Goal: Task Accomplishment & Management: Manage account settings

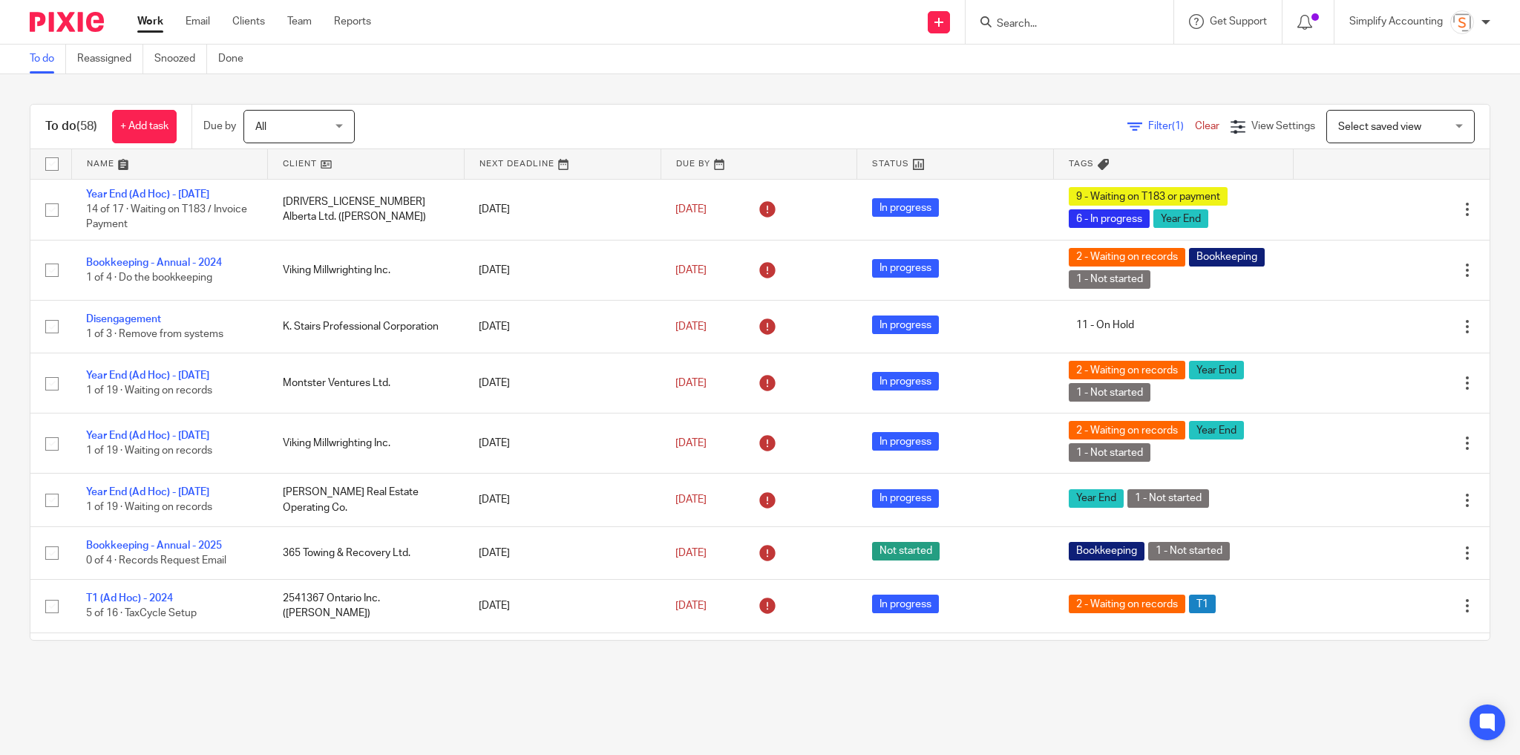
click at [1024, 24] on input "Search" at bounding box center [1062, 24] width 134 height 13
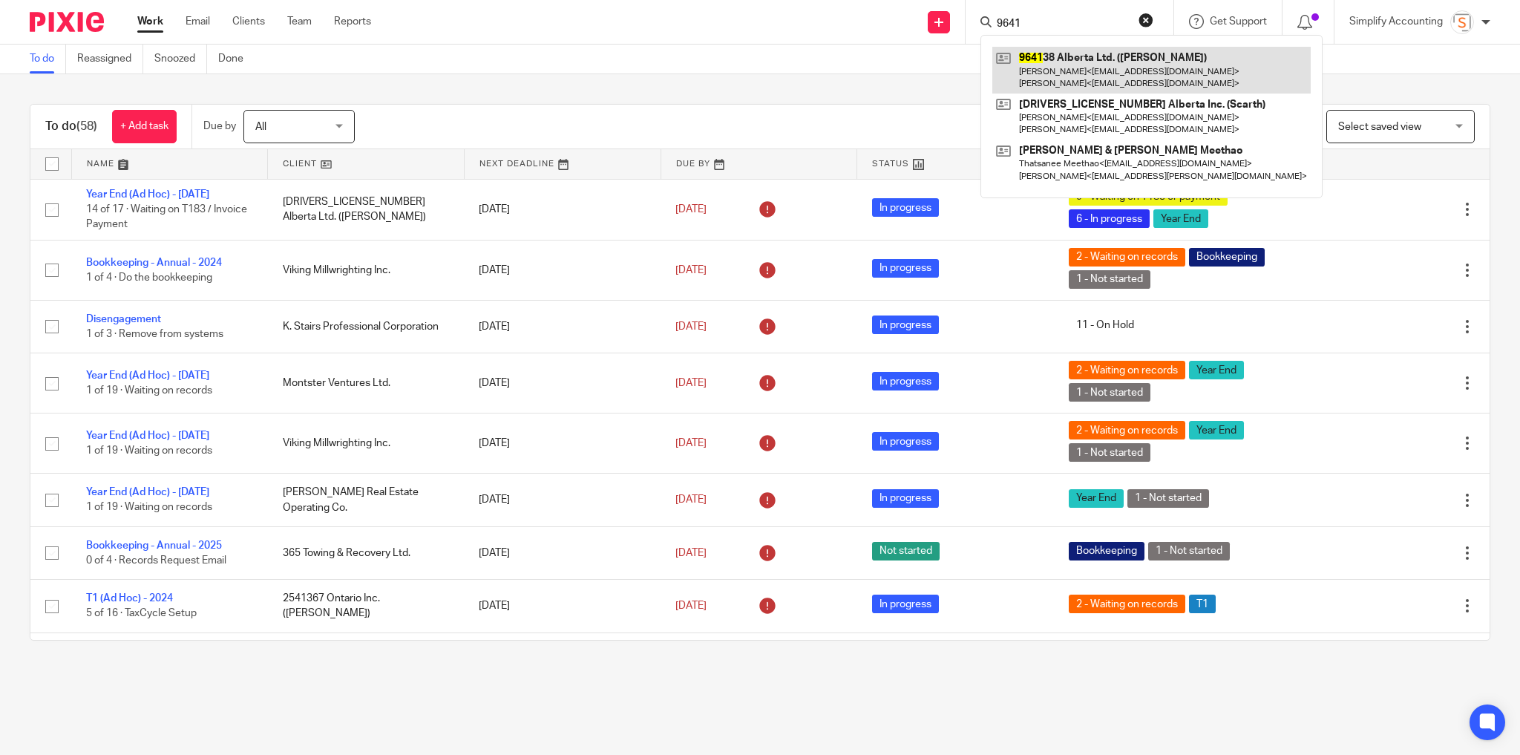
type input "9641"
click at [1148, 76] on link at bounding box center [1151, 70] width 318 height 46
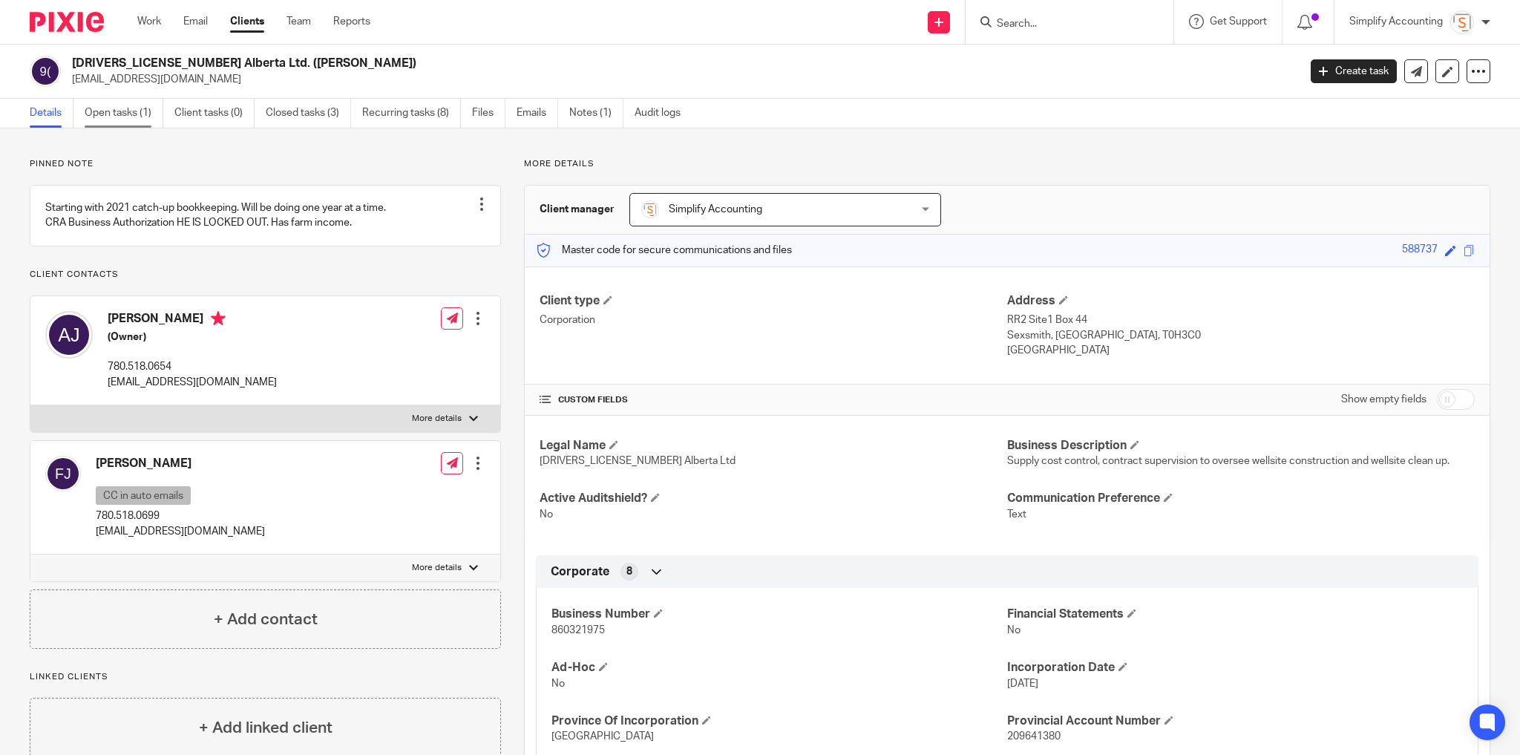
click at [132, 102] on link "Open tasks (1)" at bounding box center [124, 113] width 79 height 29
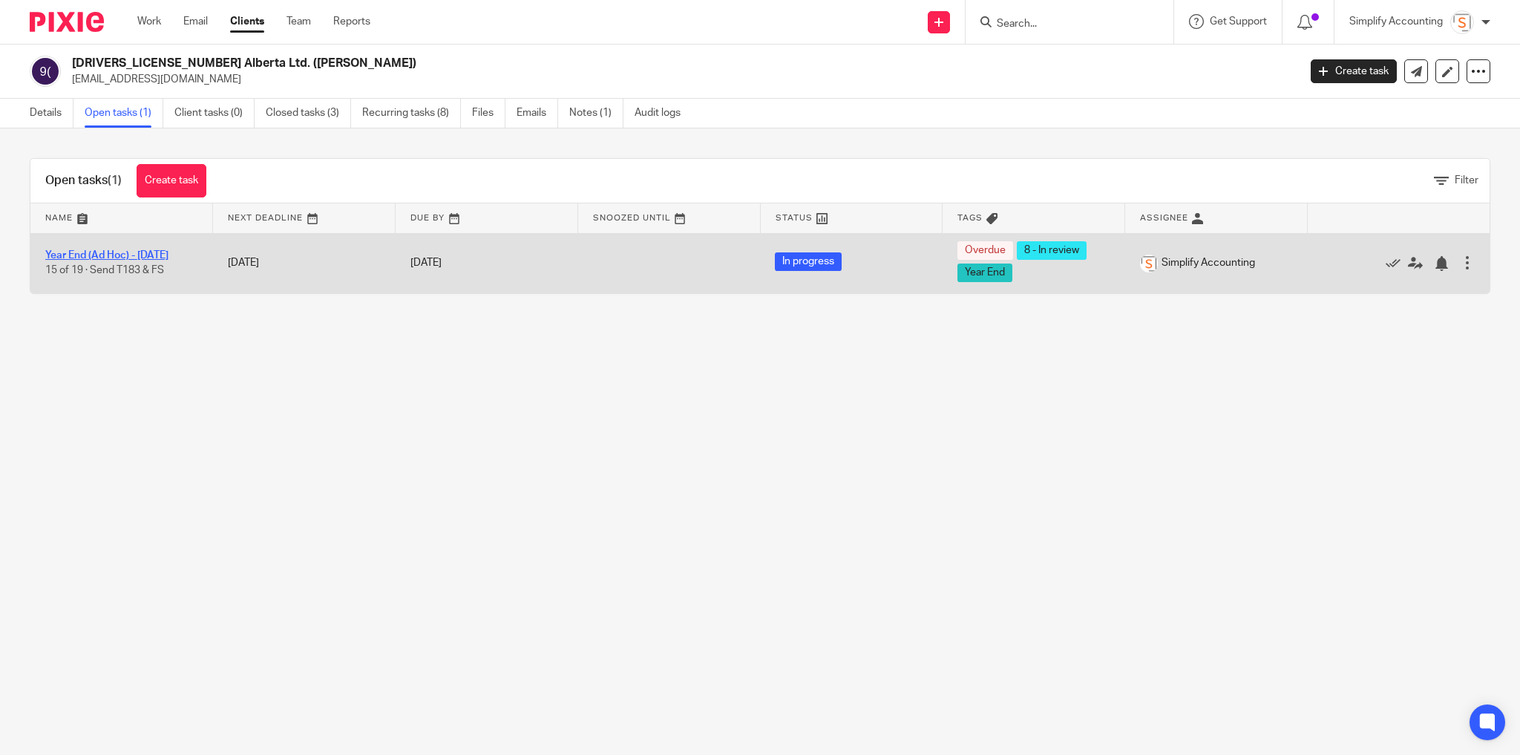
click at [73, 252] on link "Year End (Ad Hoc) - [DATE]" at bounding box center [106, 255] width 123 height 10
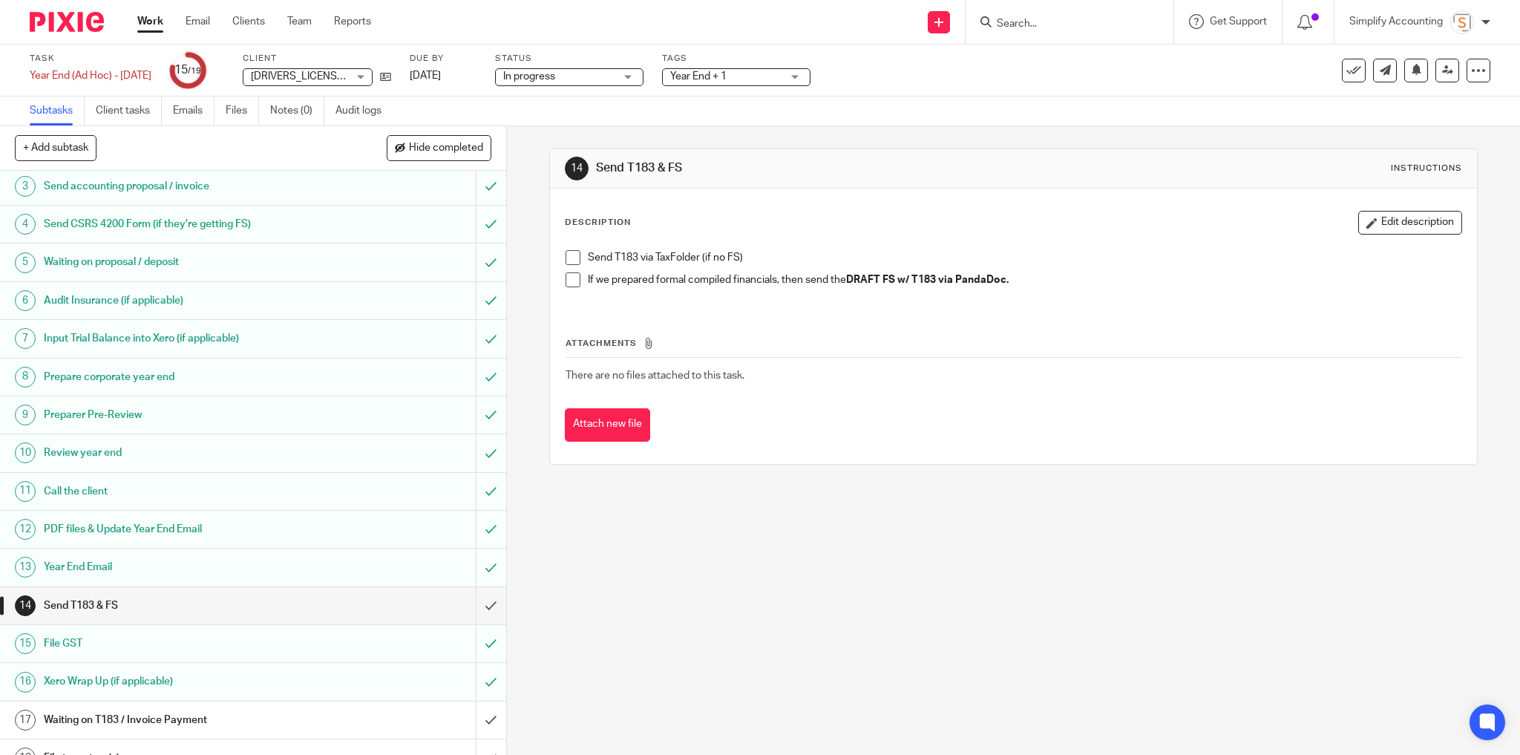
scroll to position [134, 0]
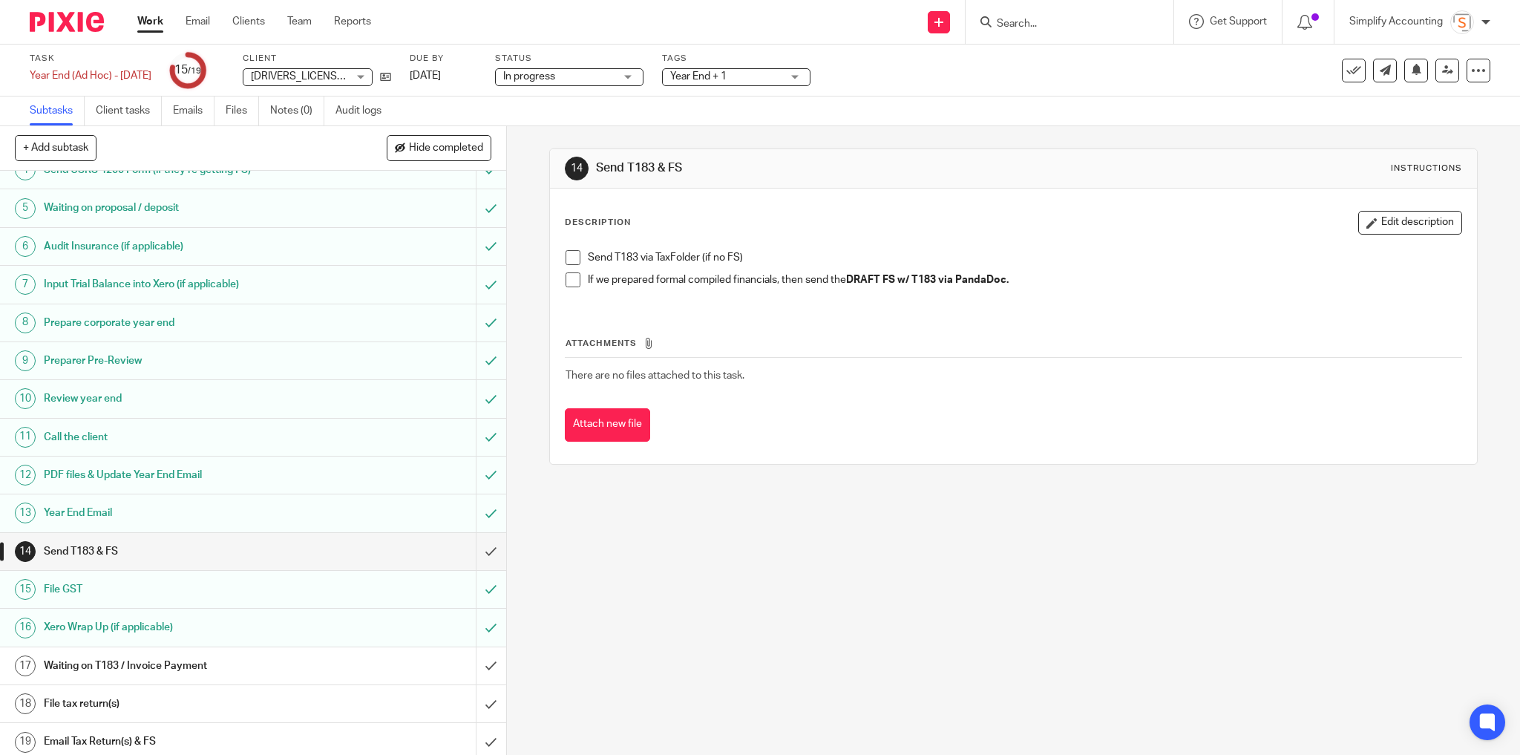
click at [577, 253] on li "Send T183 via TaxFolder (if no FS)" at bounding box center [1014, 261] width 897 height 22
click at [571, 260] on span at bounding box center [573, 257] width 15 height 15
click at [782, 79] on span "Year End + 1" at bounding box center [725, 77] width 111 height 16
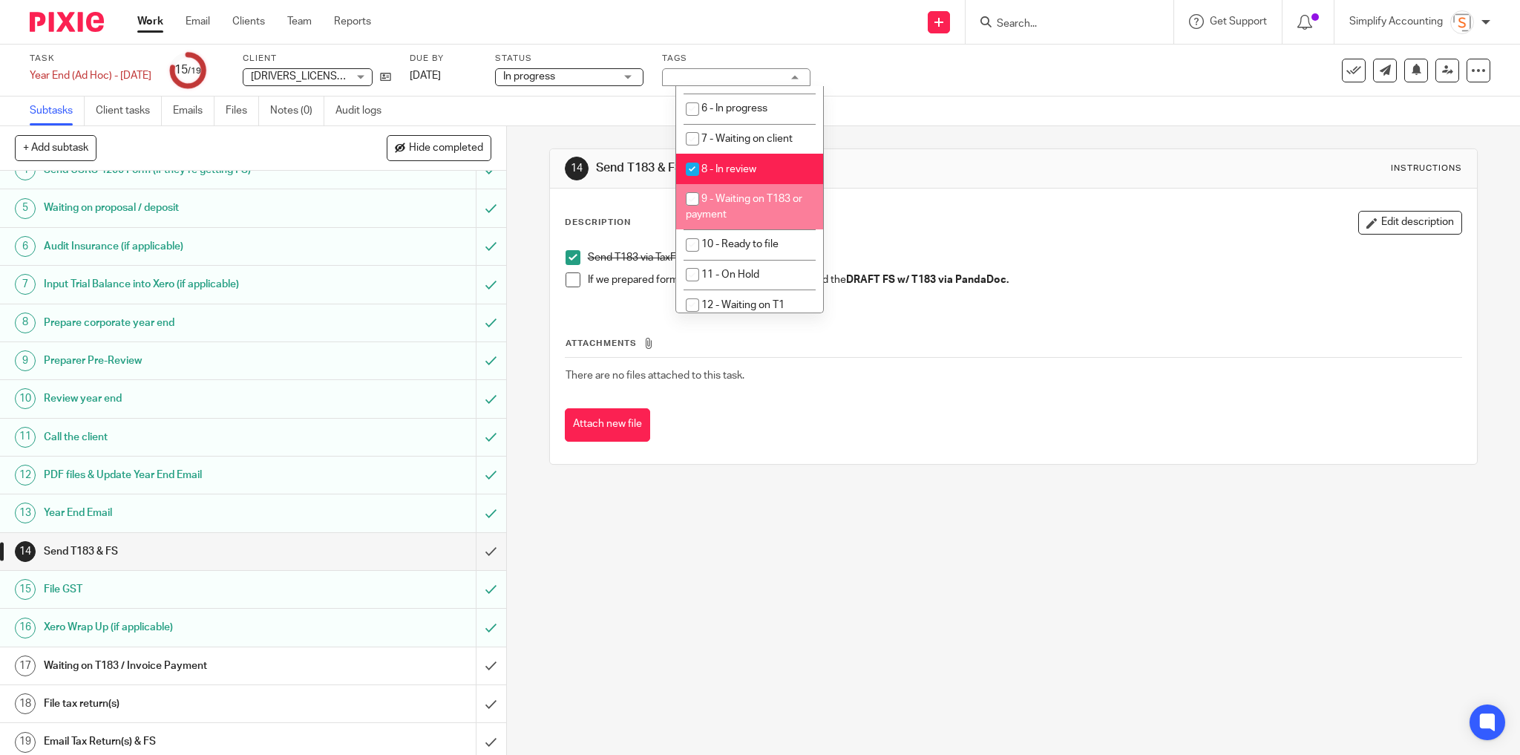
scroll to position [580, 0]
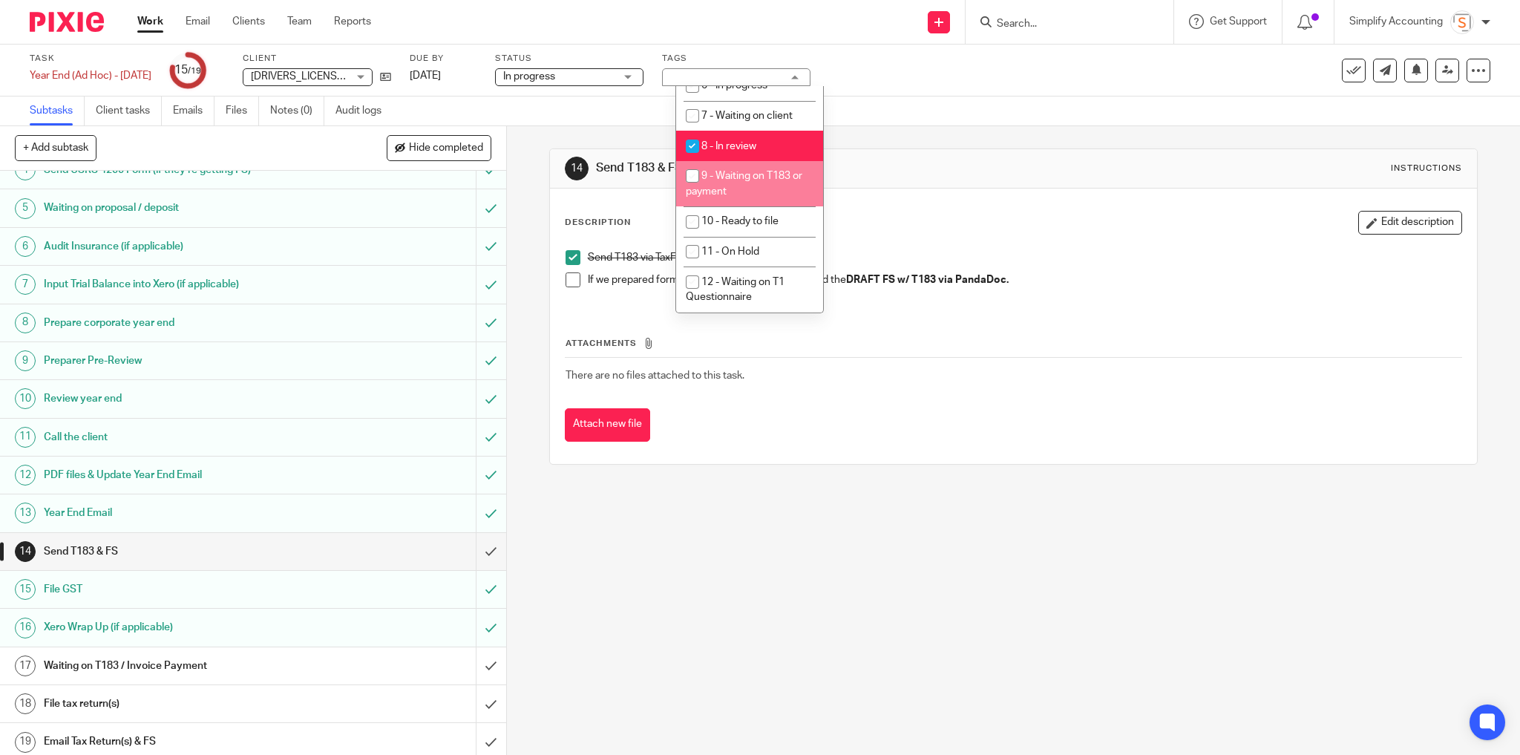
click at [690, 174] on input "checkbox" at bounding box center [692, 176] width 28 height 28
checkbox input "true"
click at [692, 145] on input "checkbox" at bounding box center [692, 146] width 28 height 28
checkbox input "false"
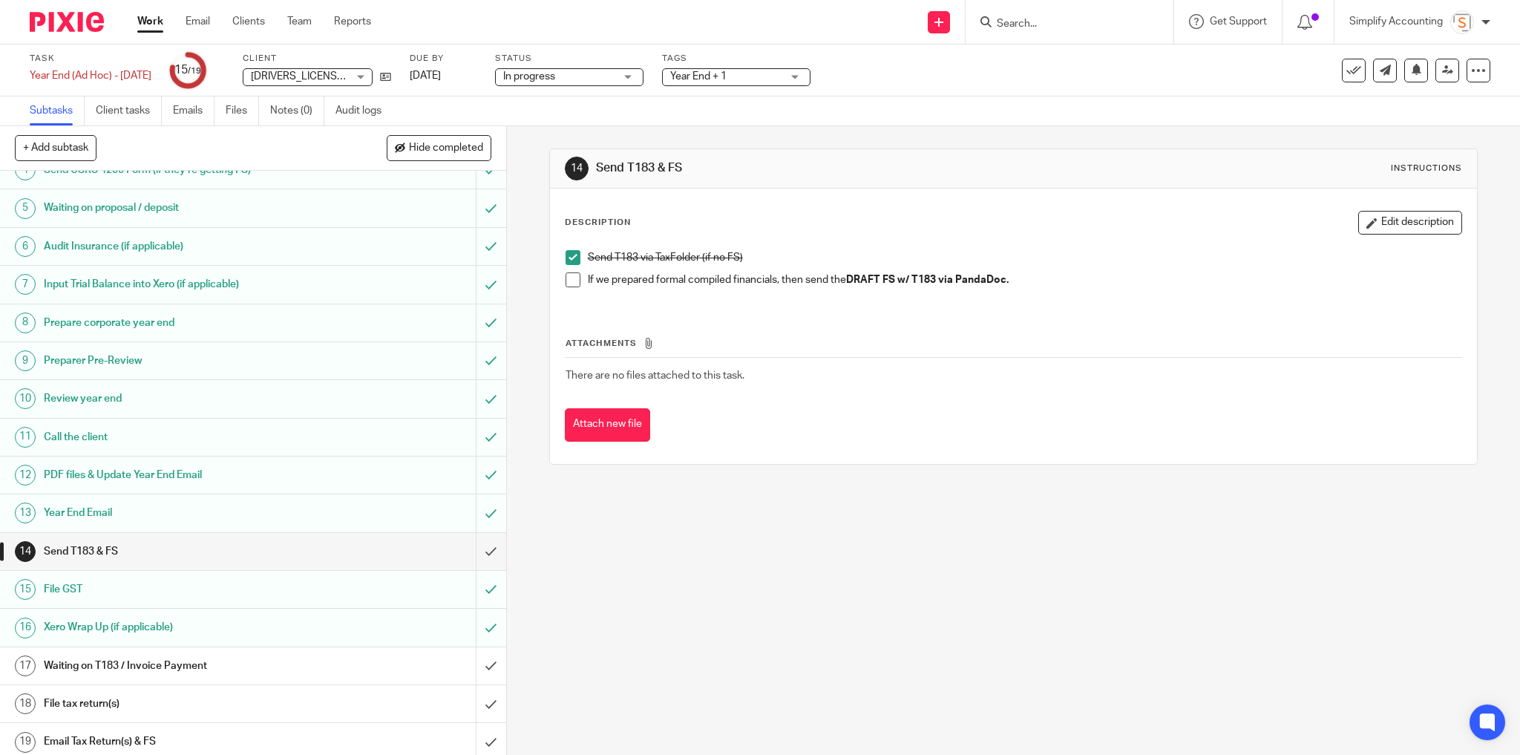
click at [717, 524] on div "14 Send T183 & FS Instructions Description Edit description Send T183 via TaxFo…" at bounding box center [1013, 440] width 1013 height 629
click at [478, 659] on input "submit" at bounding box center [253, 665] width 506 height 37
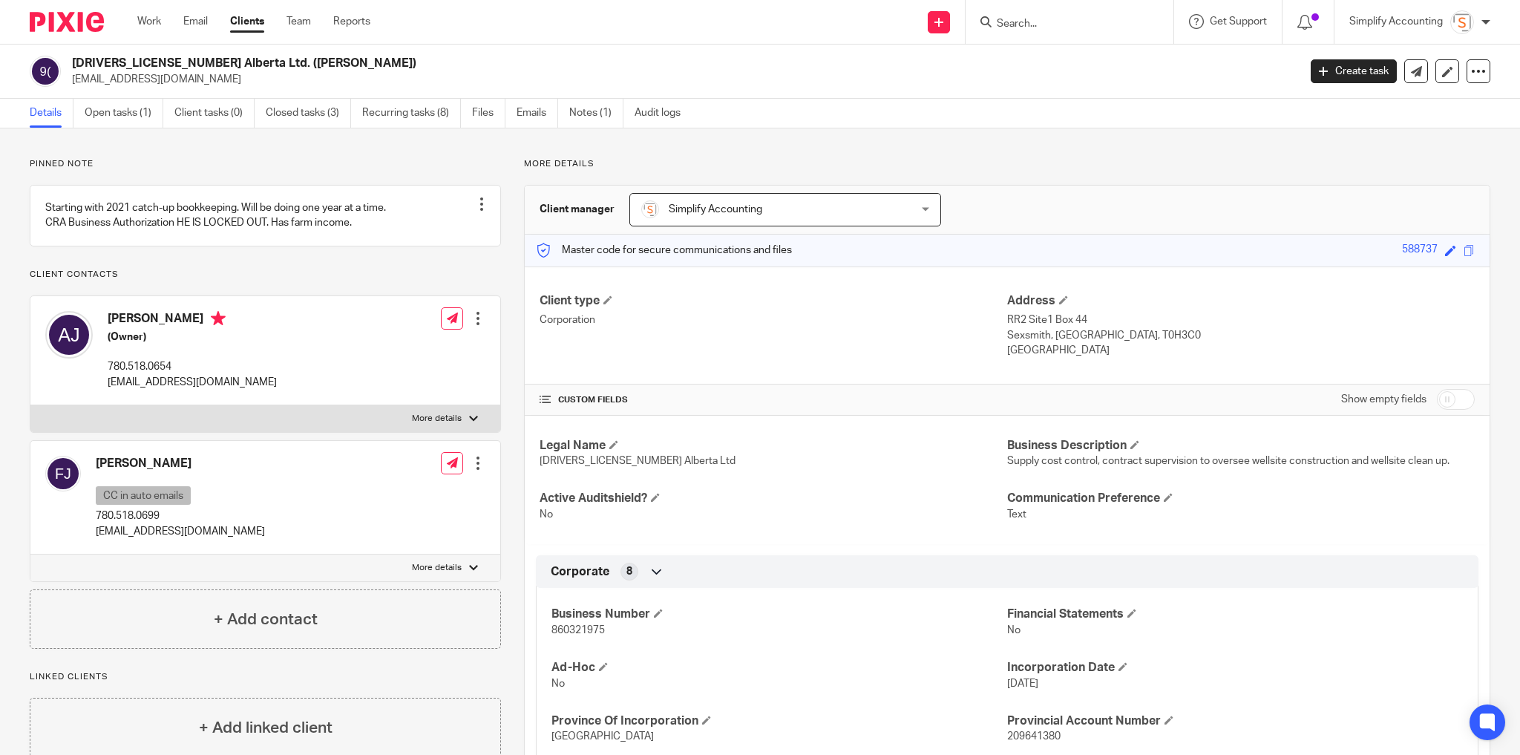
click at [159, 390] on p "[EMAIL_ADDRESS][DOMAIN_NAME]" at bounding box center [192, 382] width 169 height 15
click at [159, 390] on p "andyjohnson1@xplornet.com" at bounding box center [192, 382] width 169 height 15
copy div "andyjohnson1@xplornet.com"
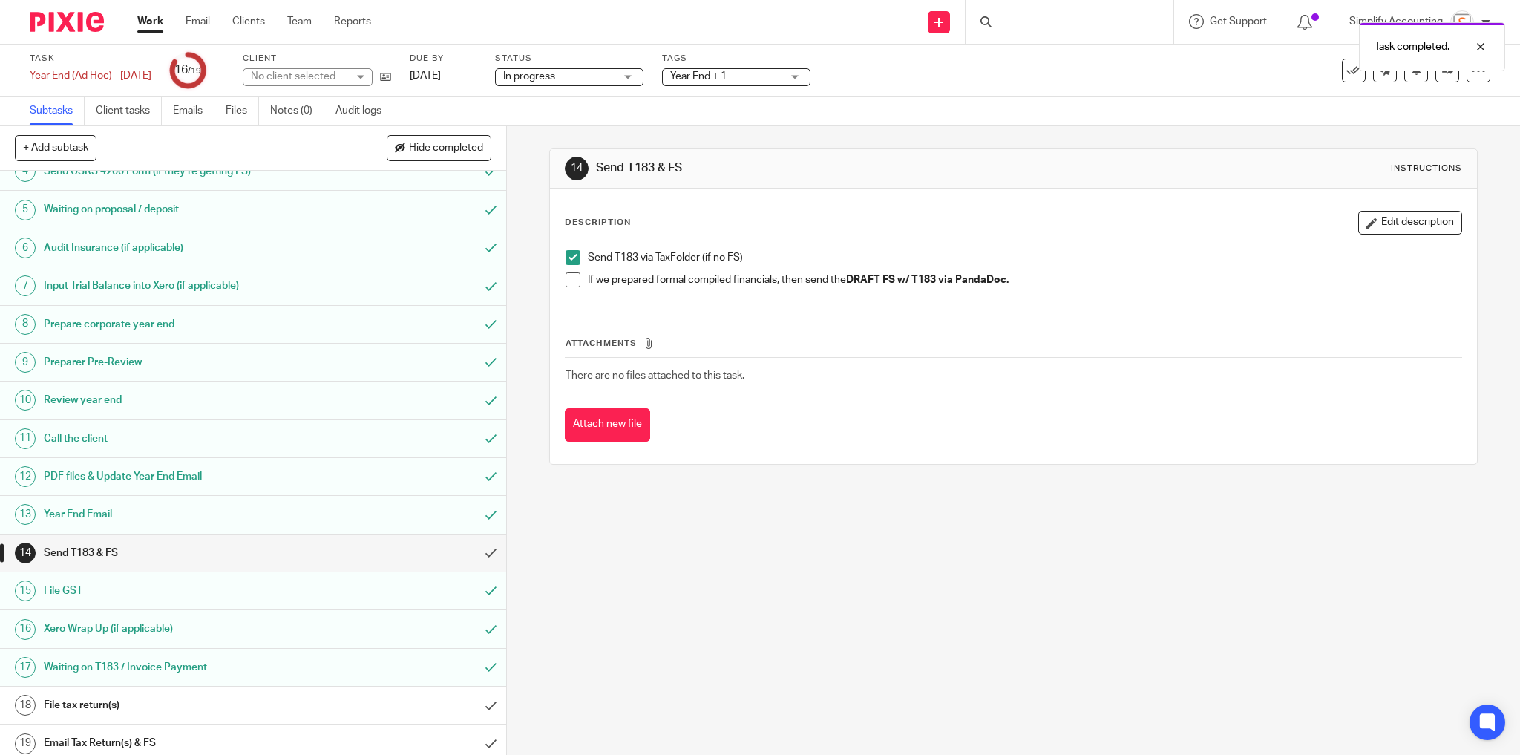
scroll to position [134, 0]
click at [479, 666] on input "submit" at bounding box center [253, 665] width 506 height 37
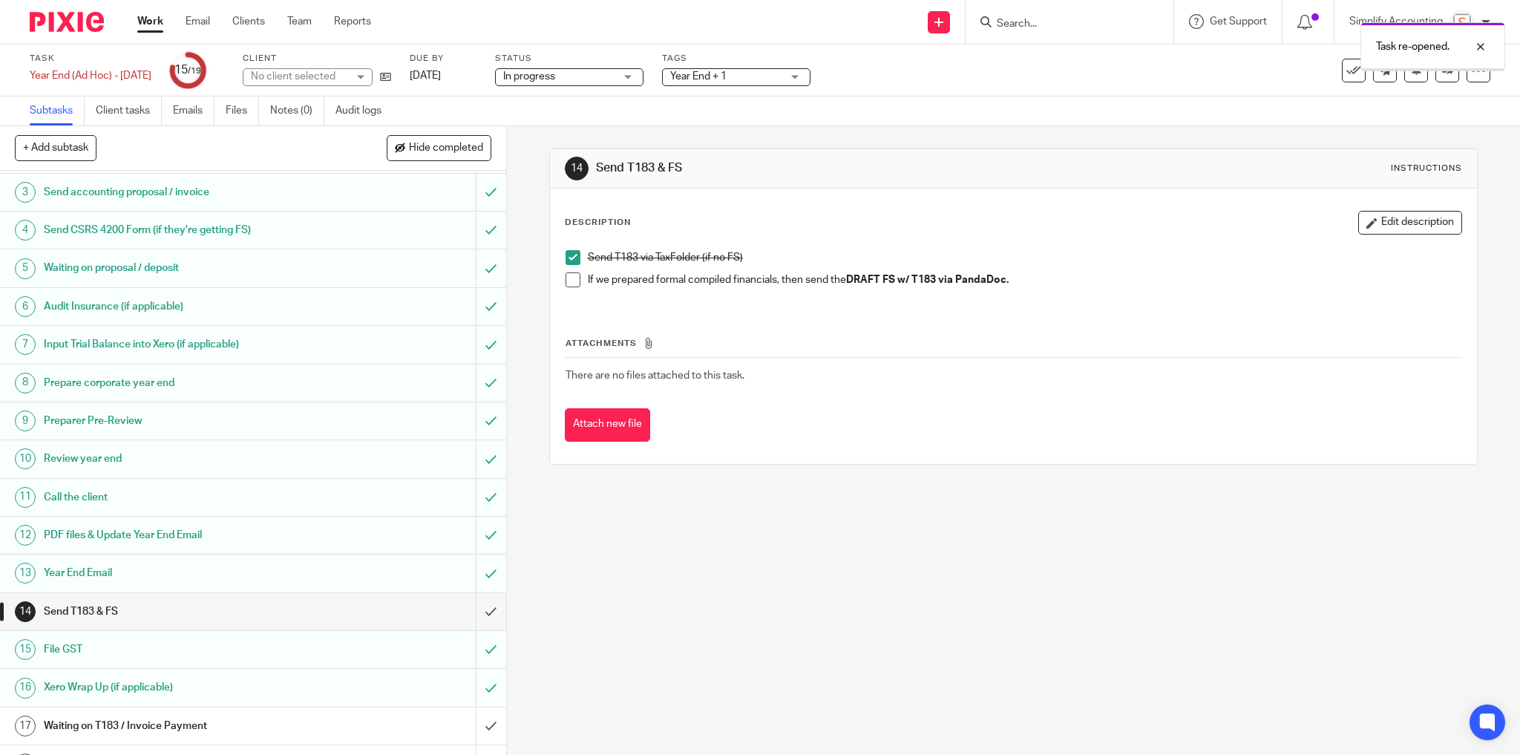
scroll to position [134, 0]
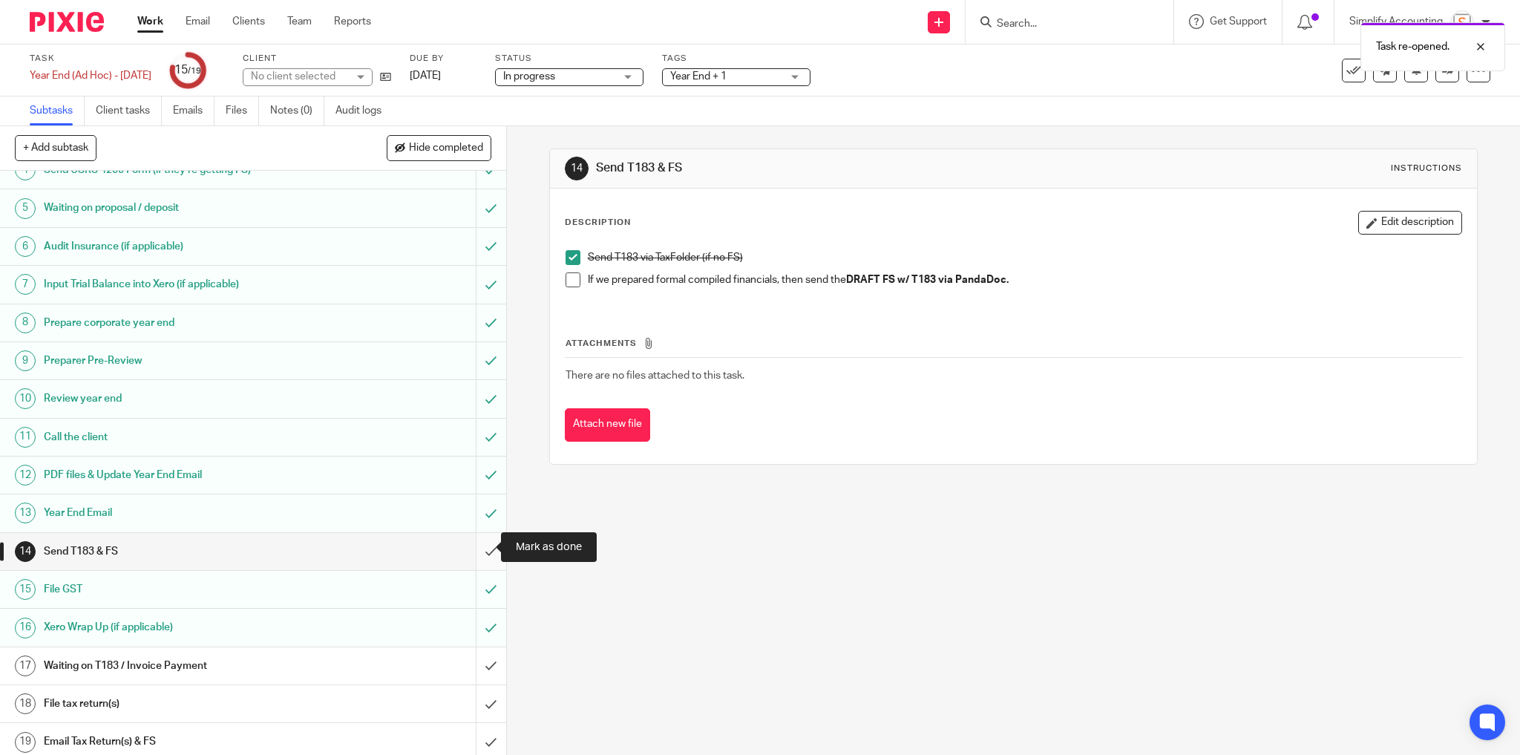
click at [477, 552] on input "submit" at bounding box center [253, 551] width 506 height 37
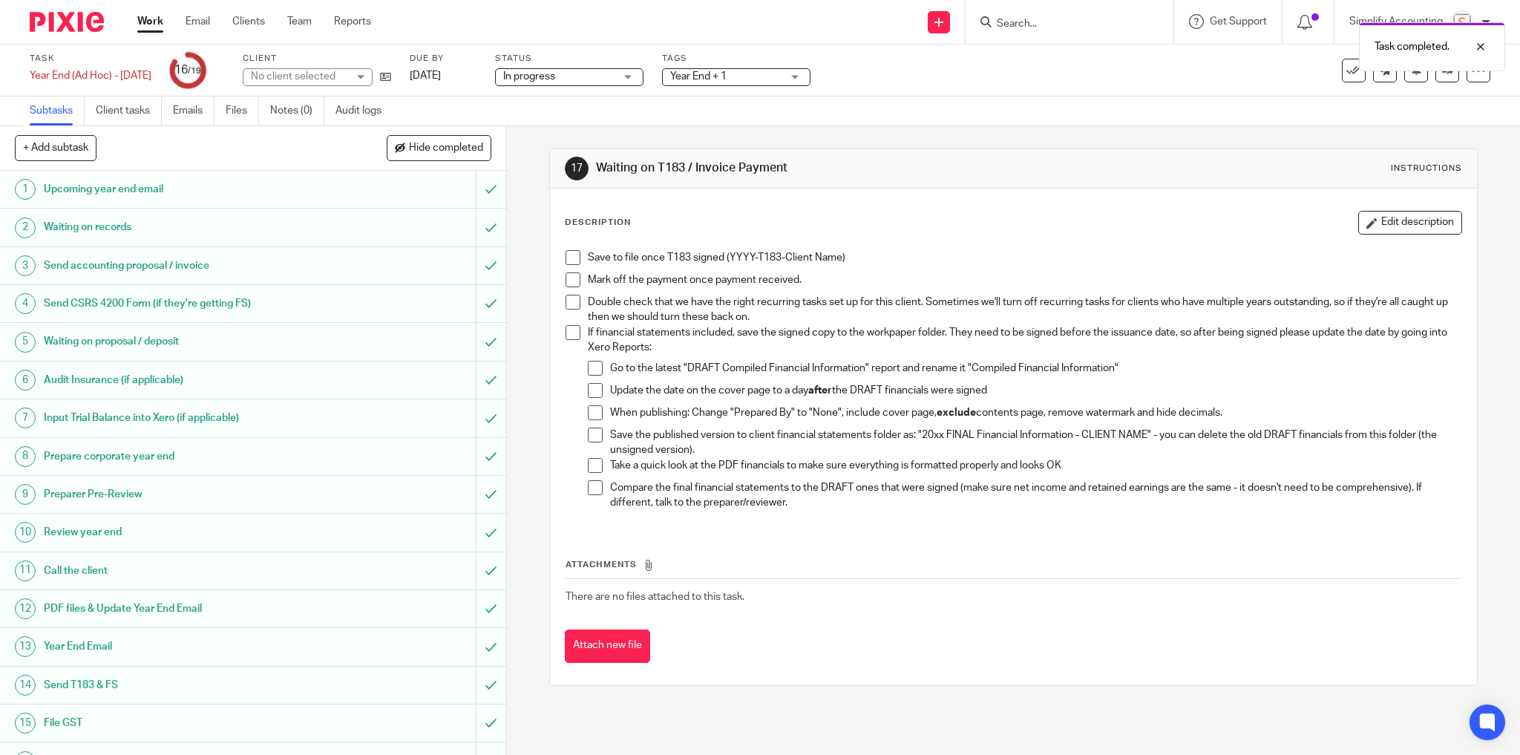
scroll to position [134, 0]
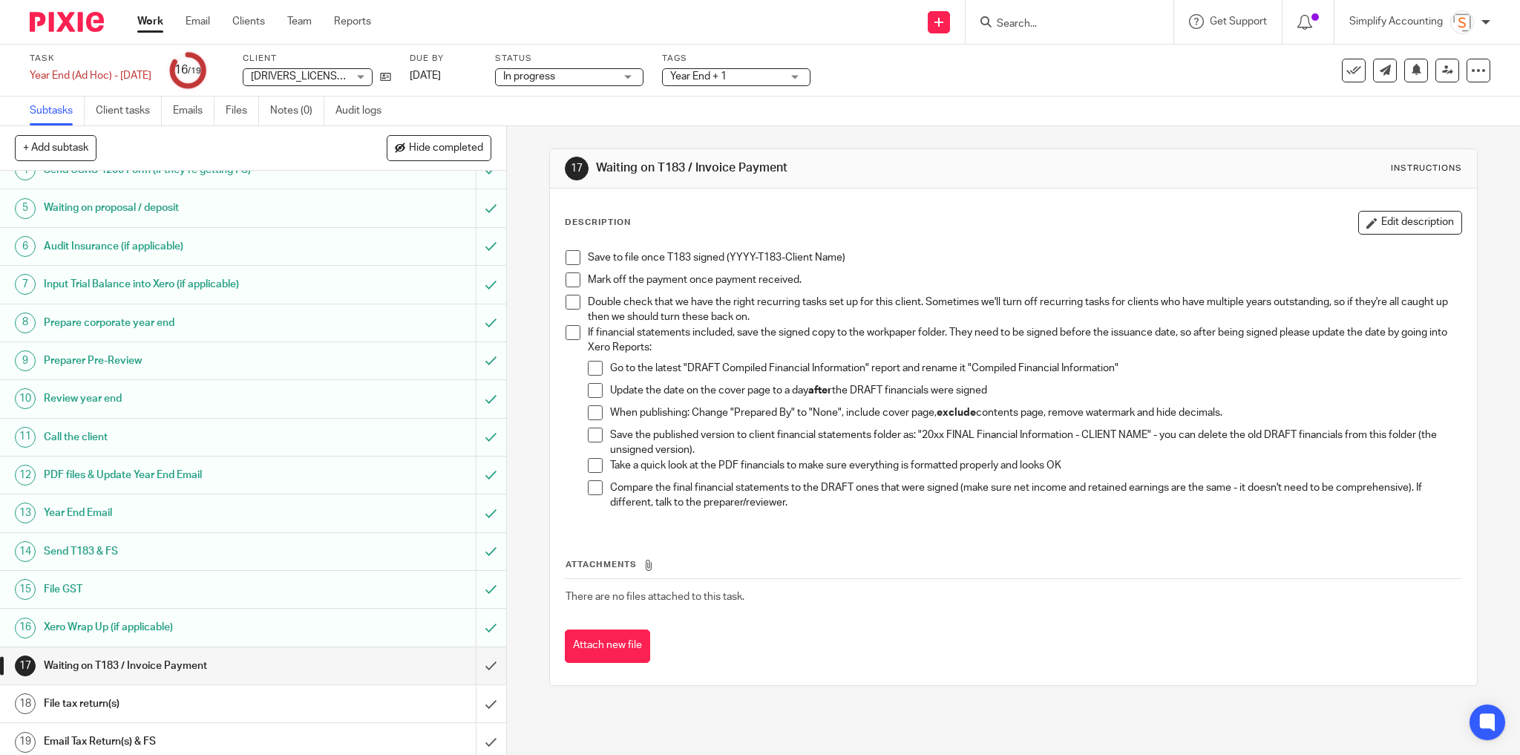
click at [155, 25] on link "Work" at bounding box center [150, 21] width 26 height 15
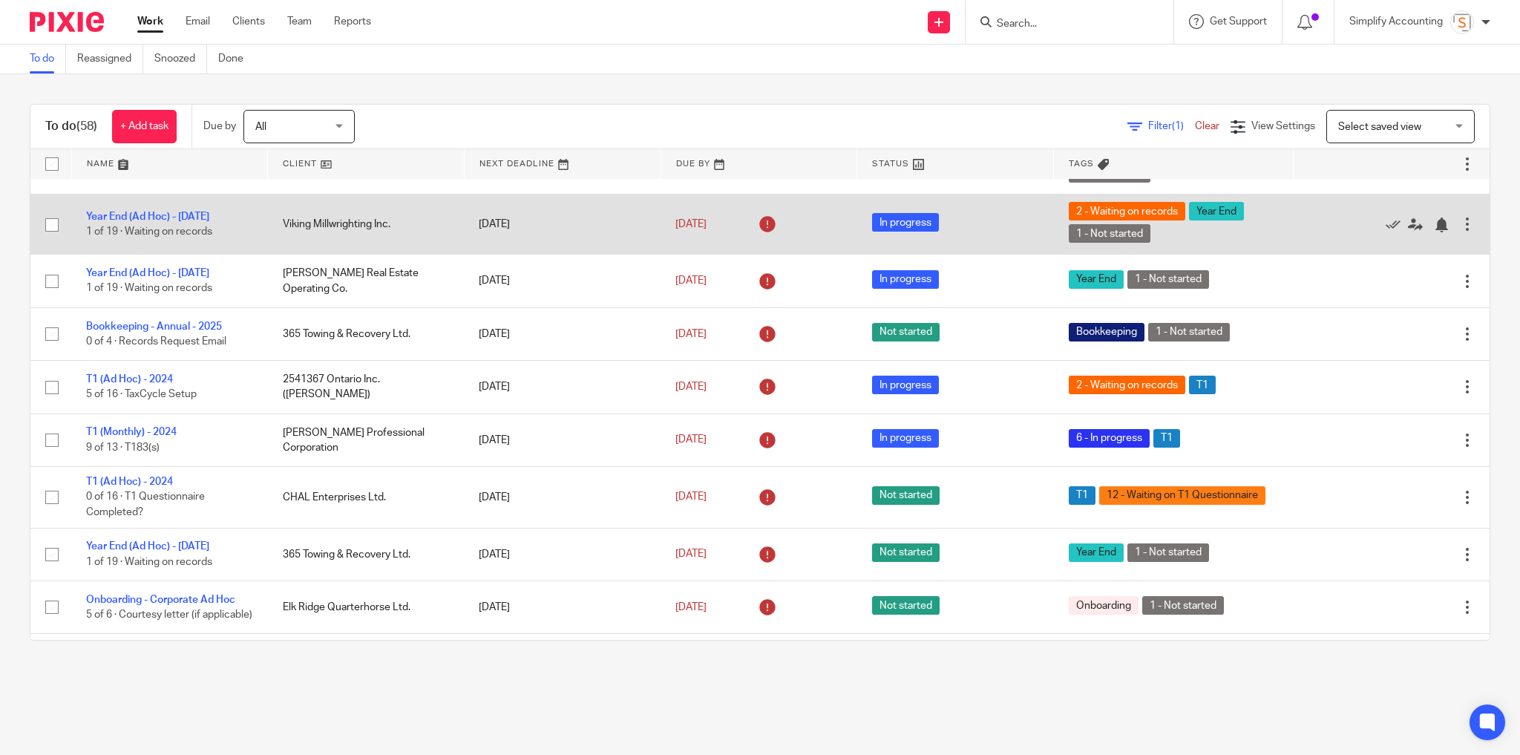
scroll to position [238, 0]
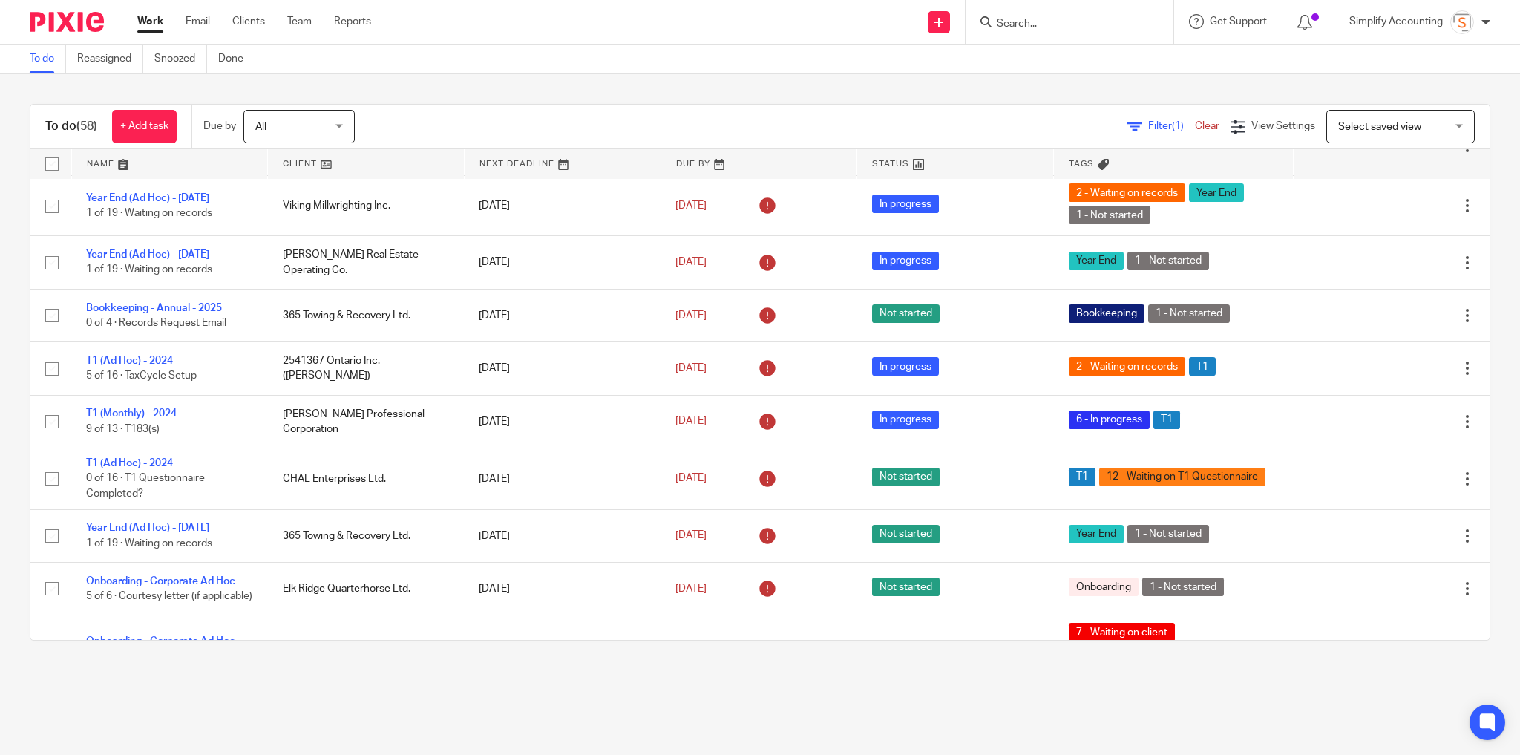
click at [1074, 25] on input "Search" at bounding box center [1062, 24] width 134 height 13
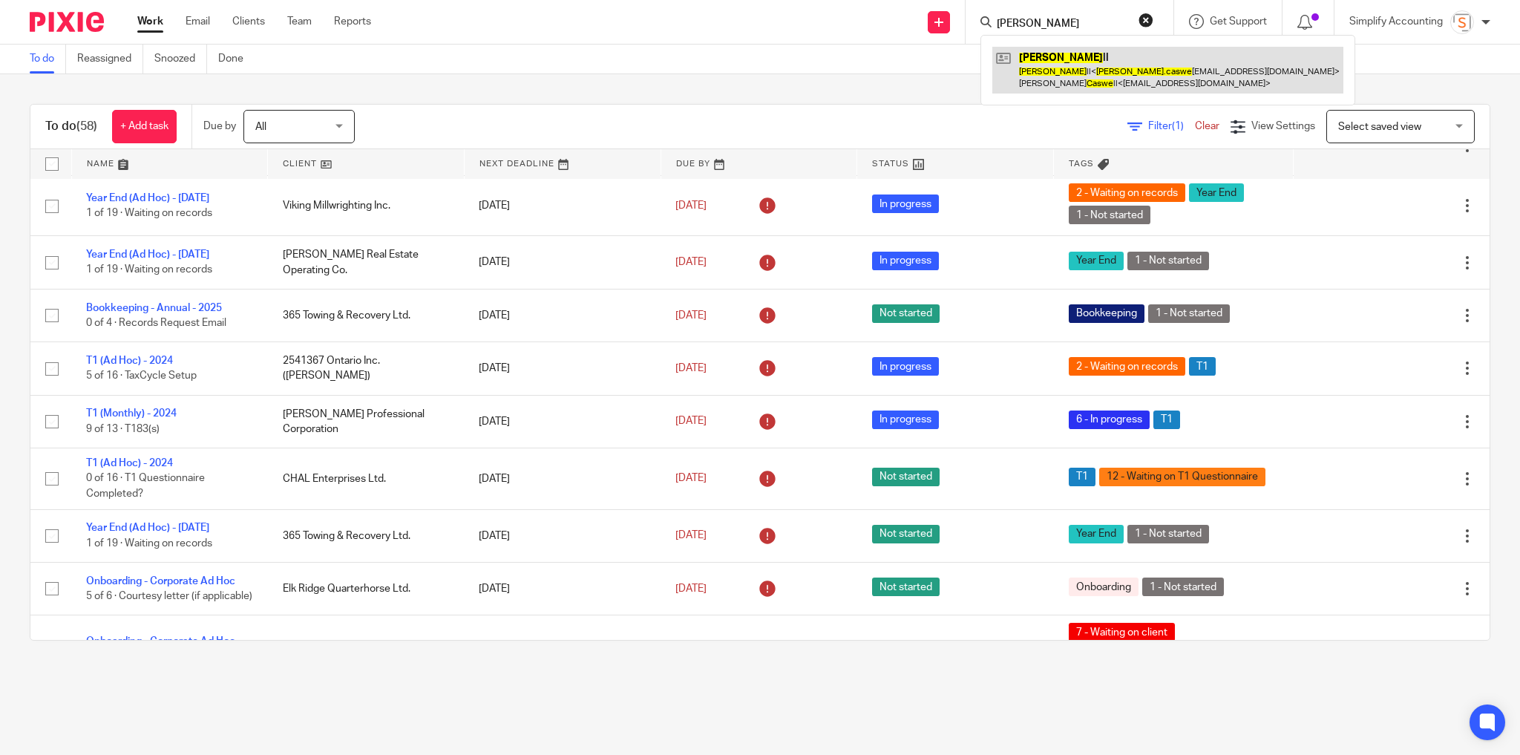
type input "jason caswe"
click at [1094, 70] on link at bounding box center [1167, 70] width 351 height 46
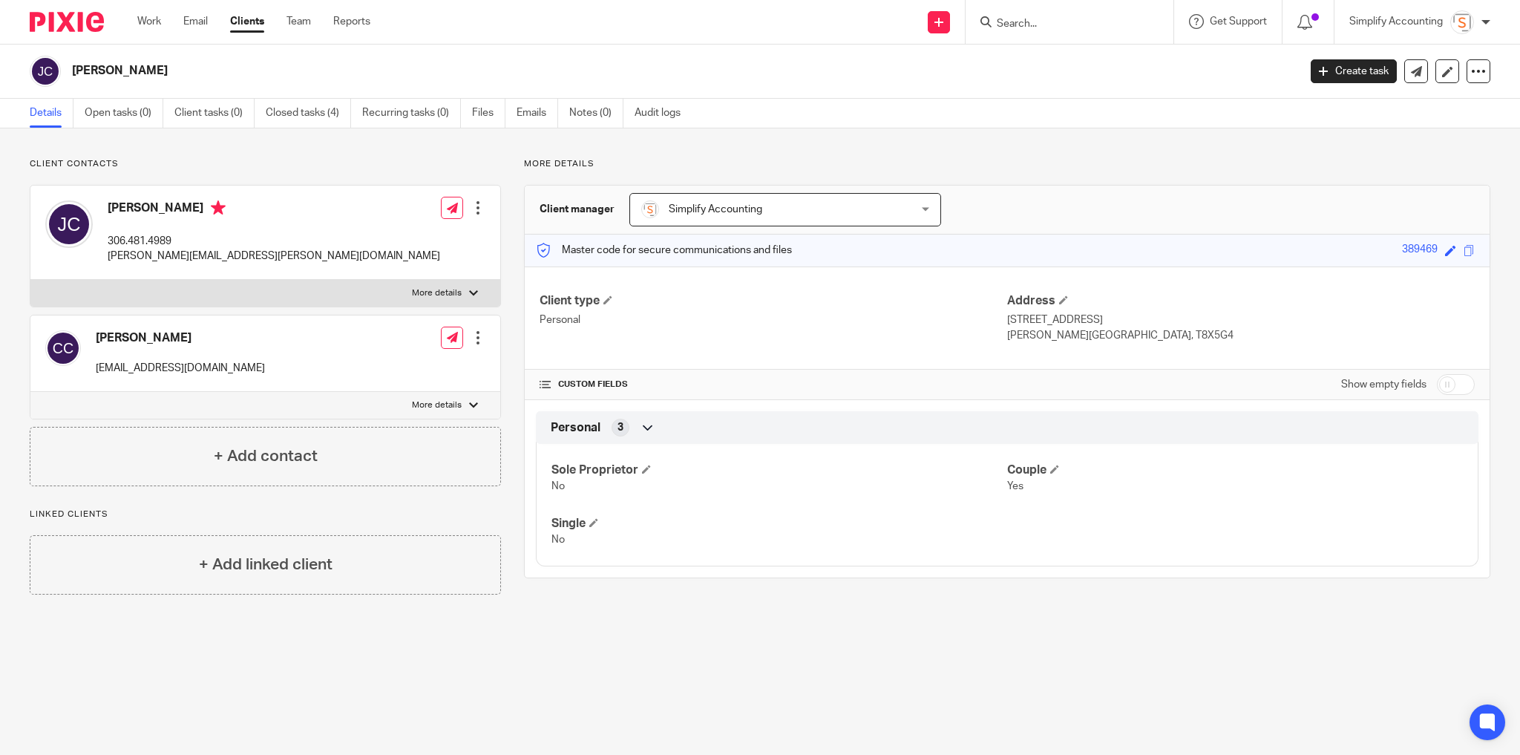
click at [1047, 28] on input "Search" at bounding box center [1062, 24] width 134 height 13
type input "403.536.7261"
click at [156, 24] on link "Work" at bounding box center [149, 21] width 24 height 15
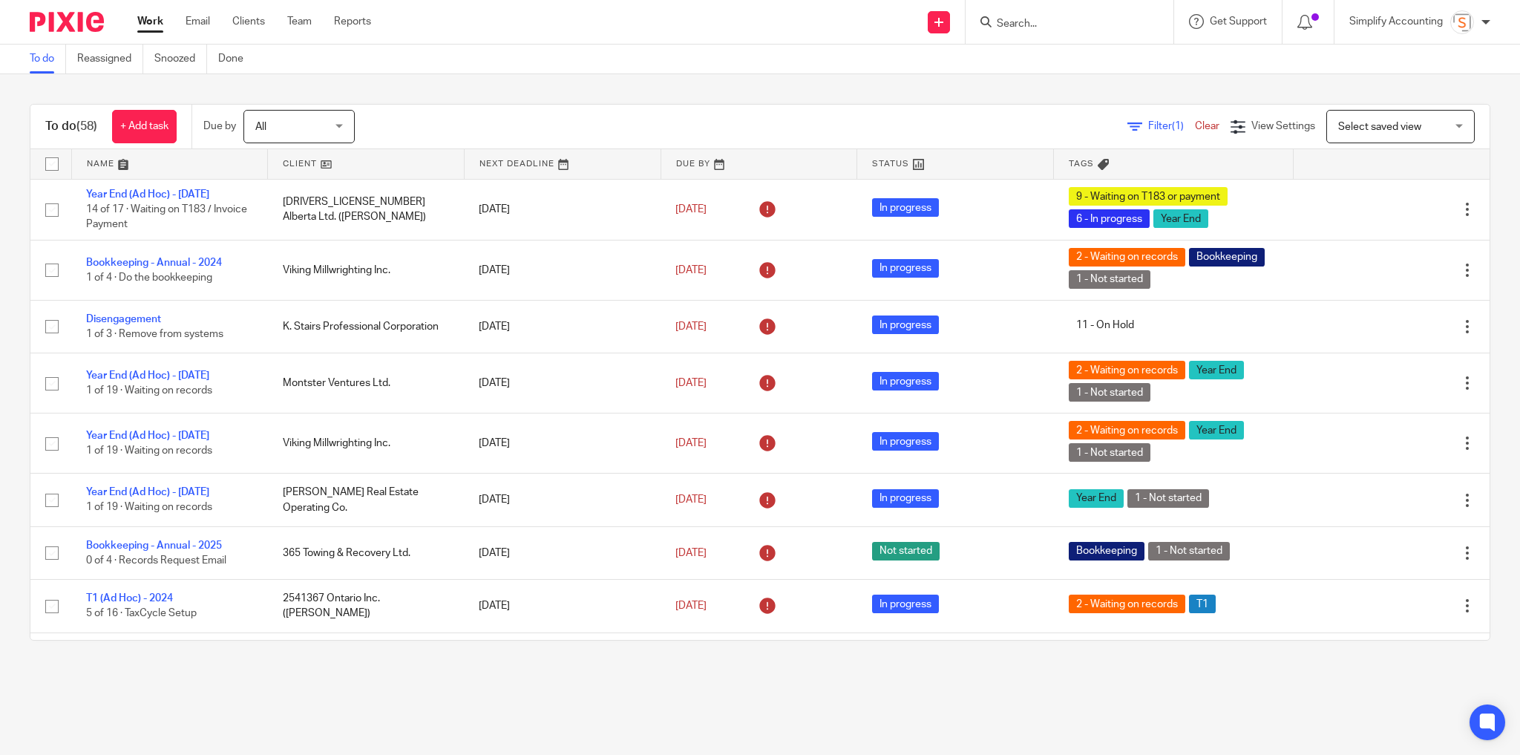
click at [1065, 24] on input "Search" at bounding box center [1062, 24] width 134 height 13
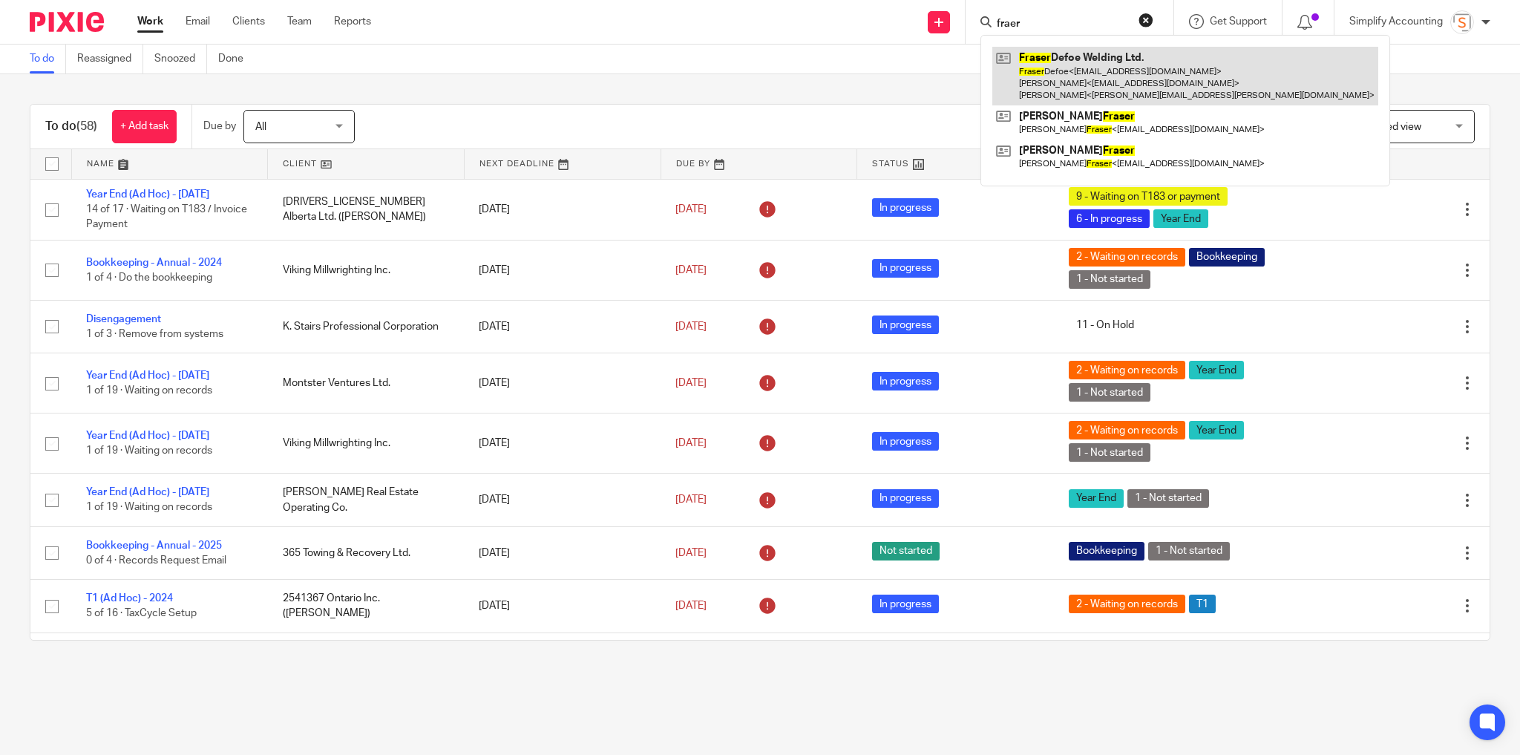
type input "fraer"
click at [1102, 76] on link at bounding box center [1185, 76] width 386 height 59
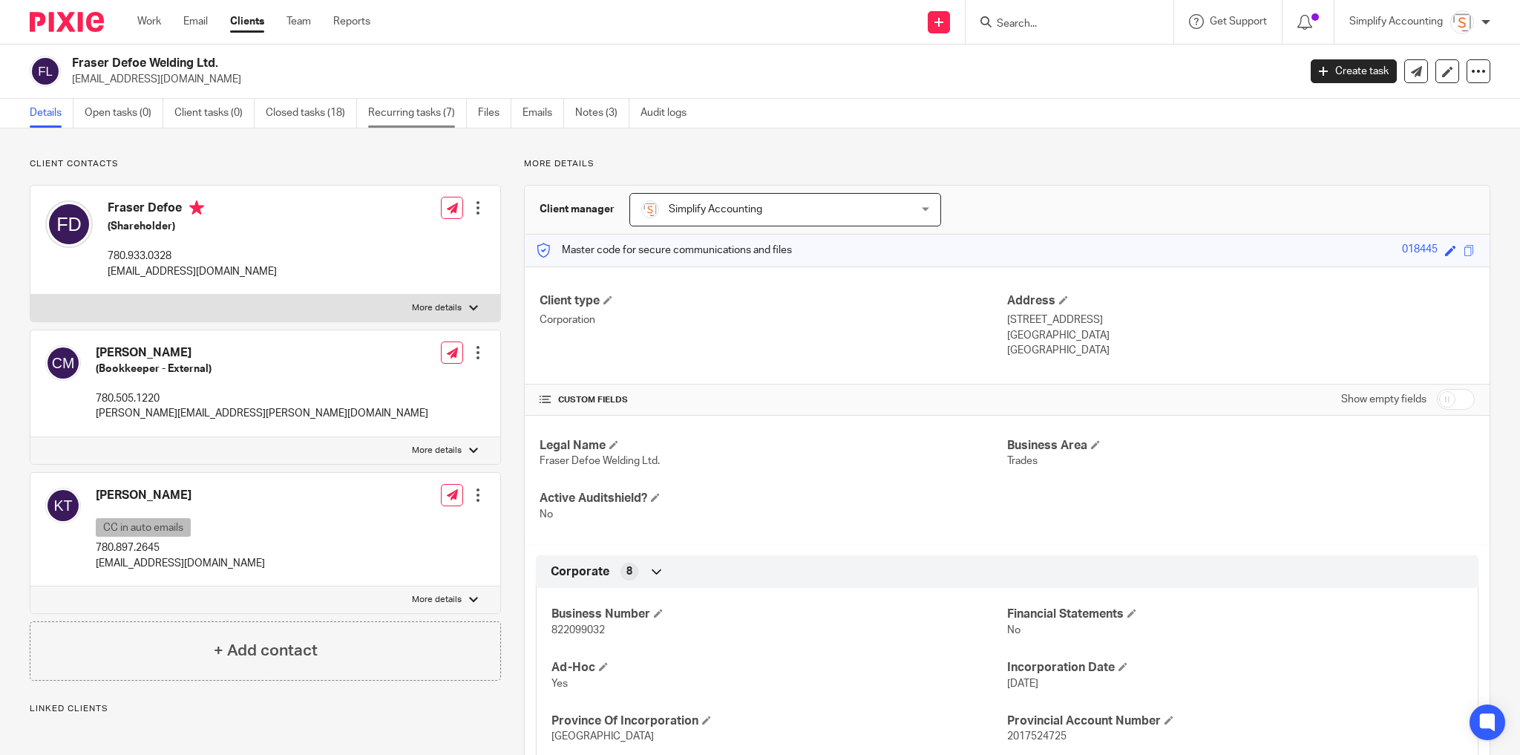
click at [390, 108] on link "Recurring tasks (7)" at bounding box center [417, 113] width 99 height 29
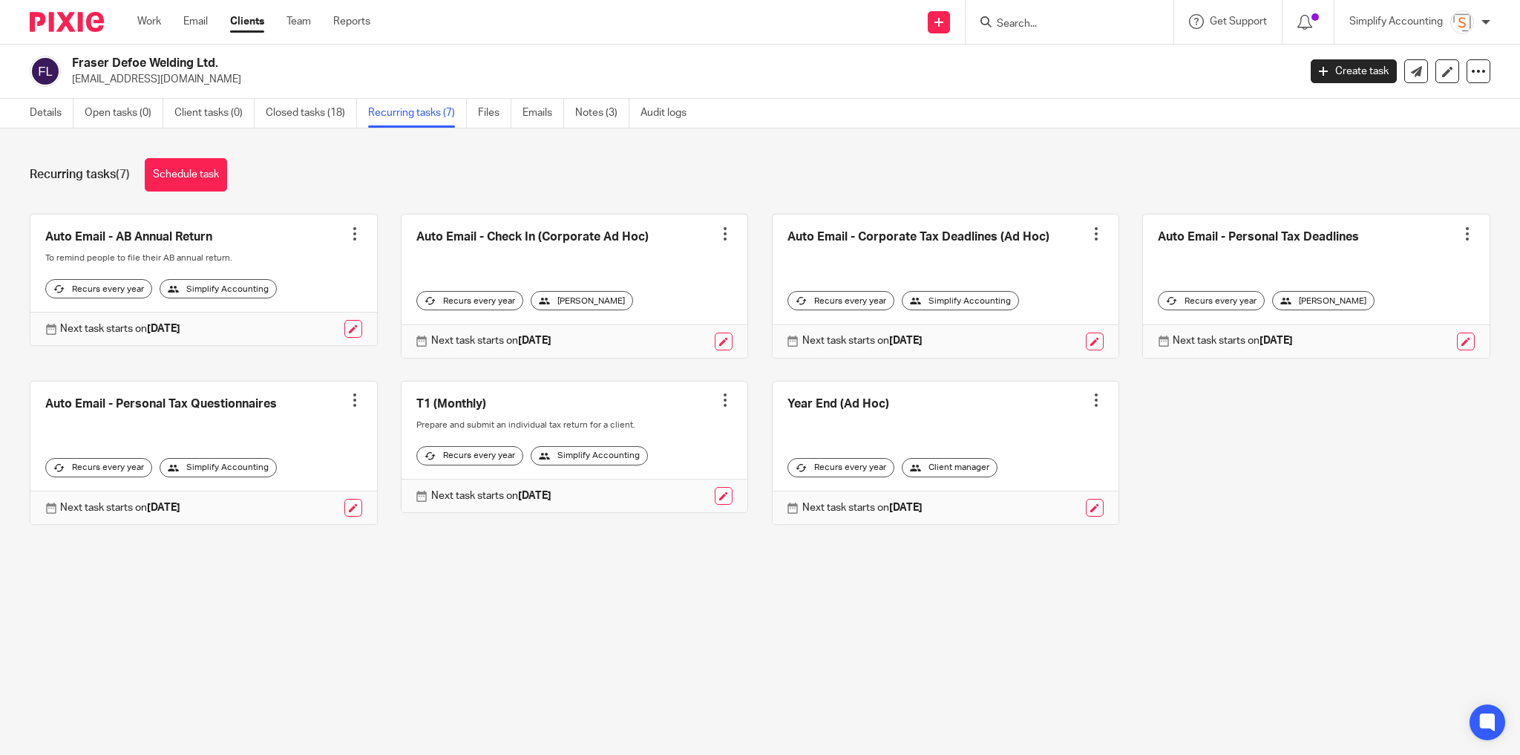
click at [715, 410] on link at bounding box center [575, 447] width 347 height 131
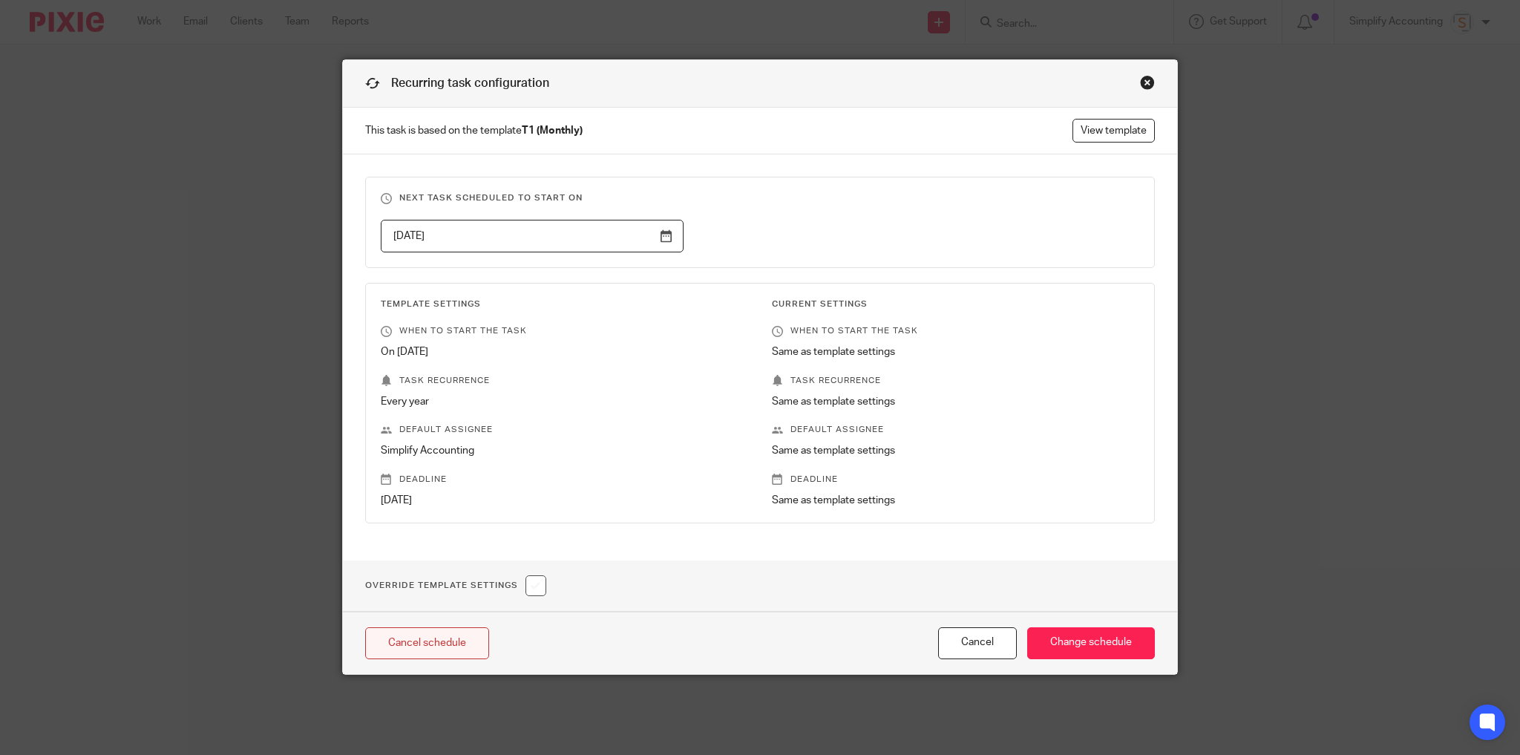
click at [447, 641] on link "Cancel schedule" at bounding box center [427, 643] width 124 height 32
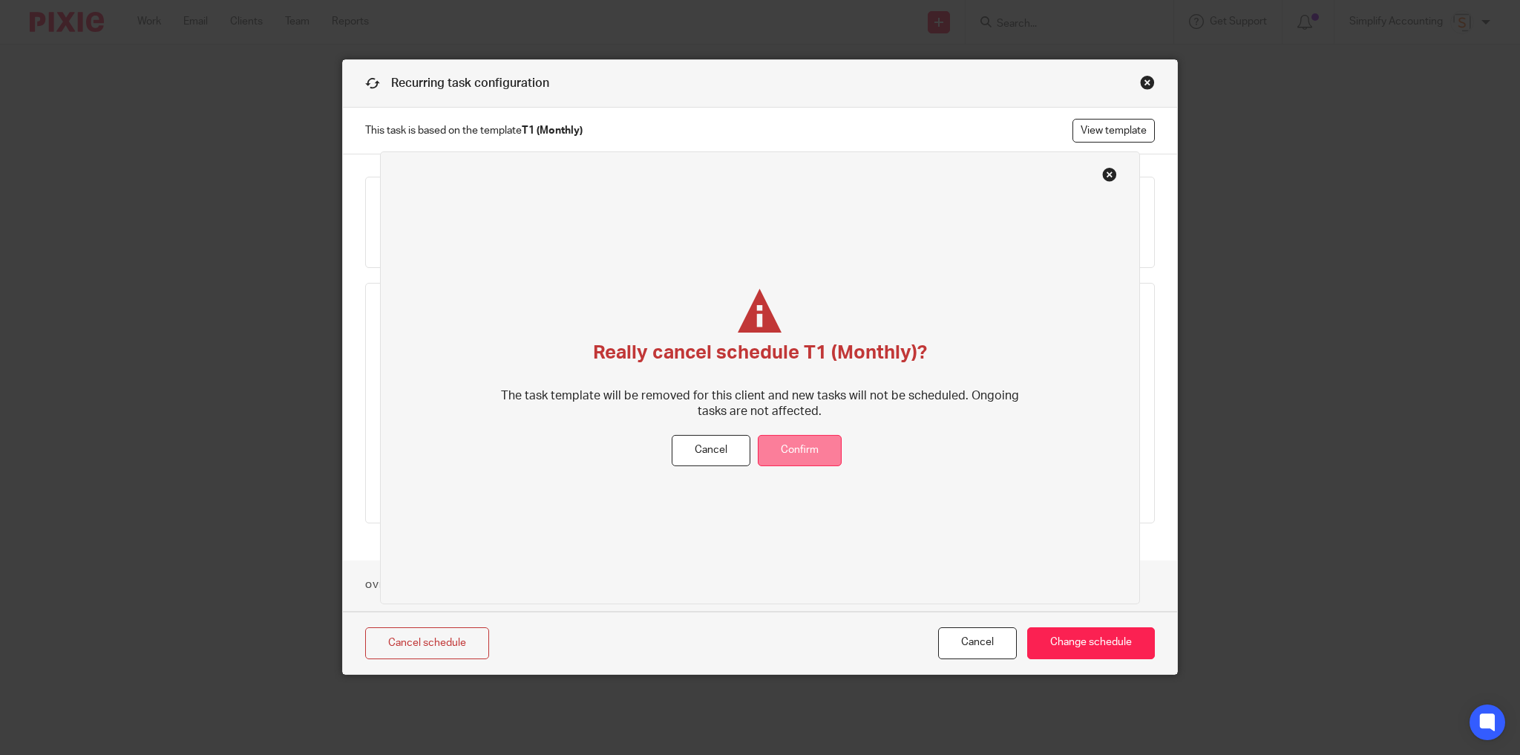
click at [800, 456] on button "Confirm" at bounding box center [800, 451] width 84 height 32
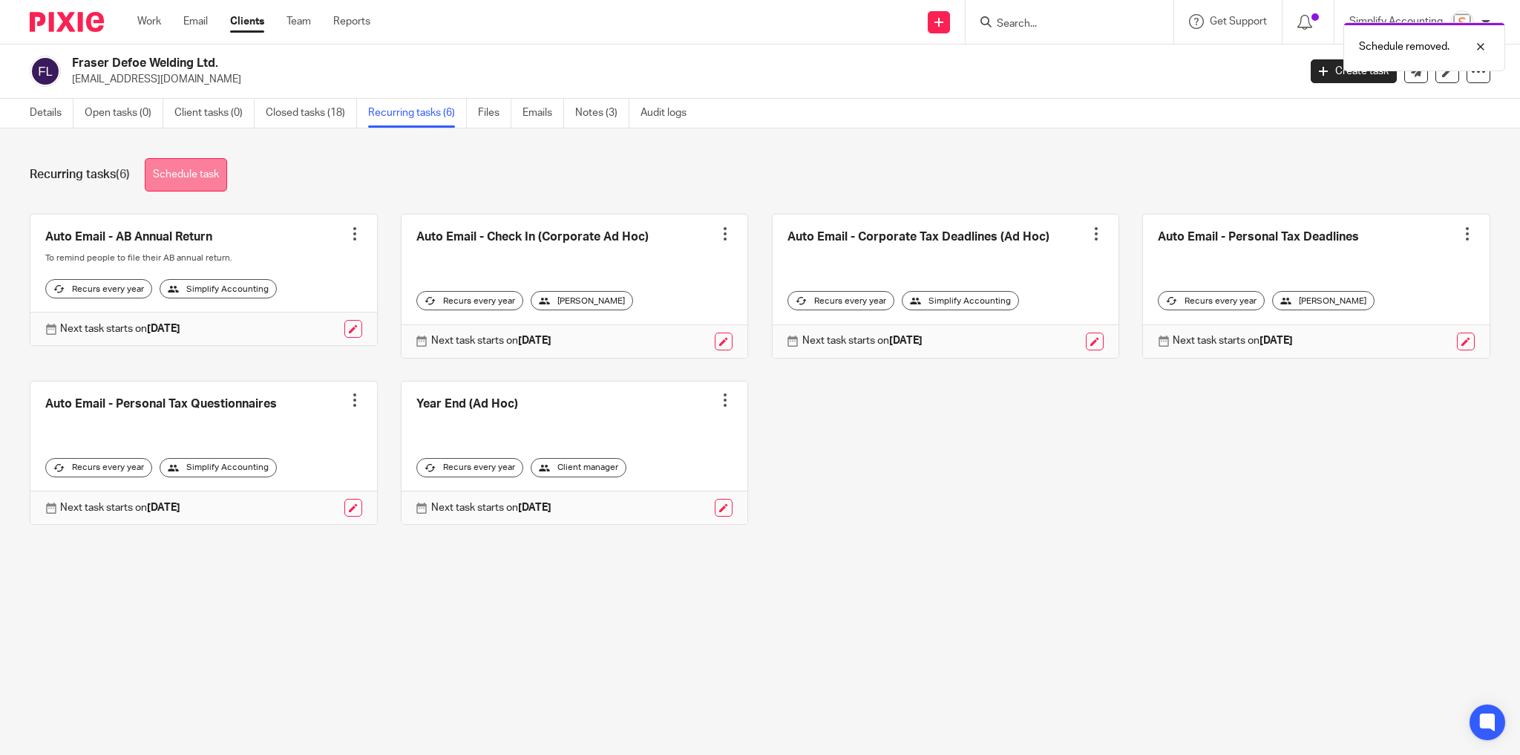
click at [203, 166] on link "Schedule task" at bounding box center [186, 174] width 82 height 33
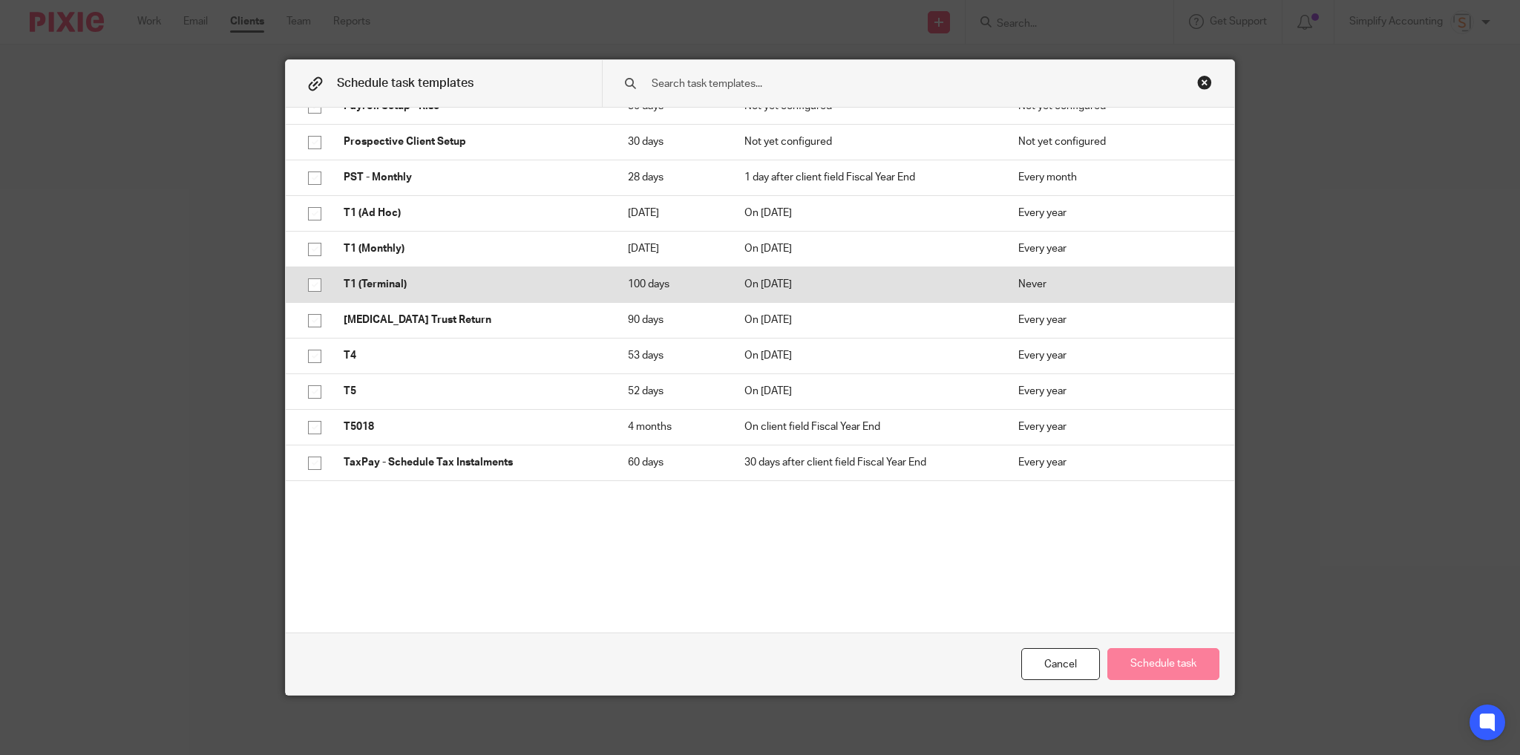
scroll to position [653, 0]
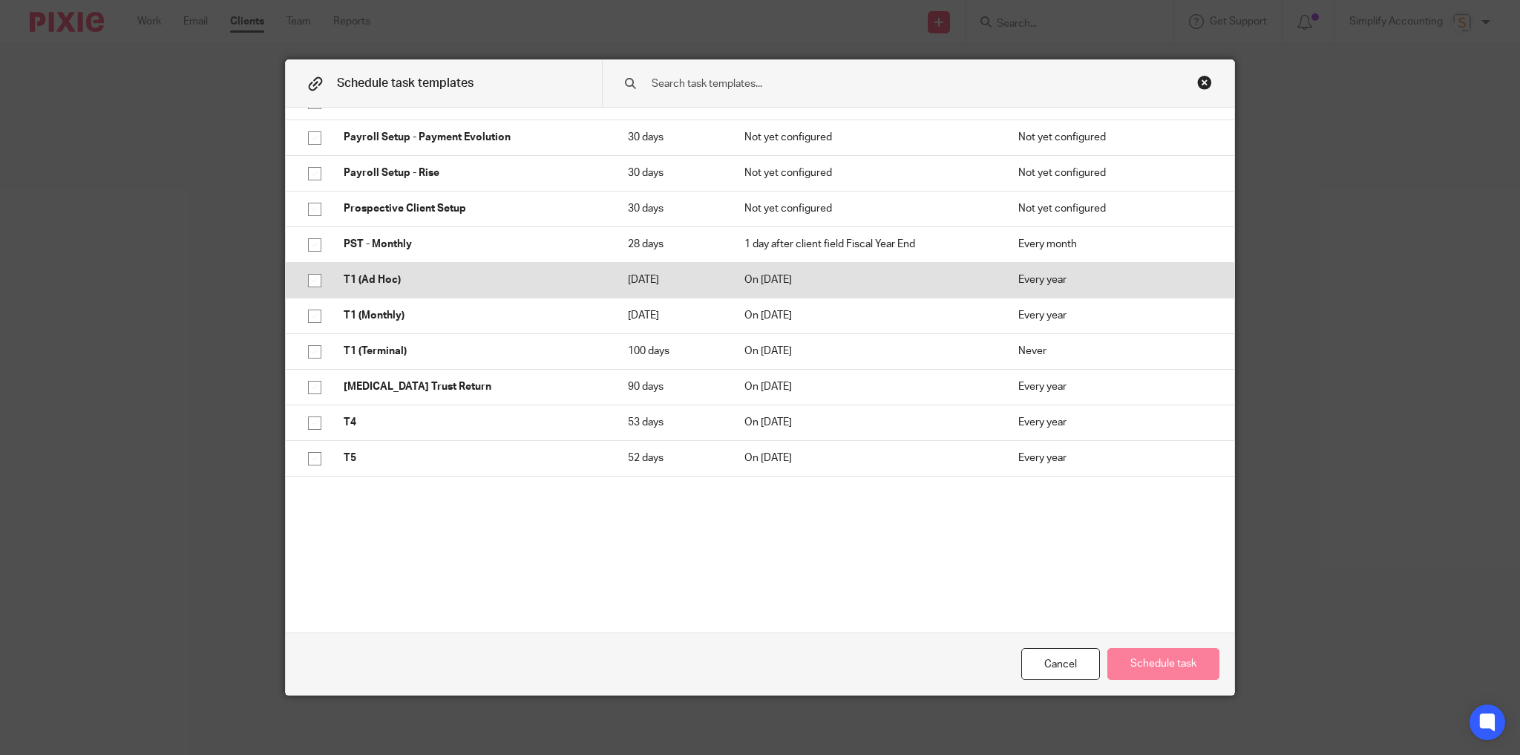
click at [307, 277] on input "checkbox" at bounding box center [315, 280] width 28 height 28
checkbox input "true"
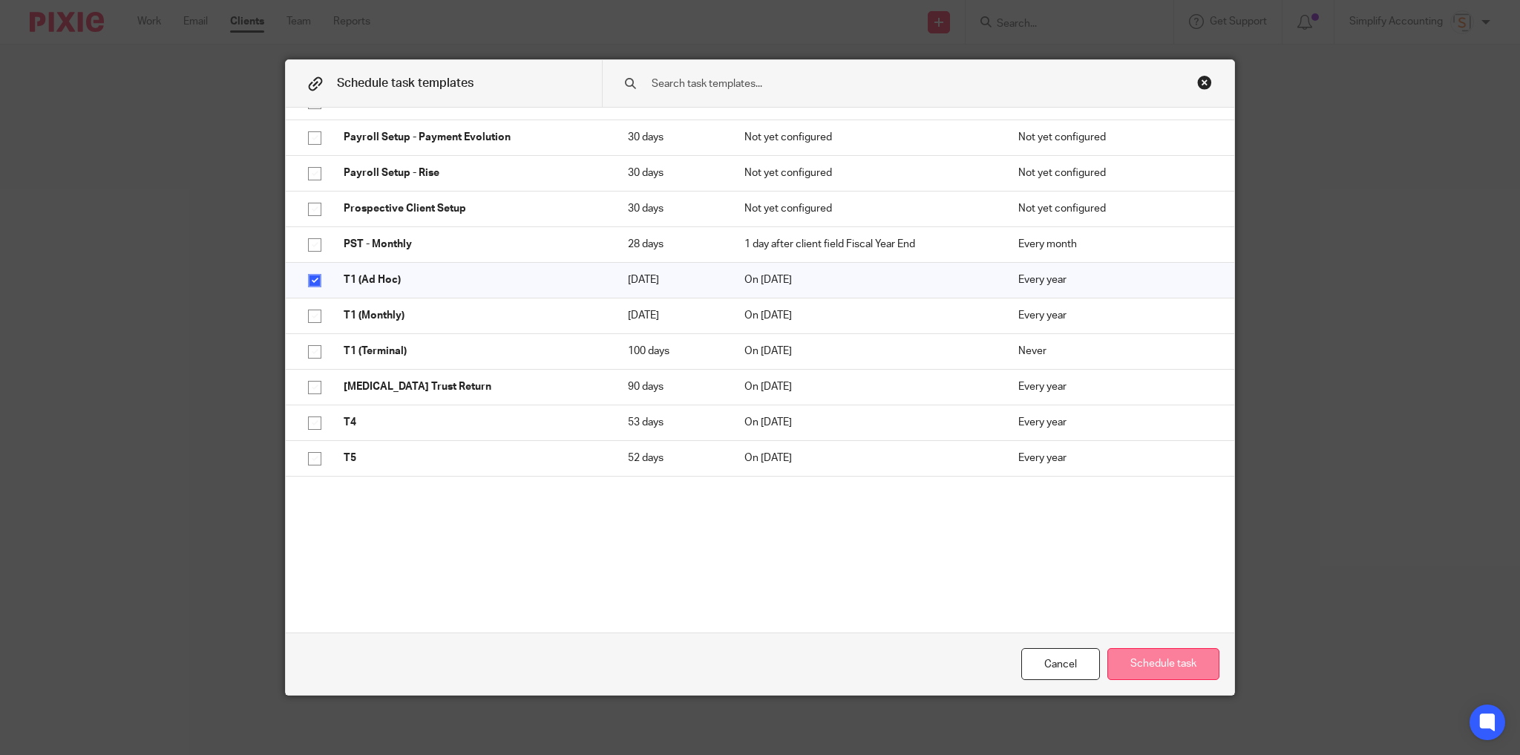
click at [1168, 654] on button "Schedule task" at bounding box center [1163, 664] width 112 height 32
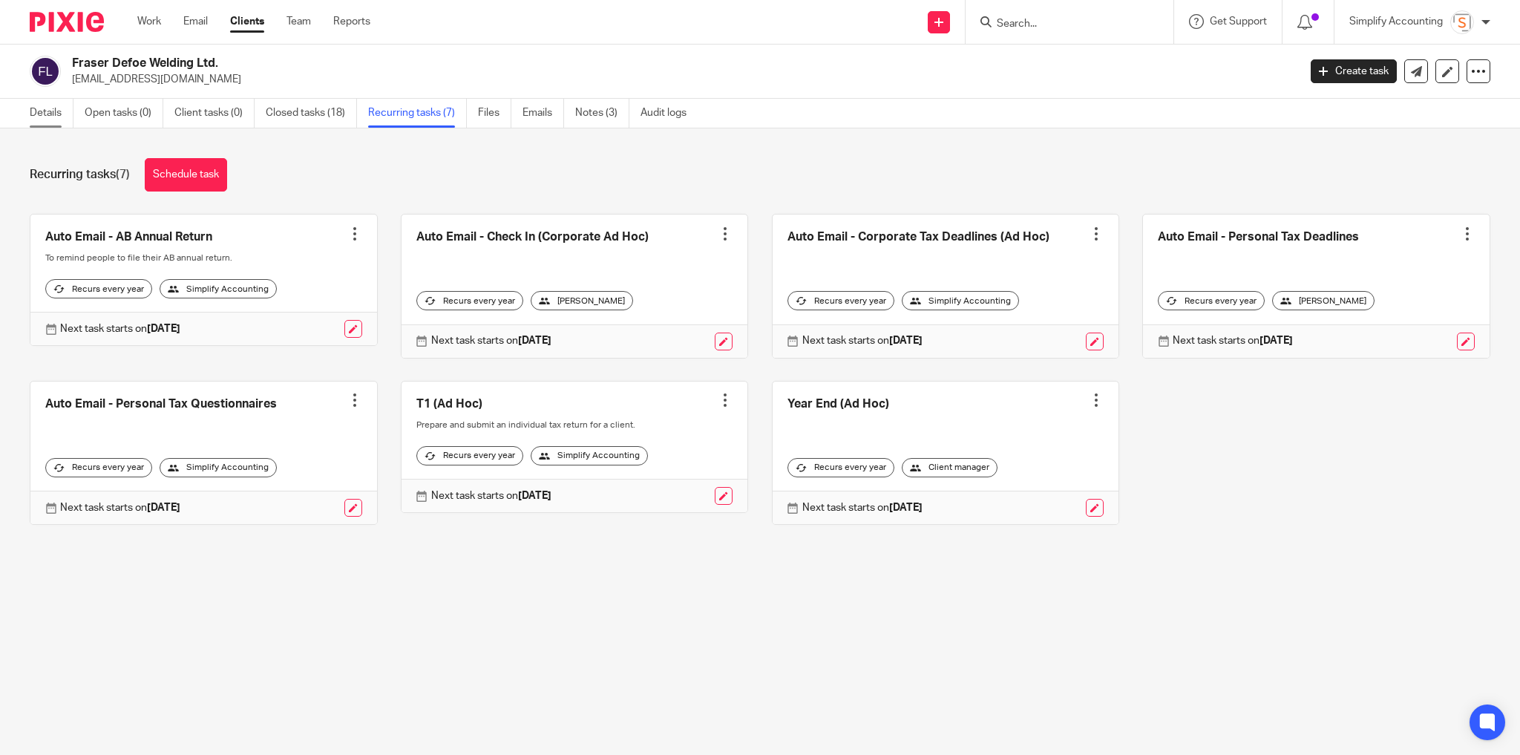
click at [49, 107] on link "Details" at bounding box center [52, 113] width 44 height 29
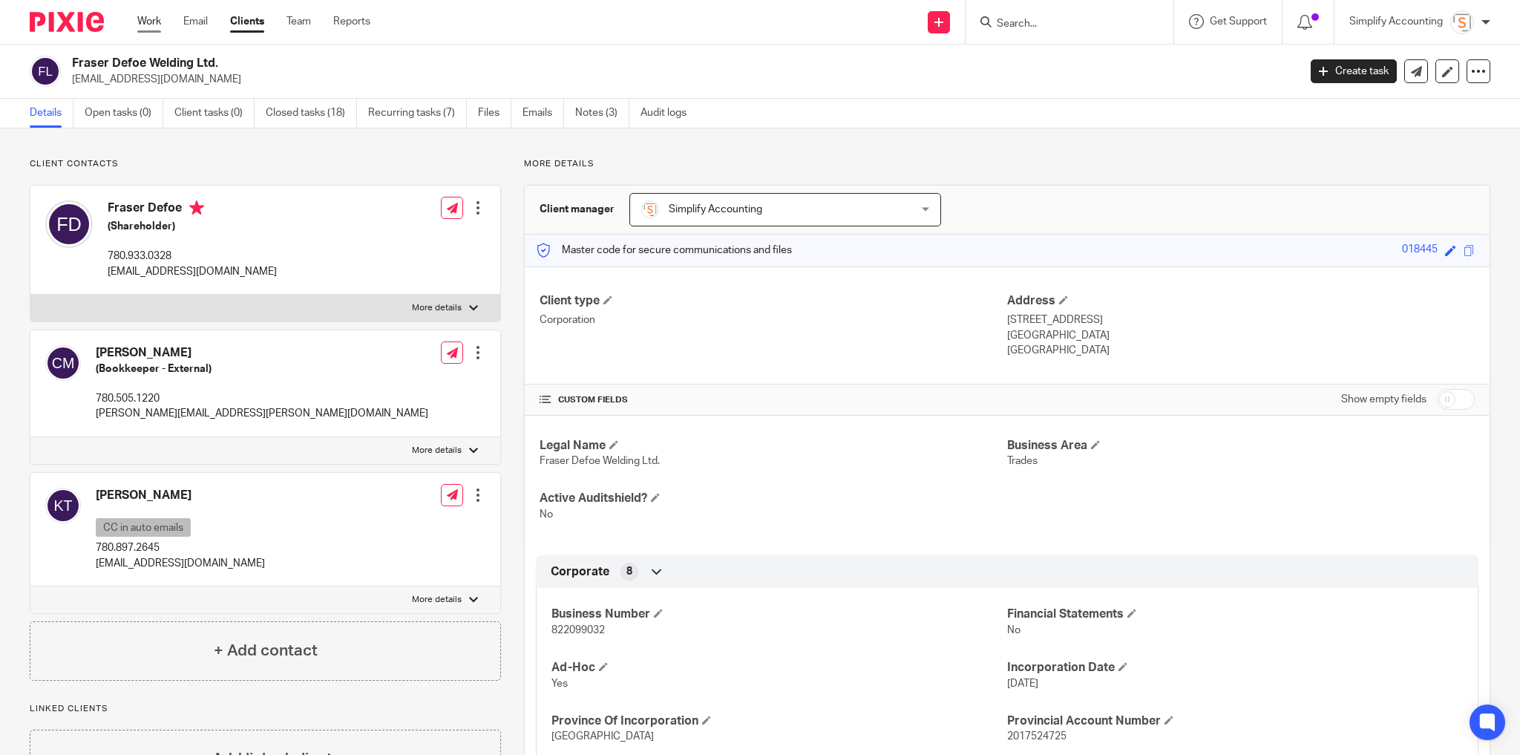
click at [156, 18] on link "Work" at bounding box center [149, 21] width 24 height 15
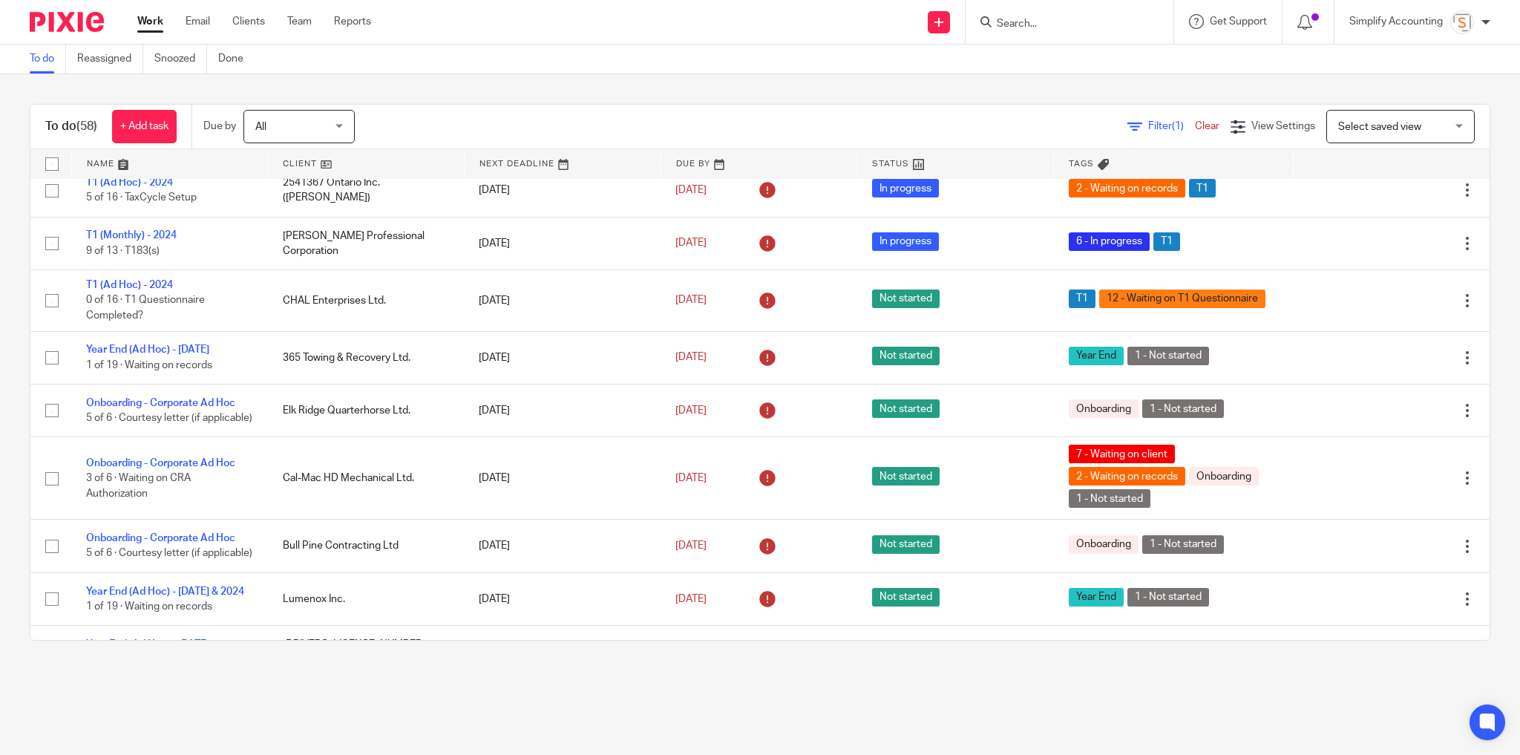
scroll to position [475, 0]
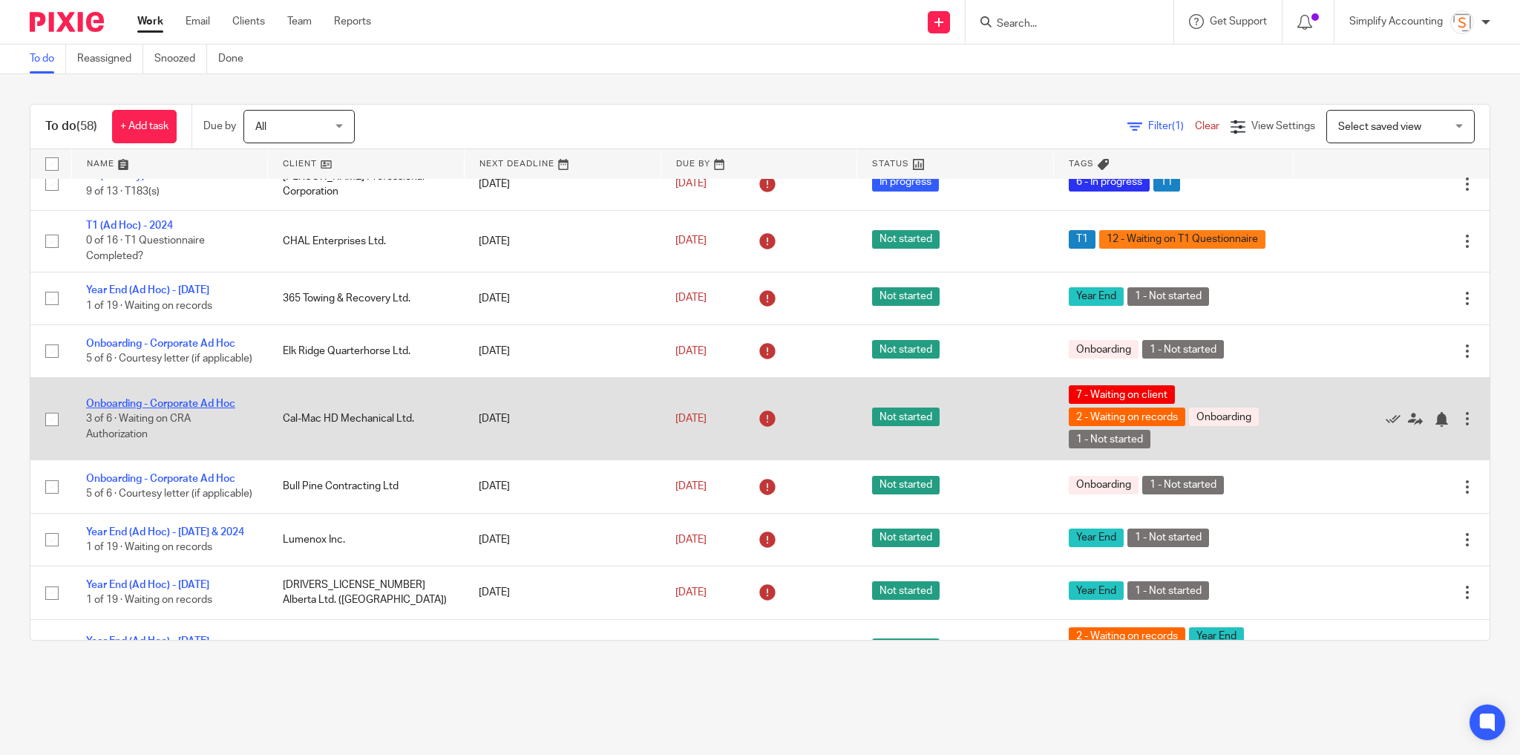
click at [176, 409] on link "Onboarding - Corporate Ad Hoc" at bounding box center [160, 404] width 149 height 10
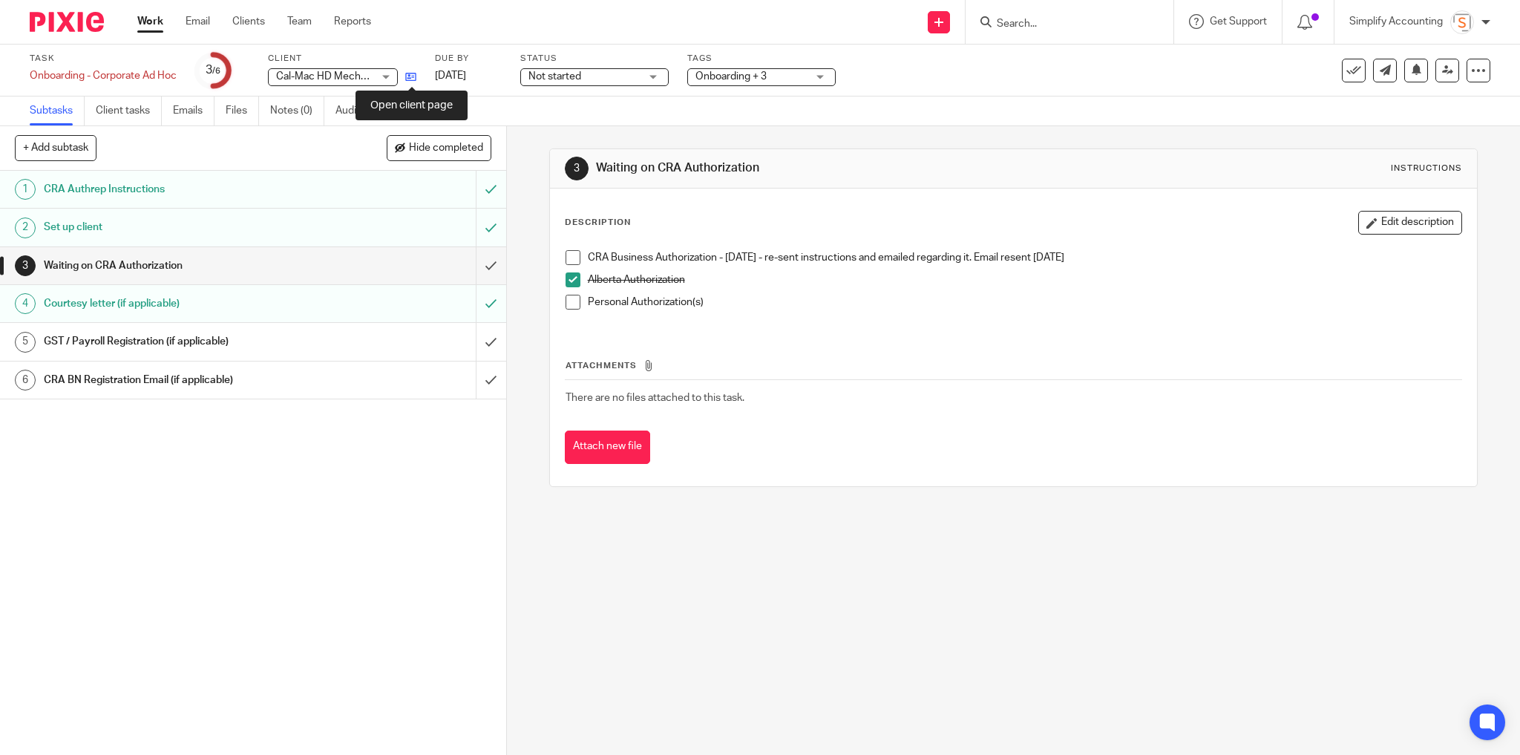
click at [416, 79] on icon at bounding box center [410, 76] width 11 height 11
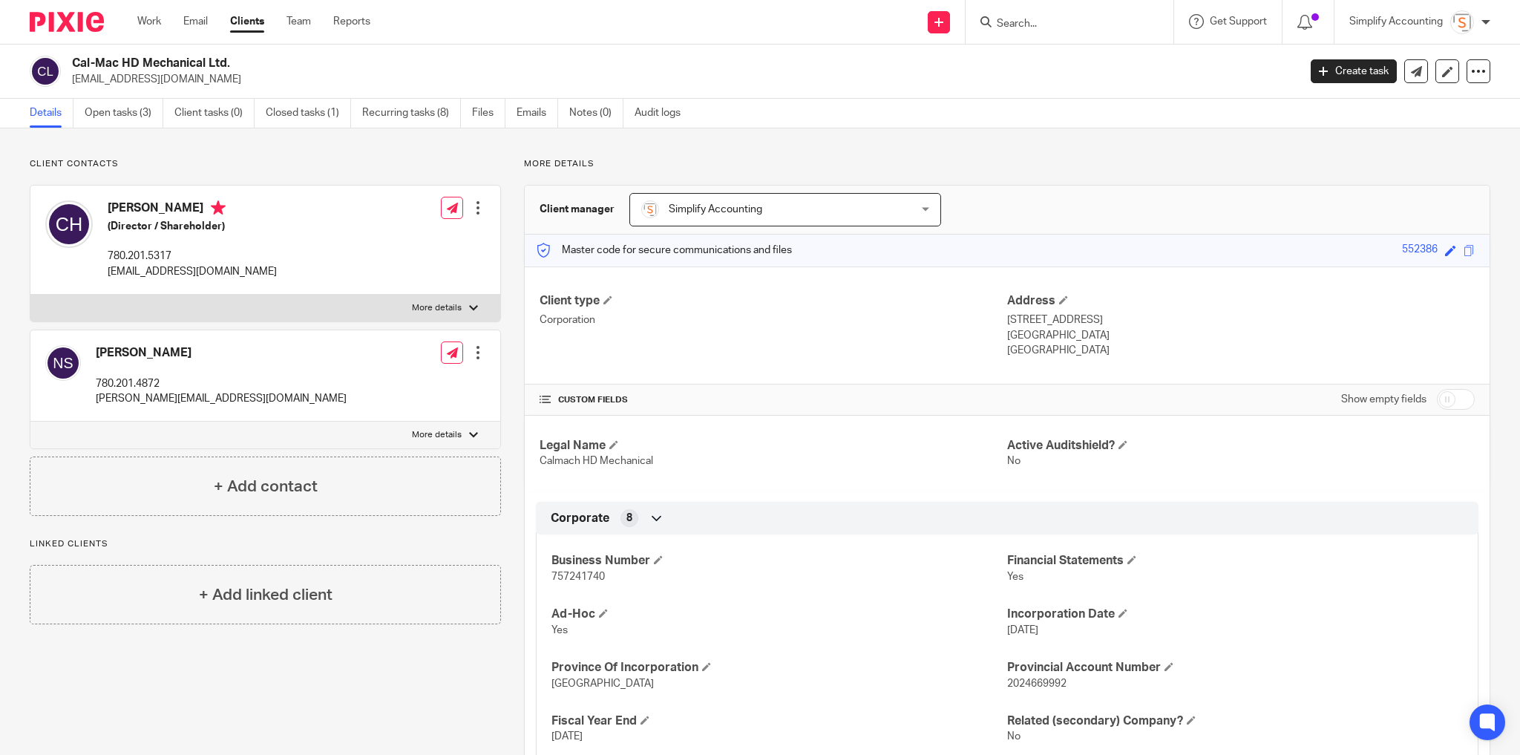
drag, startPoint x: 138, startPoint y: 113, endPoint x: 155, endPoint y: 129, distance: 23.6
click at [138, 113] on link "Open tasks (3)" at bounding box center [124, 113] width 79 height 29
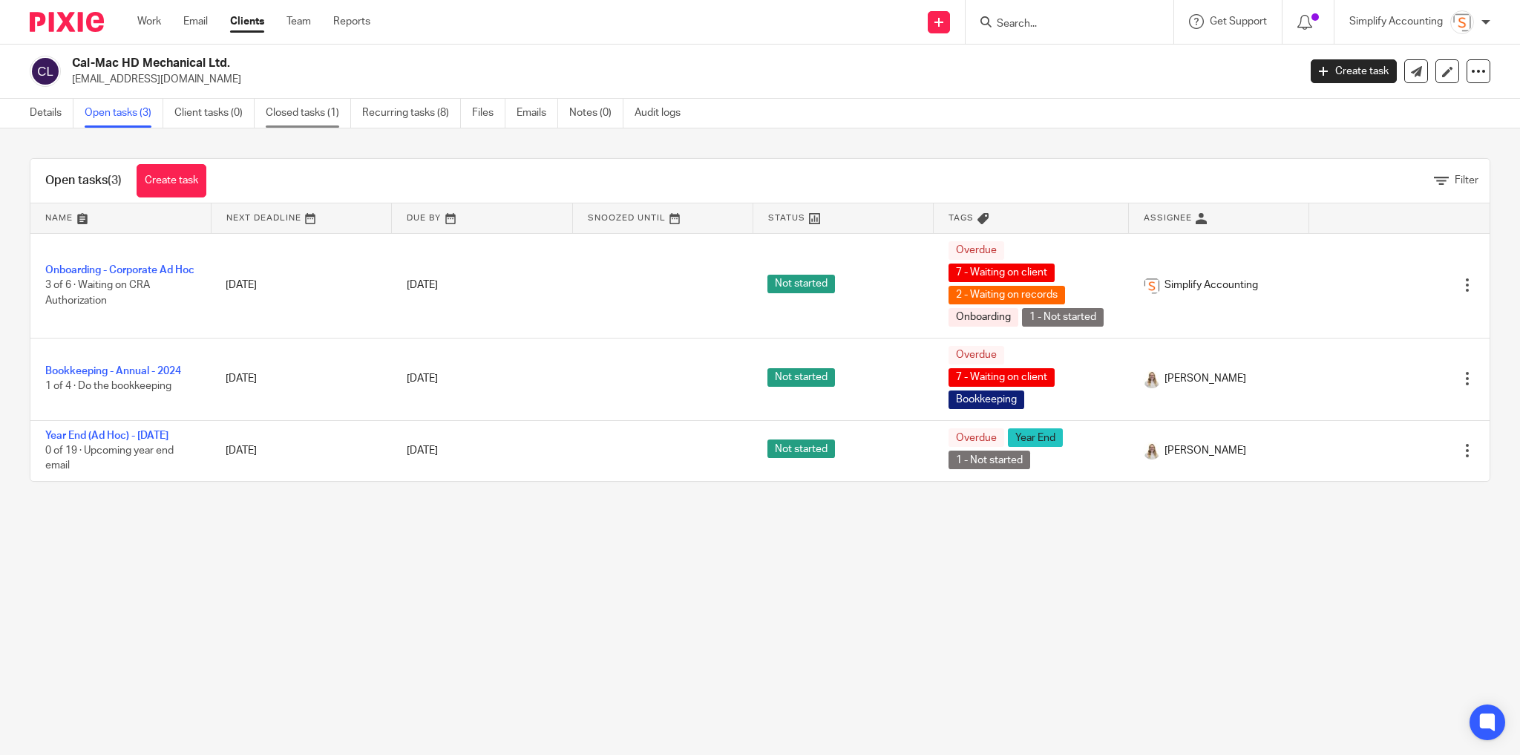
click at [291, 109] on link "Closed tasks (1)" at bounding box center [308, 113] width 85 height 29
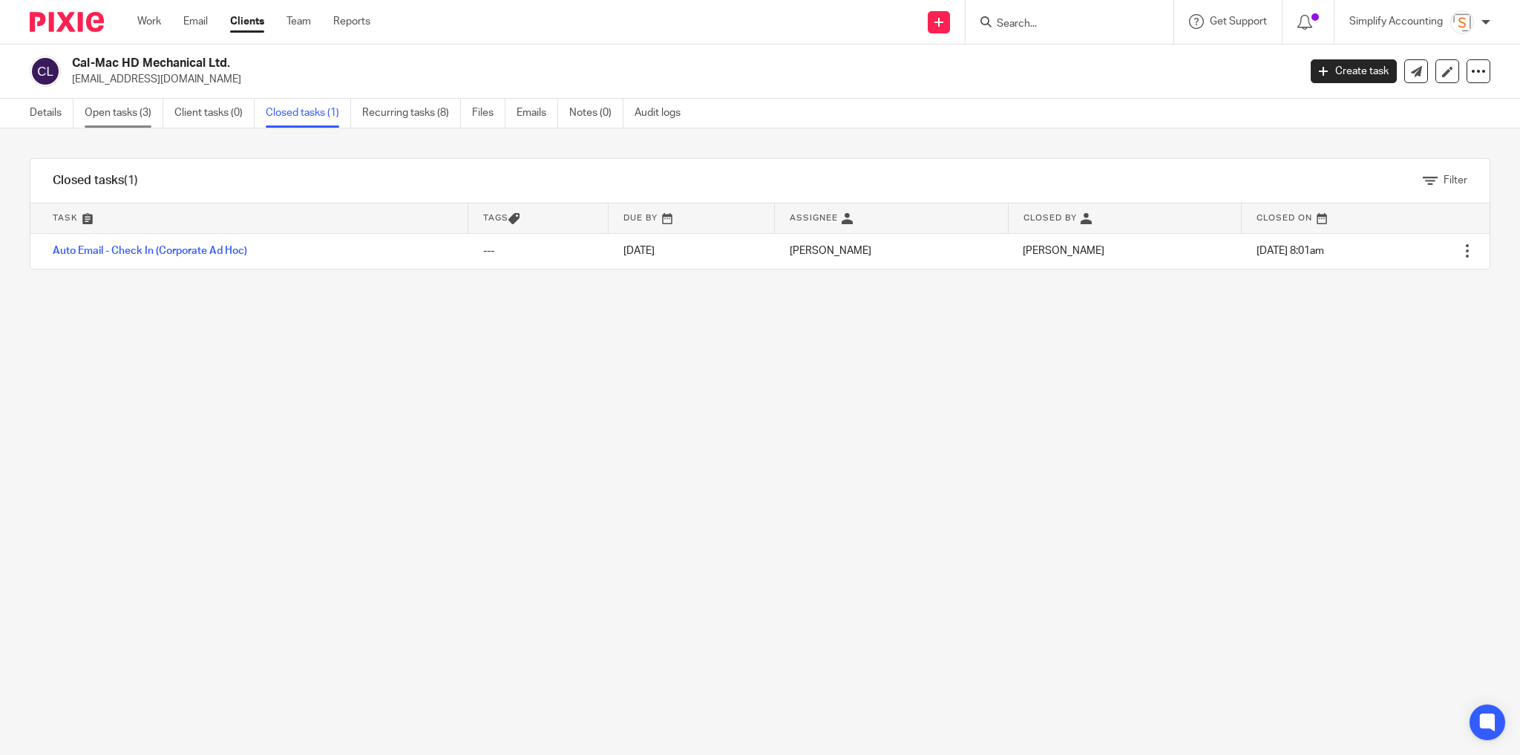
click at [123, 111] on link "Open tasks (3)" at bounding box center [124, 113] width 79 height 29
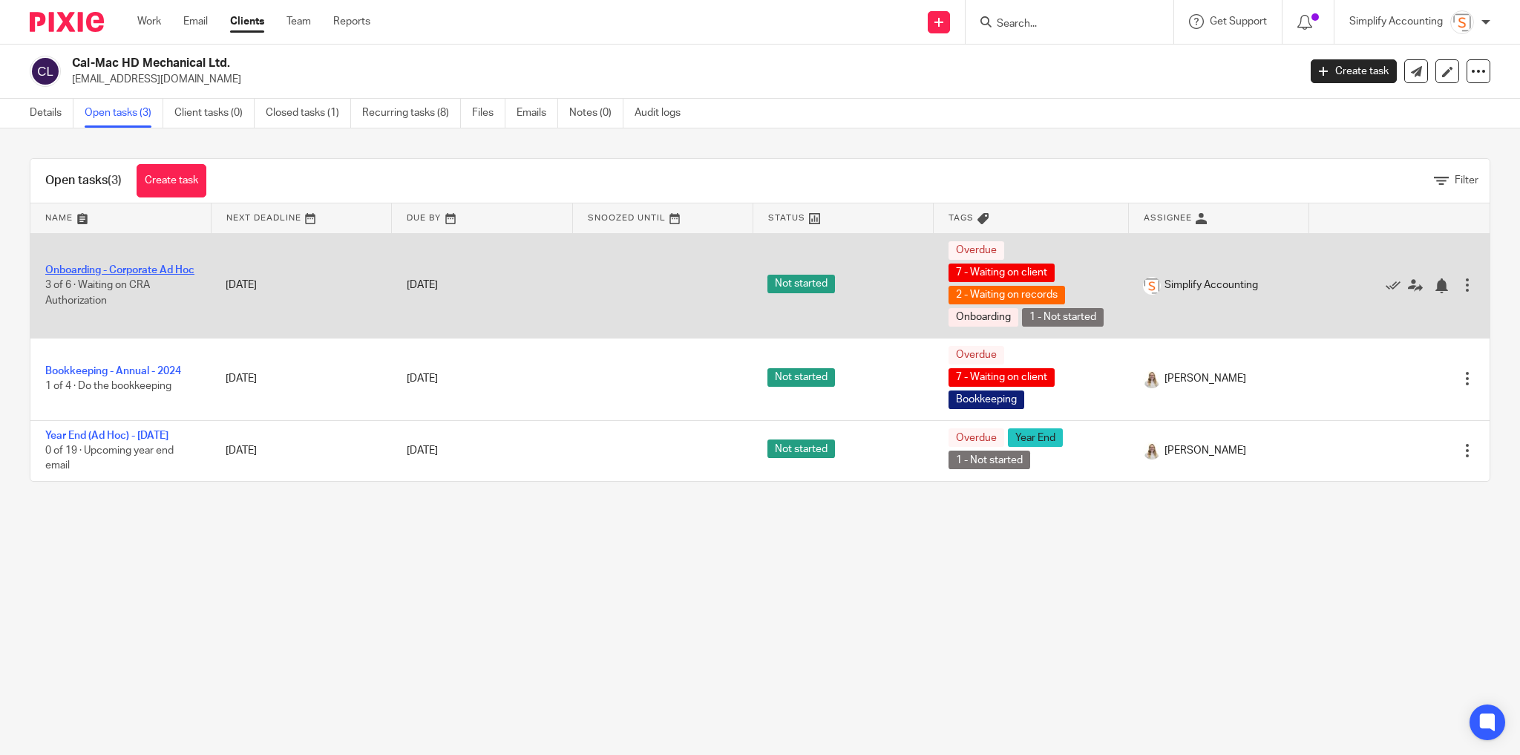
click at [163, 265] on link "Onboarding - Corporate Ad Hoc" at bounding box center [119, 270] width 149 height 10
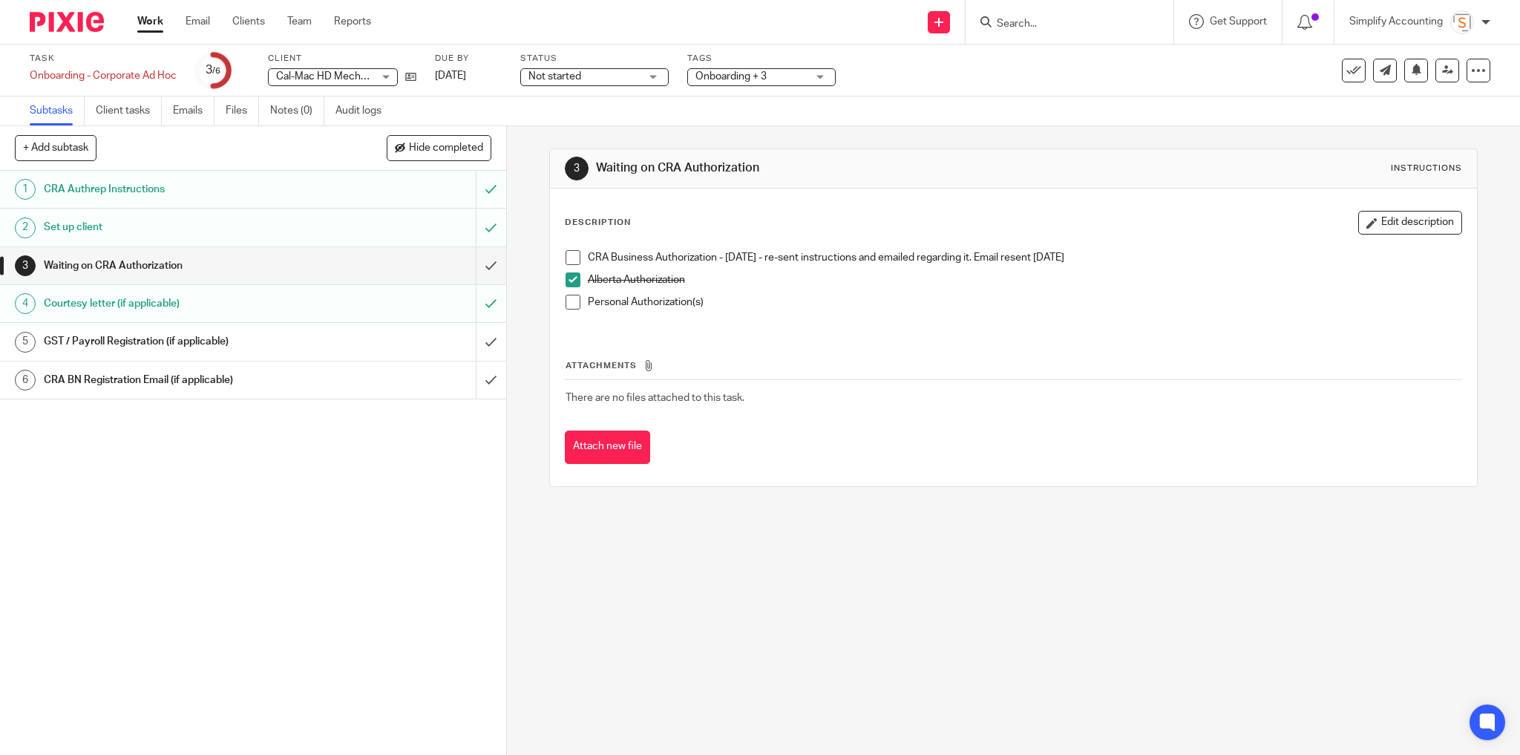
click at [297, 184] on h1 "CRA Authrep Instructions" at bounding box center [183, 189] width 278 height 22
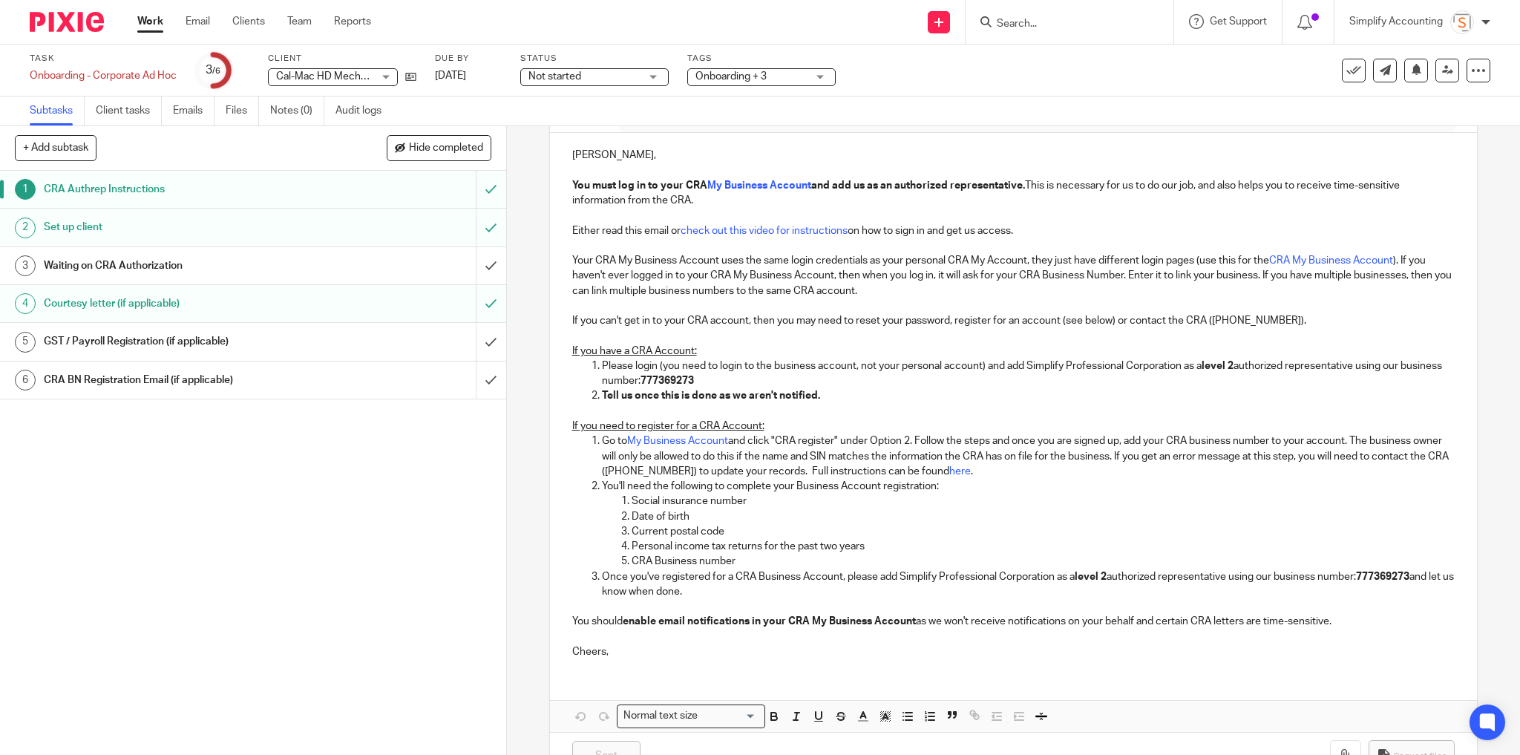
scroll to position [206, 0]
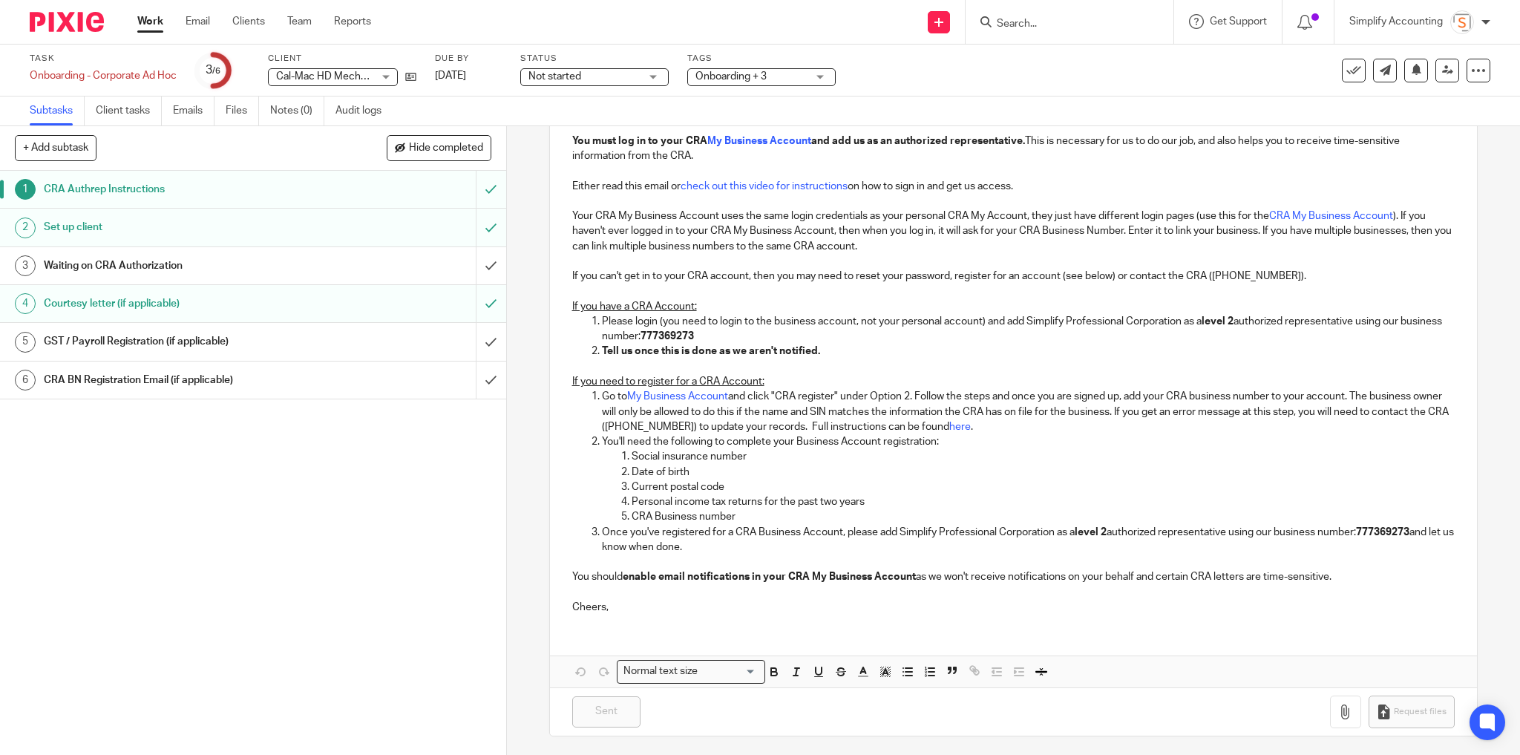
click at [293, 235] on h1 "Set up client" at bounding box center [183, 227] width 278 height 22
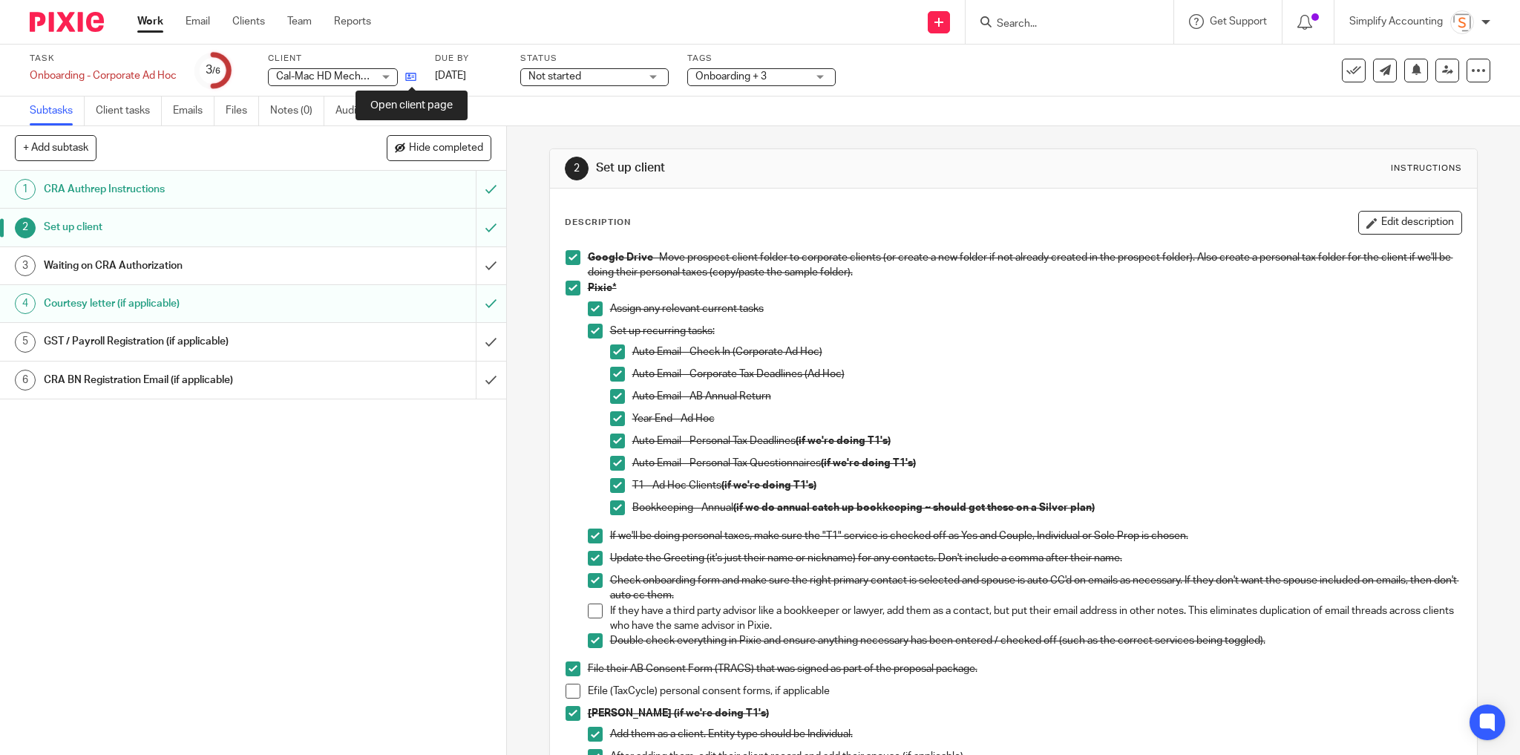
click at [413, 73] on icon at bounding box center [410, 76] width 11 height 11
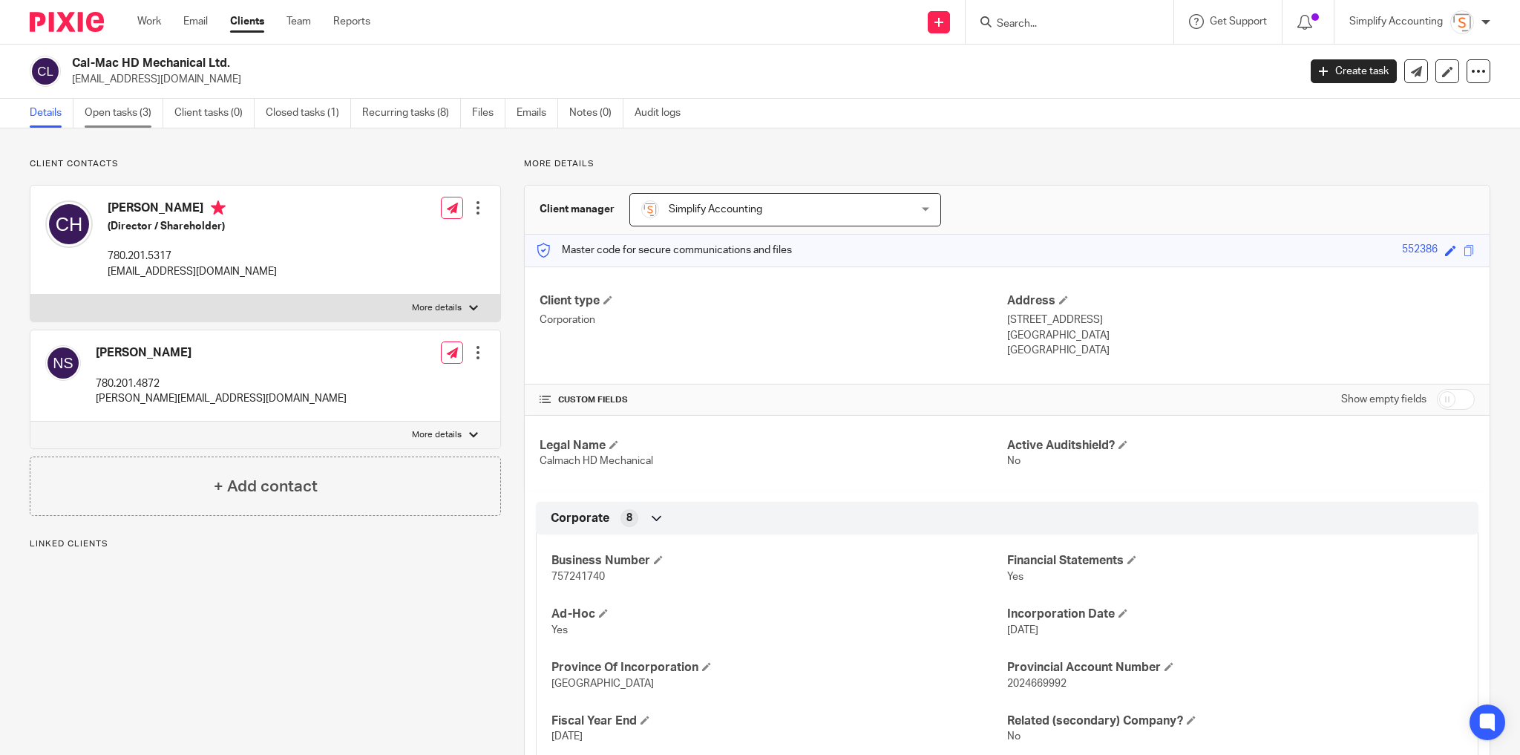
click at [111, 111] on link "Open tasks (3)" at bounding box center [124, 113] width 79 height 29
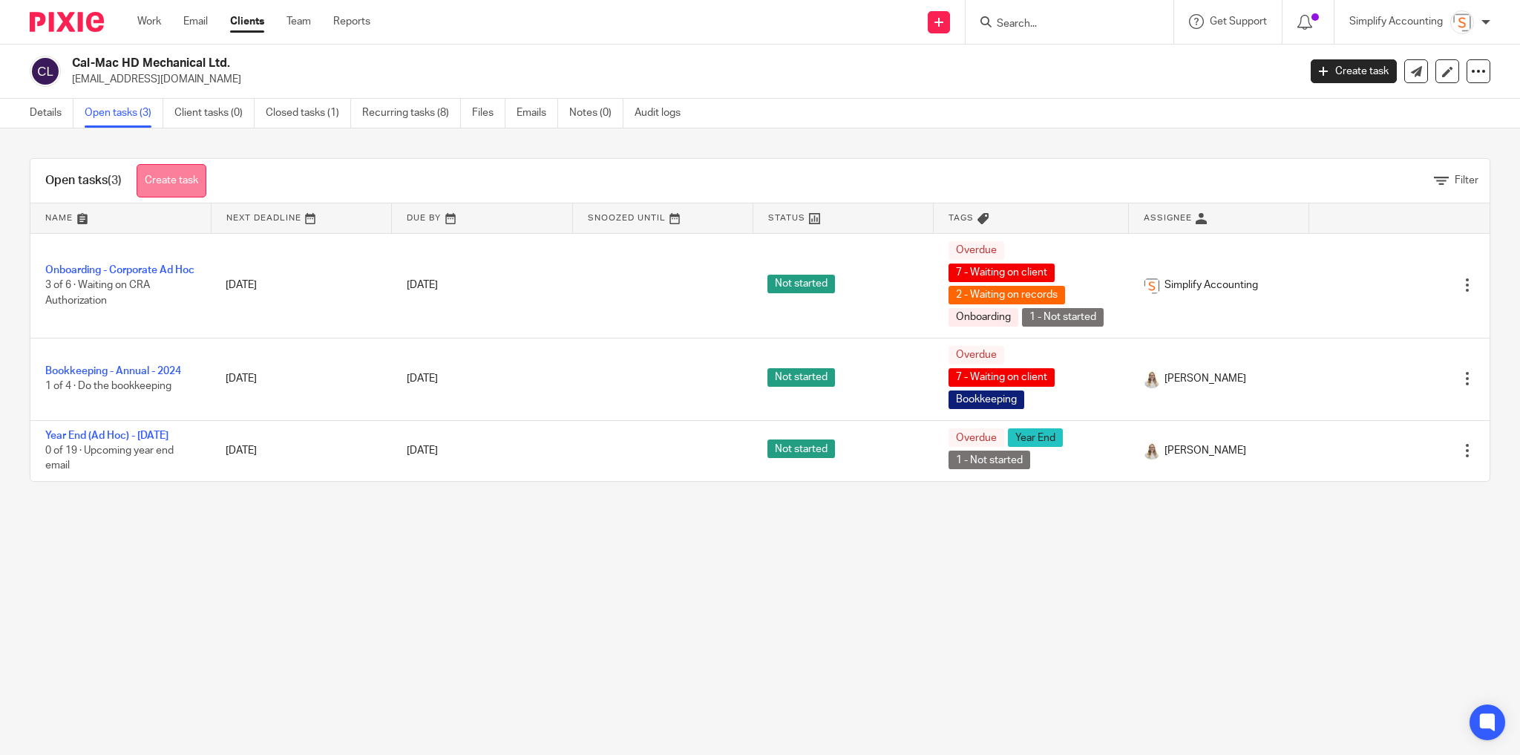
click at [165, 171] on link "Create task" at bounding box center [172, 180] width 70 height 33
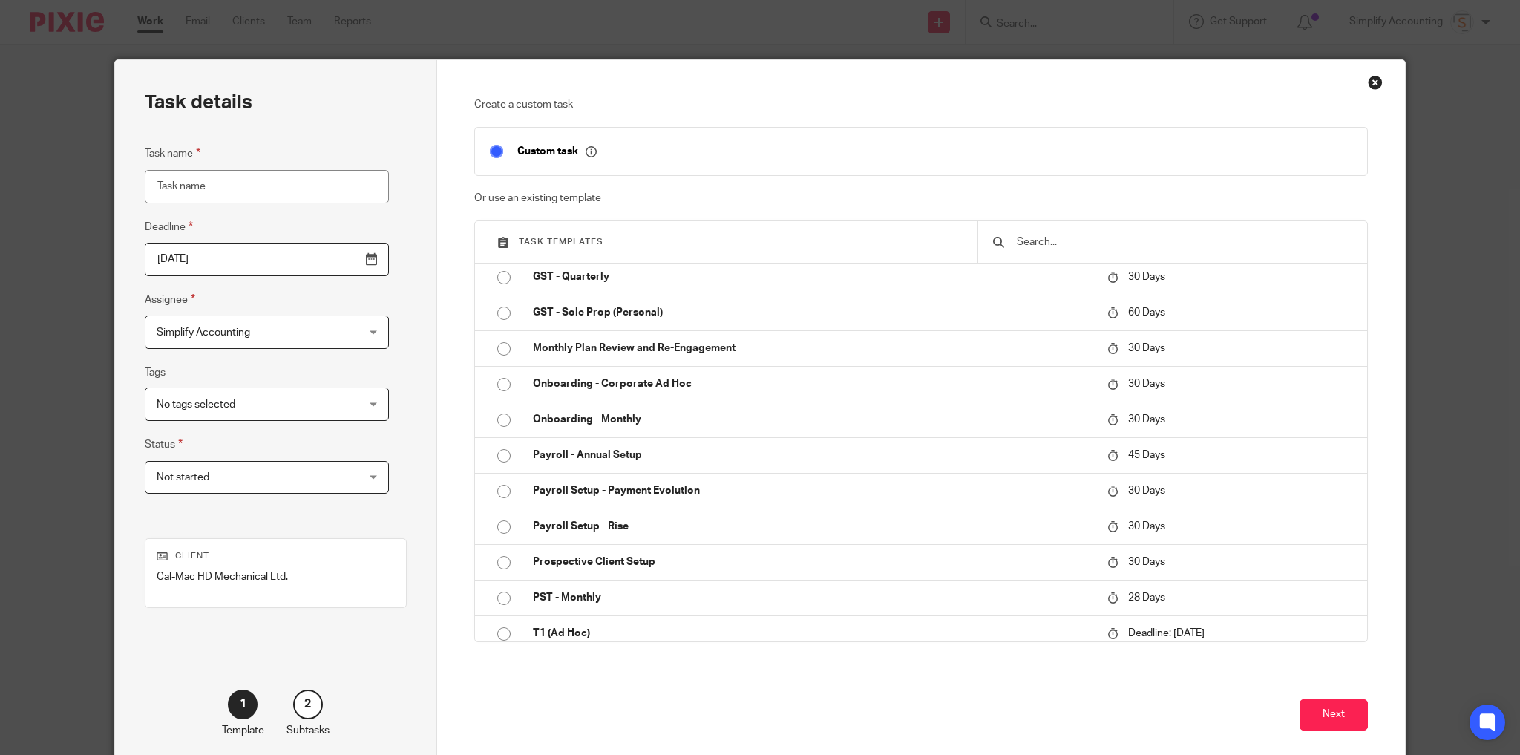
scroll to position [572, 0]
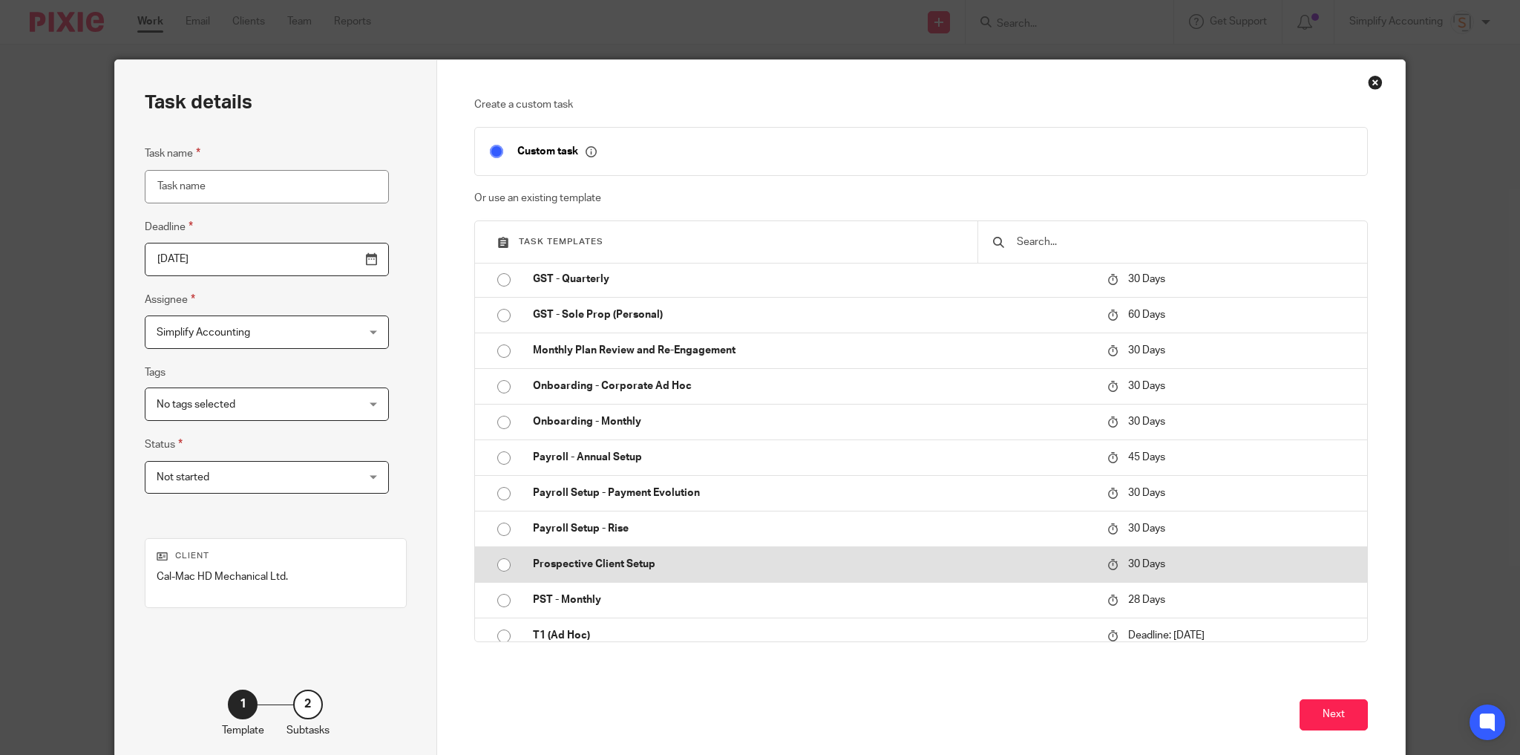
click at [638, 560] on p "Prospective Client Setup" at bounding box center [812, 564] width 559 height 15
type input "2025-10-23"
type input "Prospective Client Setup"
checkbox input "false"
radio input "true"
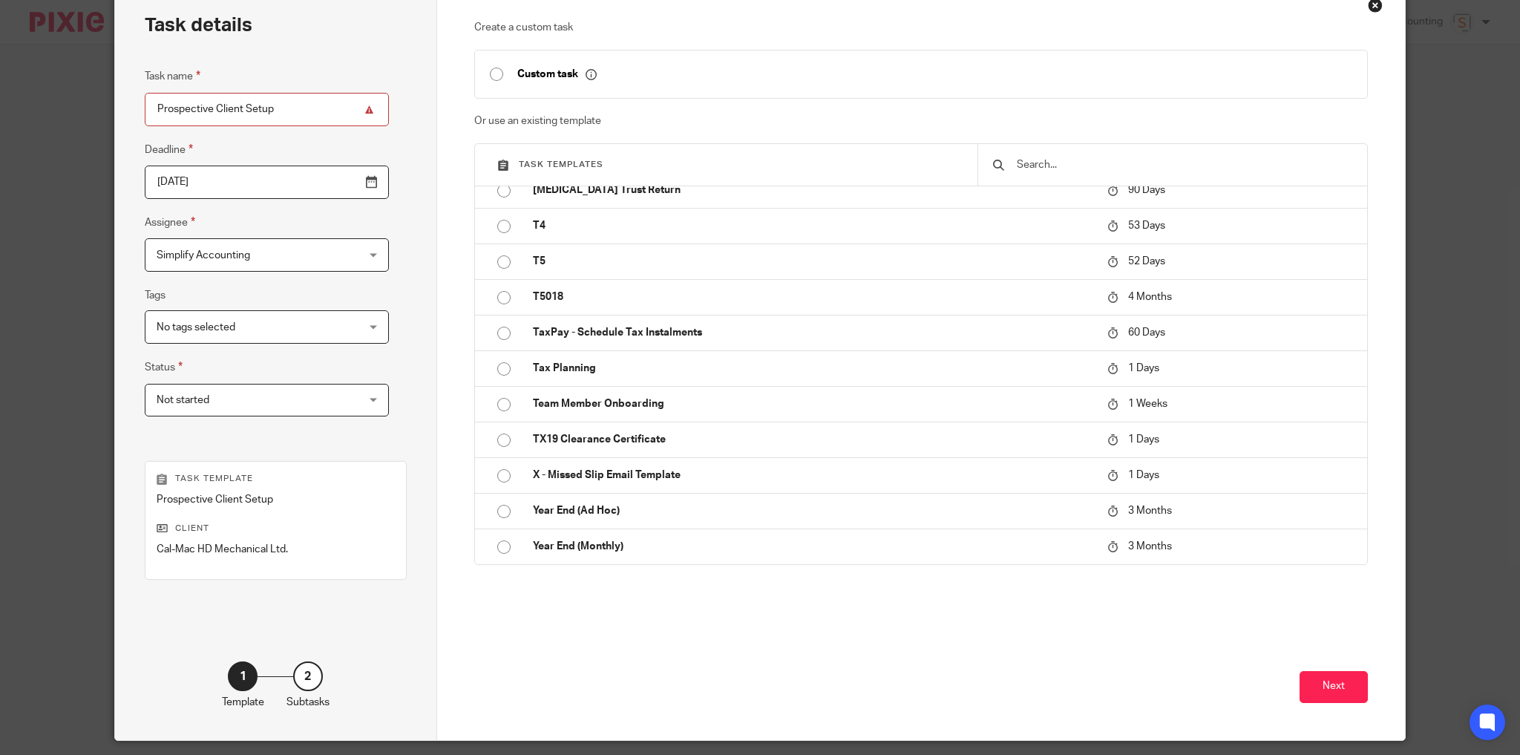
scroll to position [121, 0]
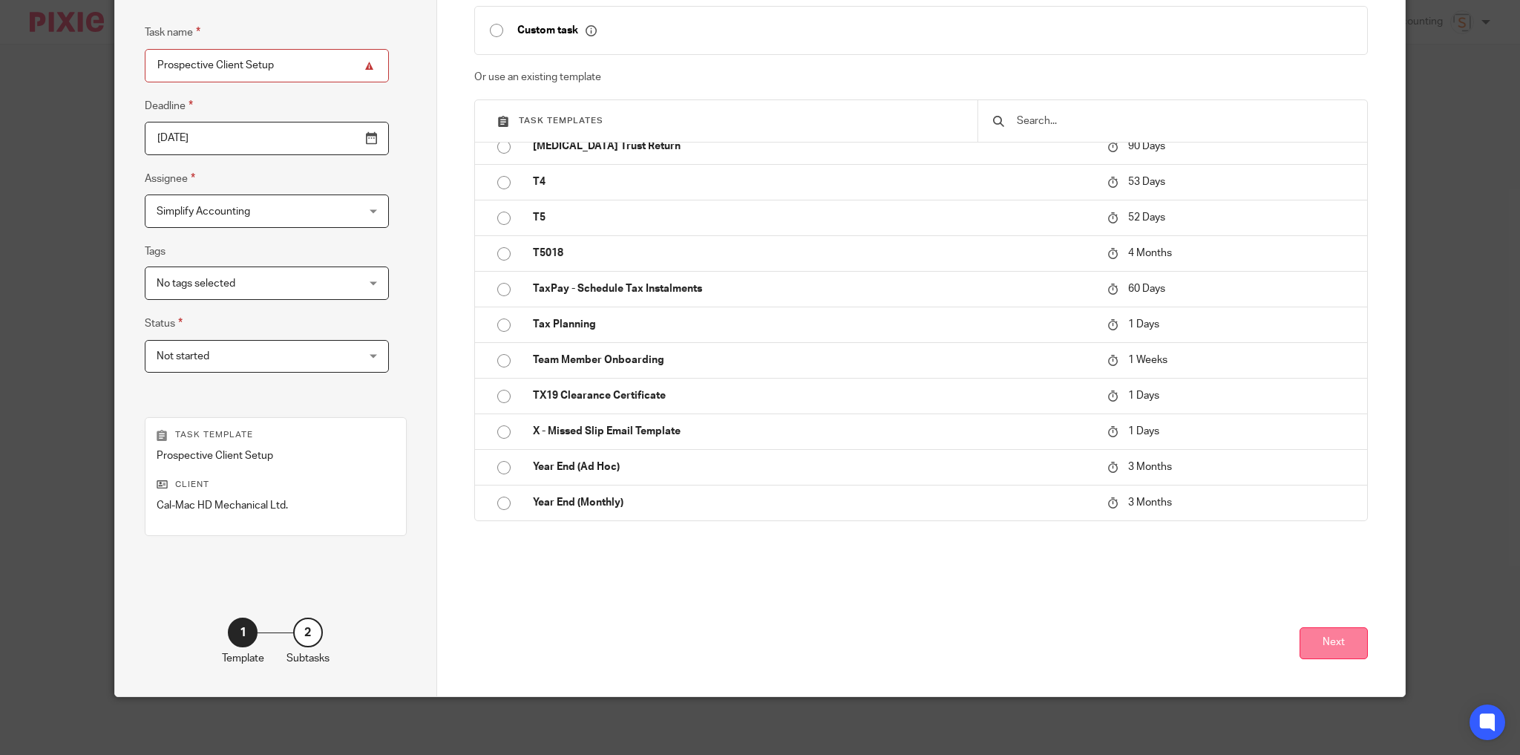
click at [1303, 644] on button "Next" at bounding box center [1334, 643] width 68 height 32
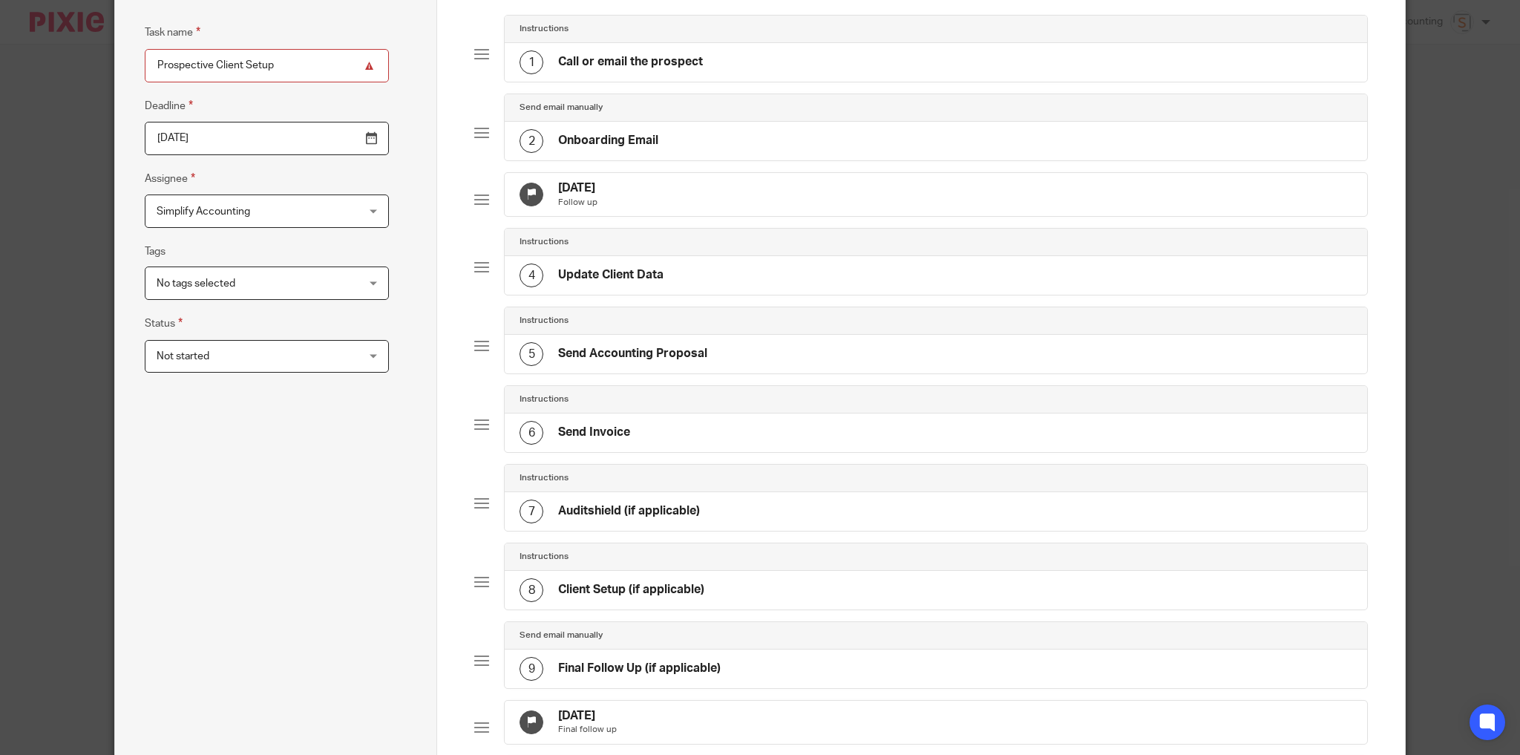
click at [803, 61] on div "1 Call or email the prospect" at bounding box center [936, 62] width 862 height 39
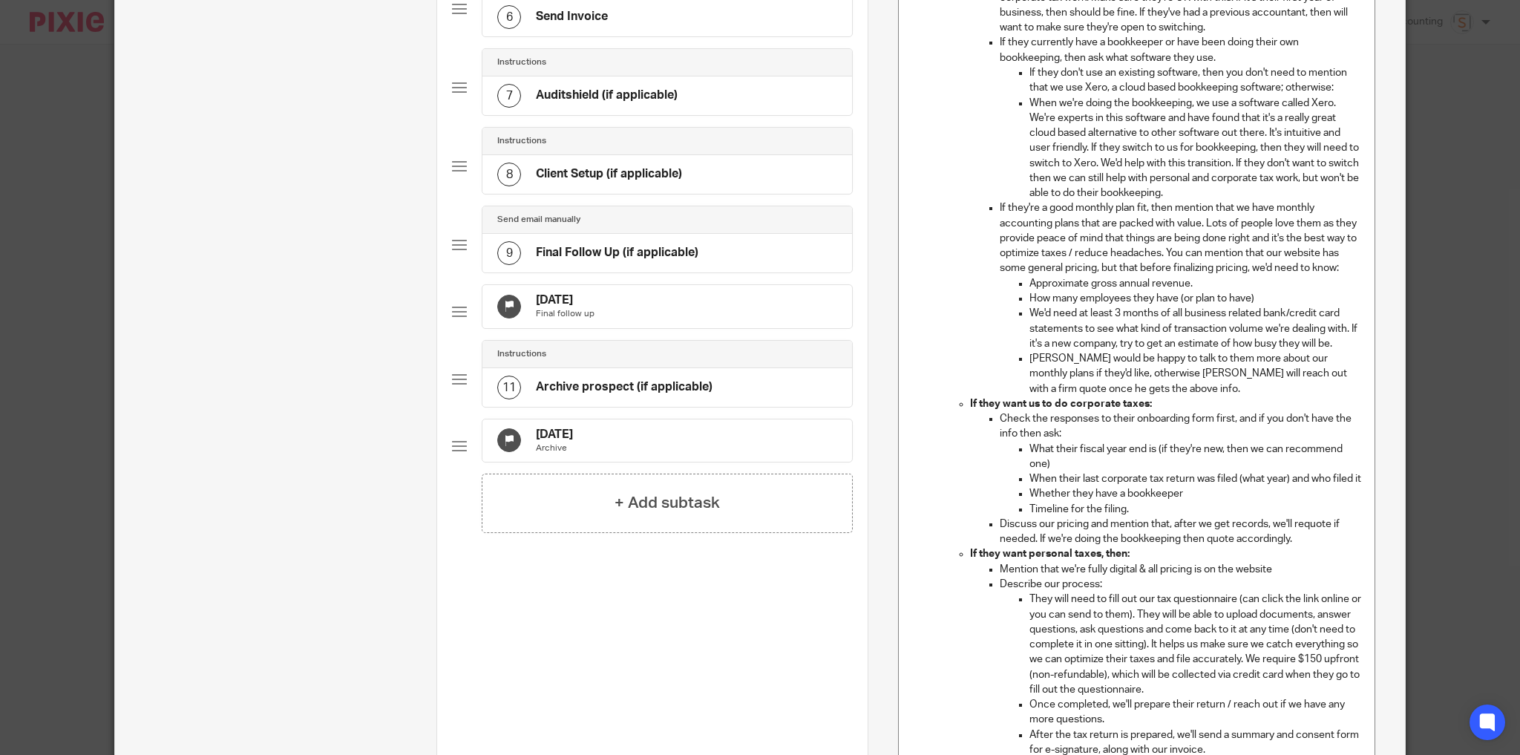
scroll to position [180, 0]
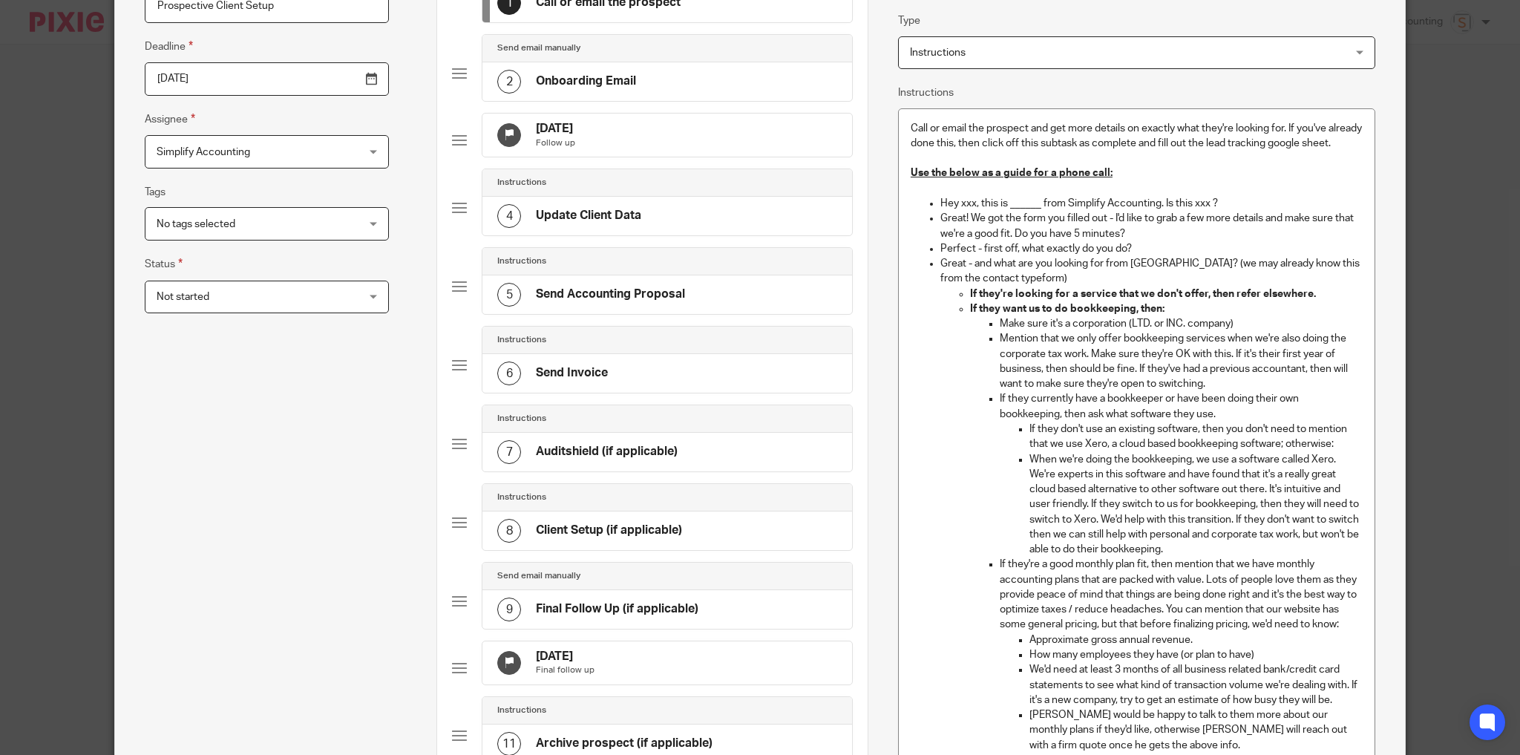
click at [704, 85] on div "2 Onboarding Email" at bounding box center [667, 81] width 370 height 39
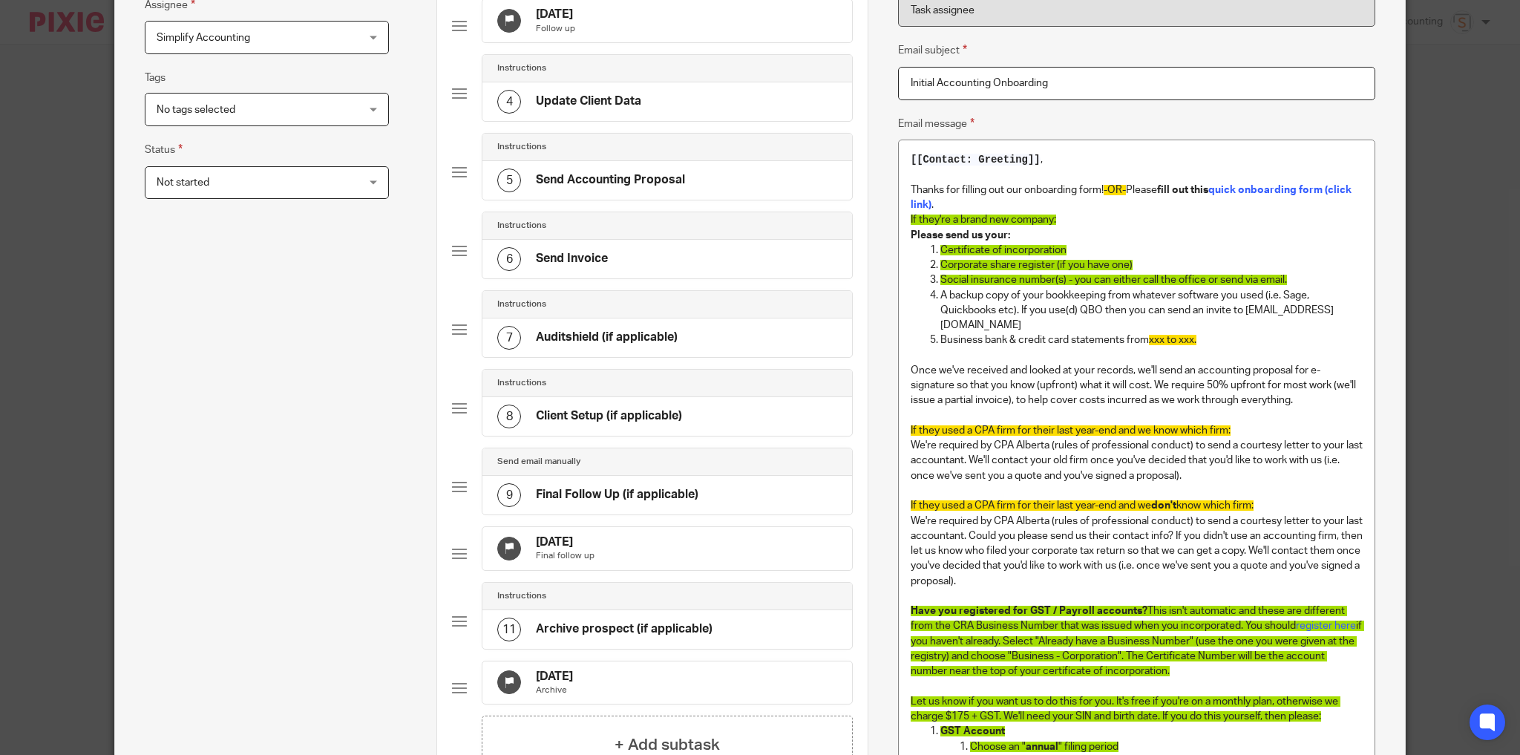
scroll to position [299, 0]
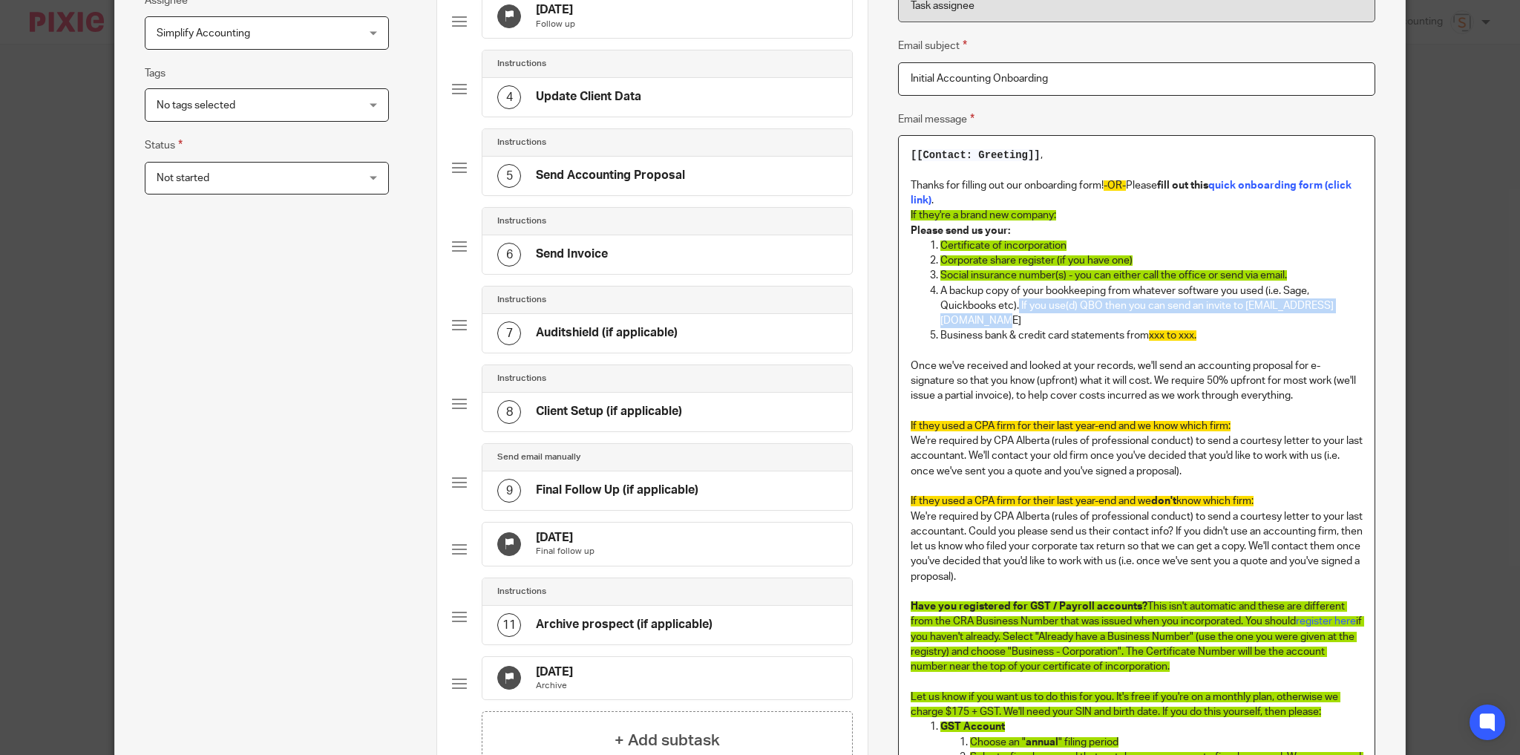
drag, startPoint x: 1066, startPoint y: 320, endPoint x: 1013, endPoint y: 298, distance: 56.9
click at [1013, 298] on p "A backup copy of your bookkeeping from whatever software you used (i.e. Sage, Q…" at bounding box center [1151, 306] width 422 height 45
copy p "If you use(d) QBO then you can send an invite to info@simplifyaccounting.ca"
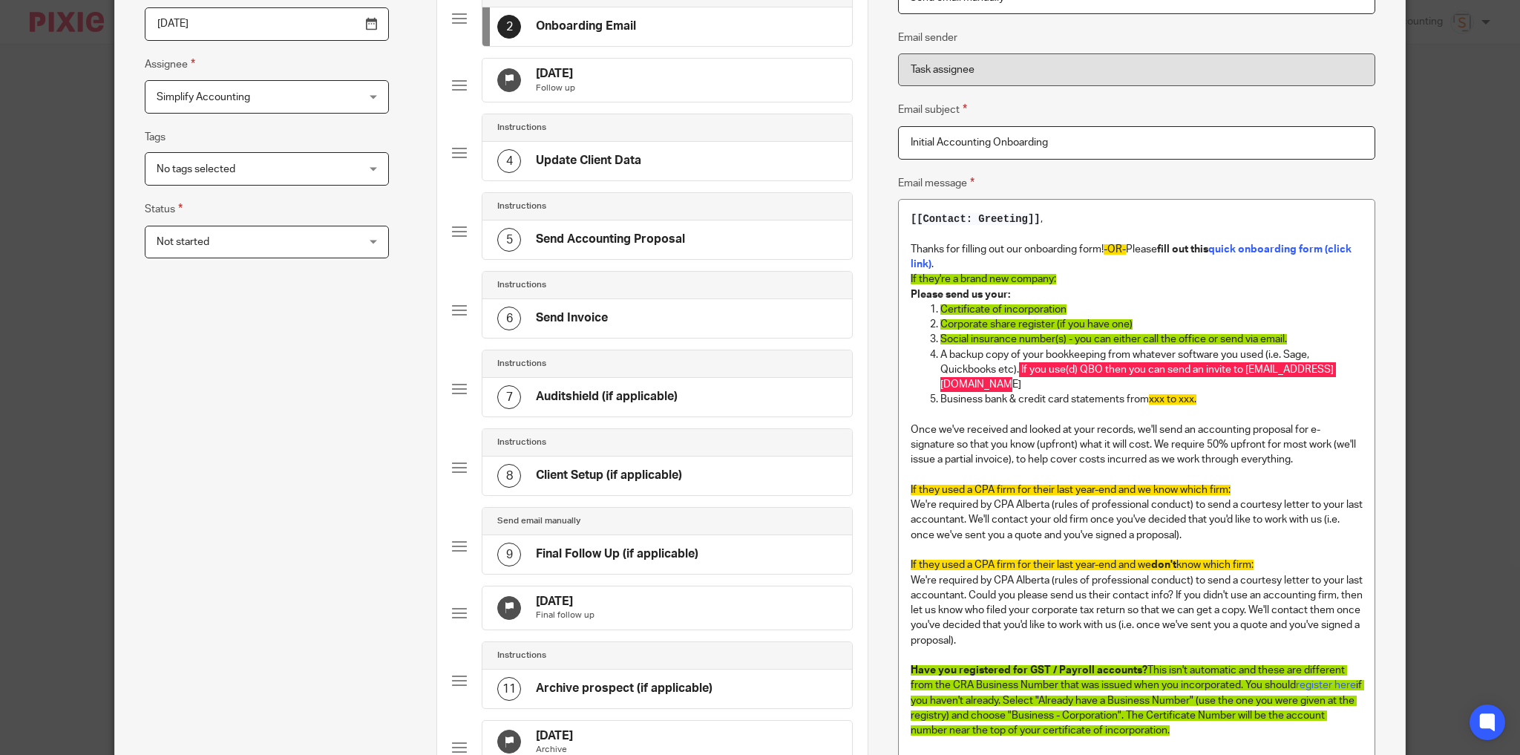
scroll to position [0, 0]
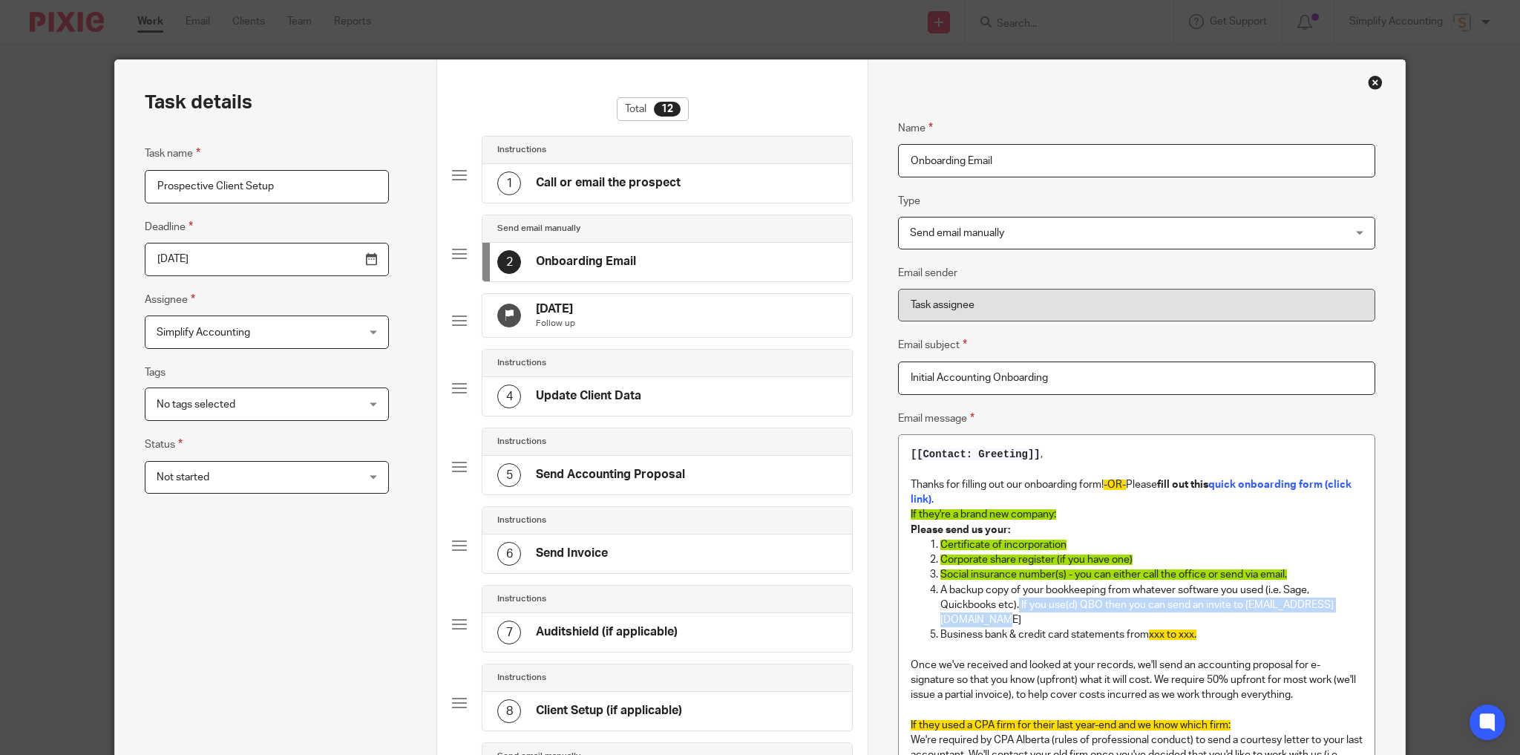
click at [1368, 81] on div "Close this dialog window" at bounding box center [1375, 82] width 15 height 15
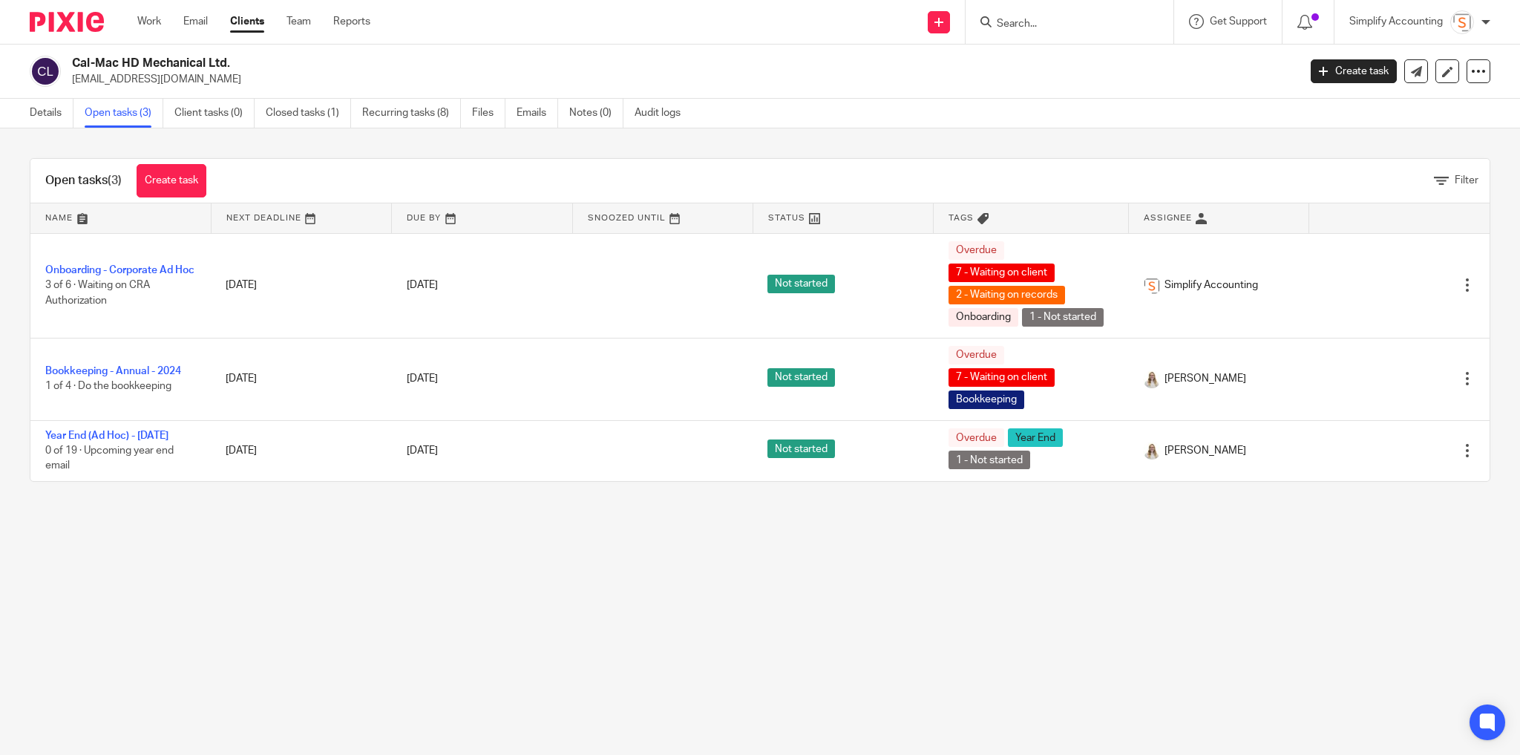
click at [1027, 21] on input "Search" at bounding box center [1062, 24] width 134 height 13
type input "wolfra"
click at [1066, 49] on link at bounding box center [1117, 64] width 251 height 34
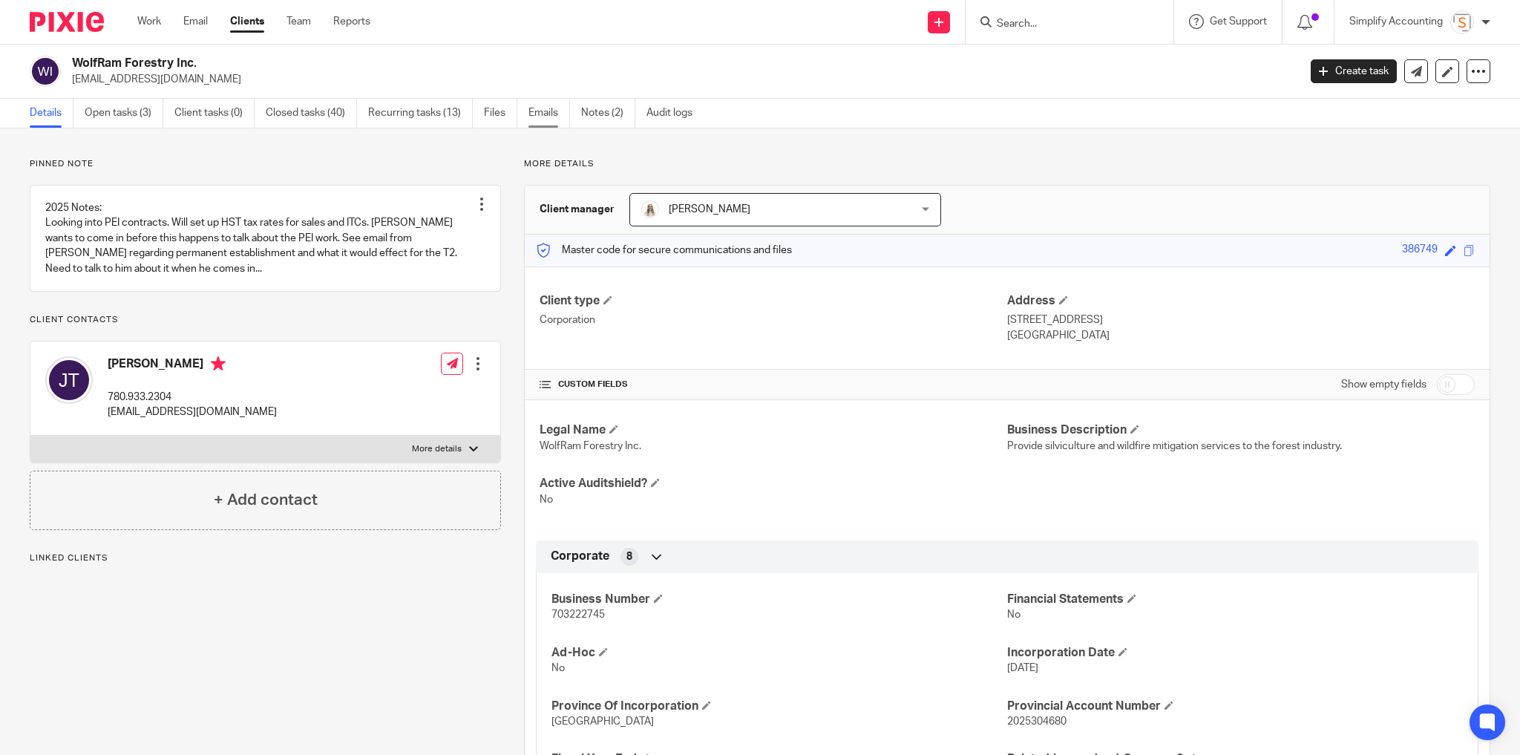
click at [551, 109] on link "Emails" at bounding box center [549, 113] width 42 height 29
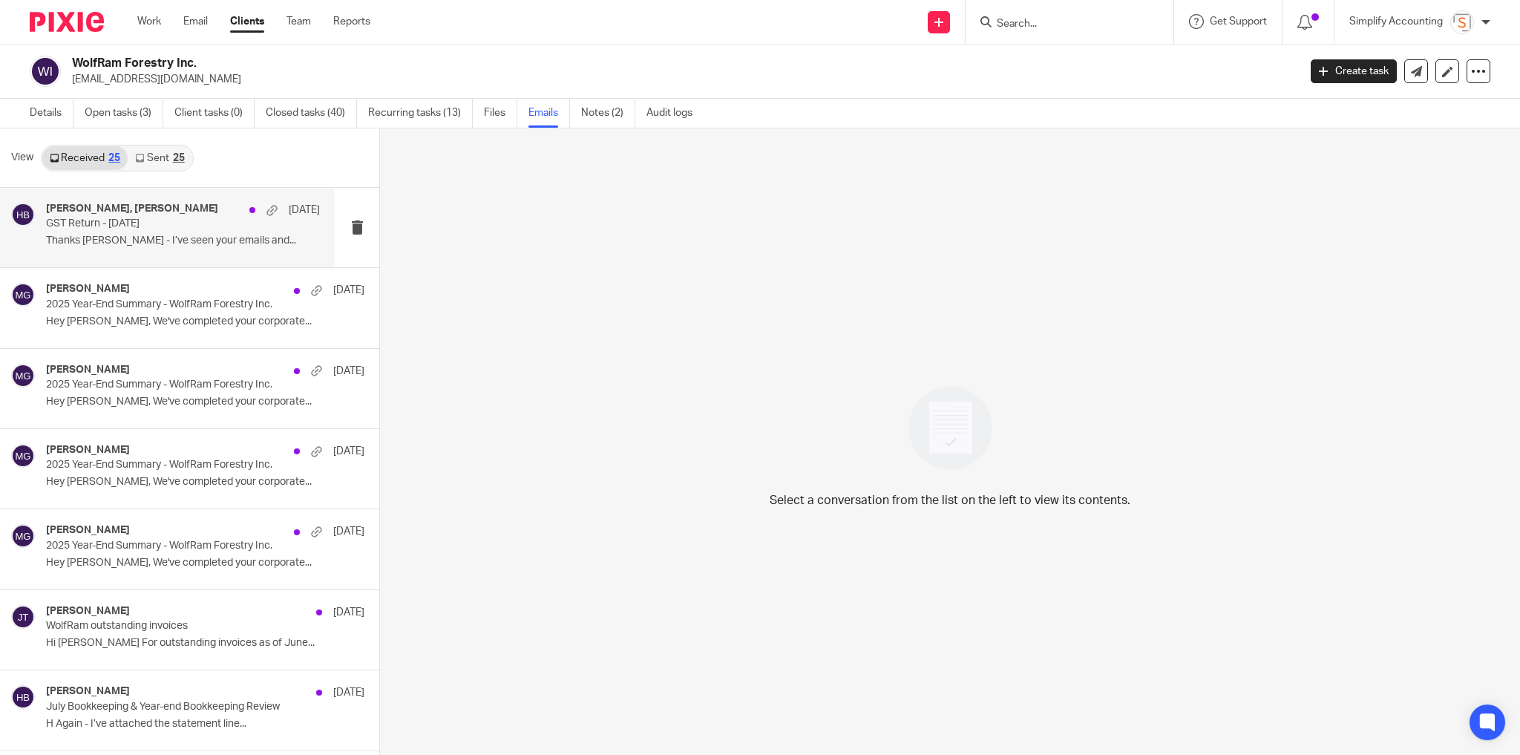
click at [133, 212] on h4 "Jason Todd, Haley Butcher" at bounding box center [132, 209] width 172 height 13
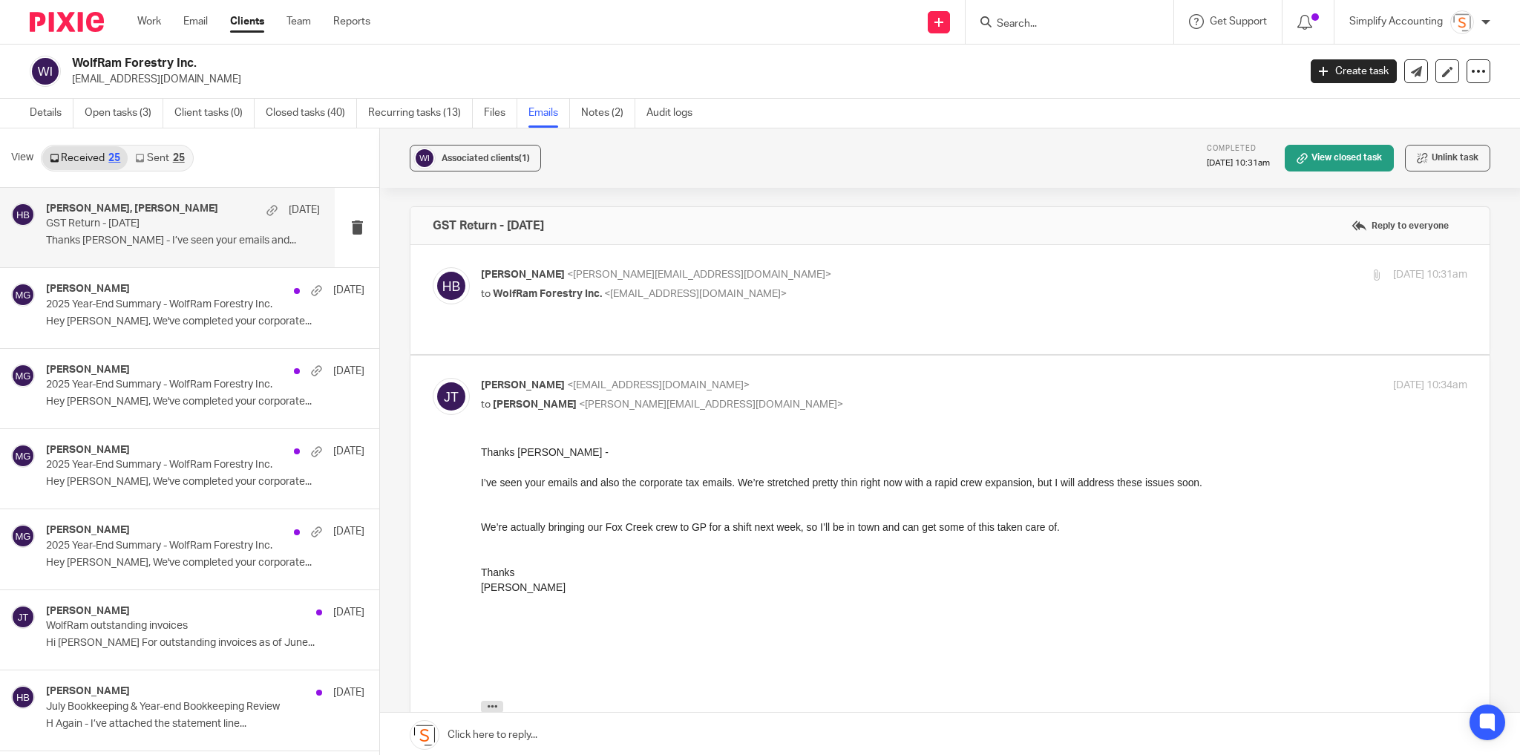
click at [181, 159] on div "25" at bounding box center [179, 158] width 12 height 10
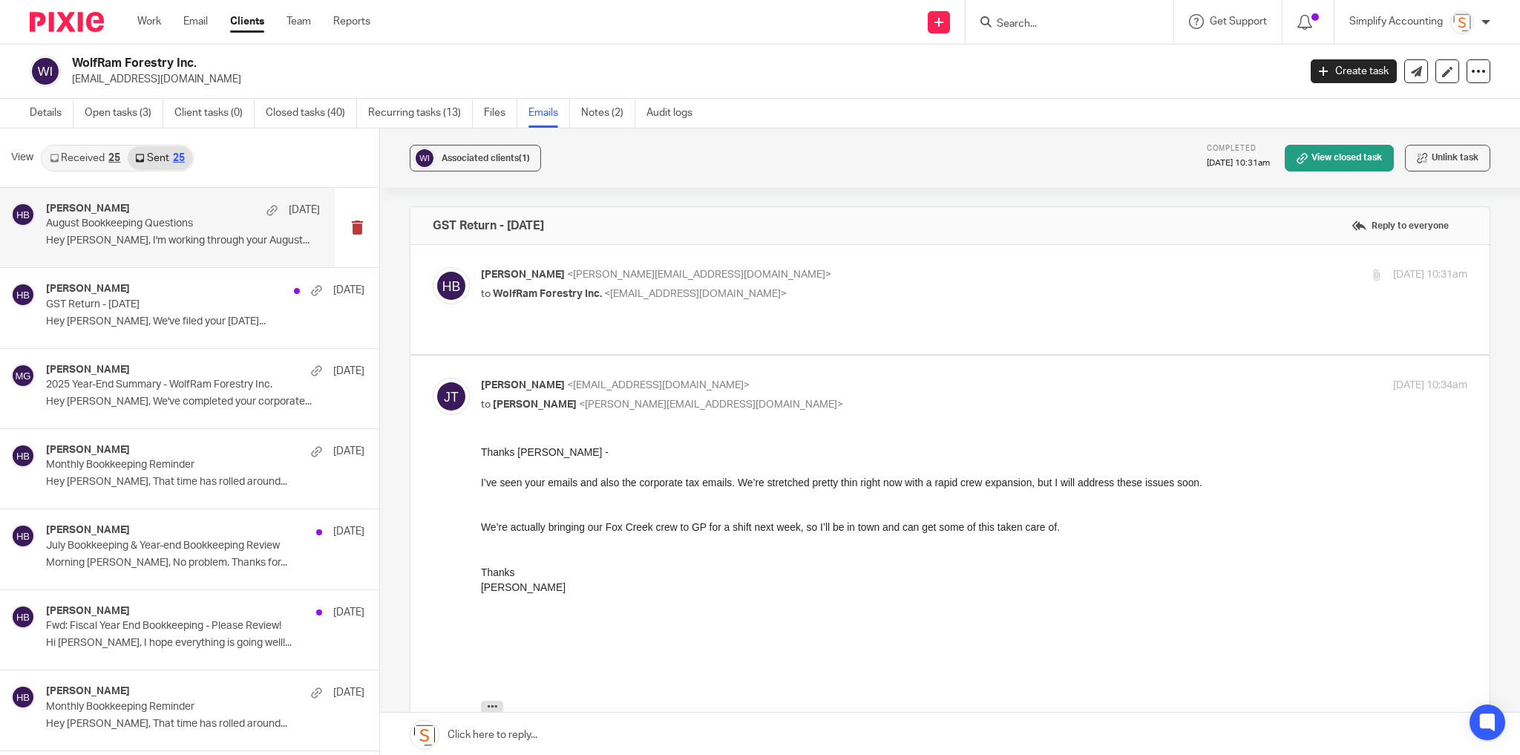
scroll to position [1, 0]
click at [172, 217] on p "August Bookkeeping Questions" at bounding box center [155, 222] width 219 height 13
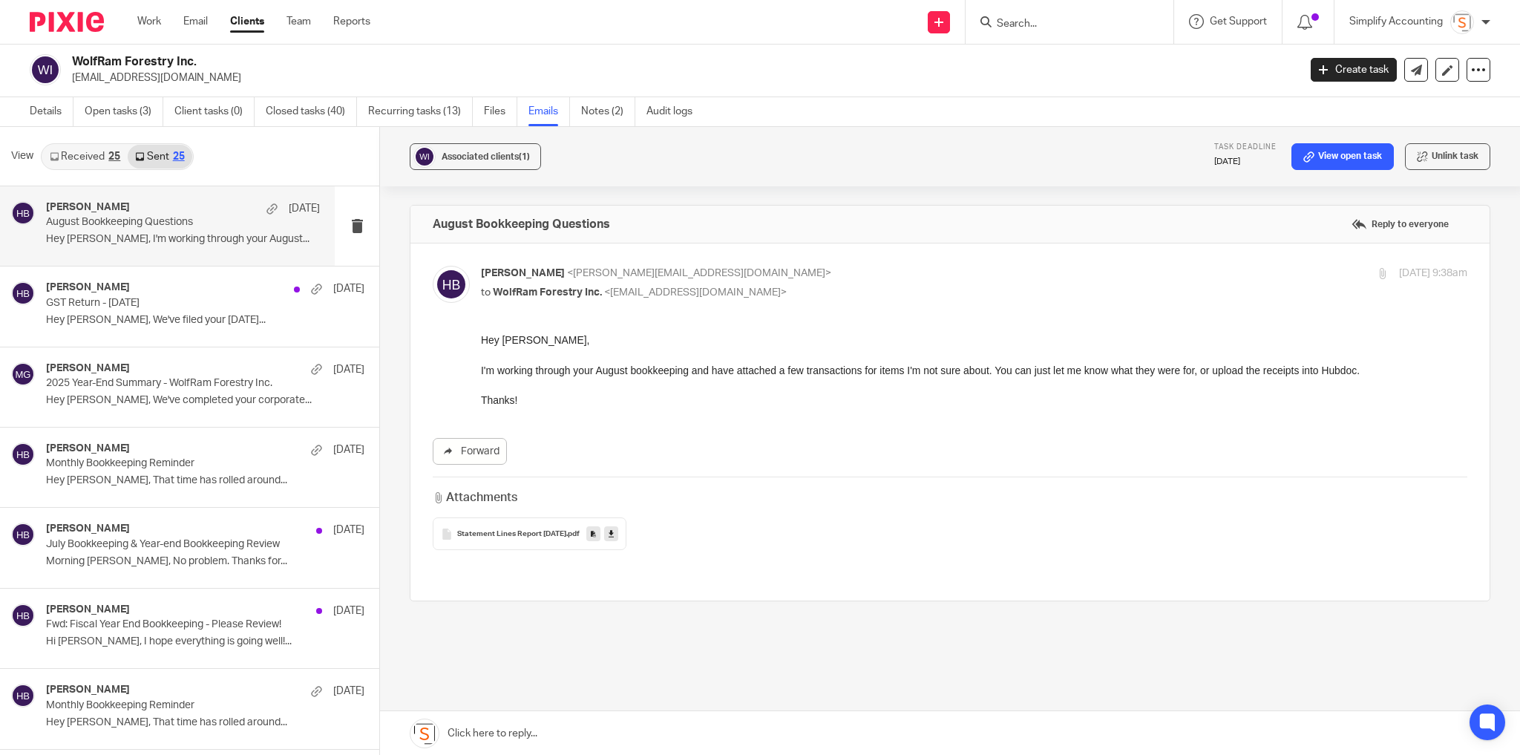
scroll to position [0, 0]
click at [1022, 26] on input "Search" at bounding box center [1062, 24] width 134 height 13
type input "springbok"
click at [1100, 65] on link at bounding box center [1131, 70] width 278 height 46
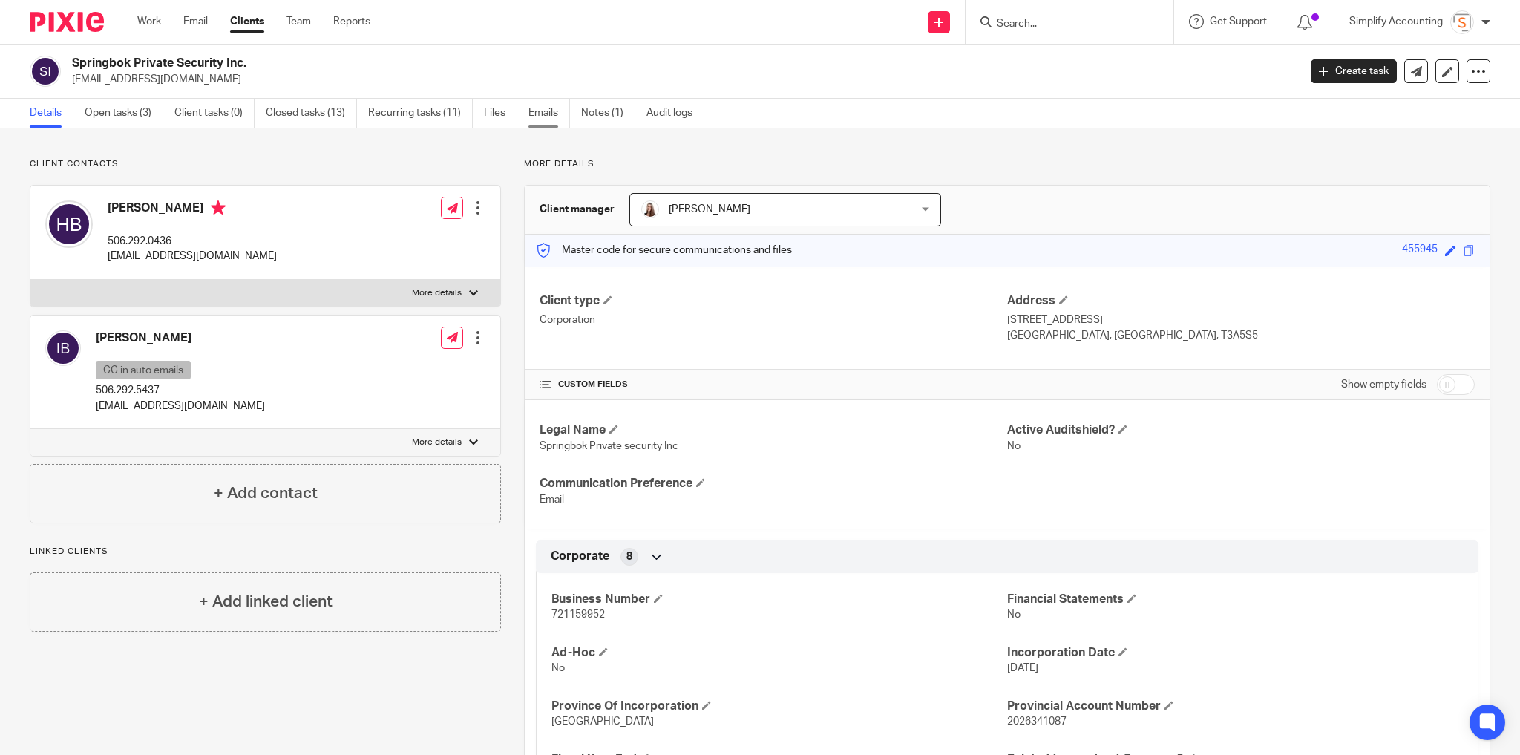
click at [548, 99] on main "Springbok Private Security Inc. [EMAIL_ADDRESS][DOMAIN_NAME] Create task Update…" at bounding box center [760, 377] width 1520 height 755
click at [548, 109] on link "Emails" at bounding box center [549, 113] width 42 height 29
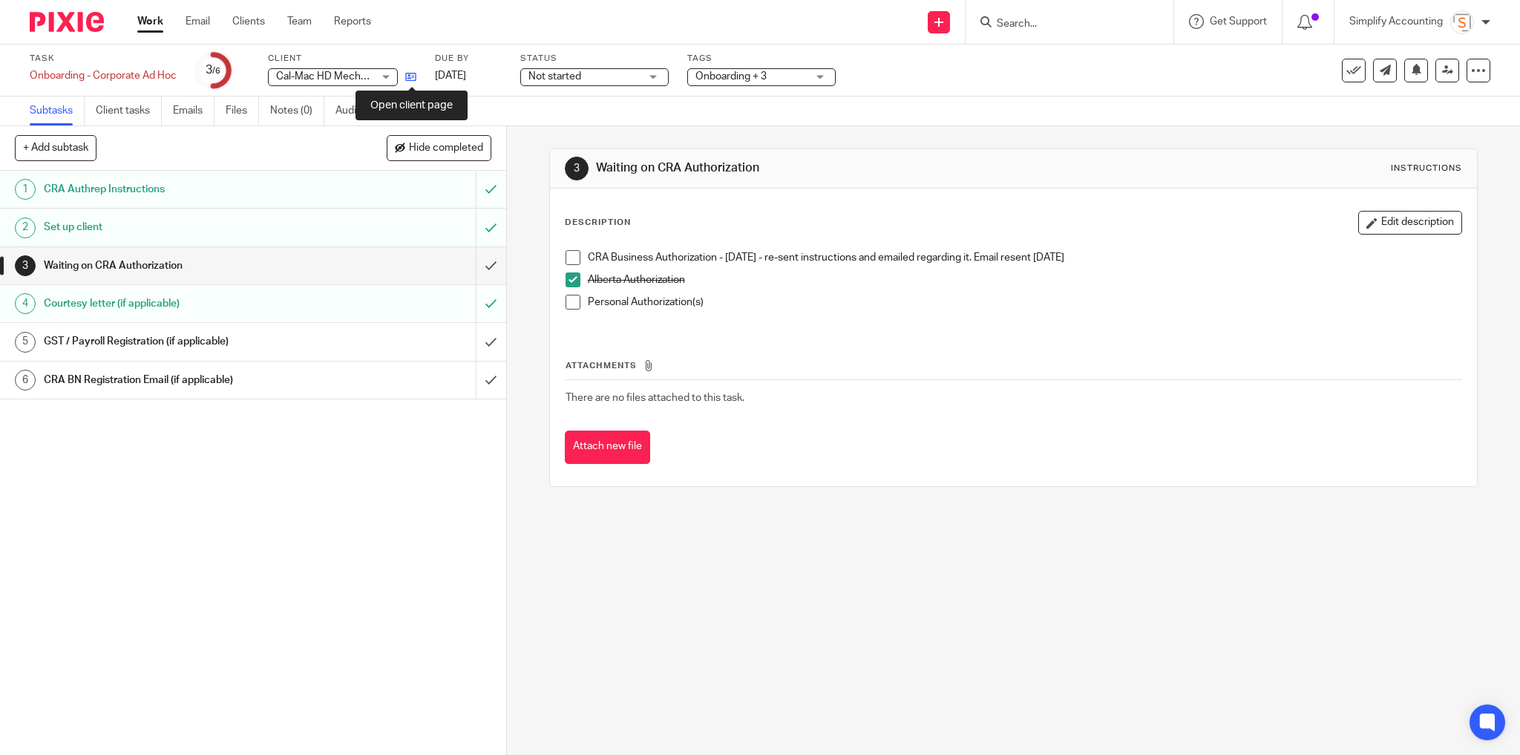
click at [410, 78] on icon at bounding box center [410, 76] width 11 height 11
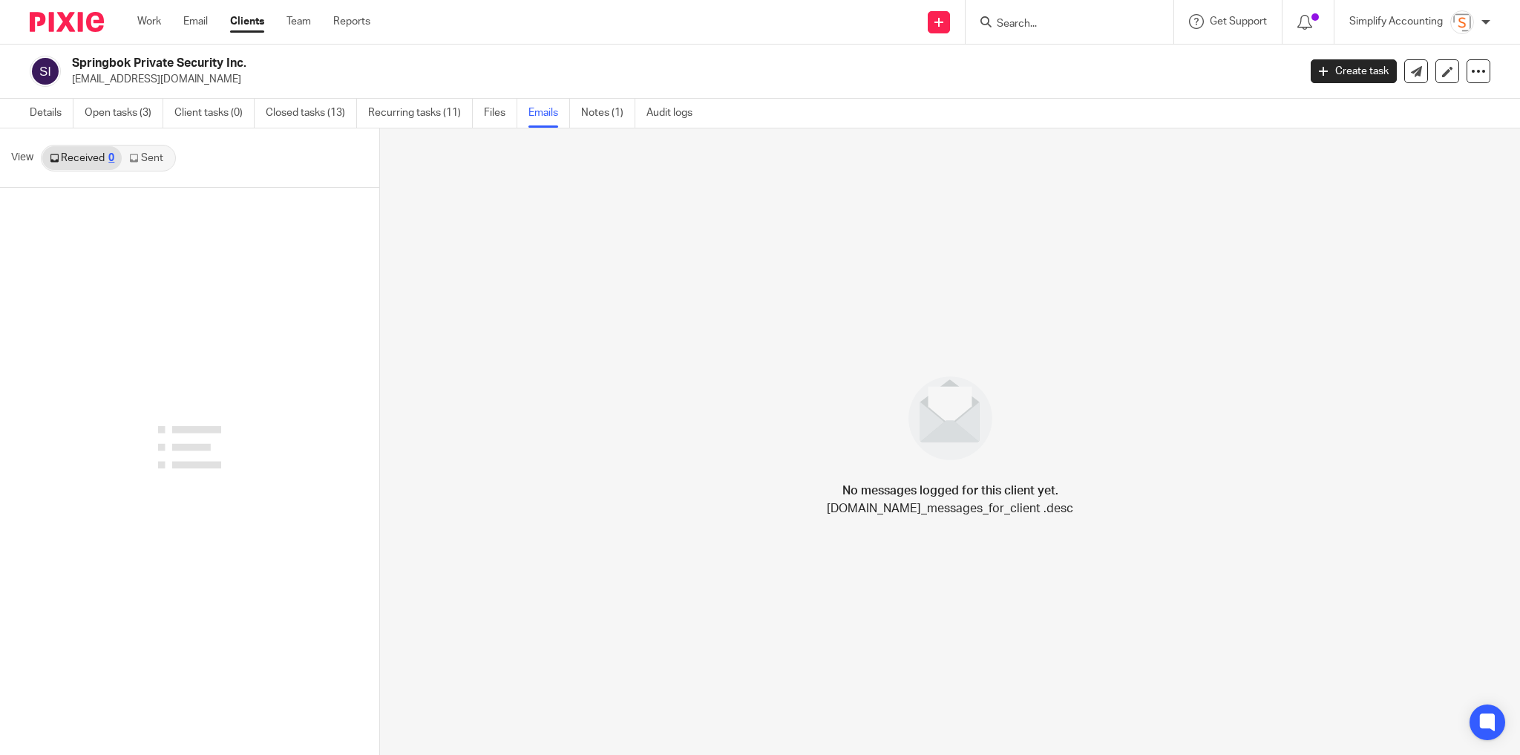
click at [162, 160] on link "Sent" at bounding box center [148, 158] width 52 height 24
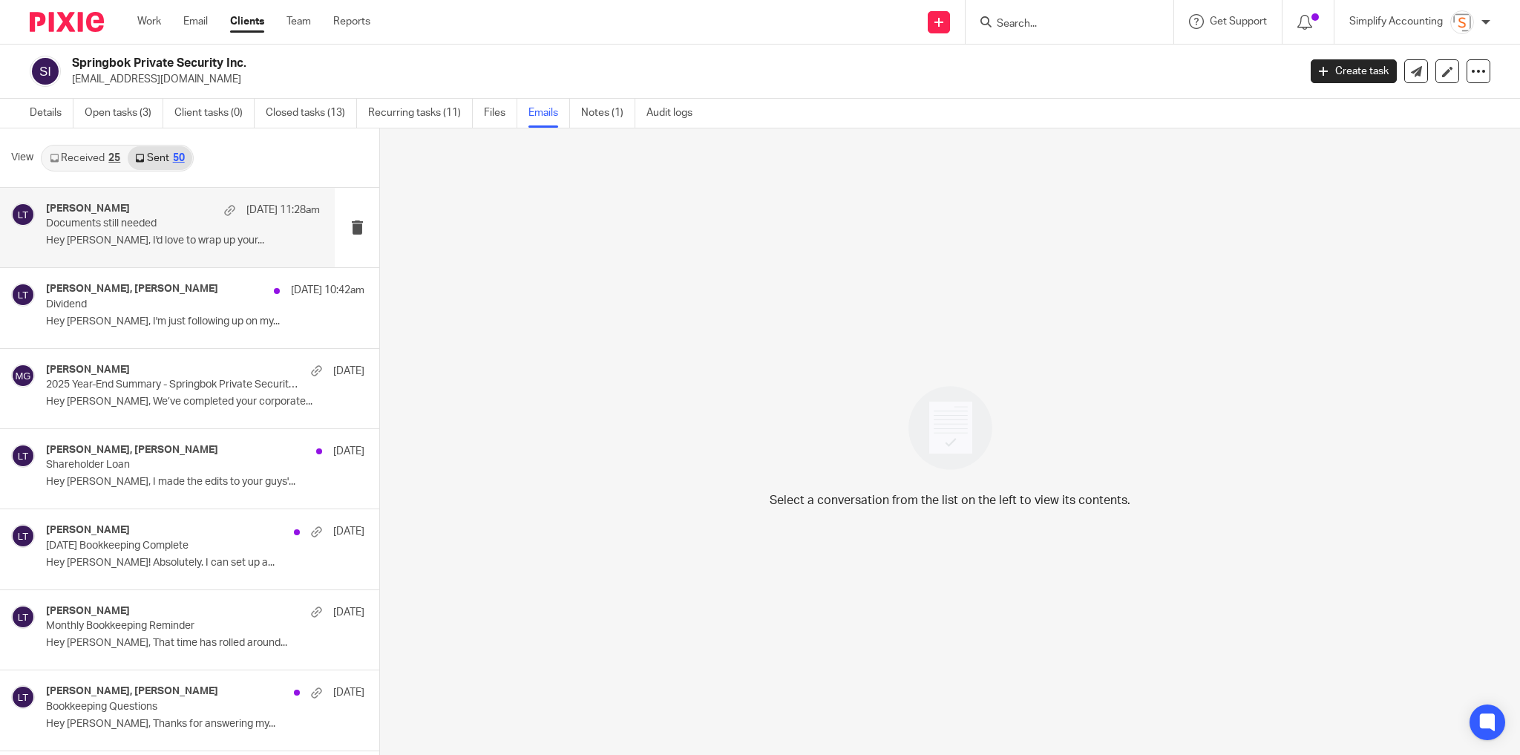
click at [135, 241] on p "Hey Hayden, I'd love to wrap up your..." at bounding box center [183, 241] width 274 height 13
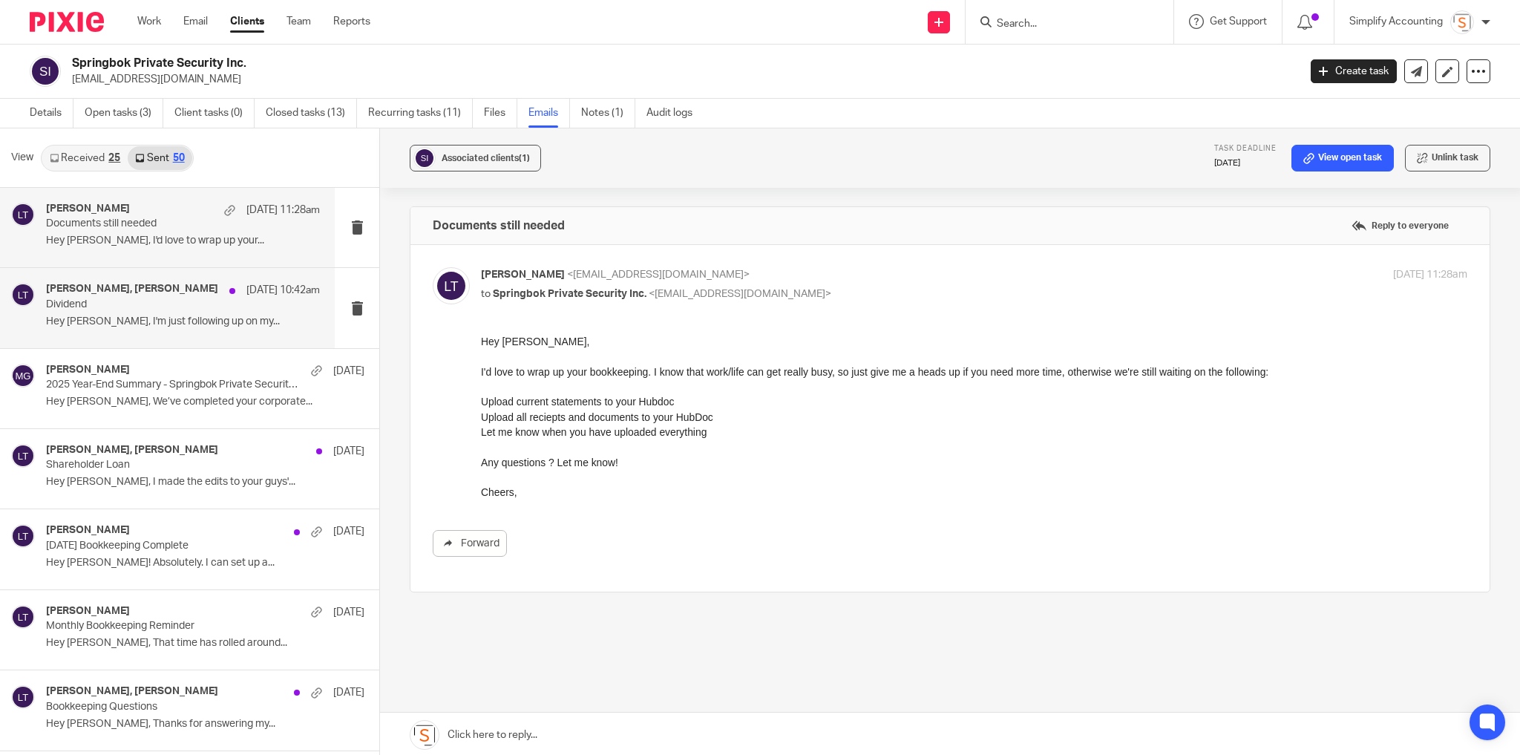
click at [133, 316] on p "Hey Hayden, I'm just following up on my..." at bounding box center [183, 321] width 274 height 13
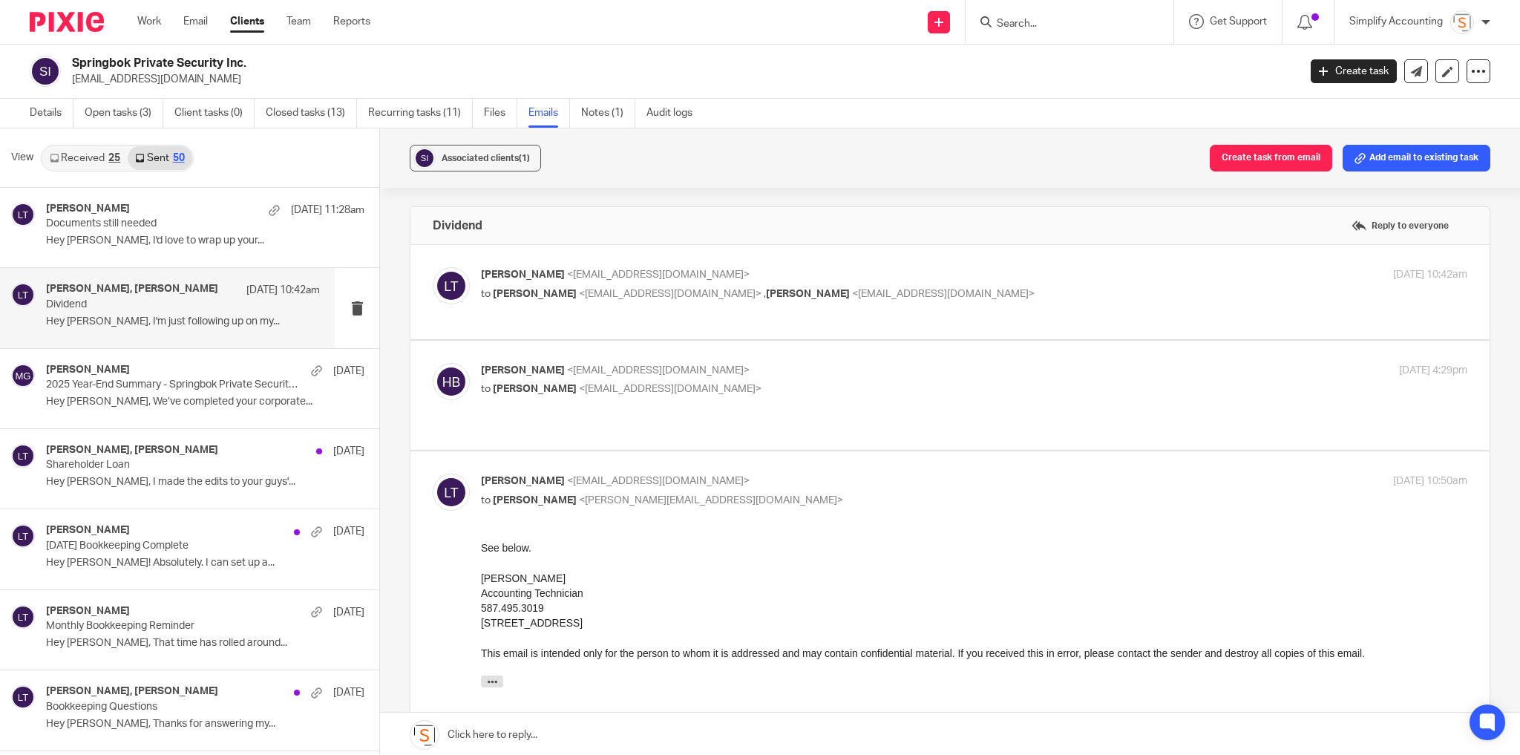
click at [989, 287] on p "to Hayden Butler <haydenbutler@springboksecurity.com> , Ivana Barroeta <ivanaba…" at bounding box center [810, 295] width 658 height 16
checkbox input "true"
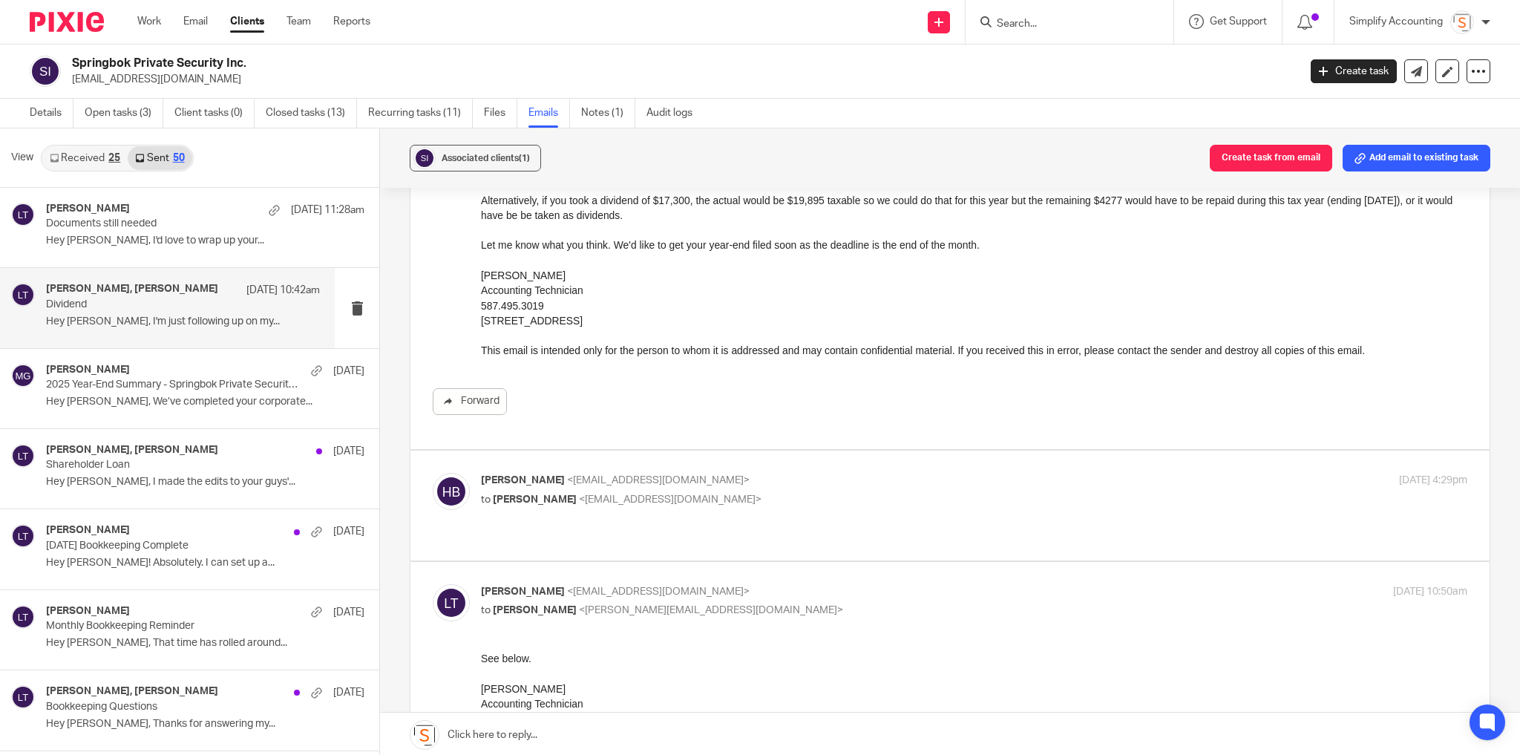
scroll to position [297, 0]
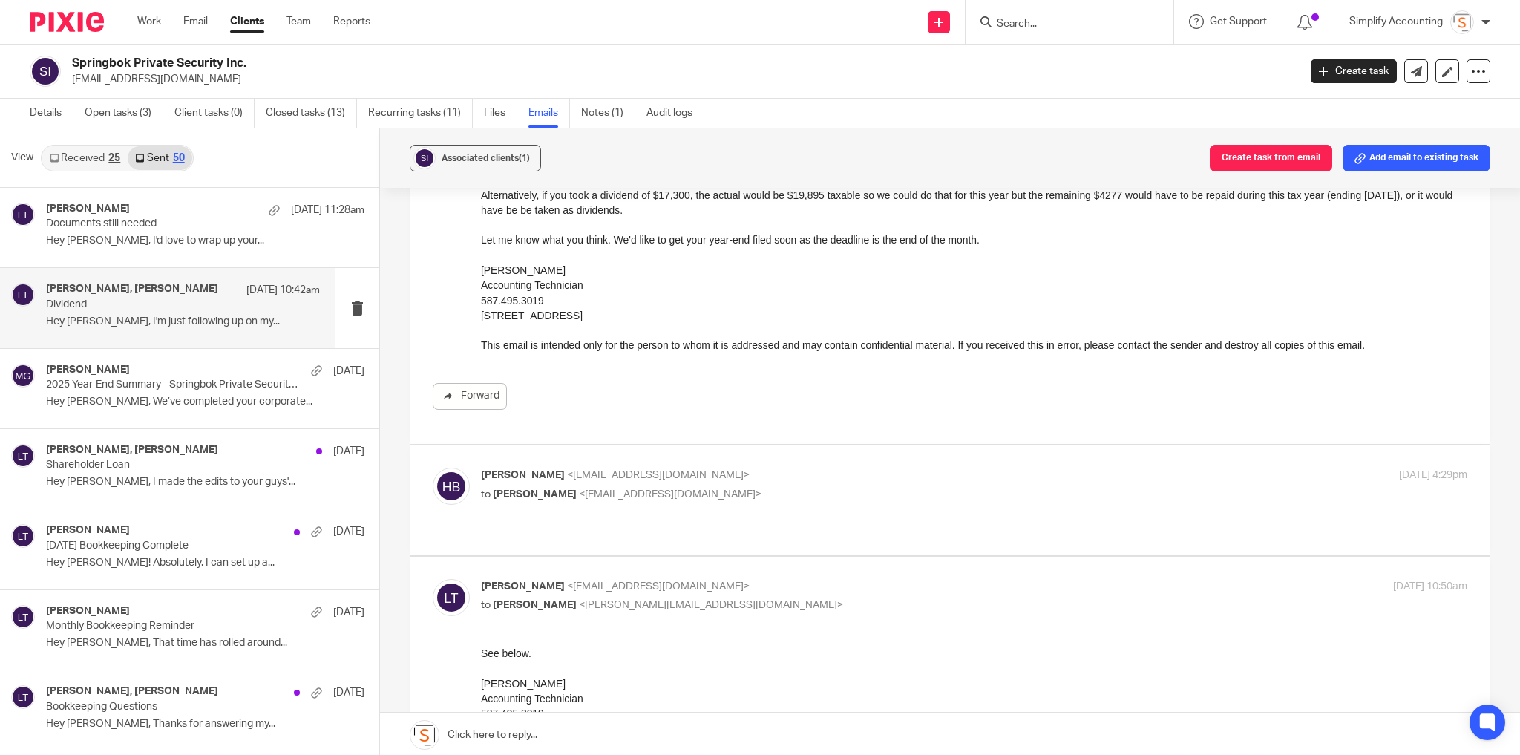
click at [940, 478] on p "Hayden Butler <haydenbutler@springboksecurity.com>" at bounding box center [810, 476] width 658 height 16
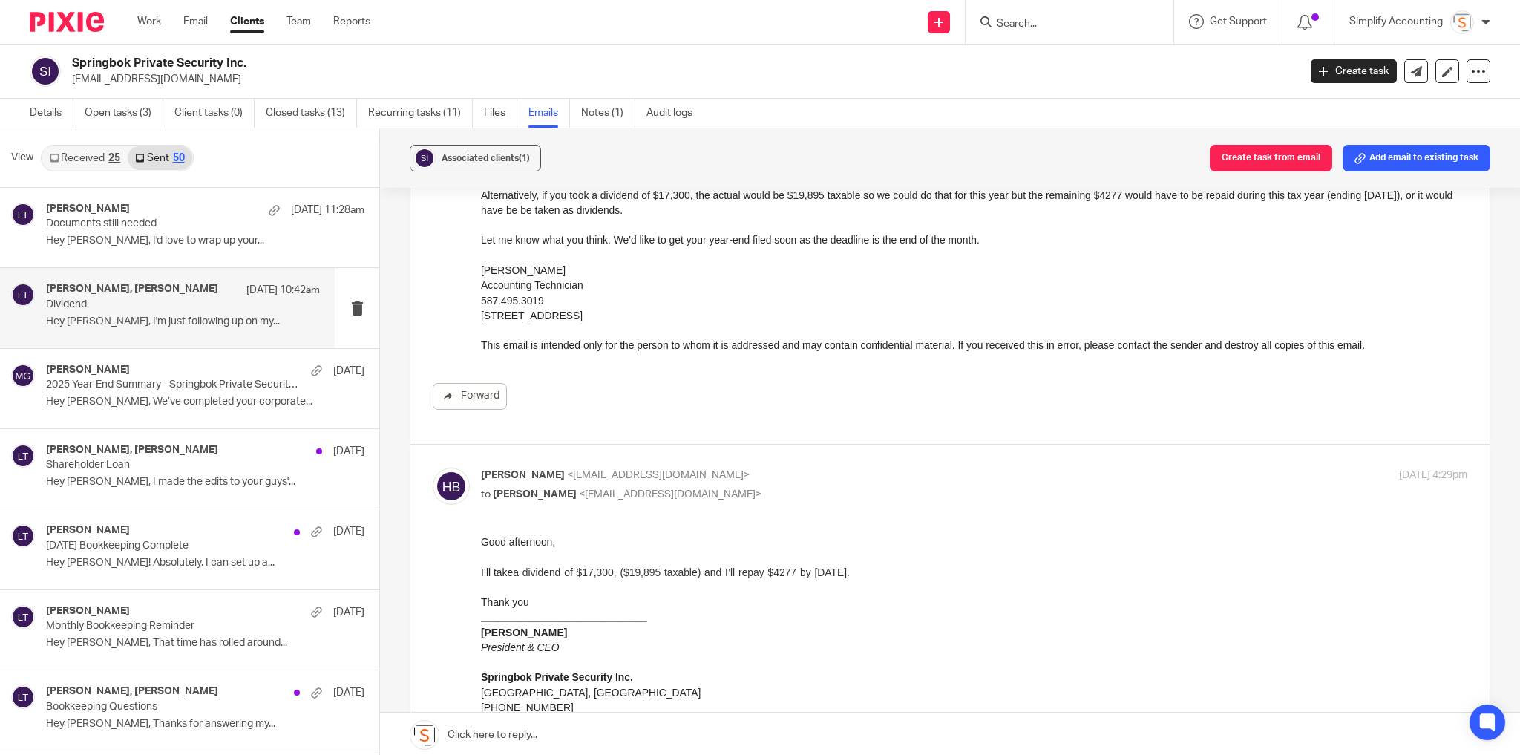
scroll to position [0, 0]
click at [953, 470] on p "Hayden Butler <haydenbutler@springboksecurity.com>" at bounding box center [810, 476] width 658 height 16
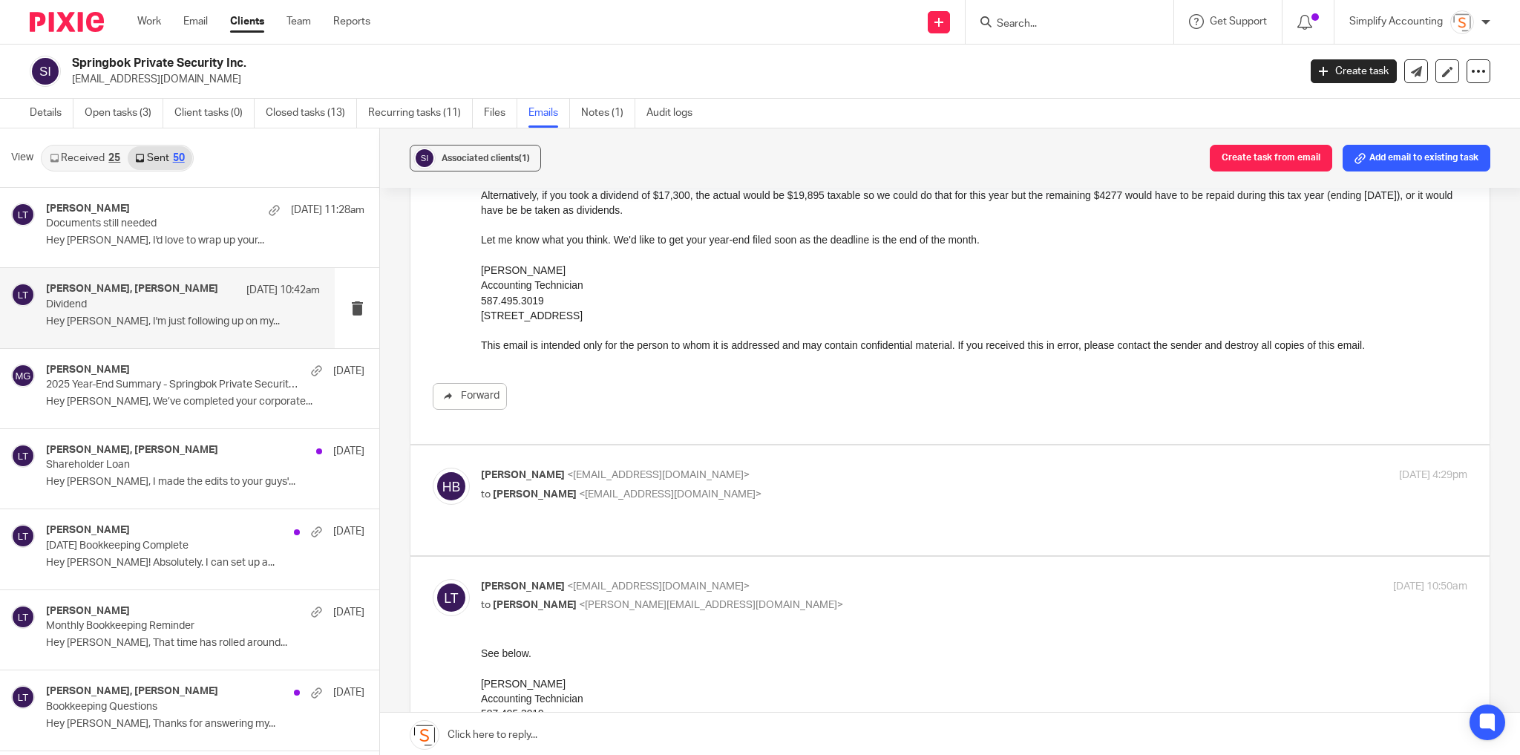
click at [954, 470] on p "Hayden Butler <haydenbutler@springboksecurity.com>" at bounding box center [810, 476] width 658 height 16
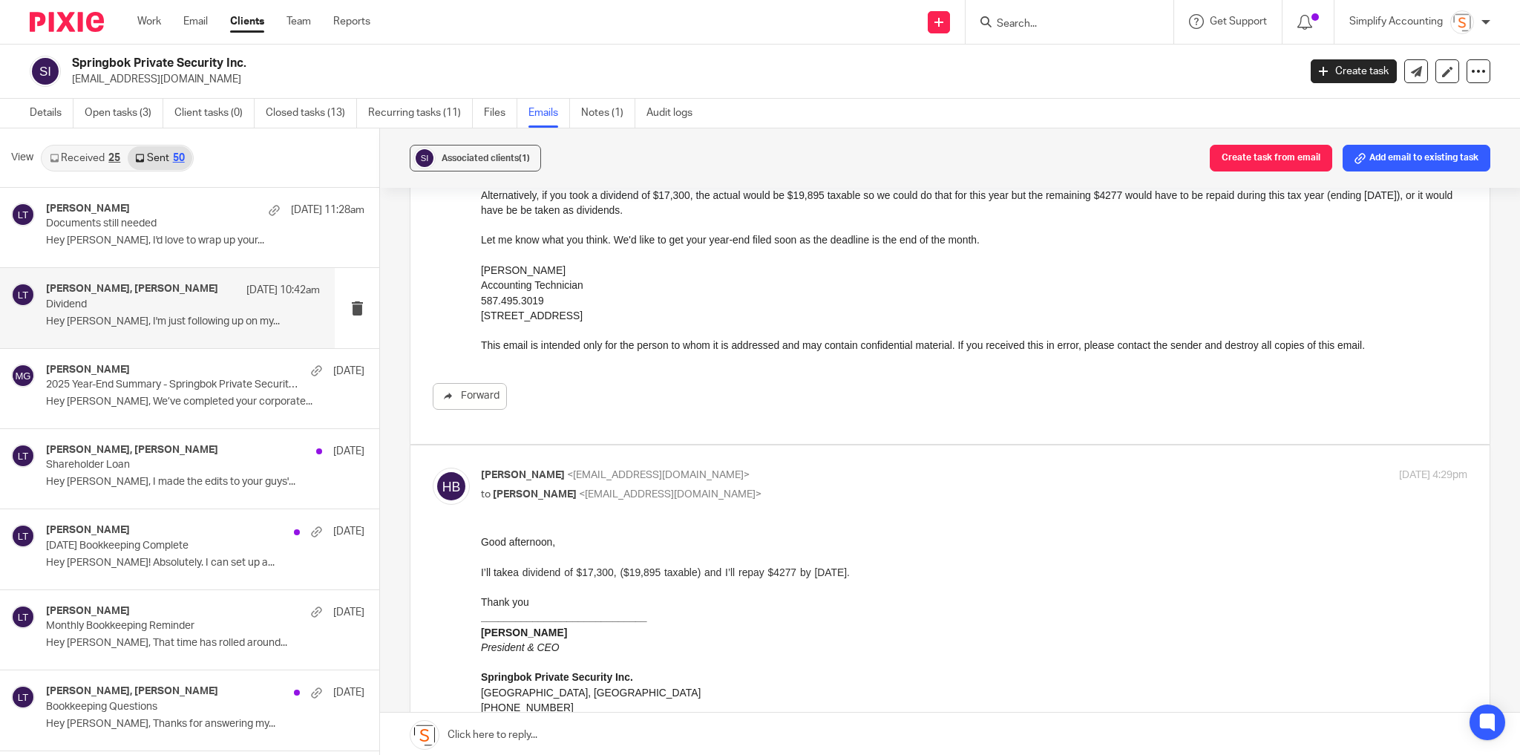
click at [954, 470] on p "Hayden Butler <haydenbutler@springboksecurity.com>" at bounding box center [810, 476] width 658 height 16
checkbox input "false"
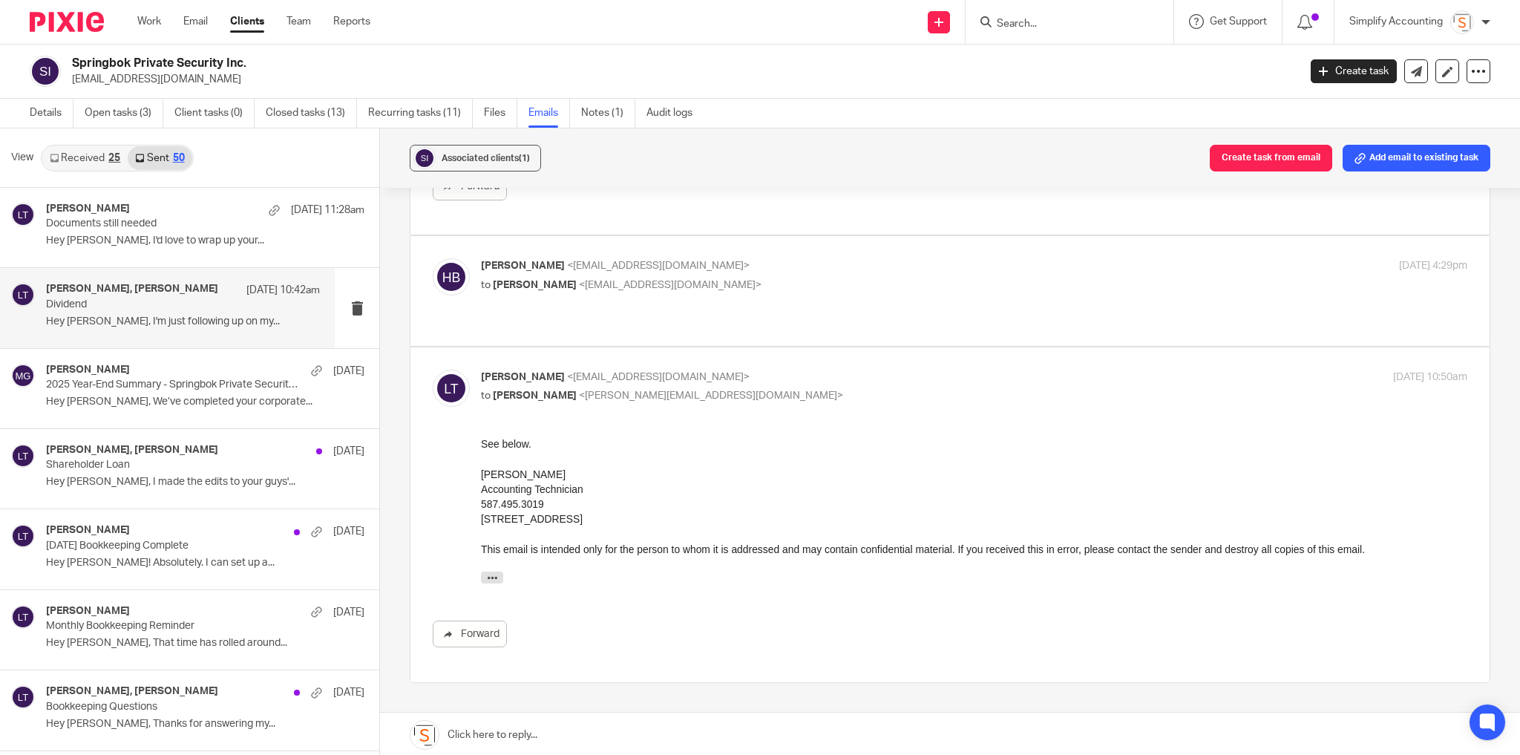
scroll to position [534, 0]
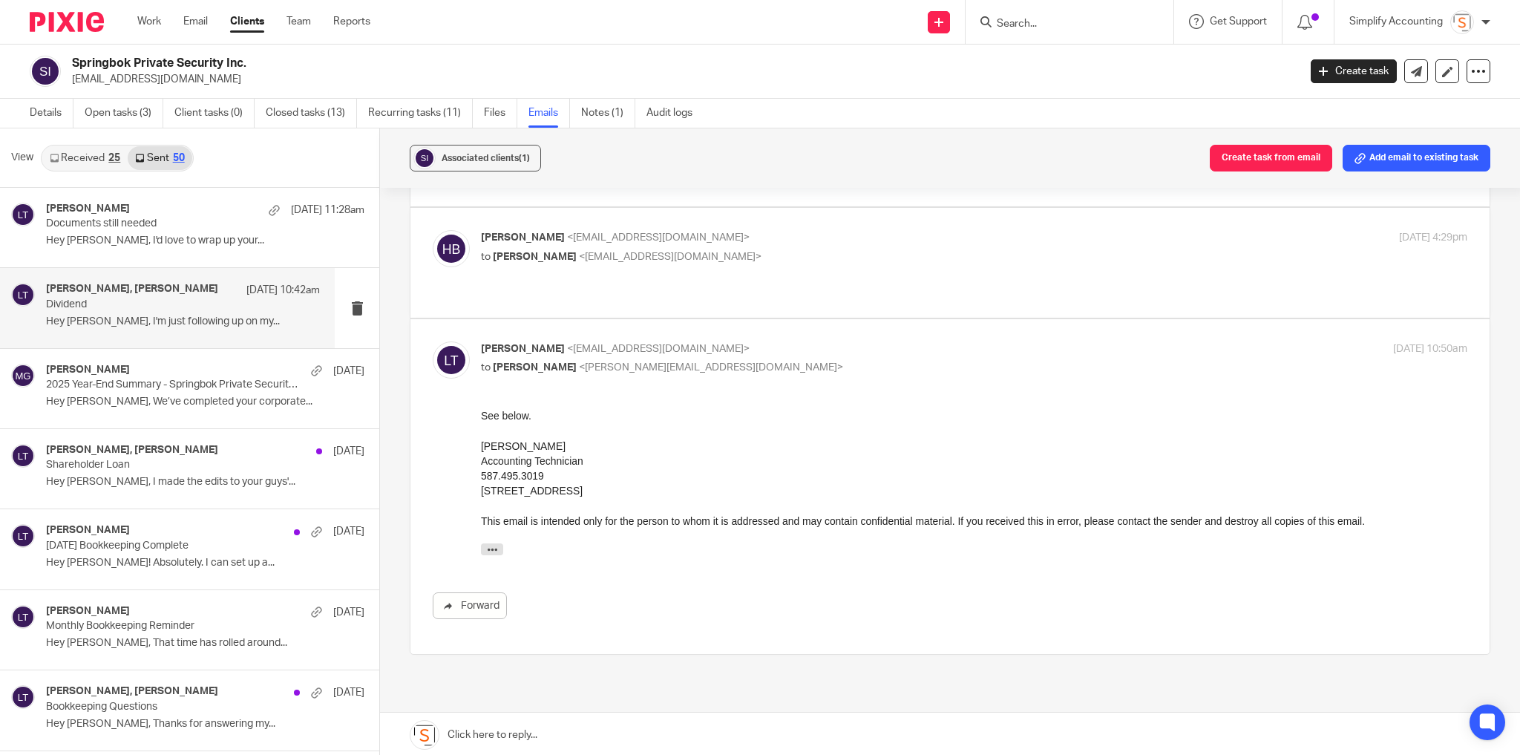
click at [1029, 23] on input "Search" at bounding box center [1062, 24] width 134 height 13
type input "ovp"
click at [1148, 23] on button "reset" at bounding box center [1146, 20] width 15 height 15
click at [1020, 26] on input "Search" at bounding box center [1062, 24] width 134 height 13
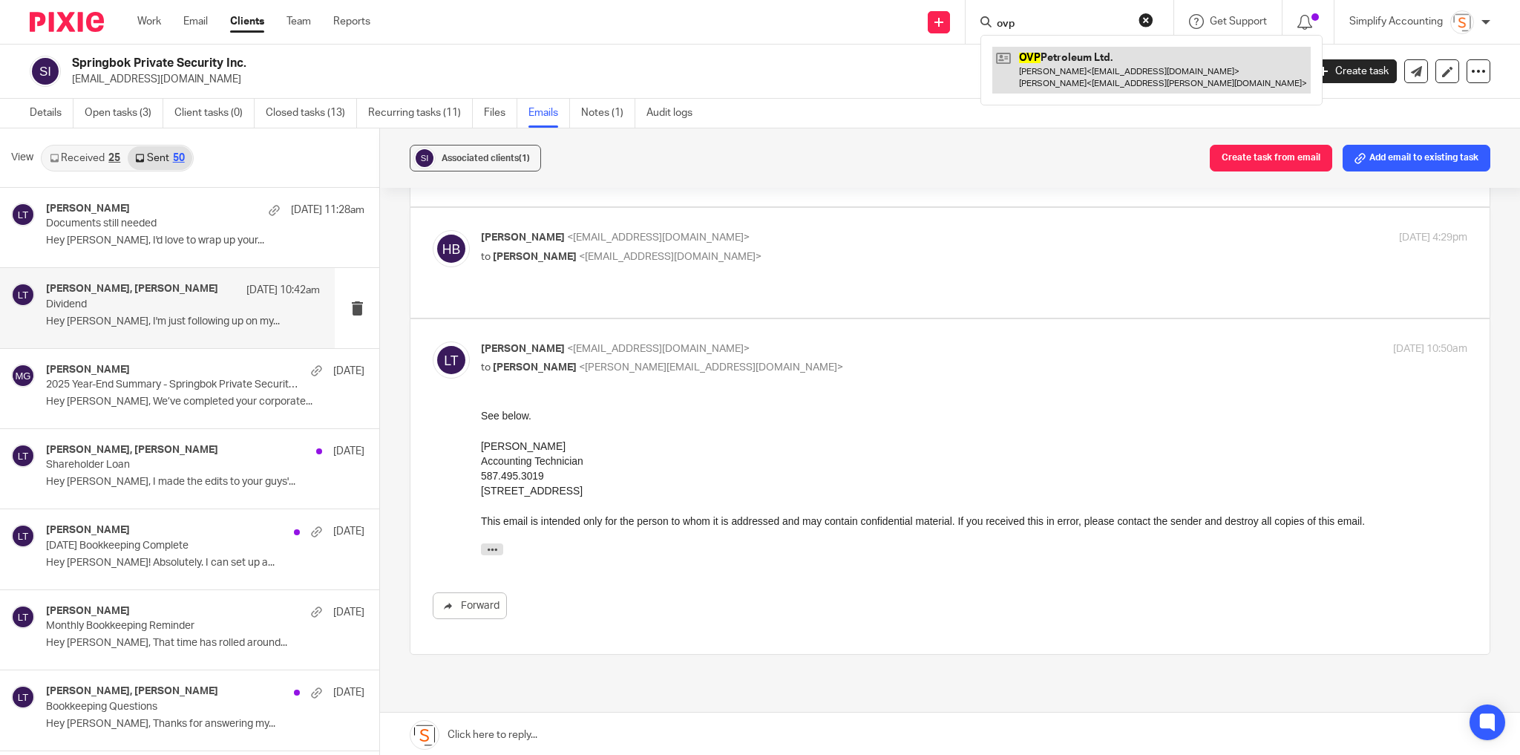
type input "ovp"
click at [1047, 65] on link at bounding box center [1151, 70] width 318 height 46
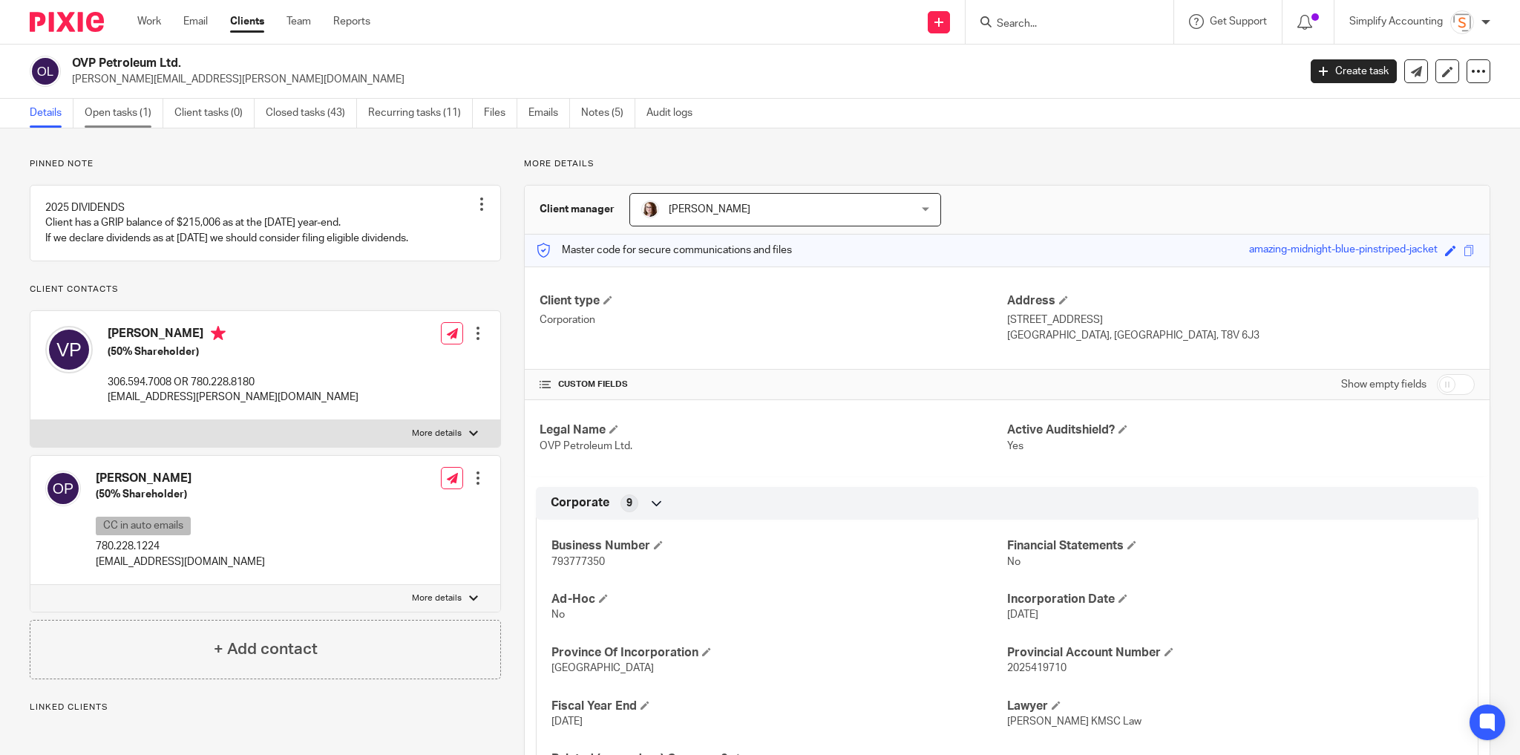
click at [125, 113] on link "Open tasks (1)" at bounding box center [124, 113] width 79 height 29
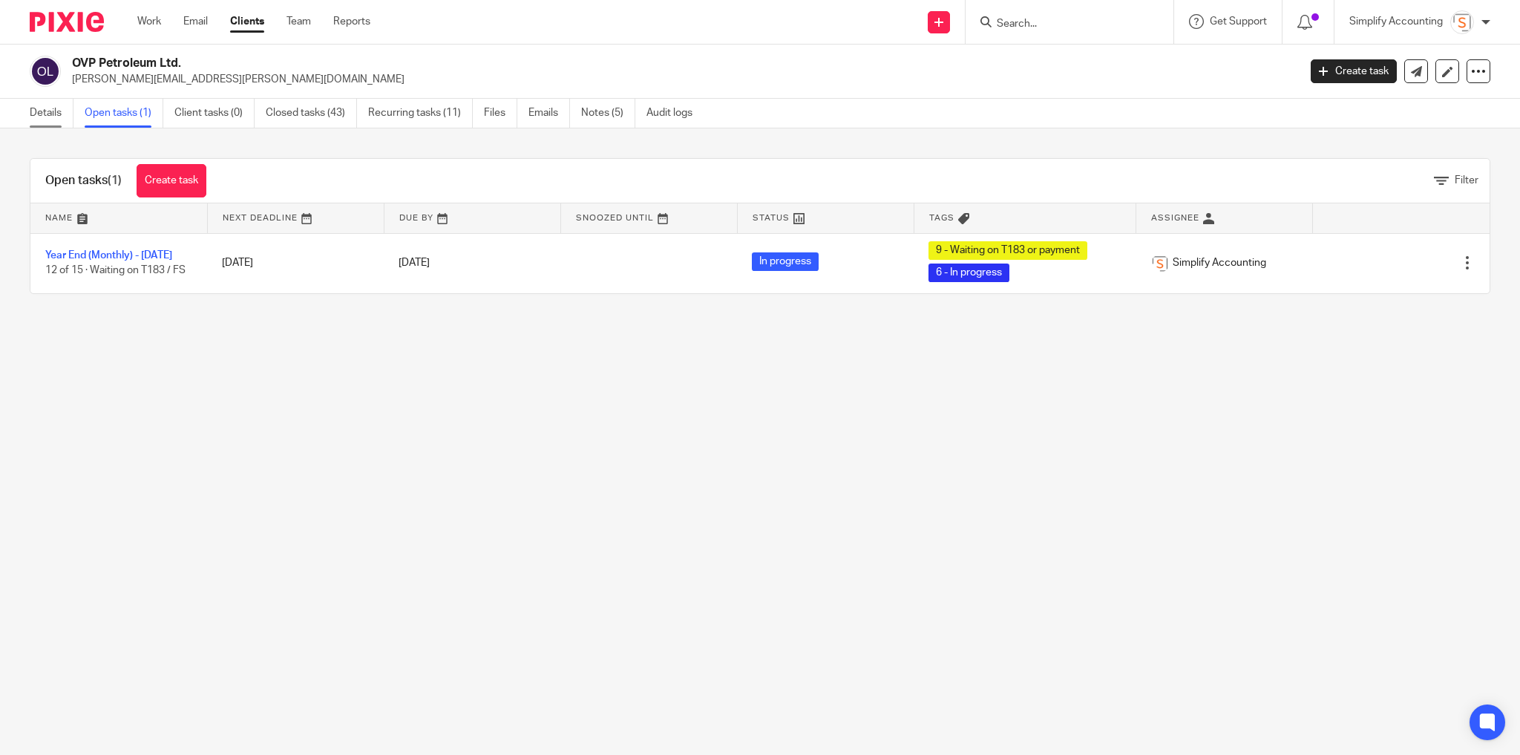
click at [48, 108] on link "Details" at bounding box center [52, 113] width 44 height 29
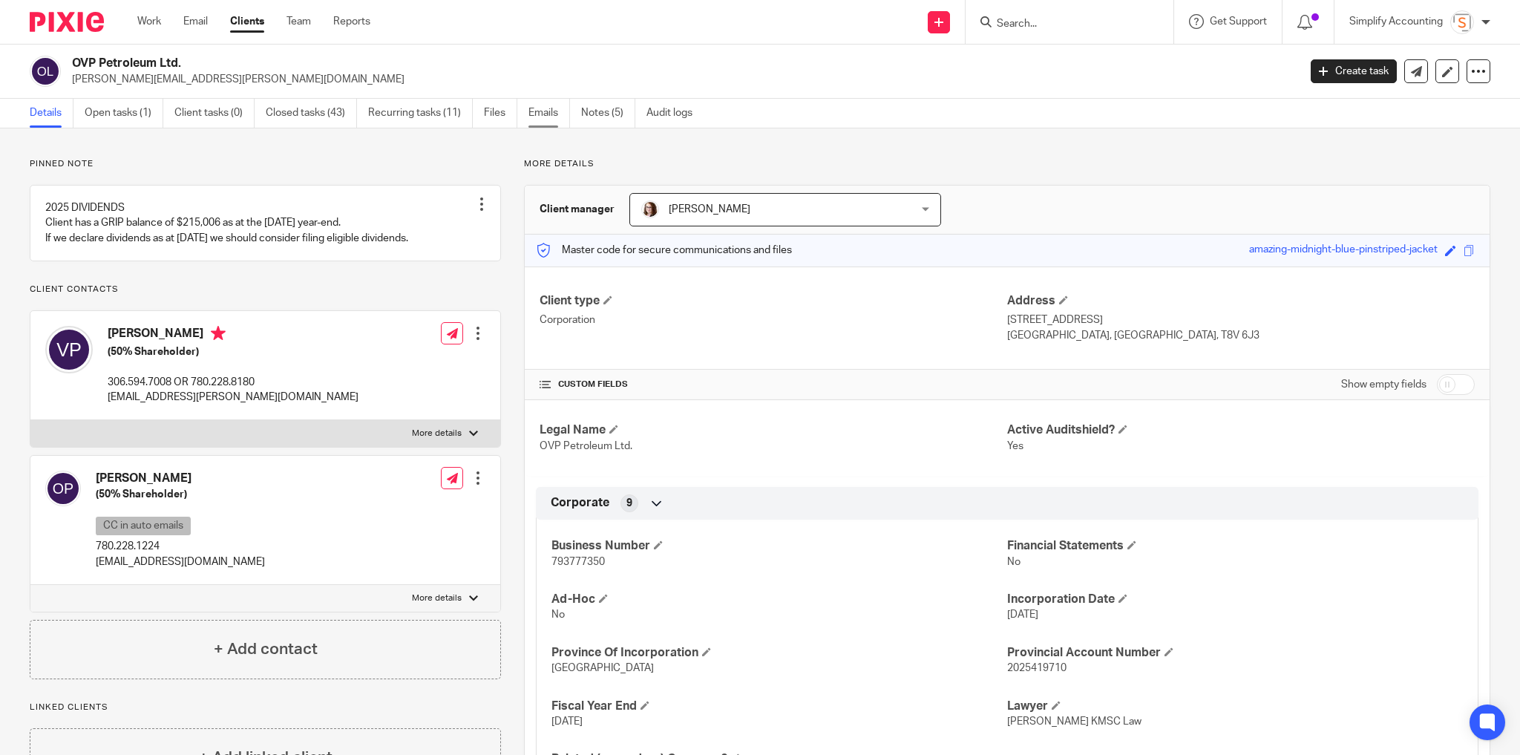
click at [548, 116] on link "Emails" at bounding box center [549, 113] width 42 height 29
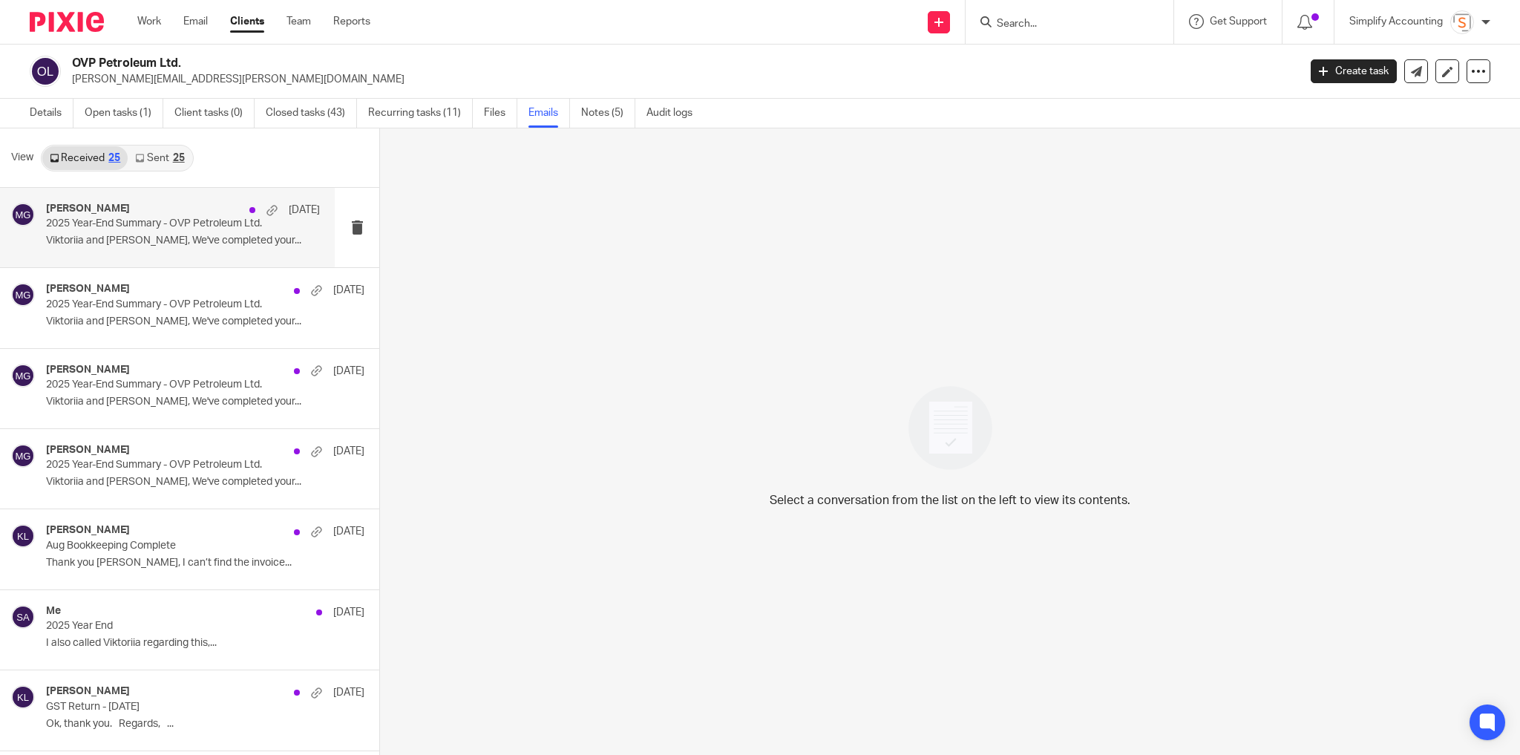
drag, startPoint x: 113, startPoint y: 240, endPoint x: 120, endPoint y: 239, distance: 7.5
click at [113, 240] on p "Viktoriia and Oleg, We've completed your..." at bounding box center [183, 241] width 274 height 13
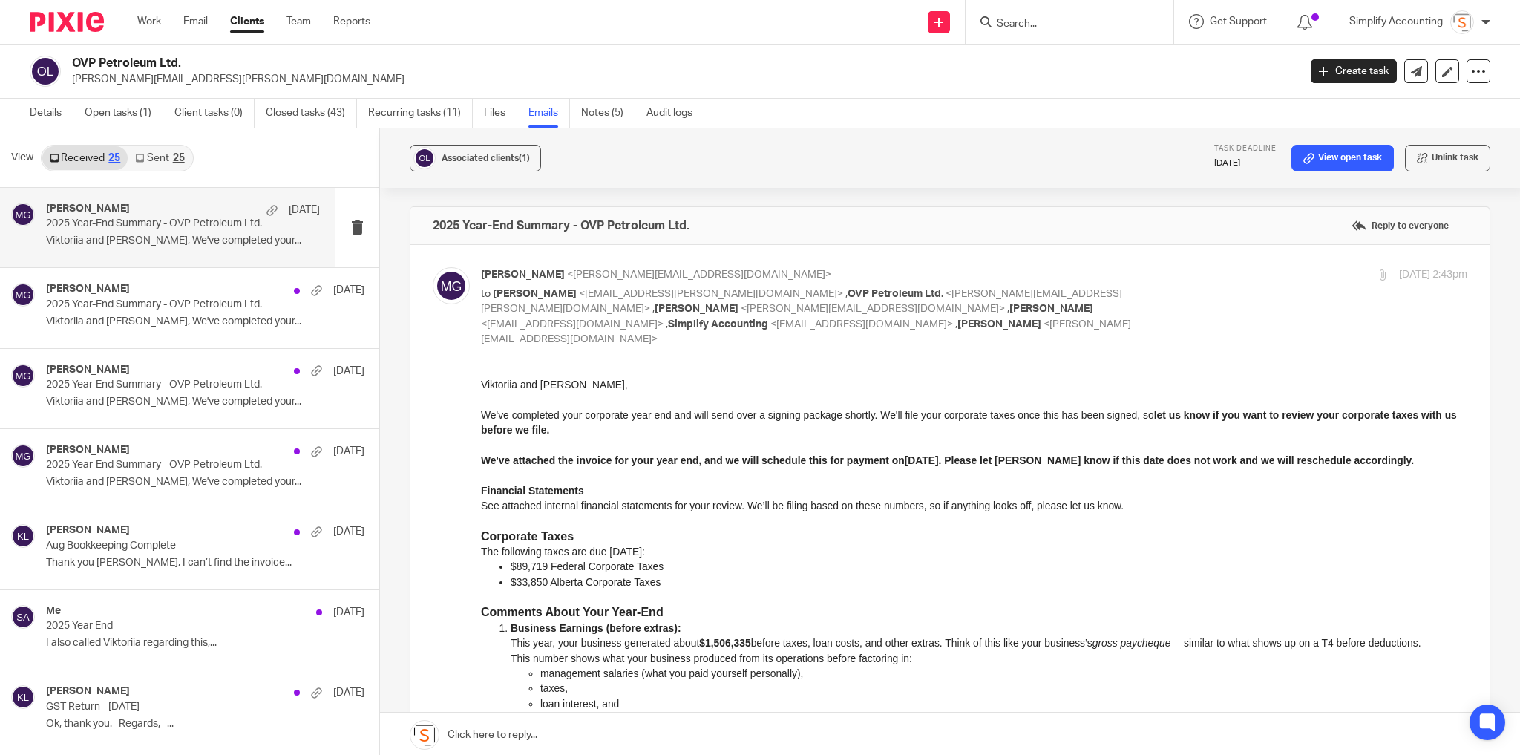
click at [164, 156] on link "Sent 25" at bounding box center [160, 158] width 64 height 24
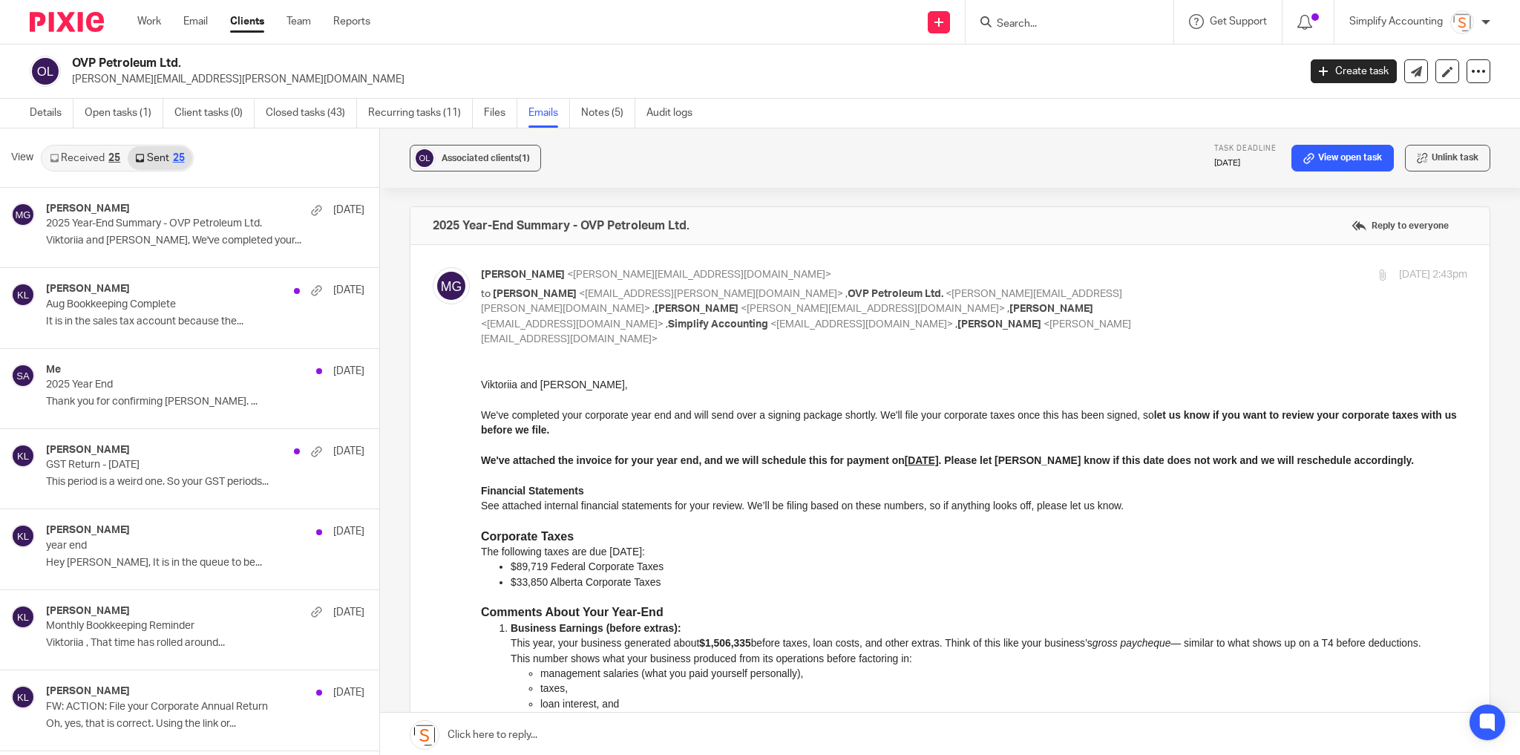
scroll to position [1, 0]
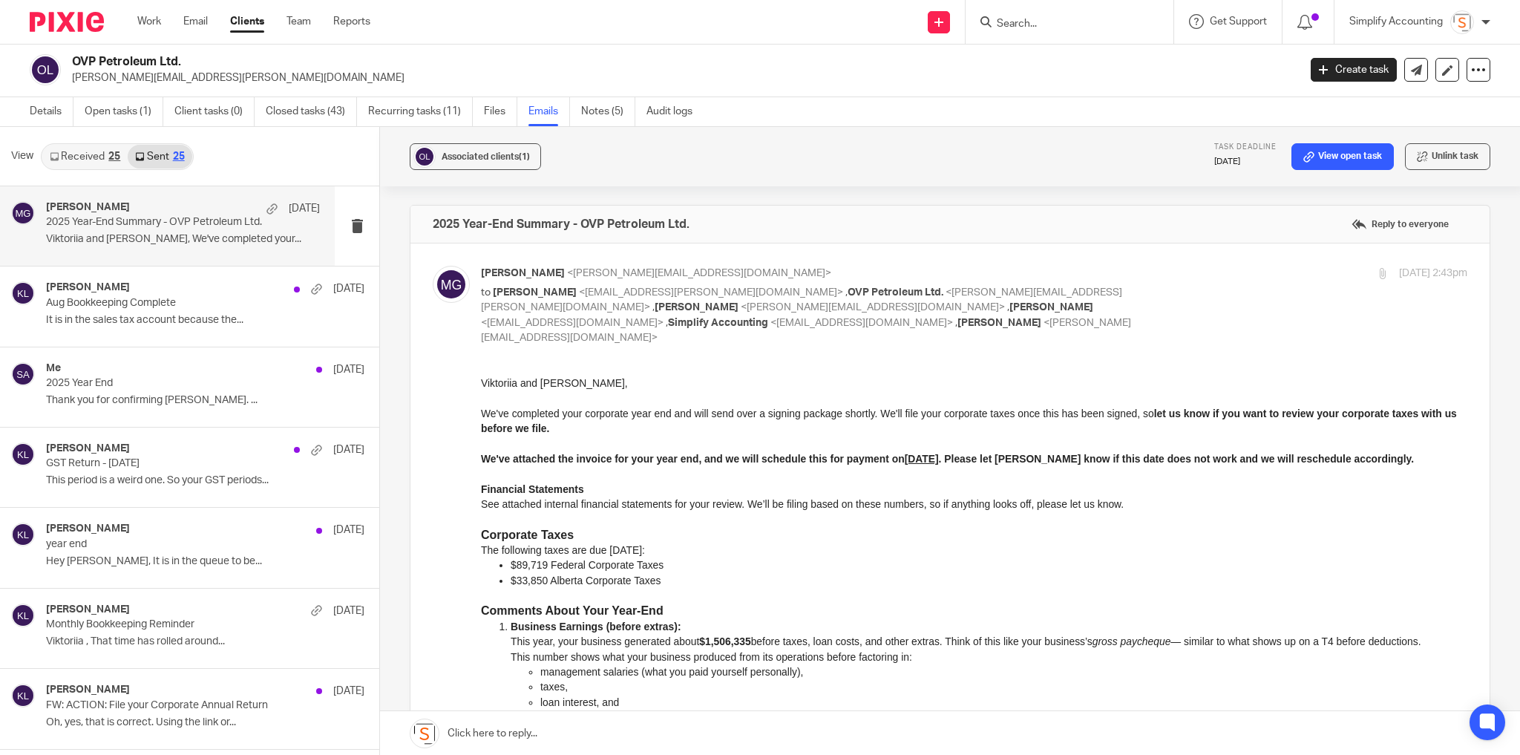
click at [157, 226] on p "2025 Year-End Summary - OVP Petroleum Ltd." at bounding box center [155, 222] width 219 height 13
click at [105, 309] on div "Kelsey Lesowski Sep 18 Aug Bookkeeping Complete It is in the sales tax account …" at bounding box center [183, 306] width 274 height 50
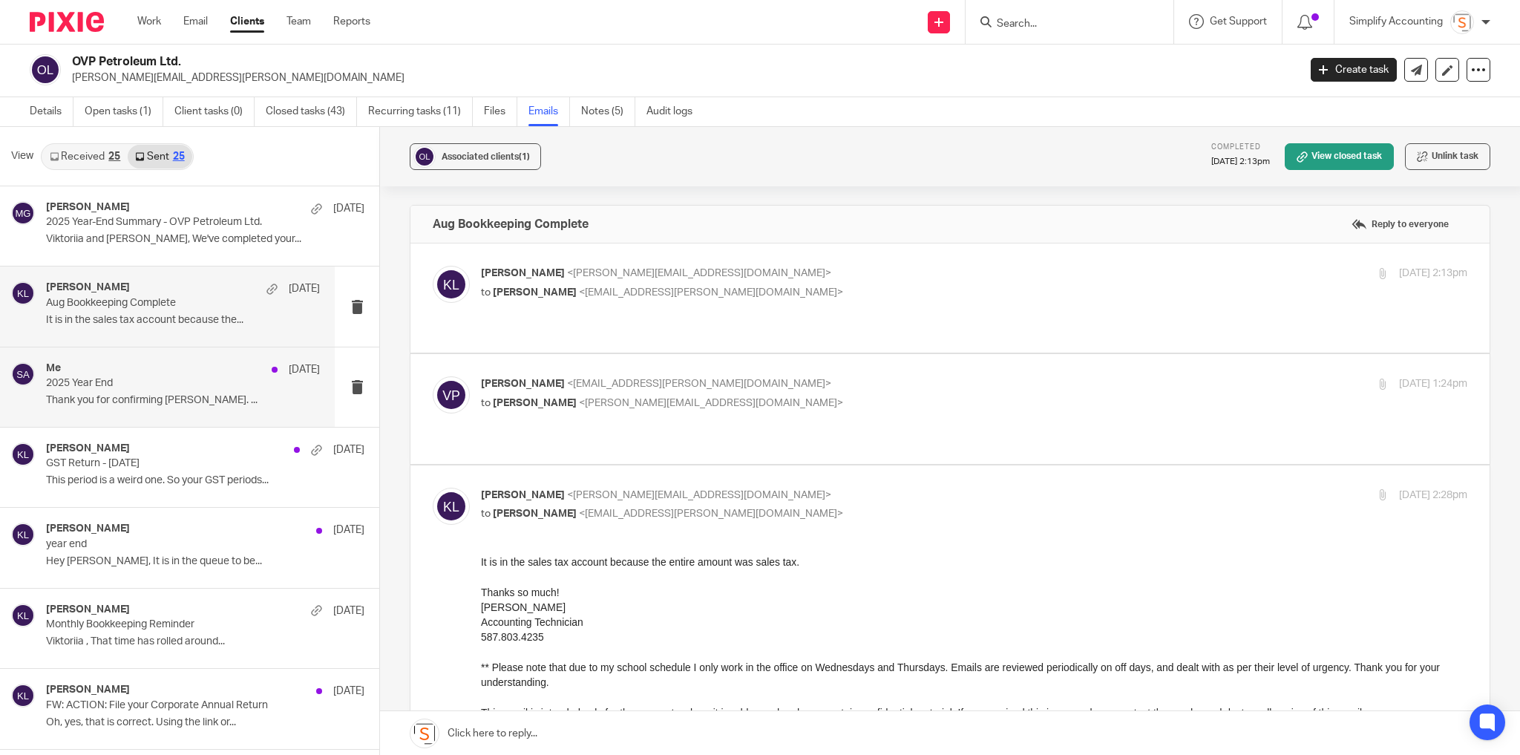
click at [91, 379] on p "2025 Year End" at bounding box center [155, 383] width 219 height 13
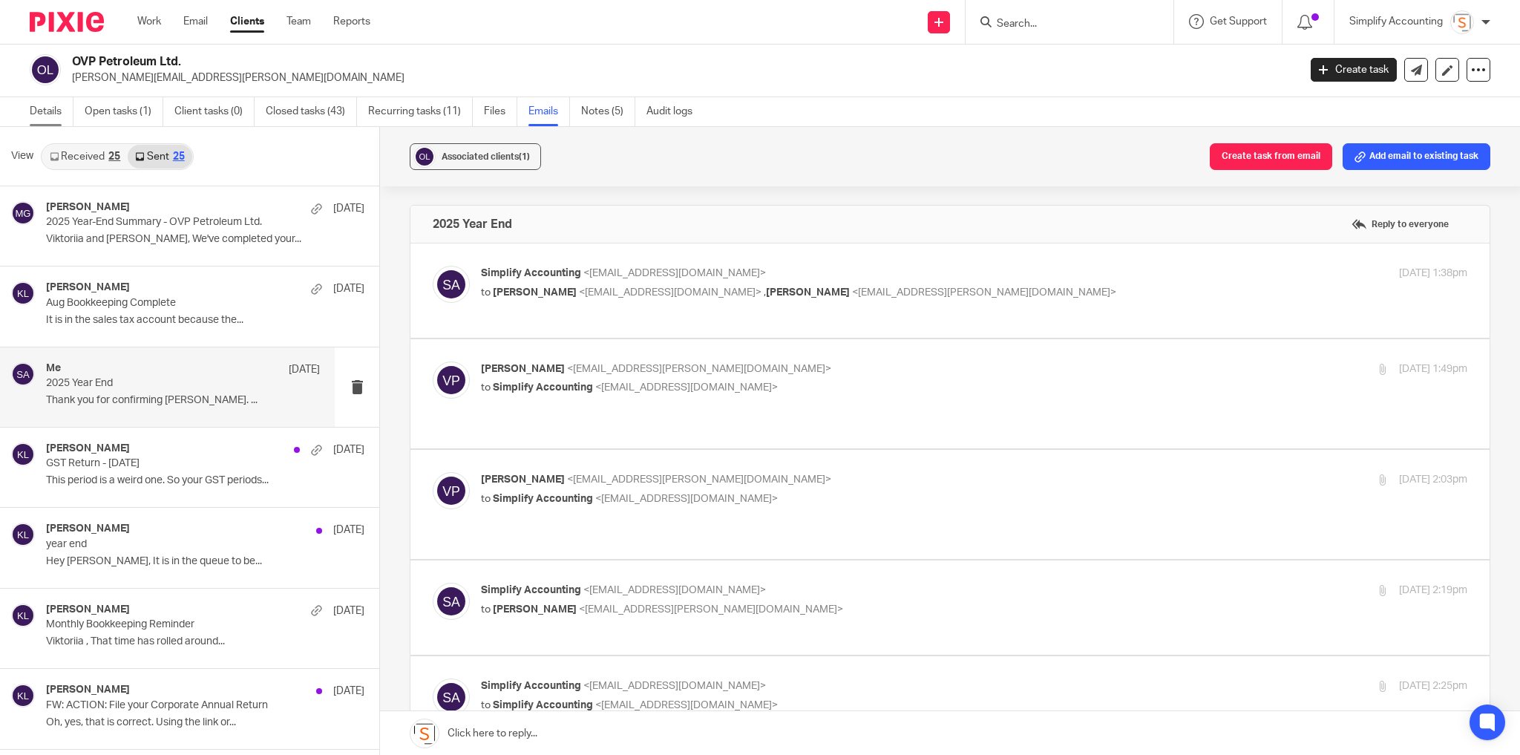
click at [54, 104] on link "Details" at bounding box center [52, 111] width 44 height 29
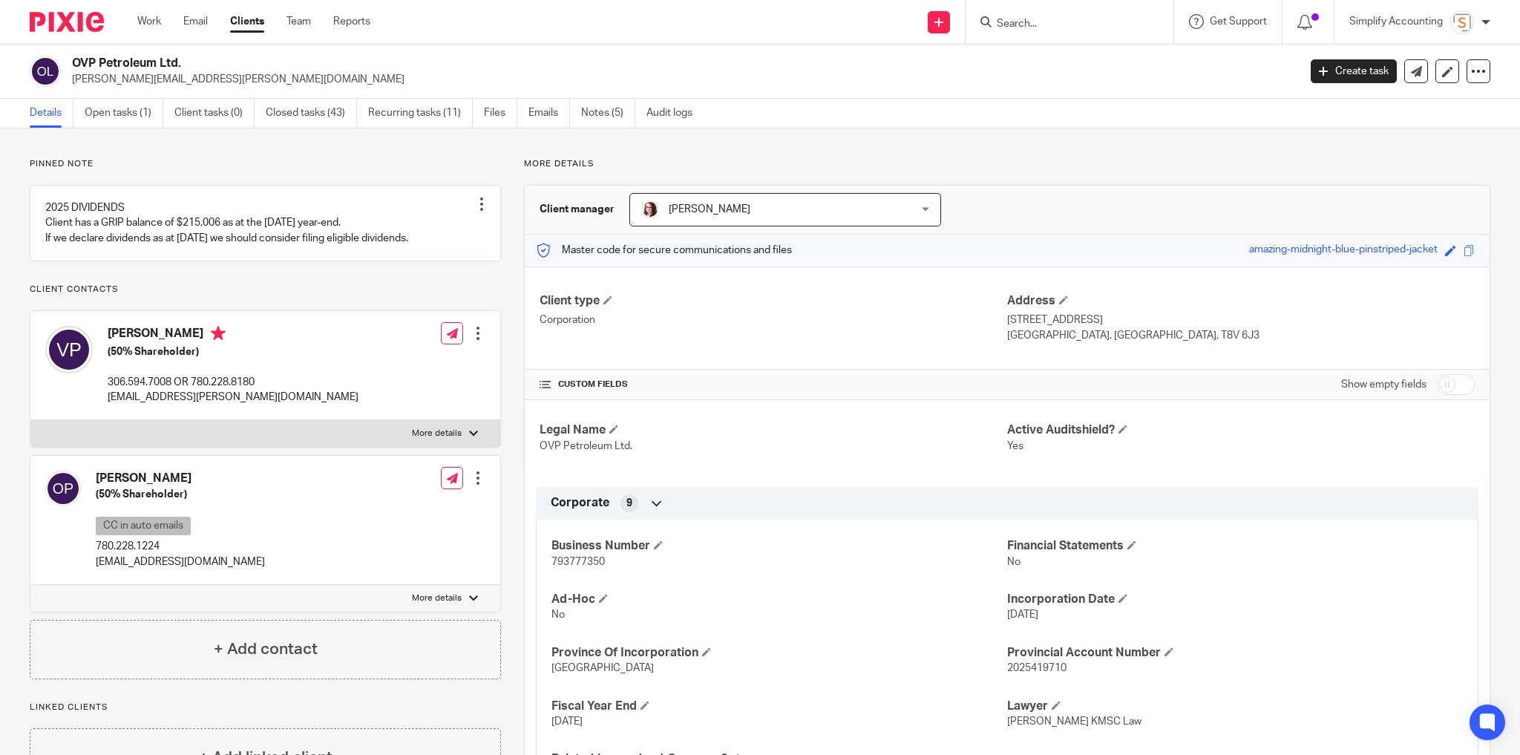
click at [149, 569] on p "[EMAIL_ADDRESS][DOMAIN_NAME]" at bounding box center [180, 561] width 169 height 15
click at [150, 569] on p "[EMAIL_ADDRESS][DOMAIN_NAME]" at bounding box center [180, 561] width 169 height 15
copy div "[EMAIL_ADDRESS][DOMAIN_NAME]"
click at [194, 80] on p "[PERSON_NAME][EMAIL_ADDRESS][PERSON_NAME][DOMAIN_NAME]" at bounding box center [680, 79] width 1217 height 15
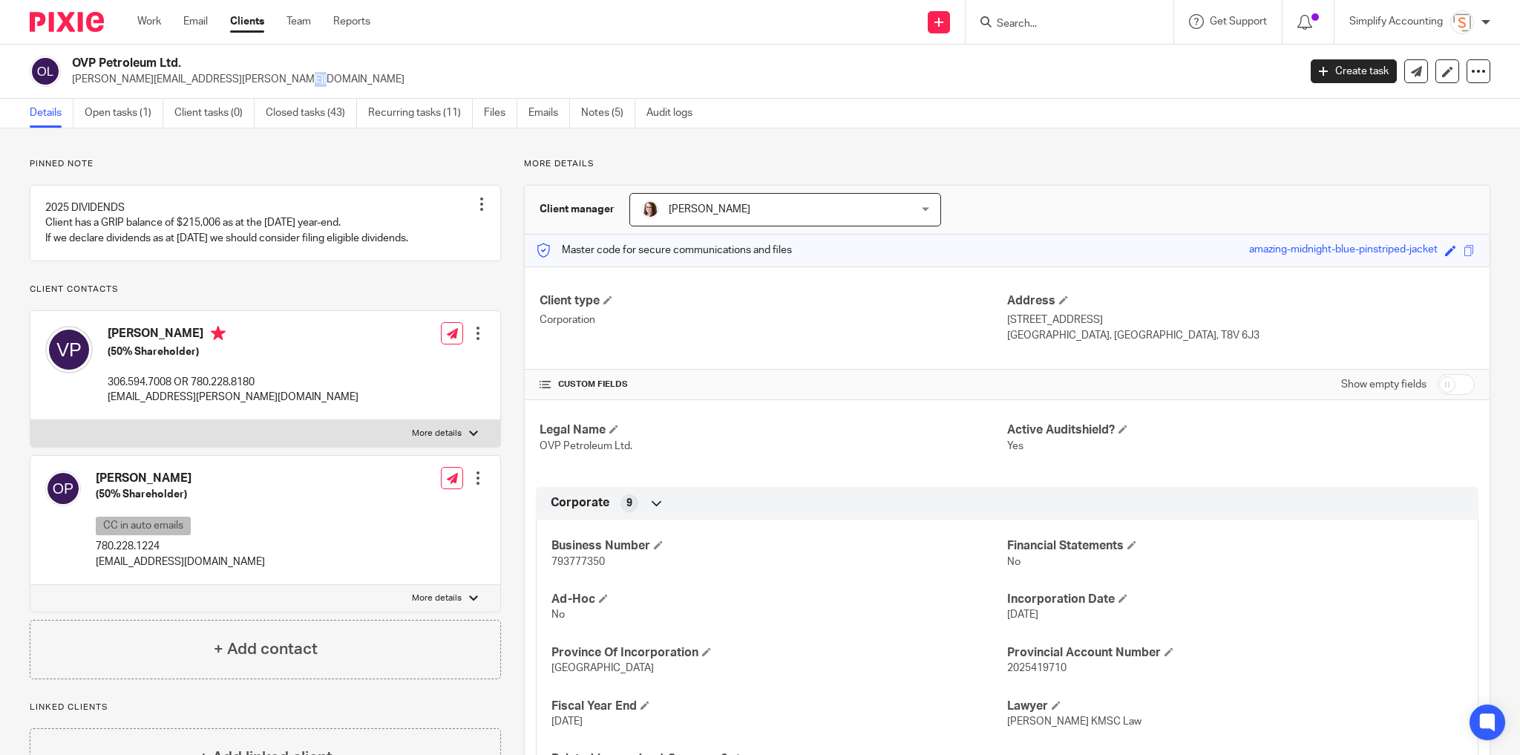
click at [194, 80] on p "[PERSON_NAME][EMAIL_ADDRESS][PERSON_NAME][DOMAIN_NAME]" at bounding box center [680, 79] width 1217 height 15
click at [194, 79] on p "[PERSON_NAME][EMAIL_ADDRESS][PERSON_NAME][DOMAIN_NAME]" at bounding box center [680, 79] width 1217 height 15
copy main "oleg.polishchuk@agent.ufa.com Create task Update from Companies House Export da…"
drag, startPoint x: 208, startPoint y: 590, endPoint x: 94, endPoint y: 591, distance: 114.3
click at [94, 585] on div "Oleg Polishchuk (50% Shareholder) CC in auto emails 780.228.1224 pololeg89@gmai…" at bounding box center [265, 520] width 470 height 129
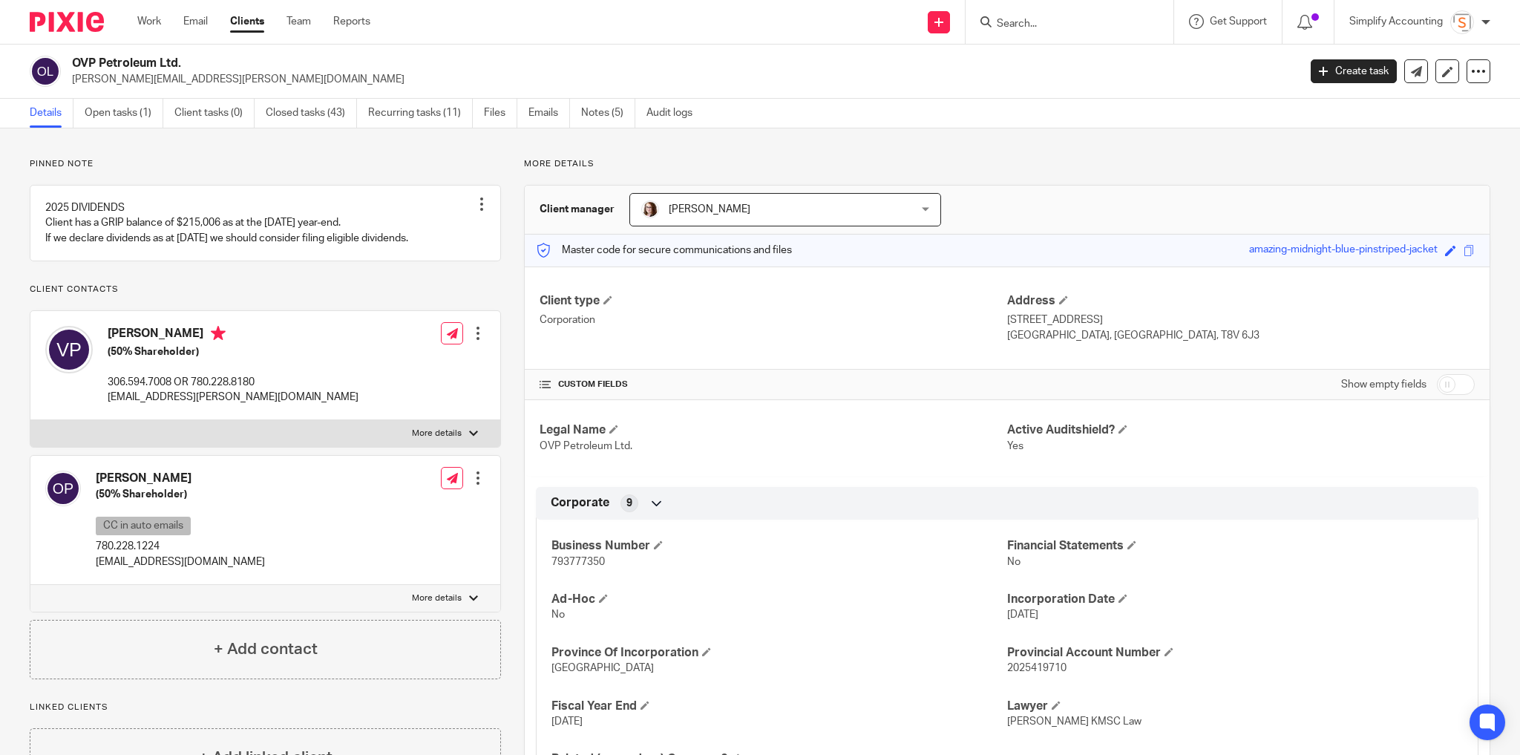
click at [204, 405] on p "viktoriia.polishchuk@agent.ufa.com" at bounding box center [233, 397] width 251 height 15
click at [539, 117] on link "Emails" at bounding box center [549, 113] width 42 height 29
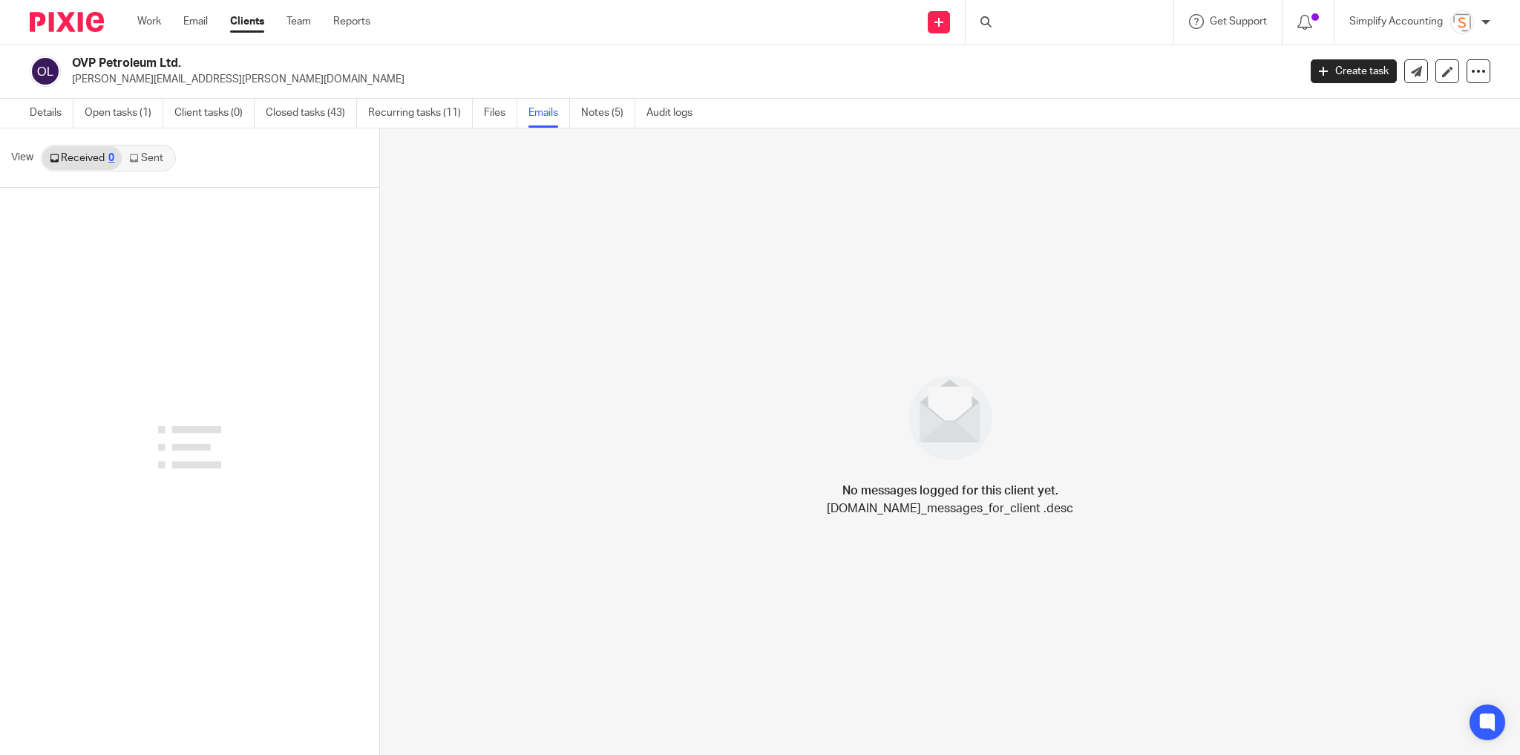
click at [146, 161] on link "Sent" at bounding box center [148, 158] width 52 height 24
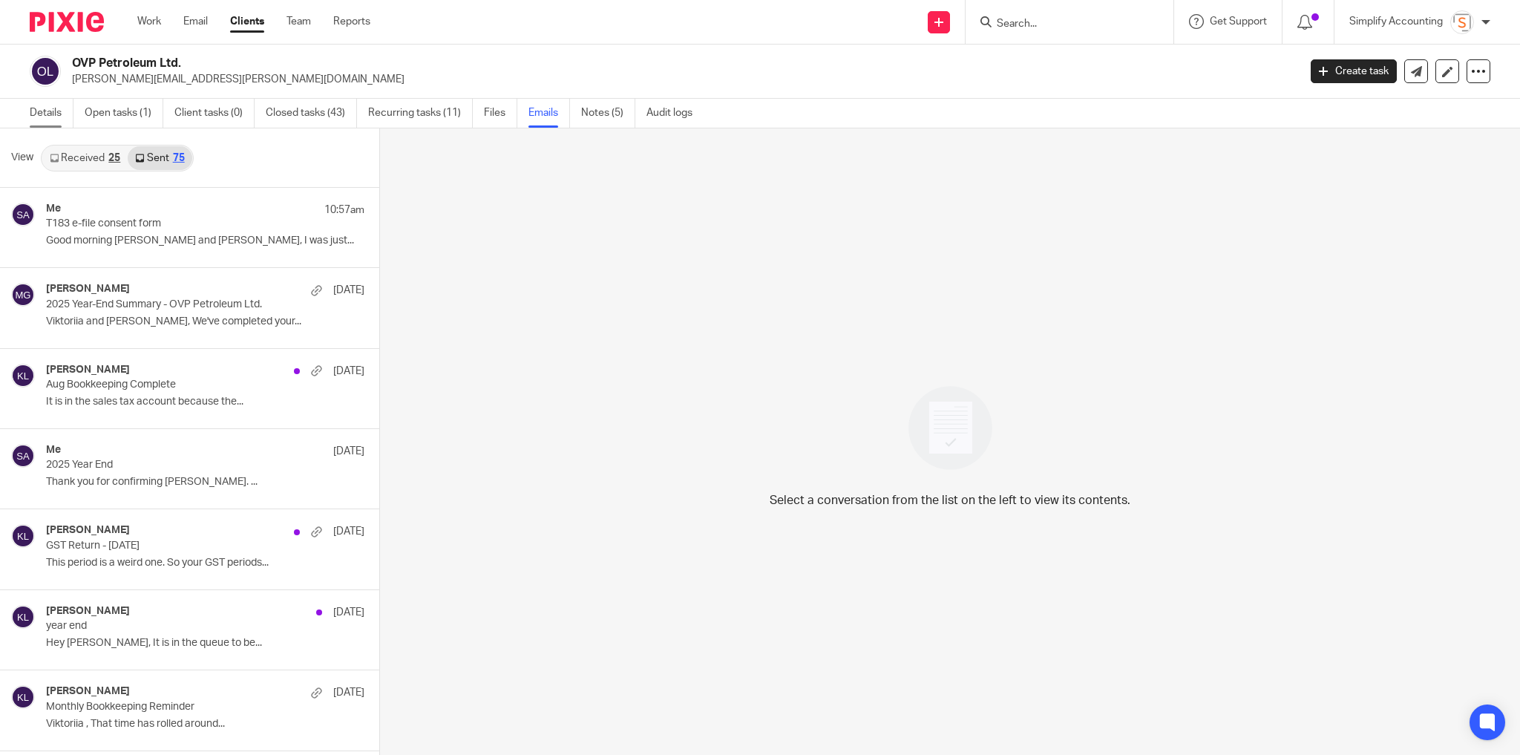
click at [56, 108] on link "Details" at bounding box center [52, 113] width 44 height 29
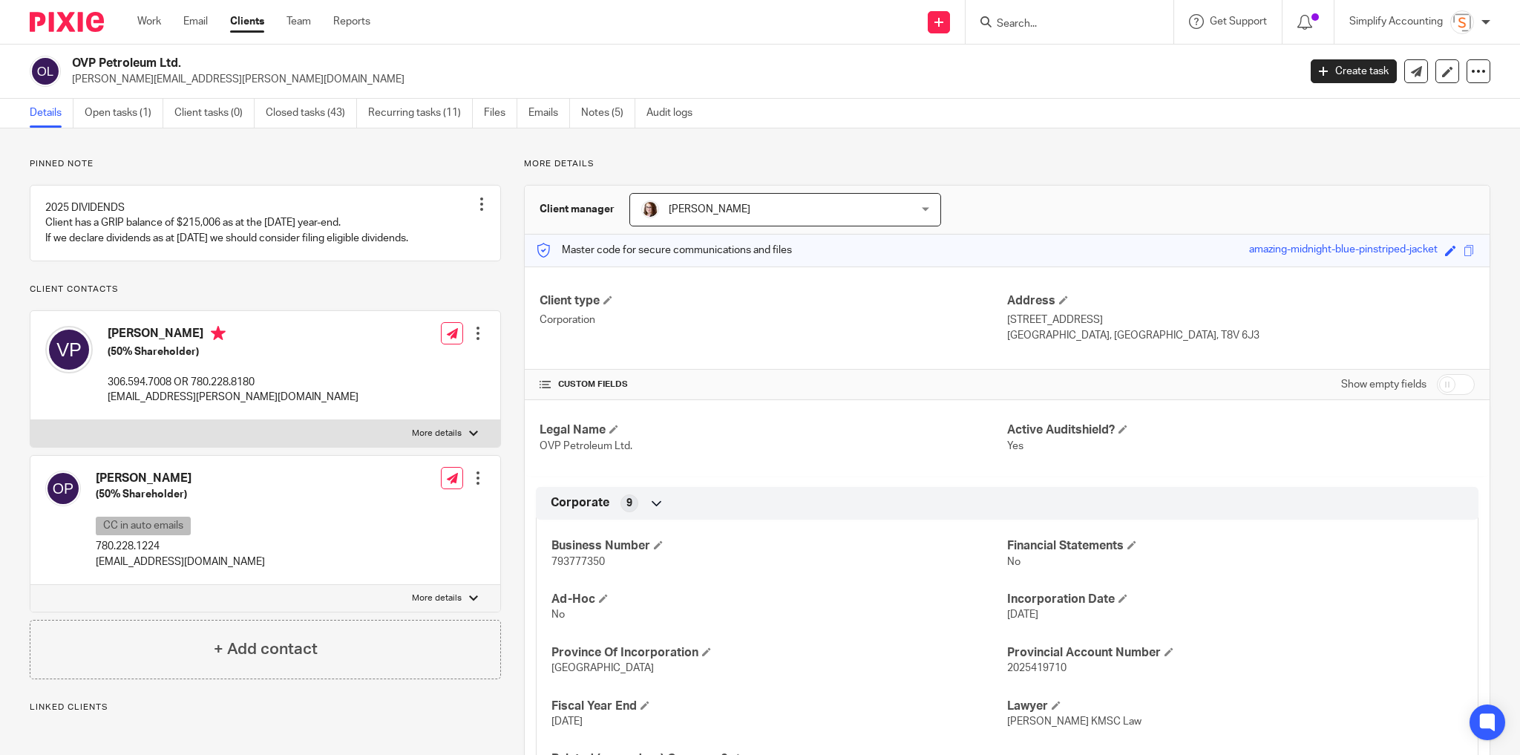
click at [444, 439] on p "More details" at bounding box center [437, 434] width 50 height 12
click at [30, 420] on input "More details" at bounding box center [30, 419] width 1 height 1
checkbox input "true"
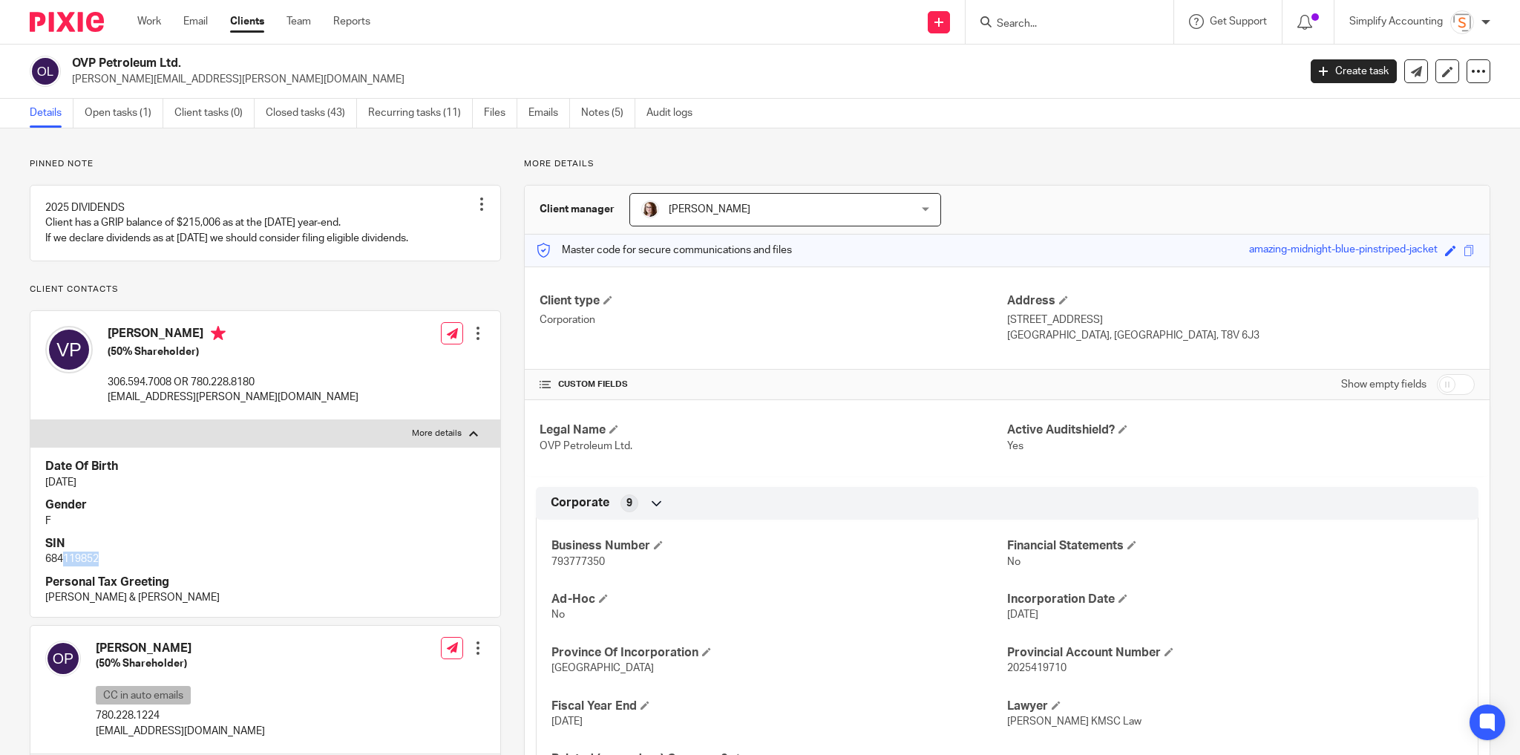
drag, startPoint x: 65, startPoint y: 591, endPoint x: 113, endPoint y: 594, distance: 47.6
click at [113, 566] on p "684119852" at bounding box center [265, 558] width 440 height 15
copy p "119852"
click at [1445, 253] on span at bounding box center [1450, 250] width 11 height 11
paste input "119852"
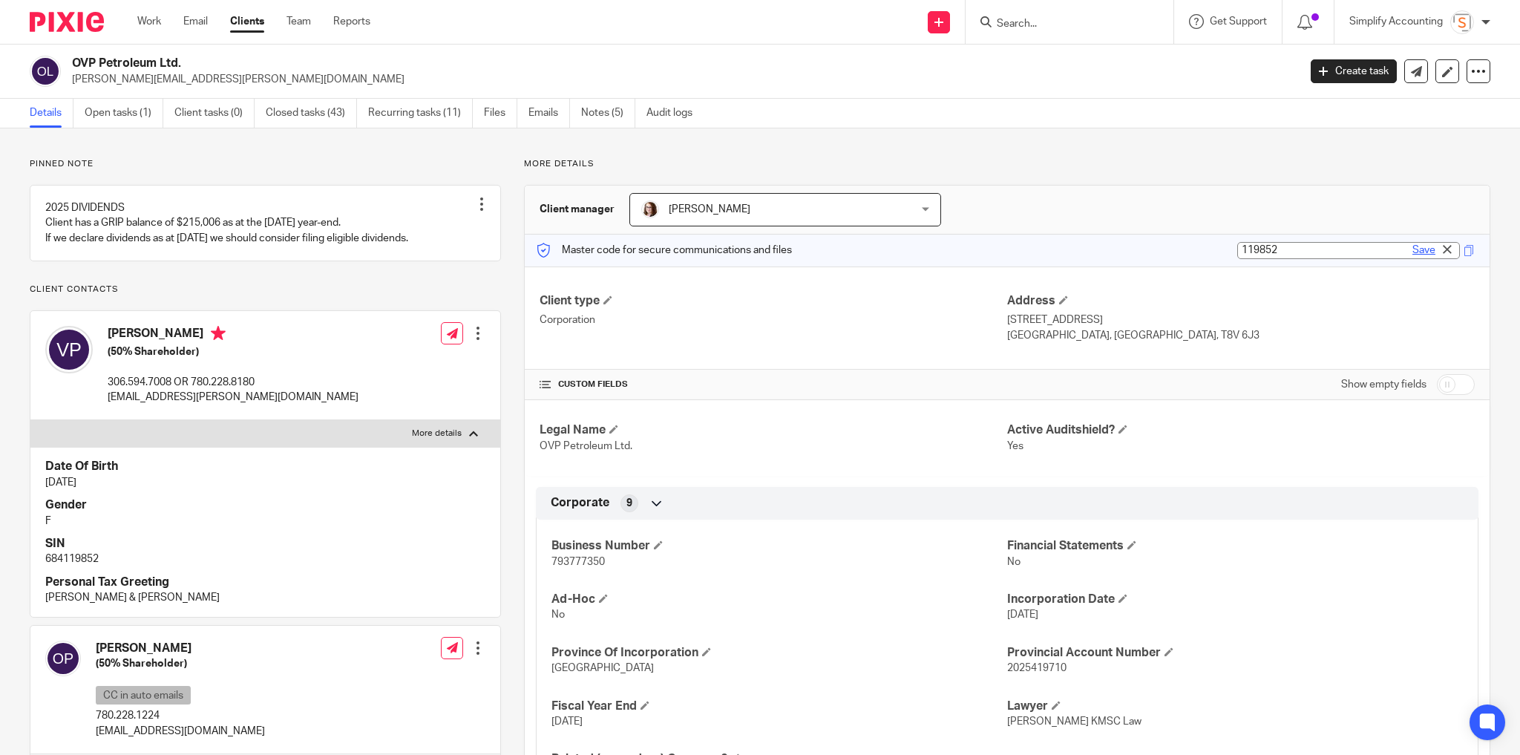
type input "119852"
click at [1425, 249] on link "Save" at bounding box center [1423, 250] width 23 height 15
type input "119852"
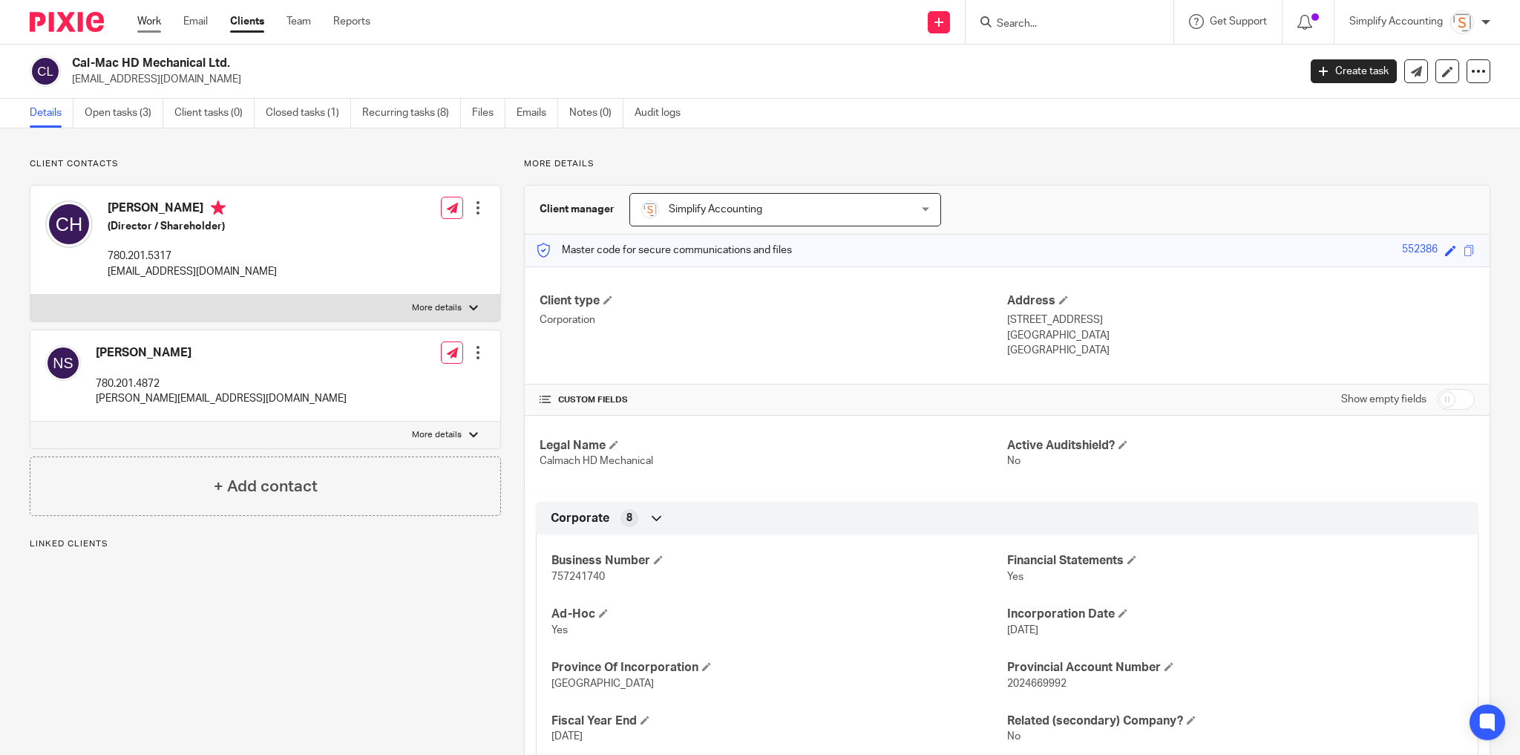
click at [151, 23] on link "Work" at bounding box center [149, 21] width 24 height 15
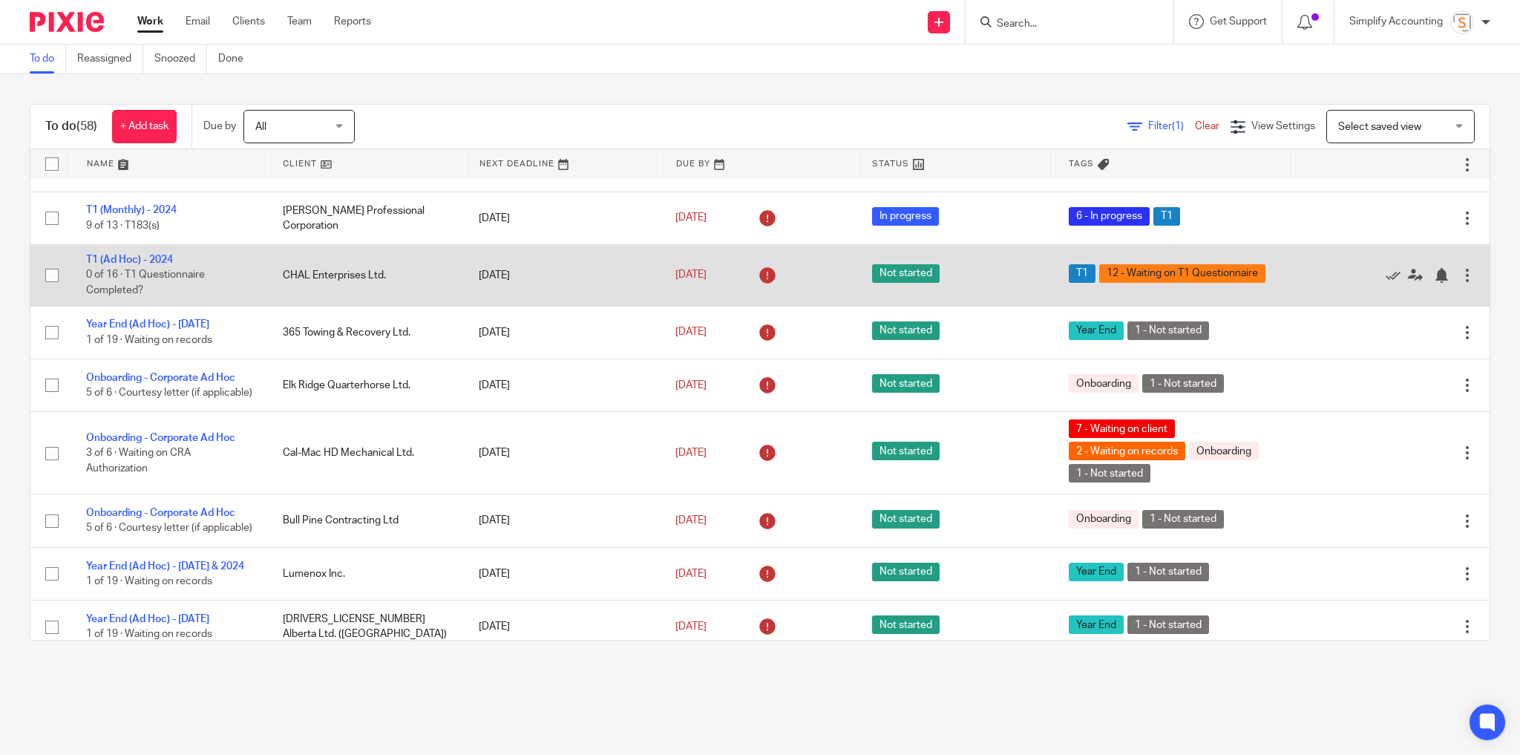
scroll to position [534, 0]
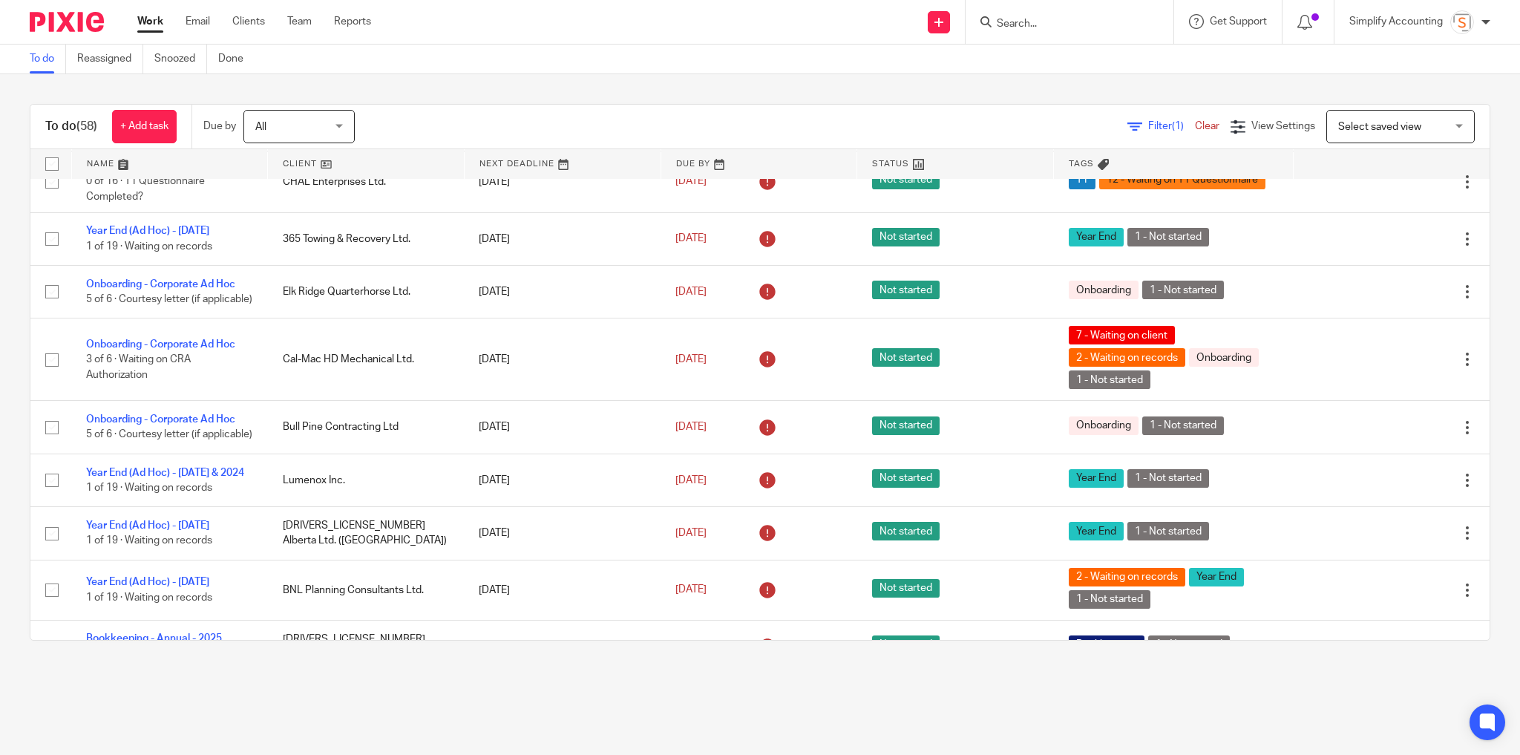
click at [1058, 30] on form at bounding box center [1074, 22] width 158 height 19
click at [1053, 24] on input "Search" at bounding box center [1062, 24] width 134 height 13
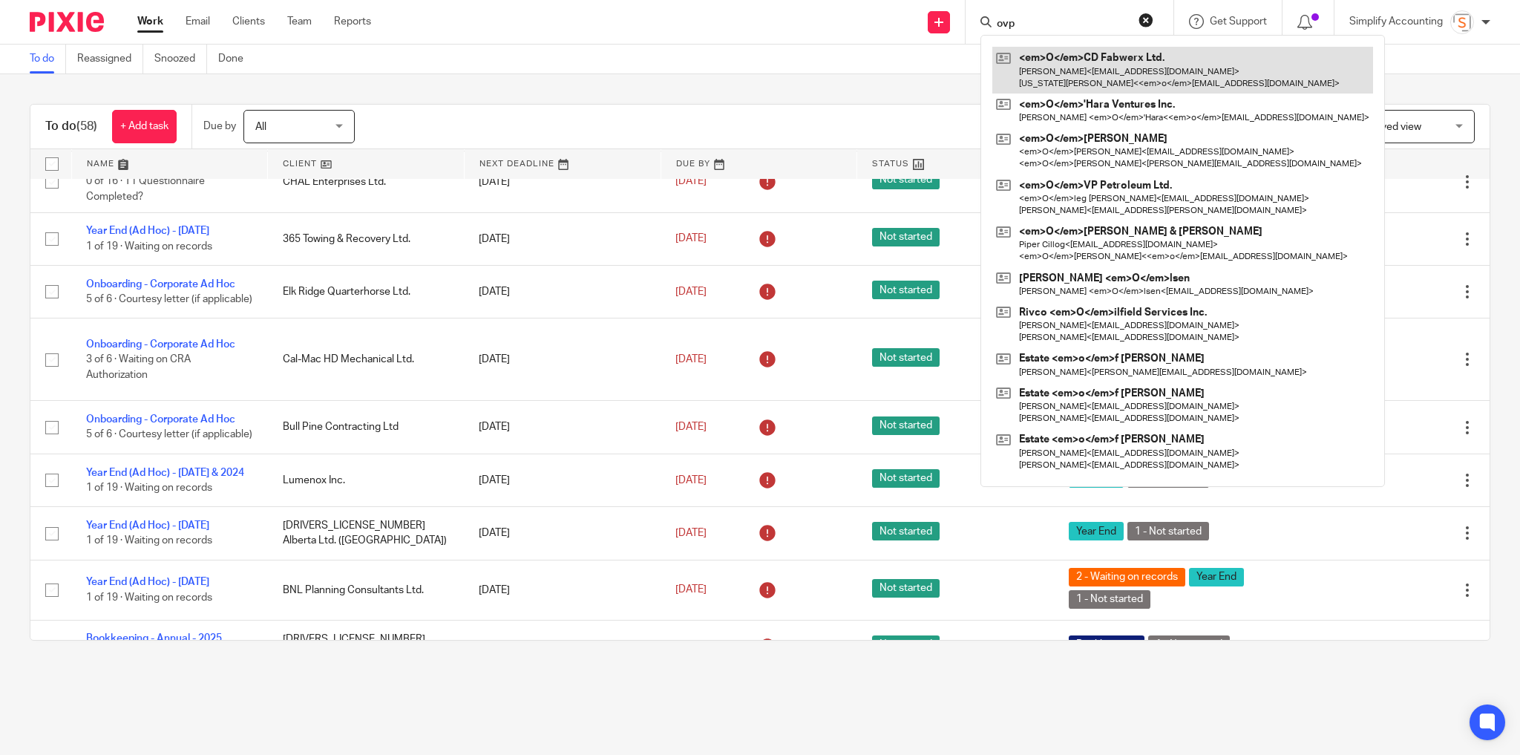
type input "ovp"
click at [1047, 62] on link at bounding box center [1182, 70] width 381 height 46
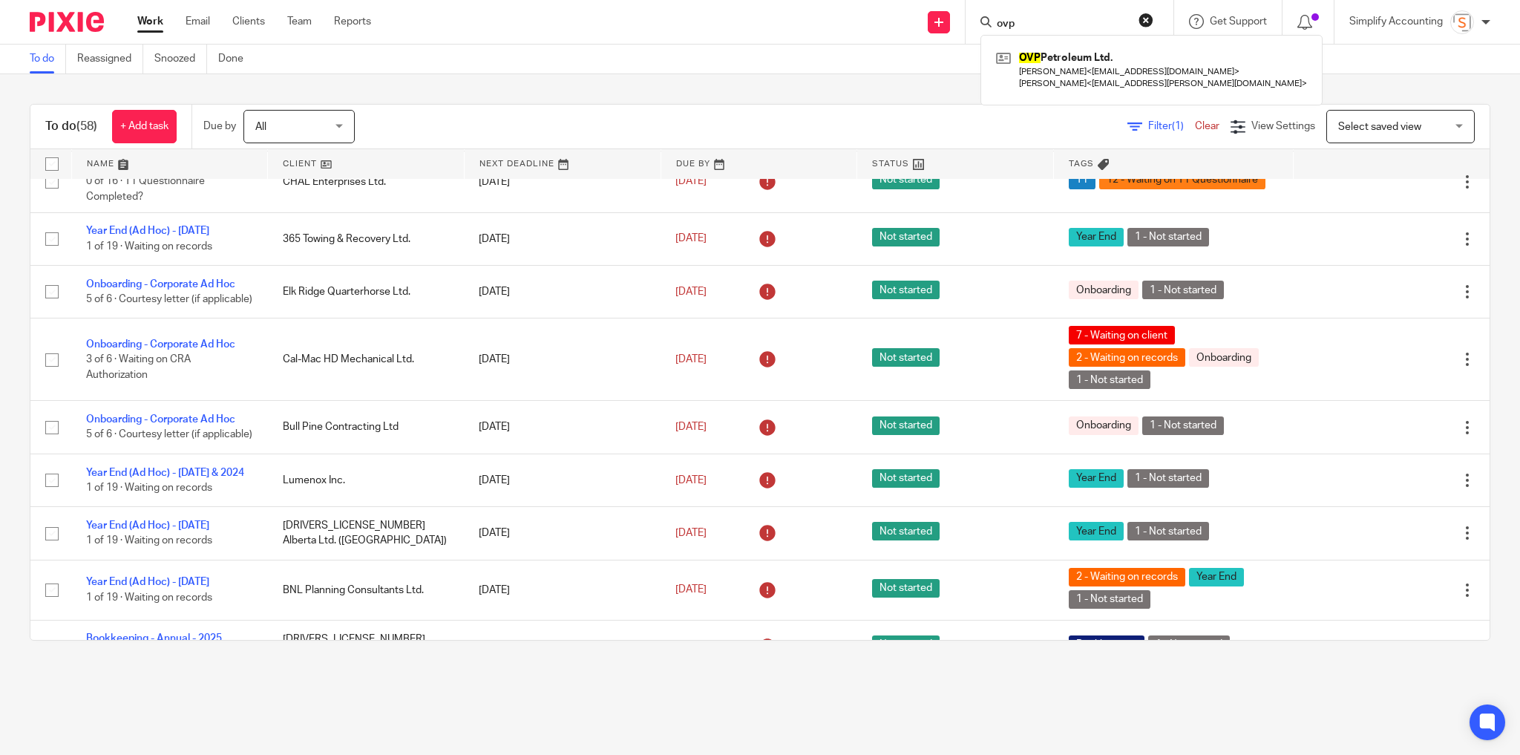
click at [1047, 62] on link at bounding box center [1151, 70] width 318 height 46
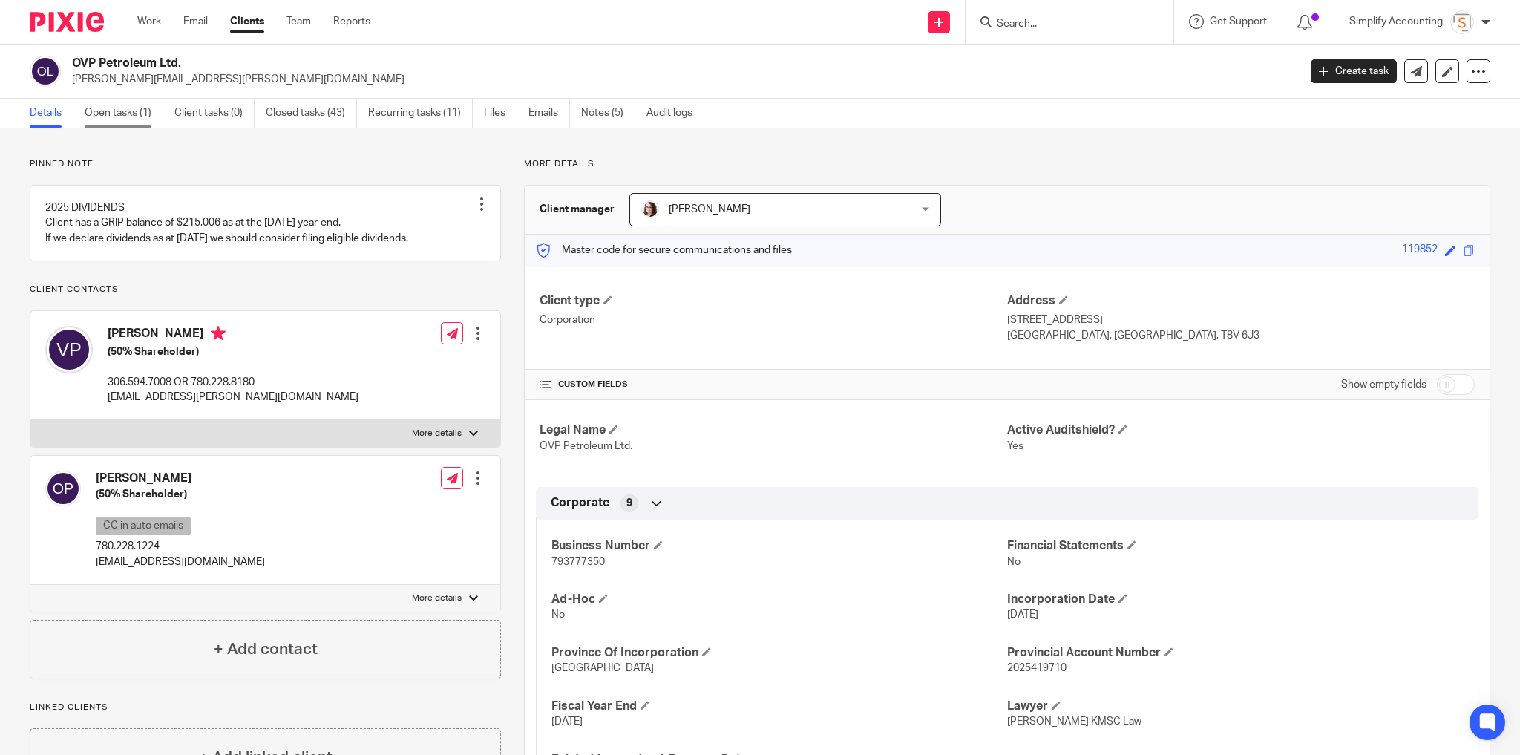
click at [135, 106] on link "Open tasks (1)" at bounding box center [124, 113] width 79 height 29
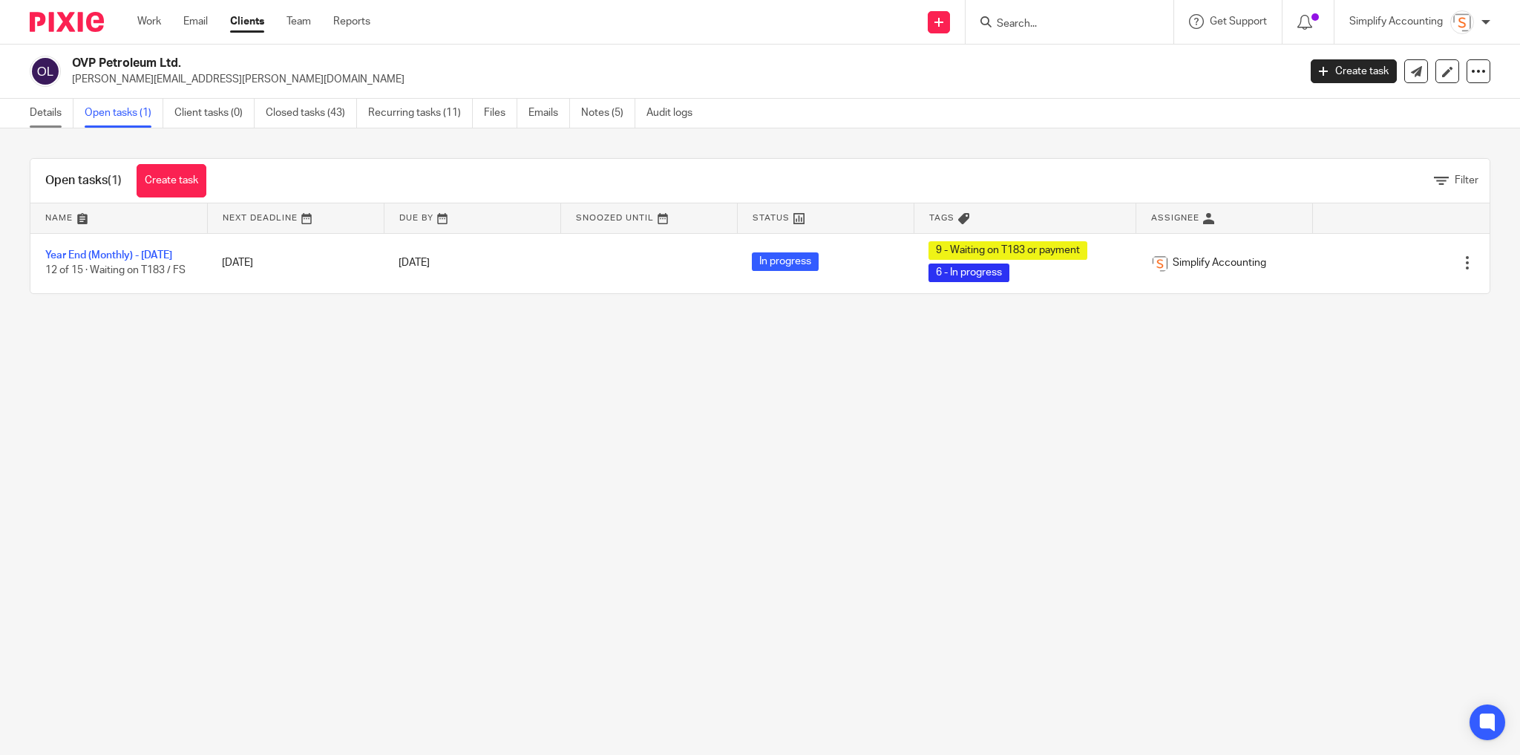
click at [46, 112] on link "Details" at bounding box center [52, 113] width 44 height 29
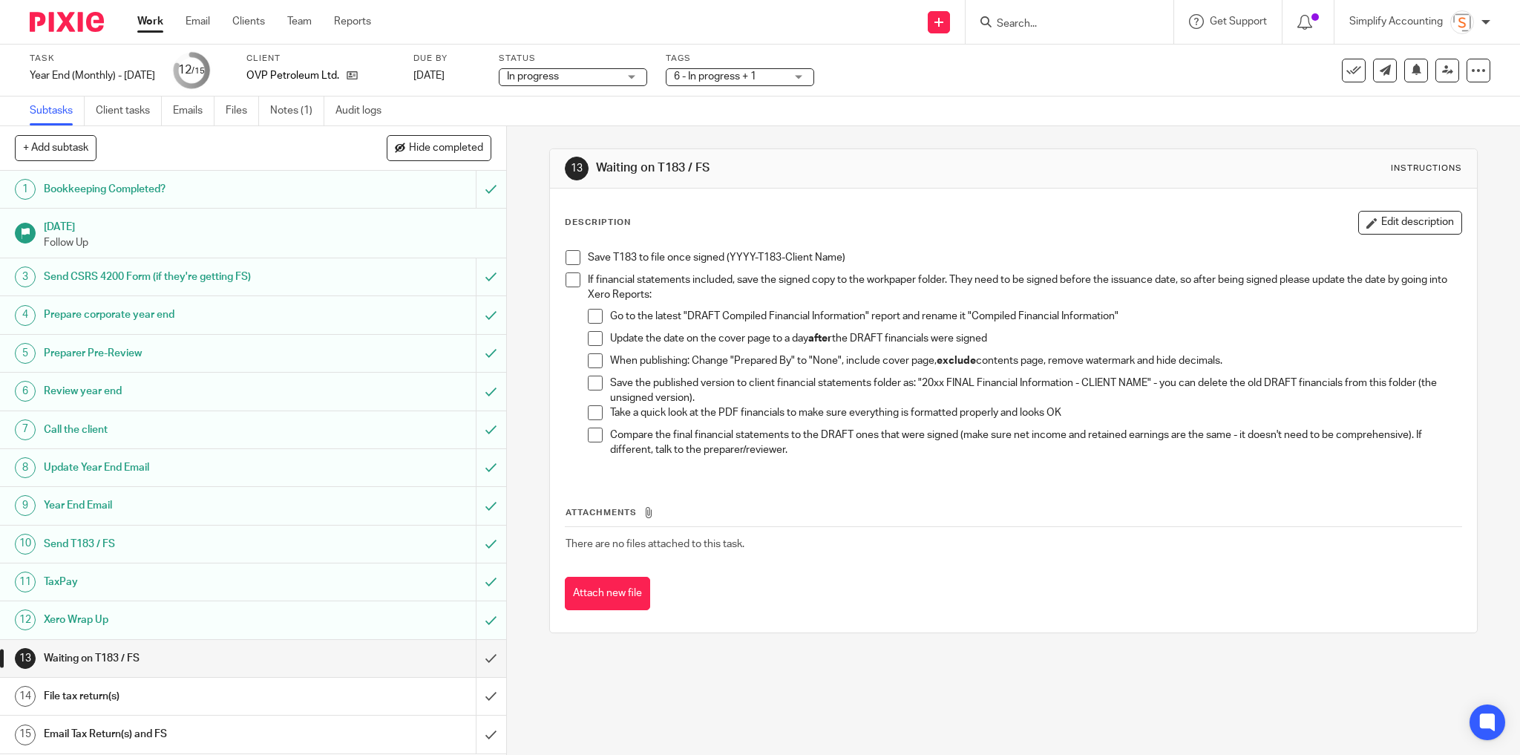
click at [566, 255] on span at bounding box center [573, 257] width 15 height 15
click at [163, 543] on h1 "Send T183 / FS" at bounding box center [183, 544] width 278 height 22
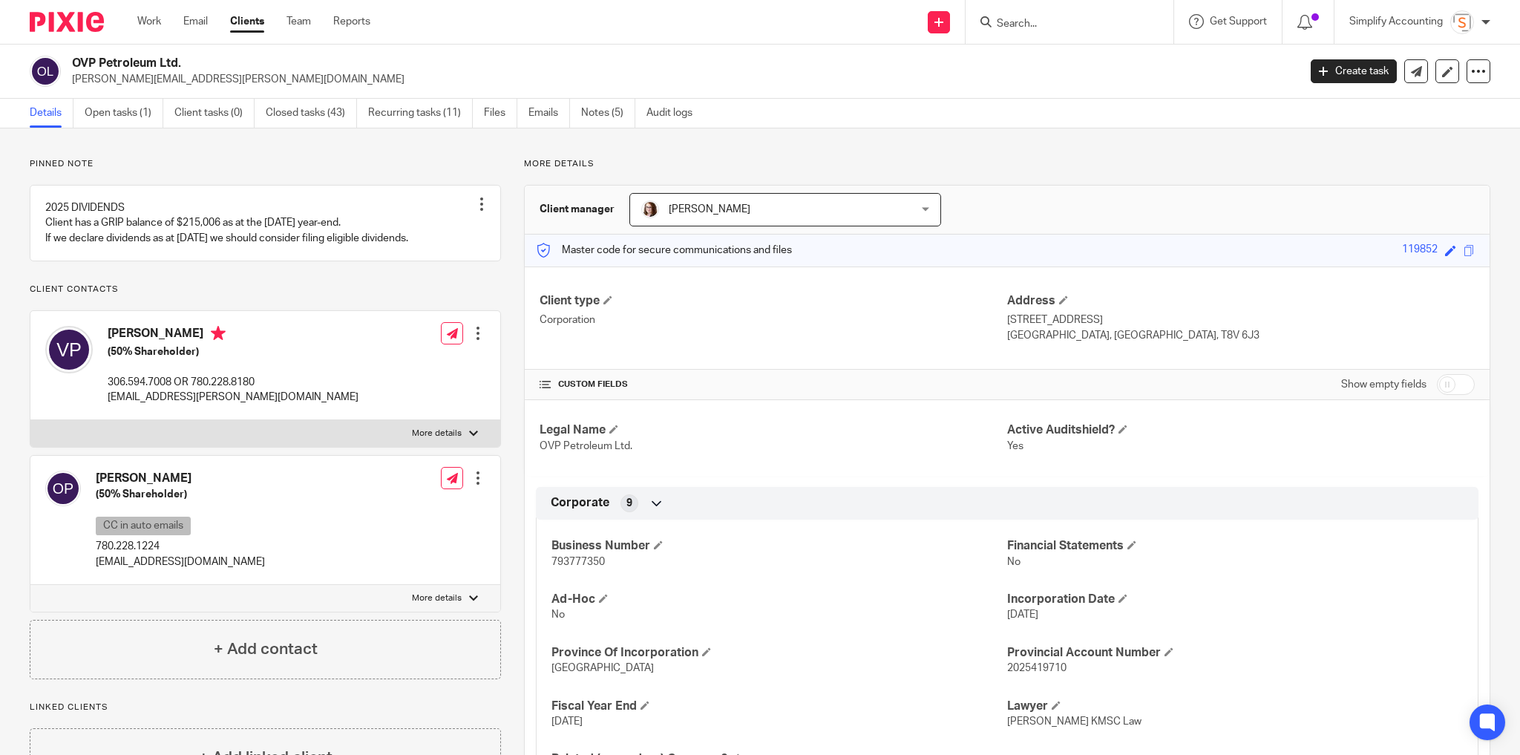
click at [145, 64] on h2 "OVP Petroleum Ltd." at bounding box center [558, 64] width 973 height 16
copy div "OVP Petroleum Ltd."
click at [325, 65] on h2 "OVP Petroleum Ltd." at bounding box center [558, 64] width 973 height 16
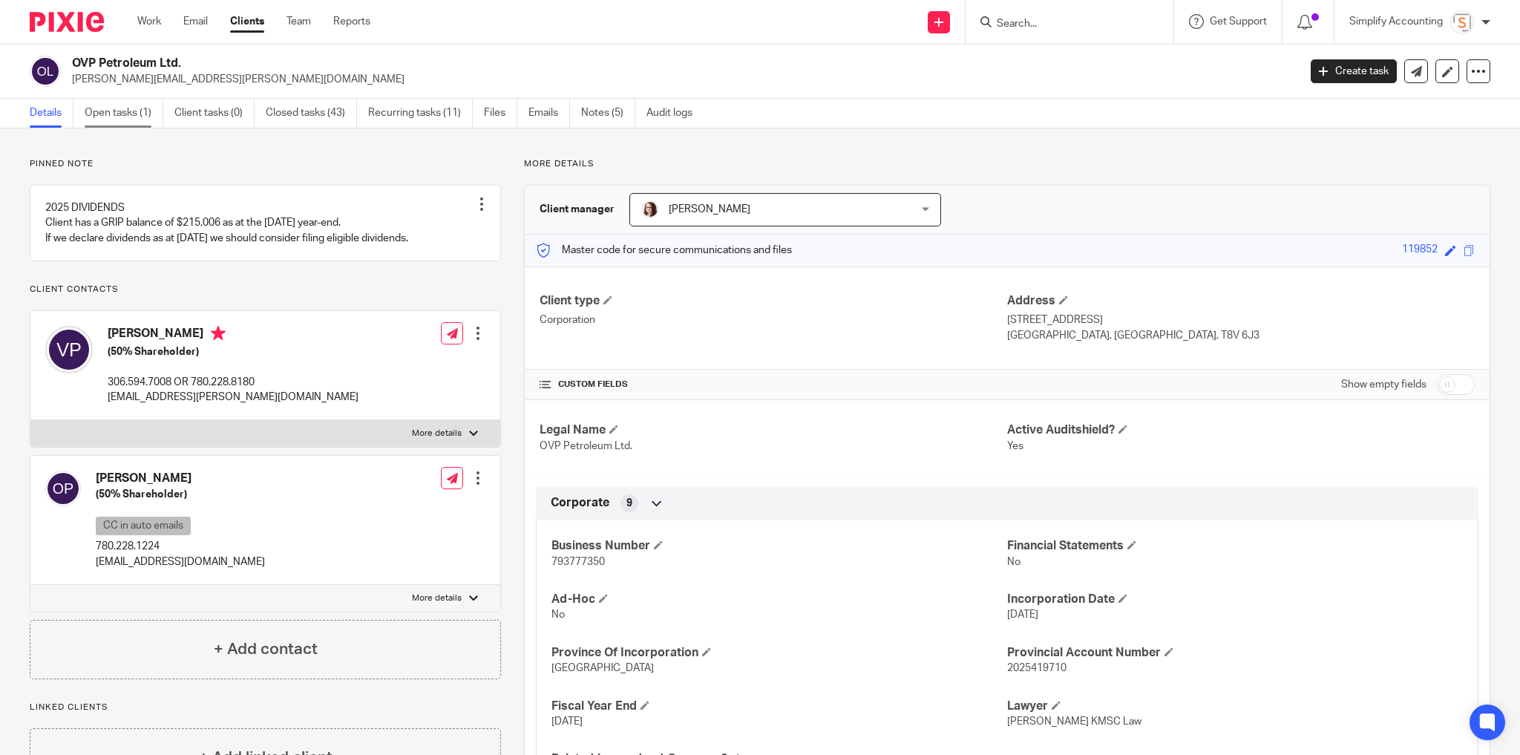
click at [125, 112] on link "Open tasks (1)" at bounding box center [124, 113] width 79 height 29
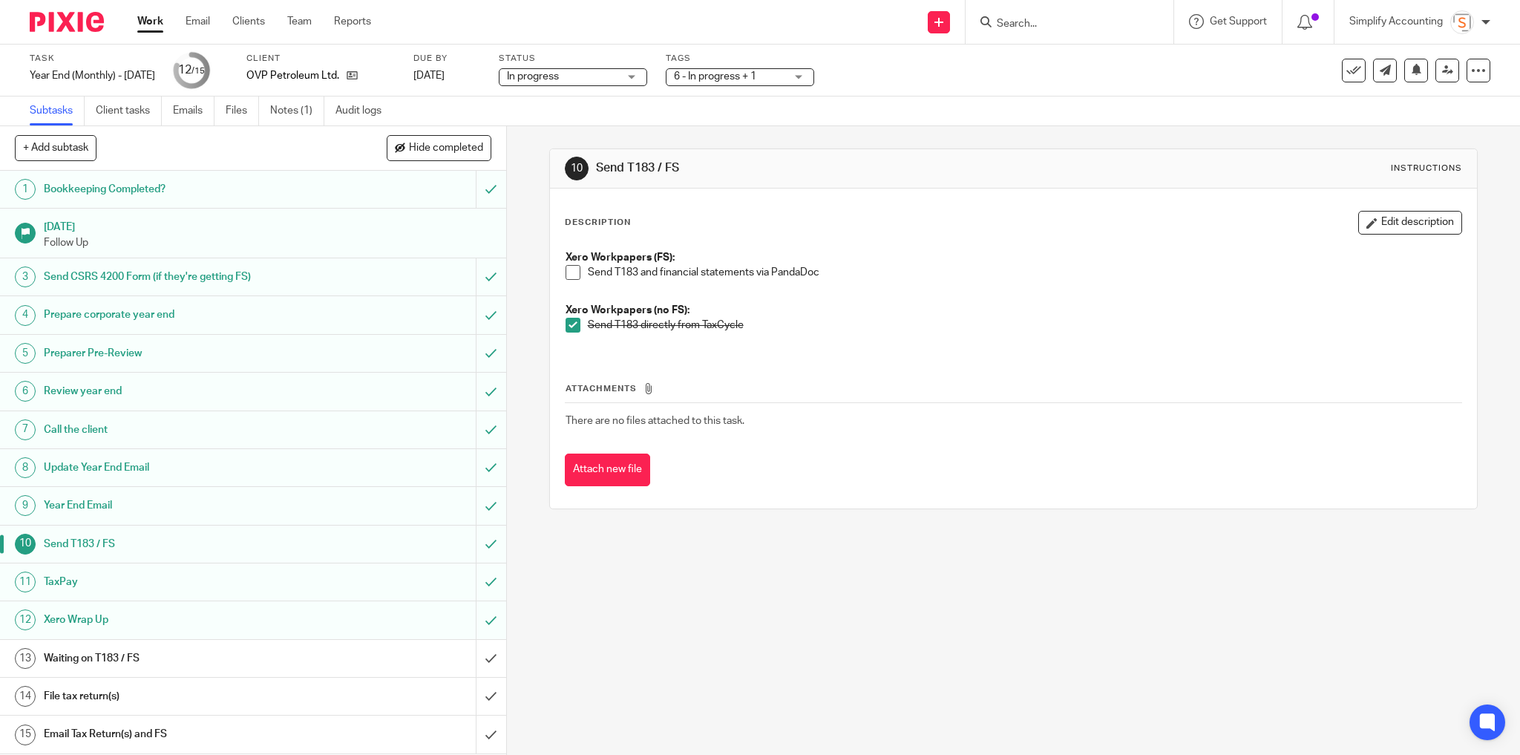
click at [98, 652] on h1 "Waiting on T183 / FS" at bounding box center [183, 658] width 278 height 22
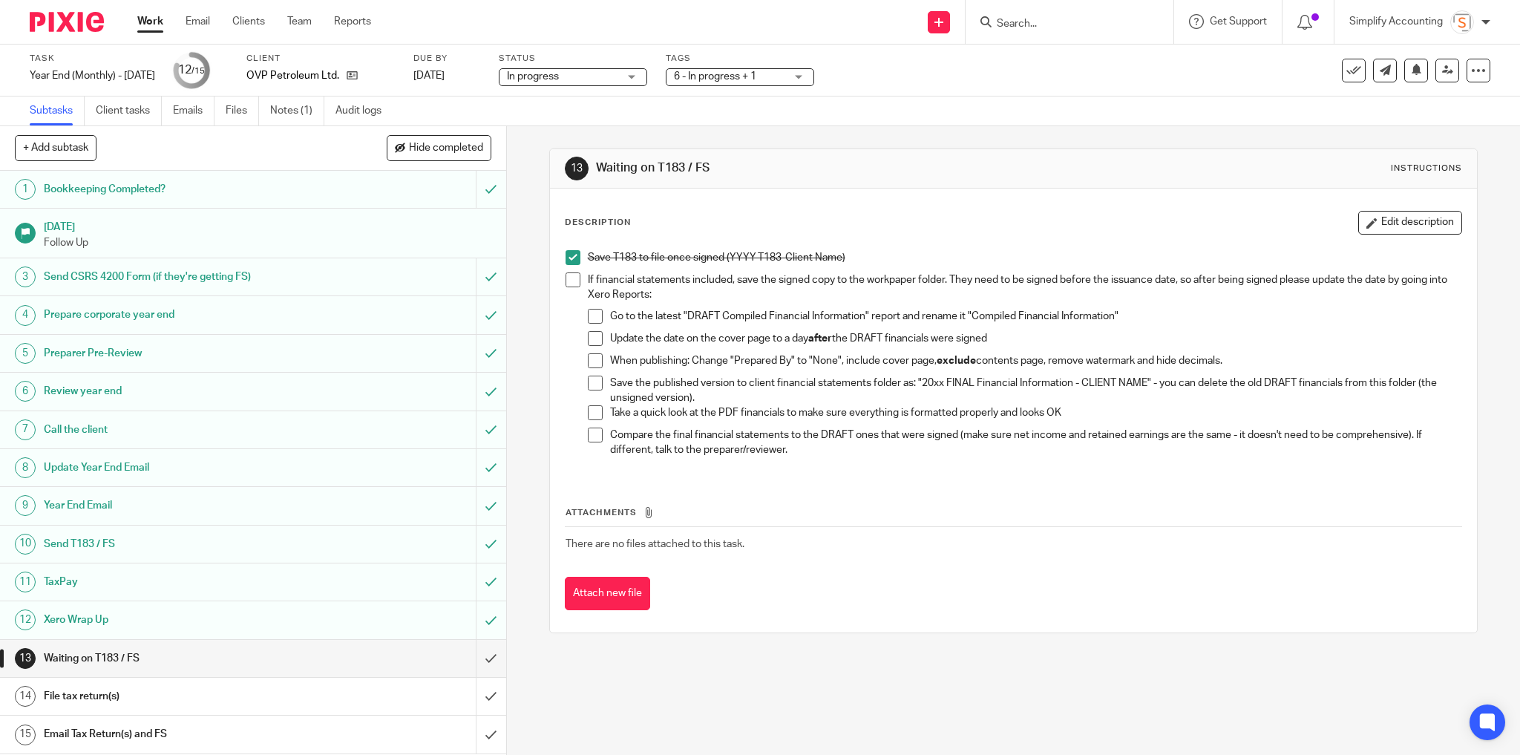
click at [808, 76] on div "6 - In progress + 1" at bounding box center [740, 77] width 148 height 18
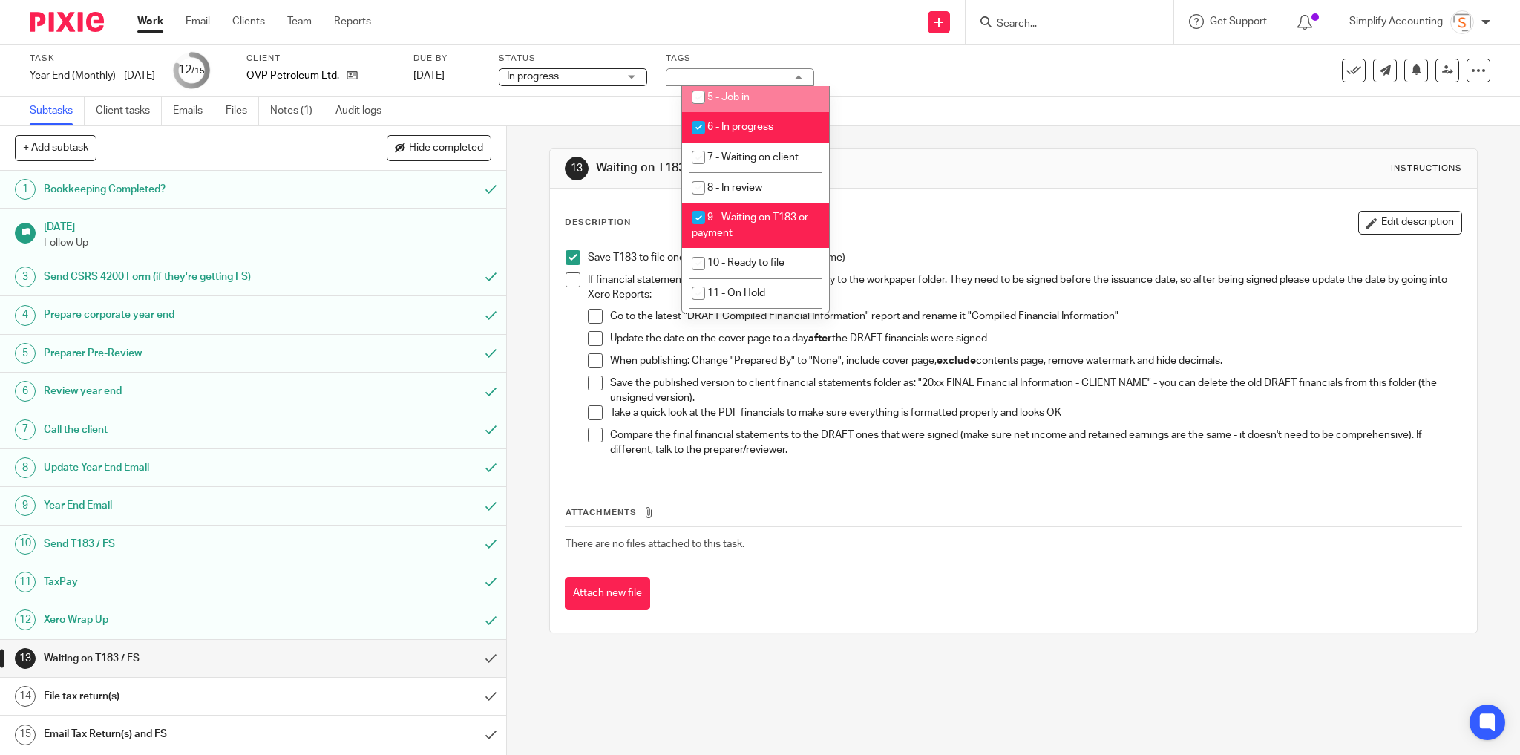
scroll to position [534, 0]
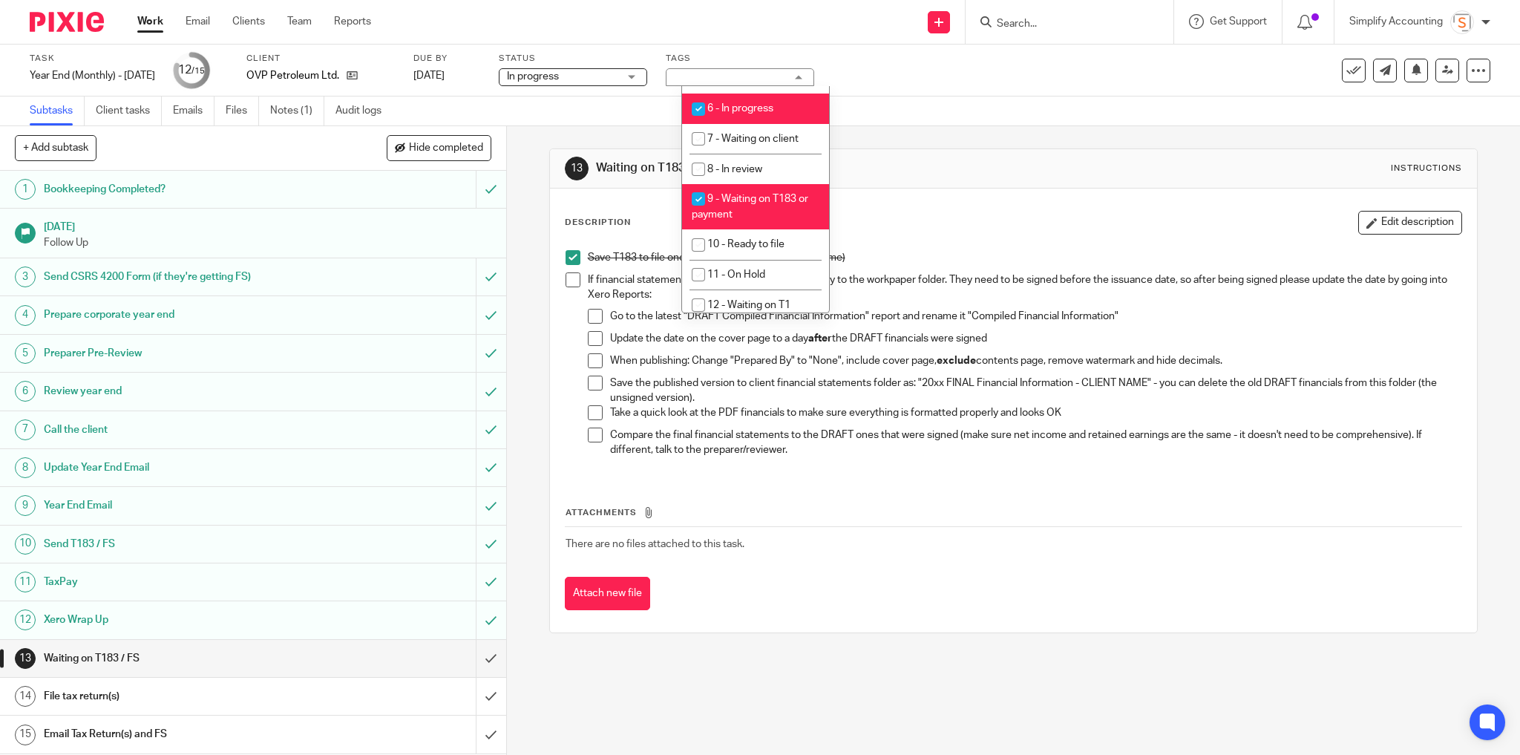
click at [696, 213] on input "checkbox" at bounding box center [698, 199] width 28 height 28
checkbox input "false"
click at [733, 260] on li "10 - Ready to file" at bounding box center [755, 244] width 147 height 30
checkbox input "true"
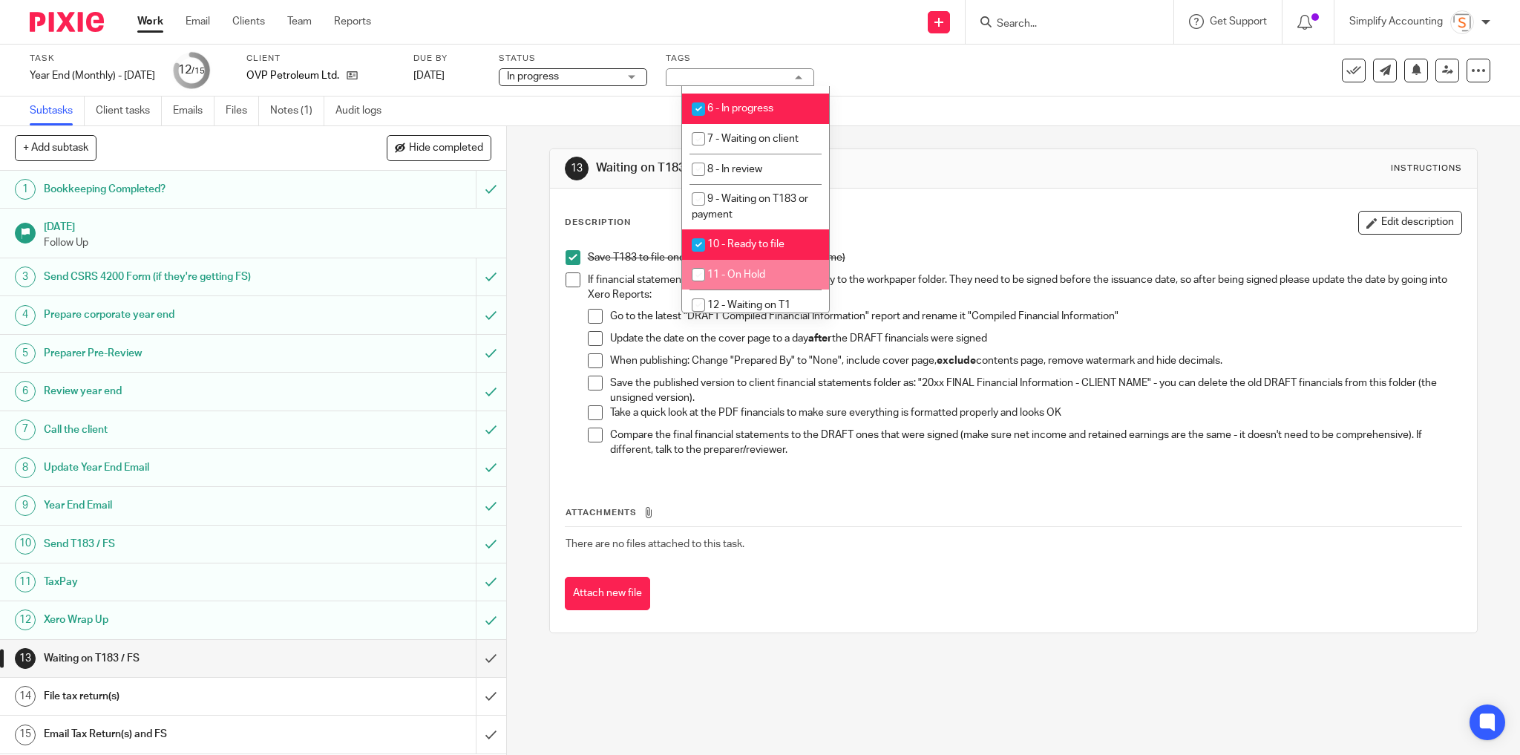
click at [877, 482] on div "Attachments There are no files attached to this task. Attach new file" at bounding box center [1014, 543] width 898 height 135
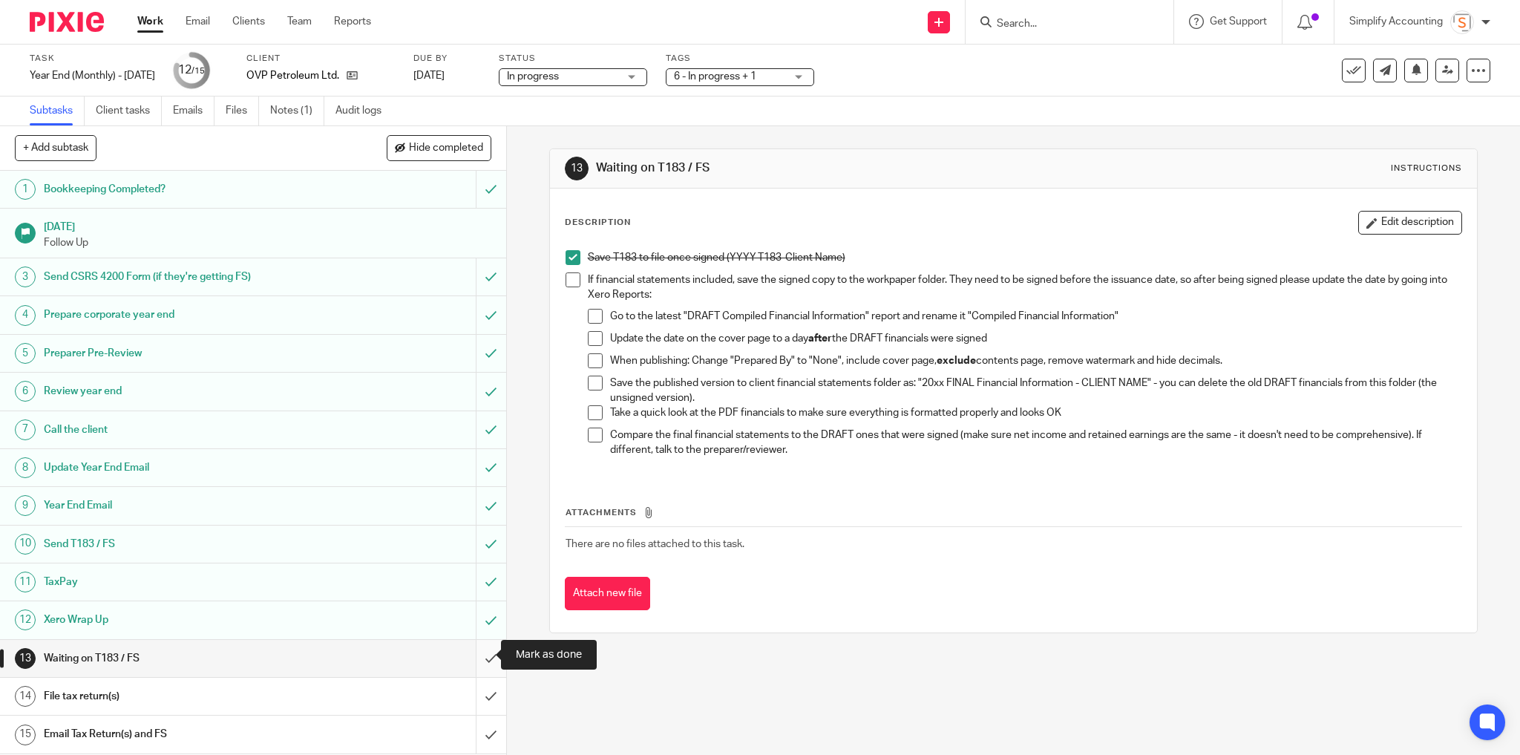
click at [479, 653] on input "submit" at bounding box center [253, 658] width 506 height 37
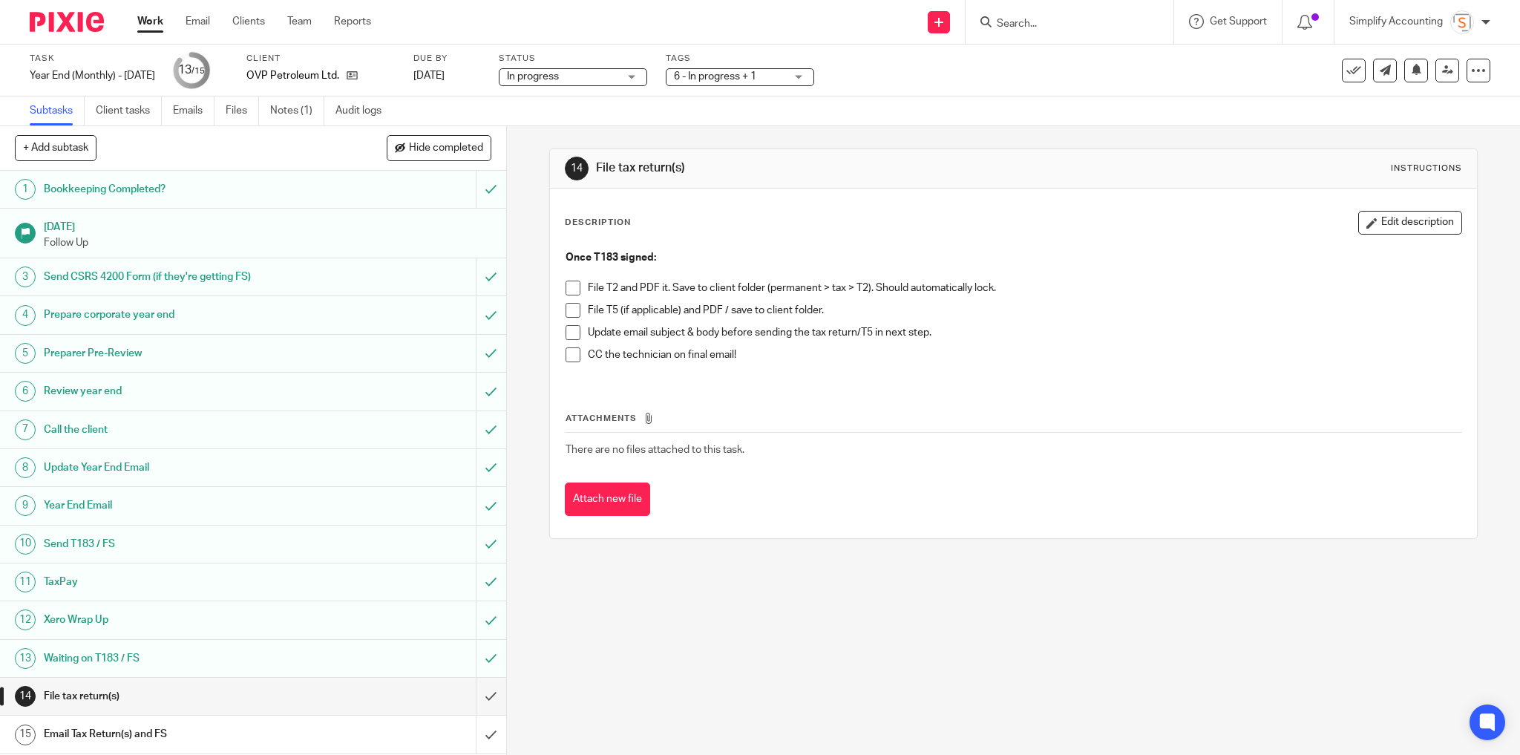
click at [566, 288] on span at bounding box center [573, 288] width 15 height 15
click at [573, 308] on span at bounding box center [573, 310] width 15 height 15
click at [566, 307] on span at bounding box center [573, 310] width 15 height 15
click at [750, 81] on span "6 - In progress + 1" at bounding box center [715, 76] width 82 height 10
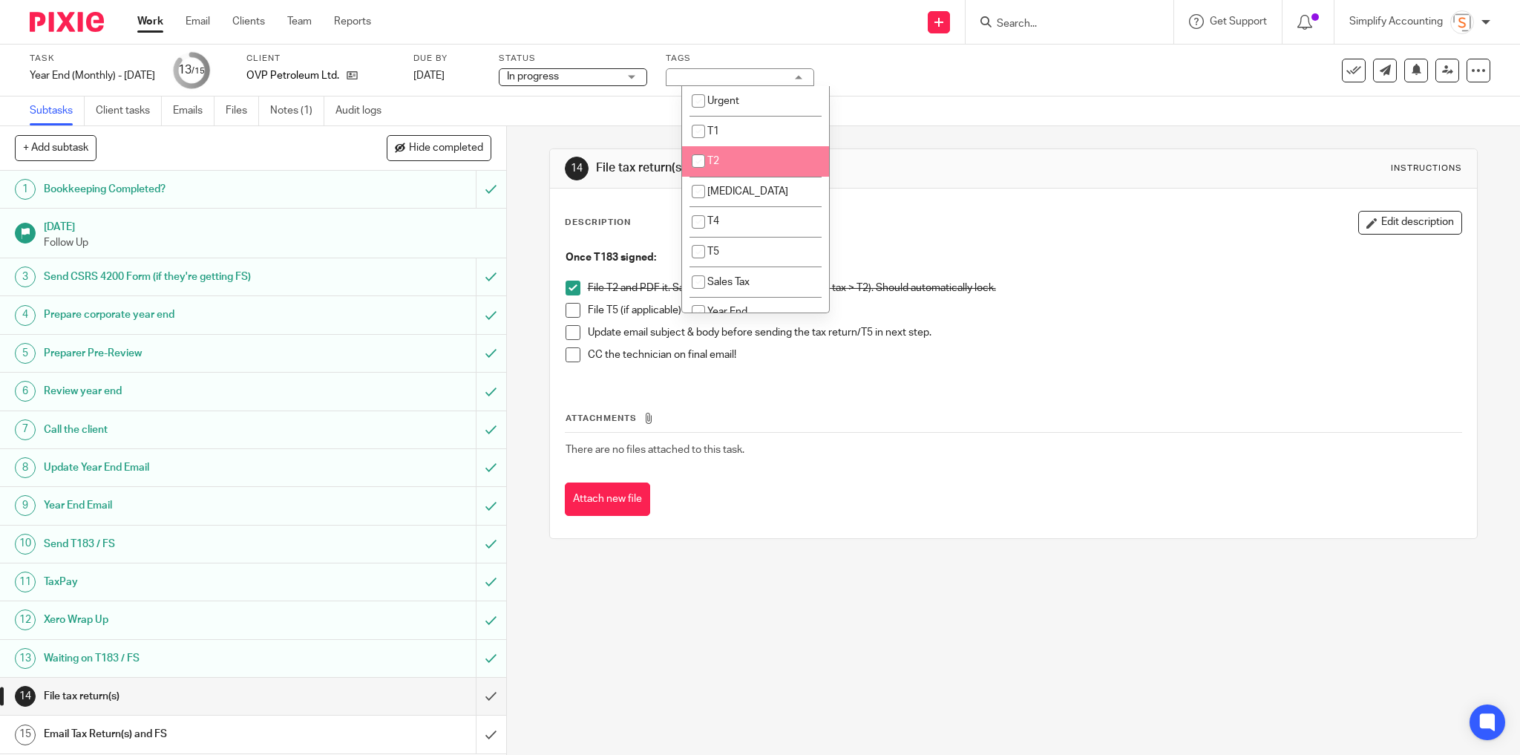
click at [1001, 189] on div "Description Edit description Once T183 signed: File T2 and PDF it. Save to clie…" at bounding box center [1014, 364] width 928 height 350
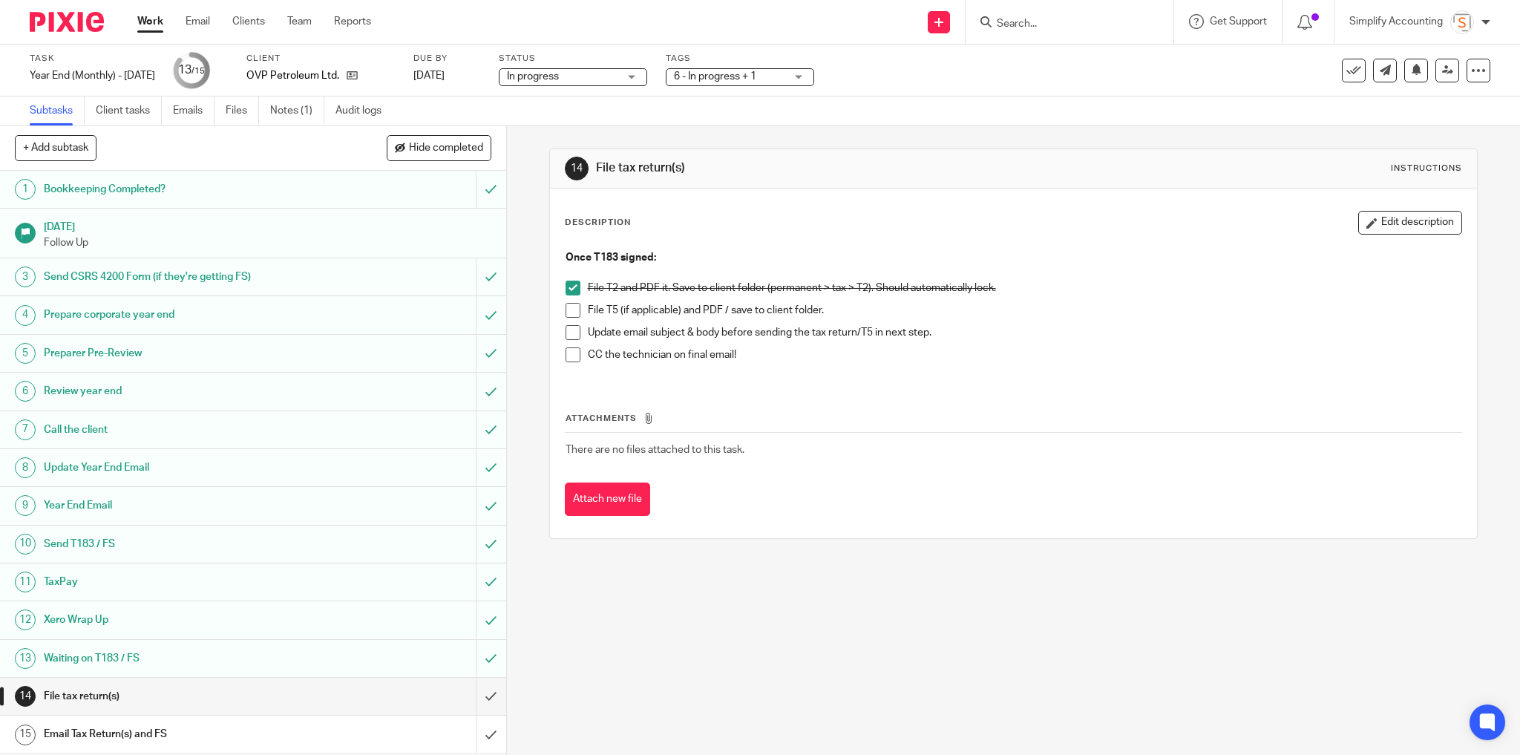
click at [573, 332] on span at bounding box center [573, 332] width 15 height 15
click at [571, 354] on span at bounding box center [573, 354] width 15 height 15
click at [482, 693] on input "submit" at bounding box center [253, 696] width 506 height 37
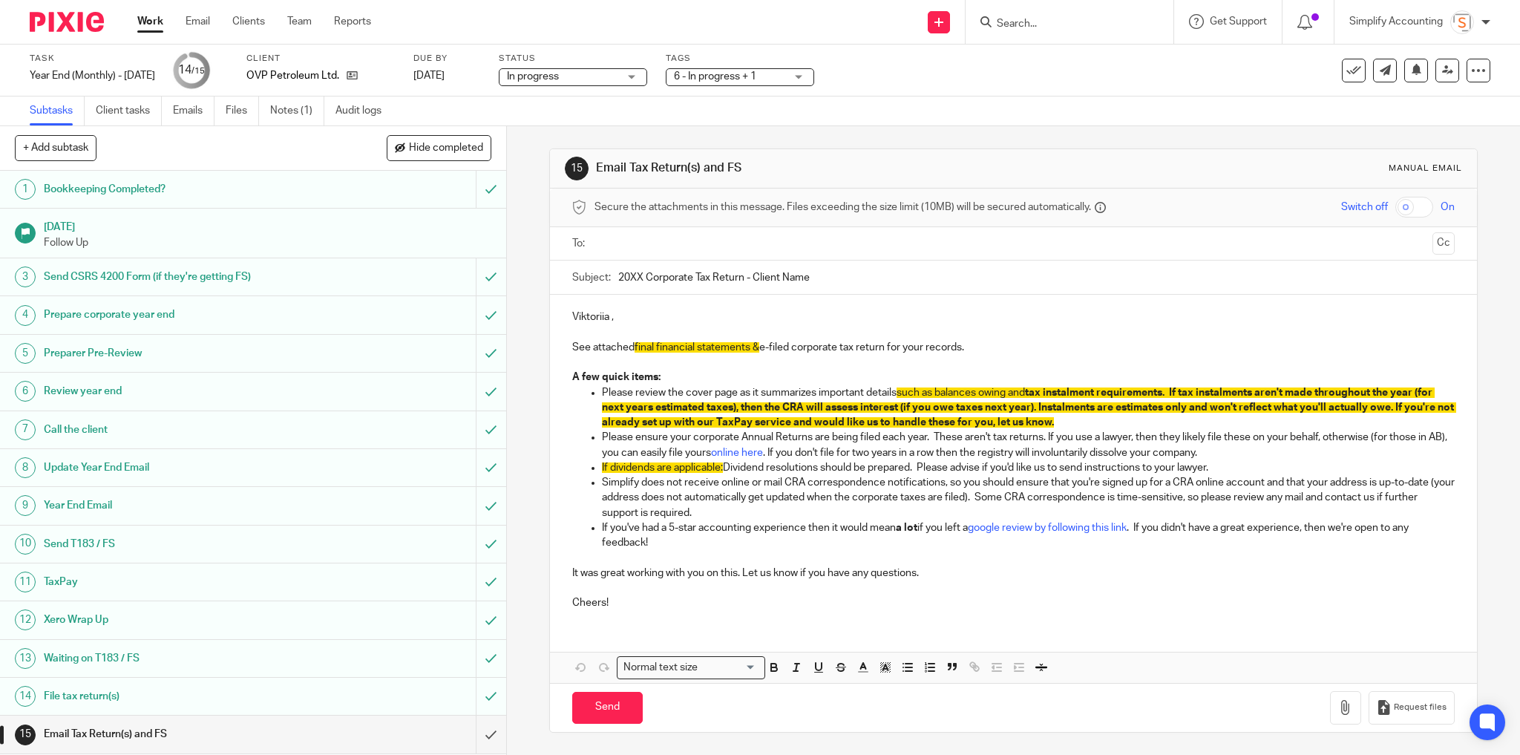
click at [638, 278] on input "20XX Corporate Tax Return - Client Name" at bounding box center [1036, 277] width 837 height 33
drag, startPoint x: 811, startPoint y: 277, endPoint x: 749, endPoint y: 266, distance: 62.6
click at [749, 266] on input "2025 Corporate Tax Return - Client Name" at bounding box center [1036, 277] width 837 height 33
click at [764, 278] on input "2025 Corporate Tax Return -" at bounding box center [1036, 277] width 837 height 33
paste input "OVP Petroleum Ltd."
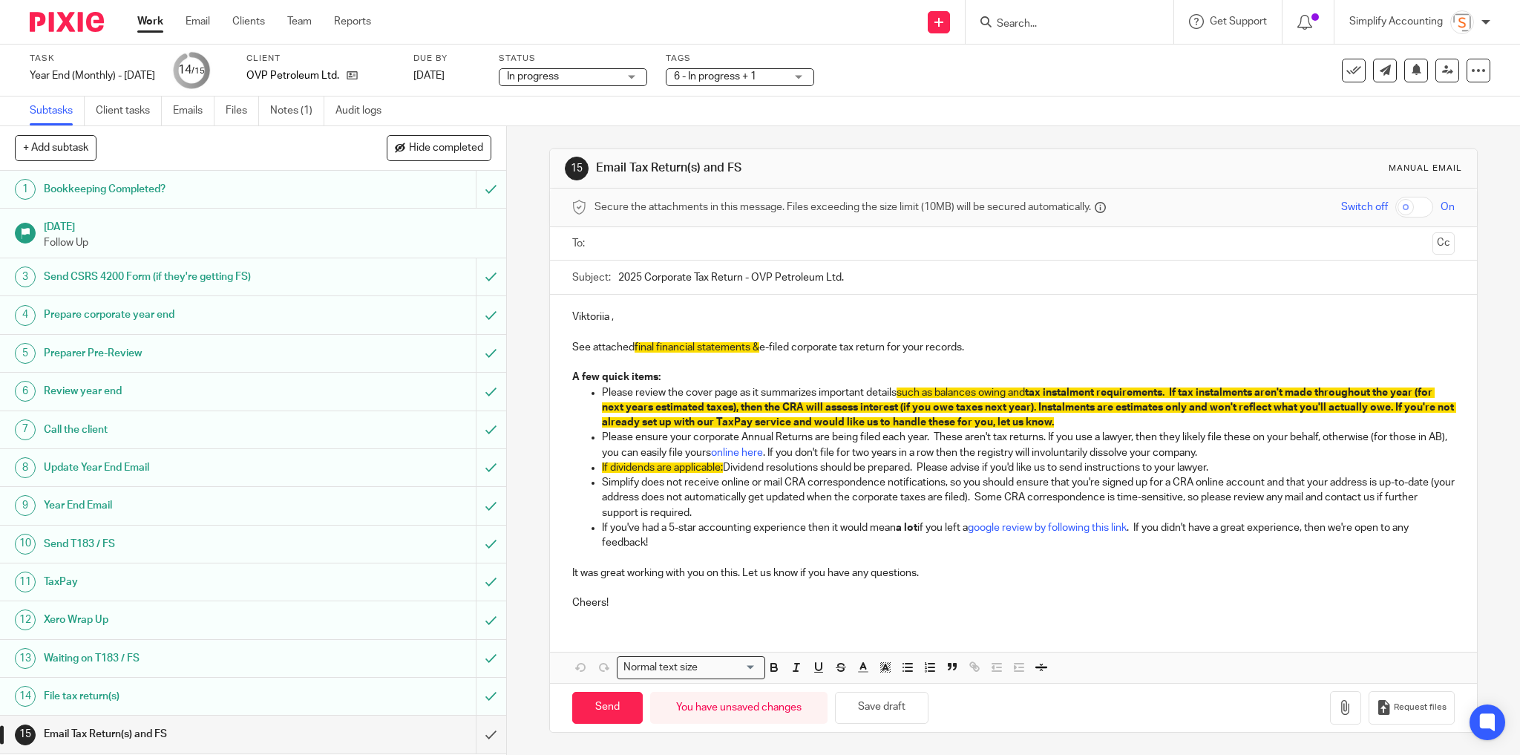
type input "2025 Corporate Tax Return - OVP Petroleum Ltd."
click at [757, 340] on p "See attached final financial statements & e-filed corporate tax return for your…" at bounding box center [1013, 347] width 883 height 15
click at [627, 342] on p "See attached e-filed corporate tax return for your records." at bounding box center [1013, 347] width 883 height 15
click at [882, 669] on icon "button" at bounding box center [885, 667] width 13 height 13
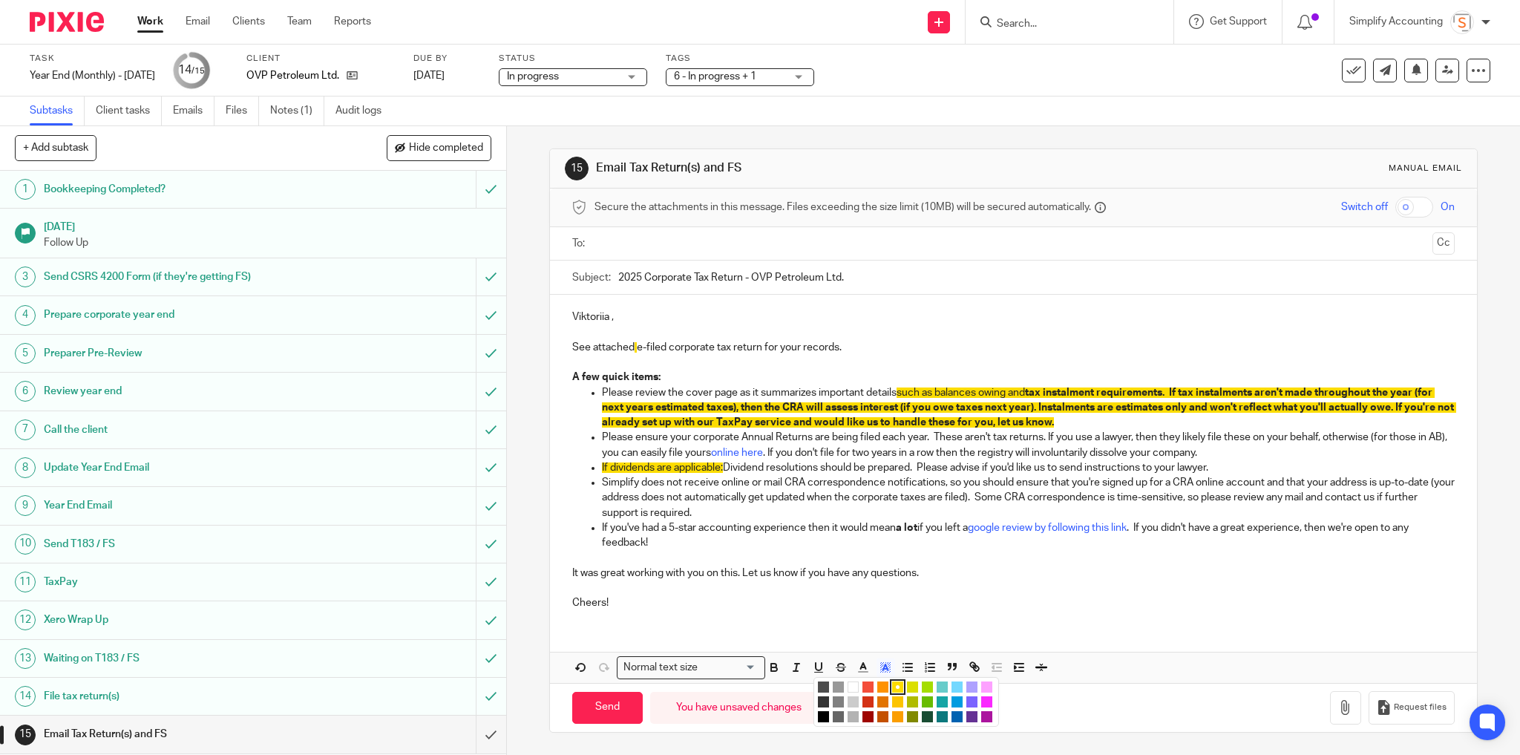
click at [848, 681] on li "color:#FFFFFF" at bounding box center [853, 686] width 11 height 11
click at [847, 350] on p "See attached e-filed corporate tax return for your records." at bounding box center [1013, 347] width 883 height 15
drag, startPoint x: 723, startPoint y: 462, endPoint x: 598, endPoint y: 467, distance: 124.8
click at [602, 467] on p "If dividends are applicable: Dividend resolutions should be prepared. Please ad…" at bounding box center [1029, 467] width 854 height 15
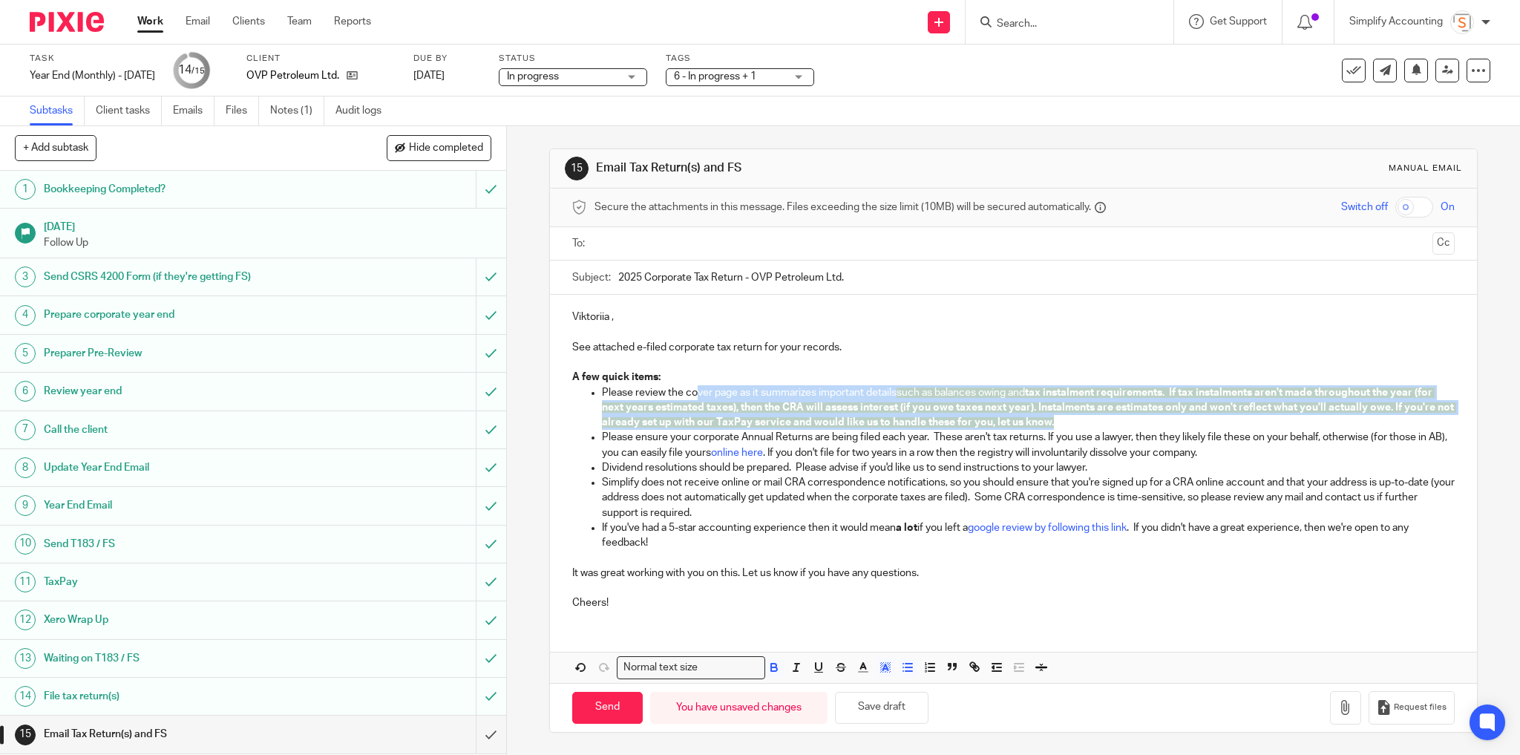
drag, startPoint x: 1117, startPoint y: 419, endPoint x: 690, endPoint y: 389, distance: 427.9
click at [690, 389] on p "Please review the cover page as it summarizes important details such as balance…" at bounding box center [1029, 407] width 854 height 45
click at [882, 665] on icon "button" at bounding box center [885, 667] width 13 height 13
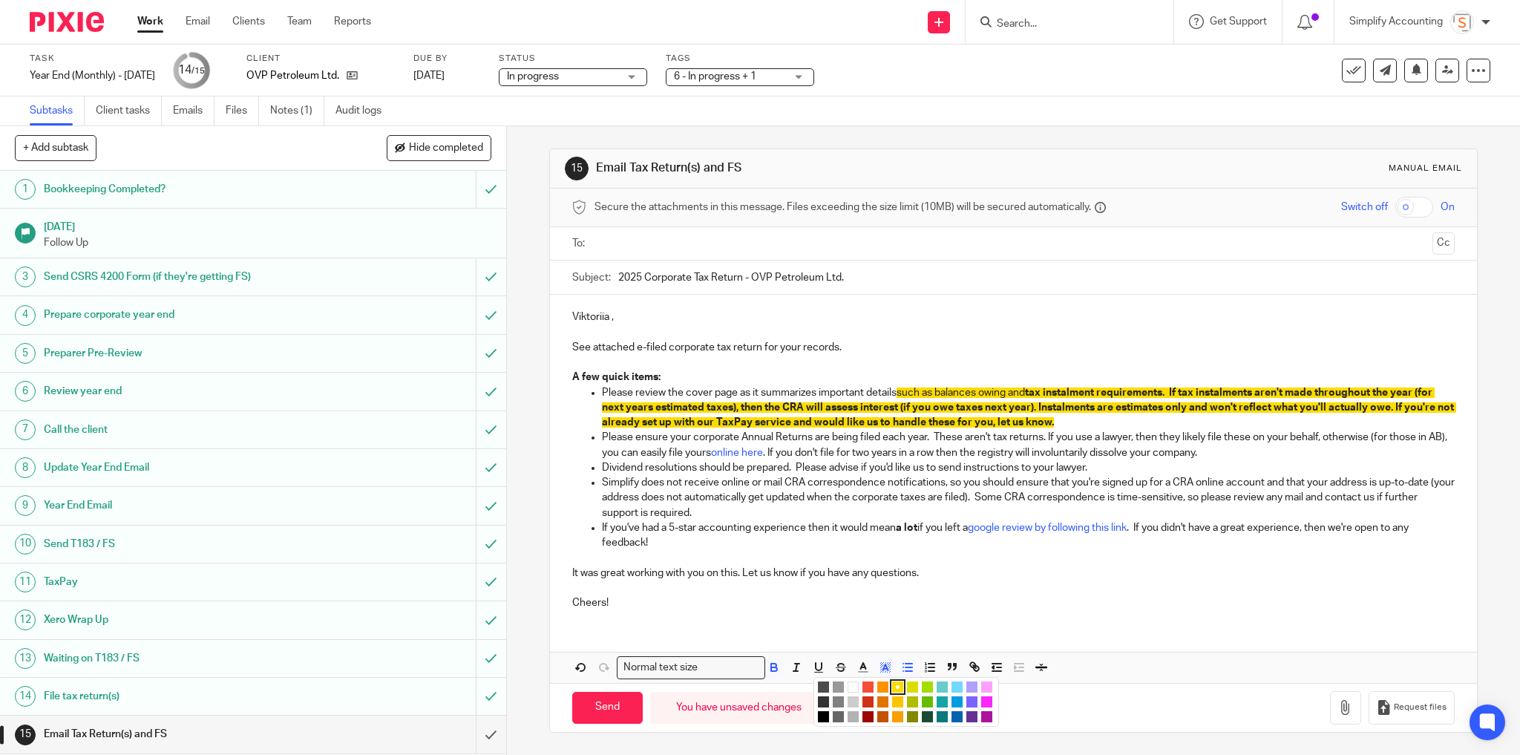
click at [850, 685] on li "color:#FFFFFF" at bounding box center [853, 686] width 11 height 11
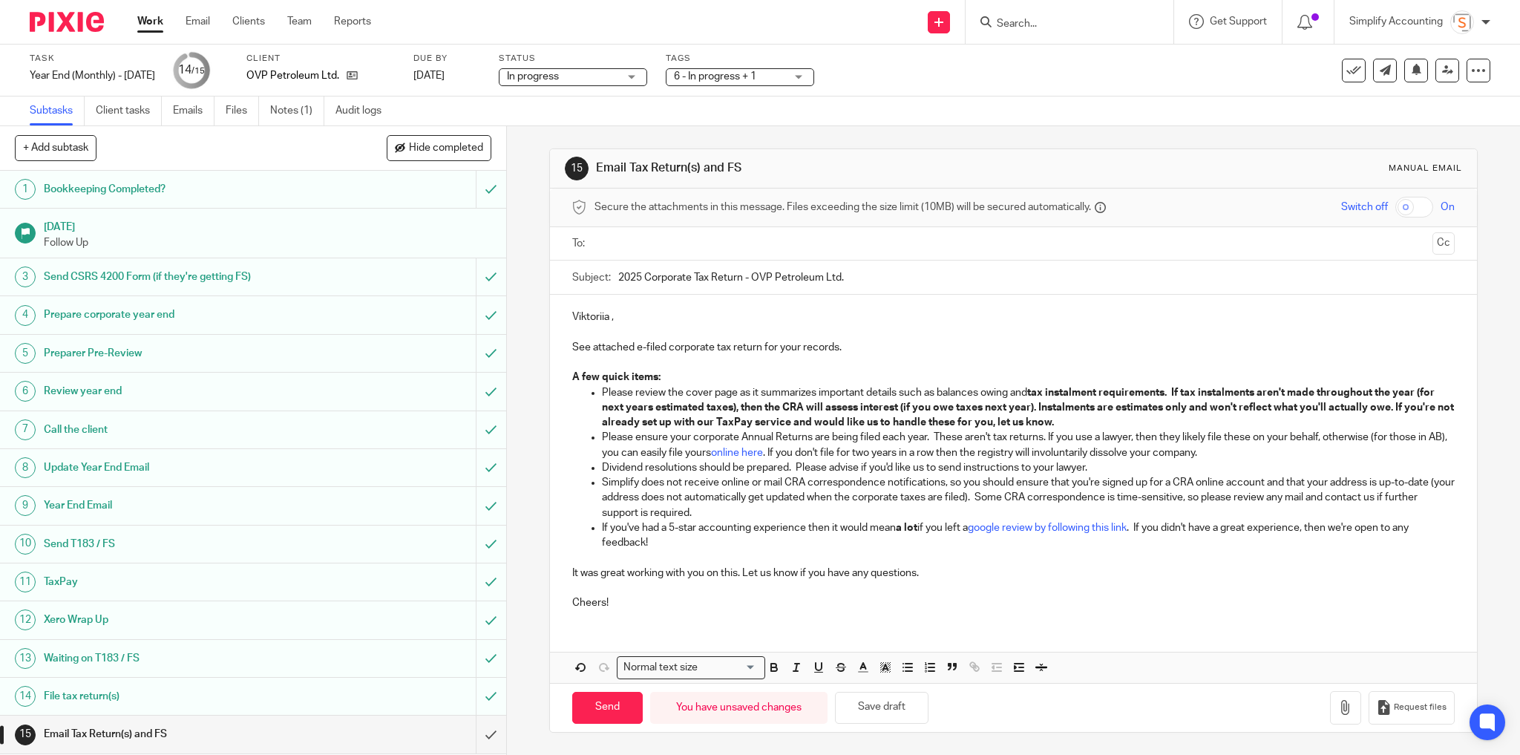
click at [968, 555] on p at bounding box center [1013, 557] width 883 height 15
click at [879, 704] on button "Save draft" at bounding box center [882, 708] width 94 height 32
click at [1338, 700] on icon "button" at bounding box center [1345, 707] width 15 height 15
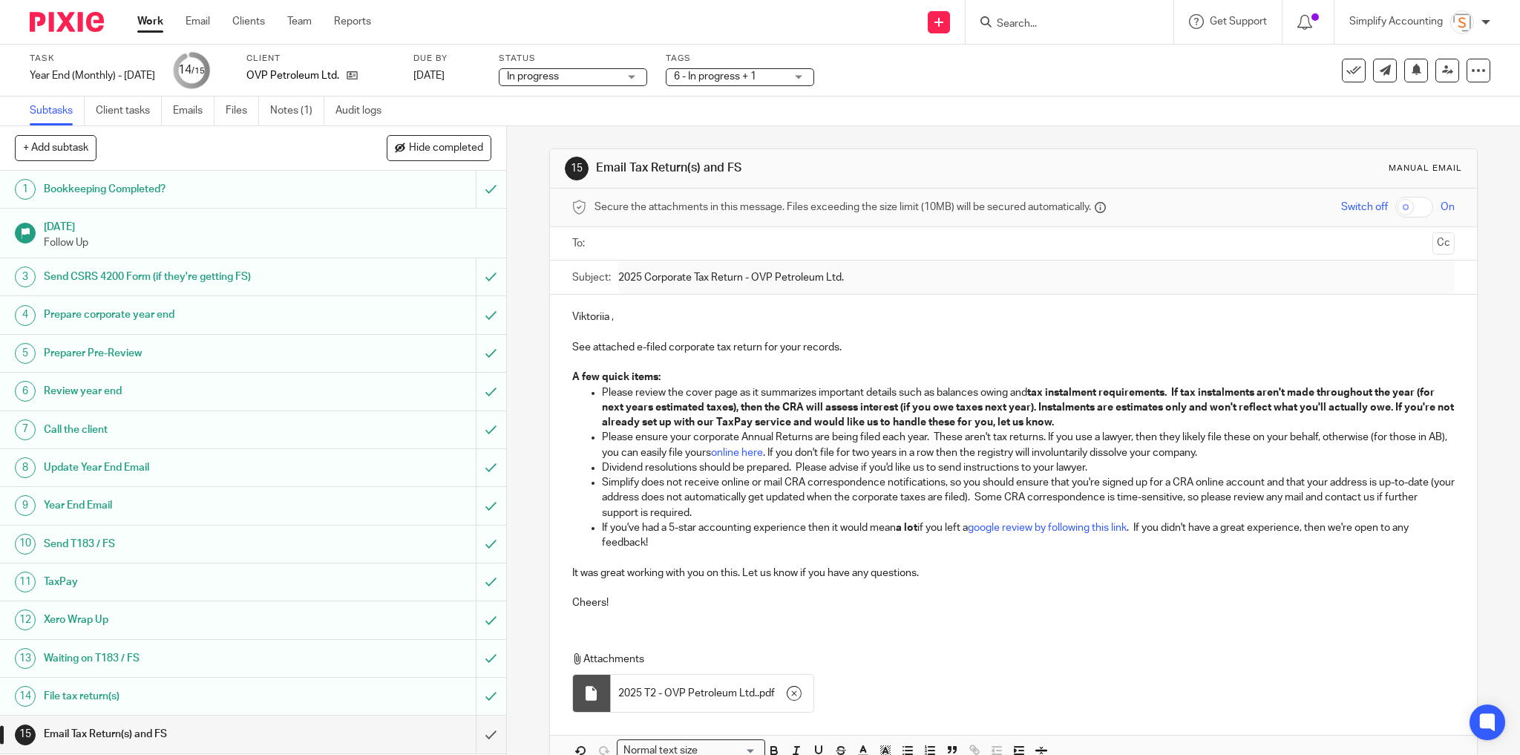
click at [671, 248] on input "text" at bounding box center [1013, 243] width 827 height 17
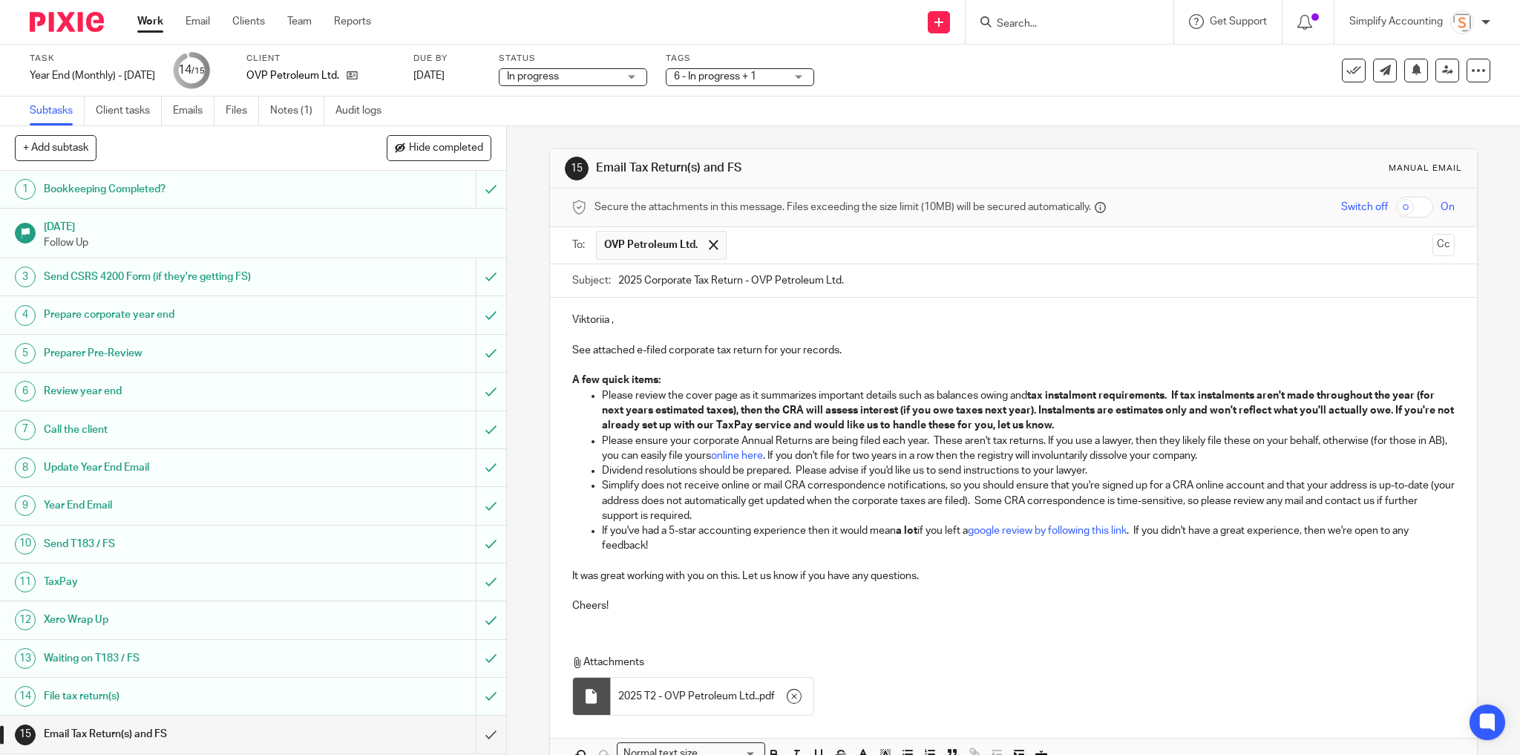
click at [776, 240] on input "text" at bounding box center [1080, 245] width 693 height 29
click at [927, 246] on input "text" at bounding box center [1142, 245] width 569 height 29
click at [1004, 253] on input "text" at bounding box center [1204, 245] width 444 height 29
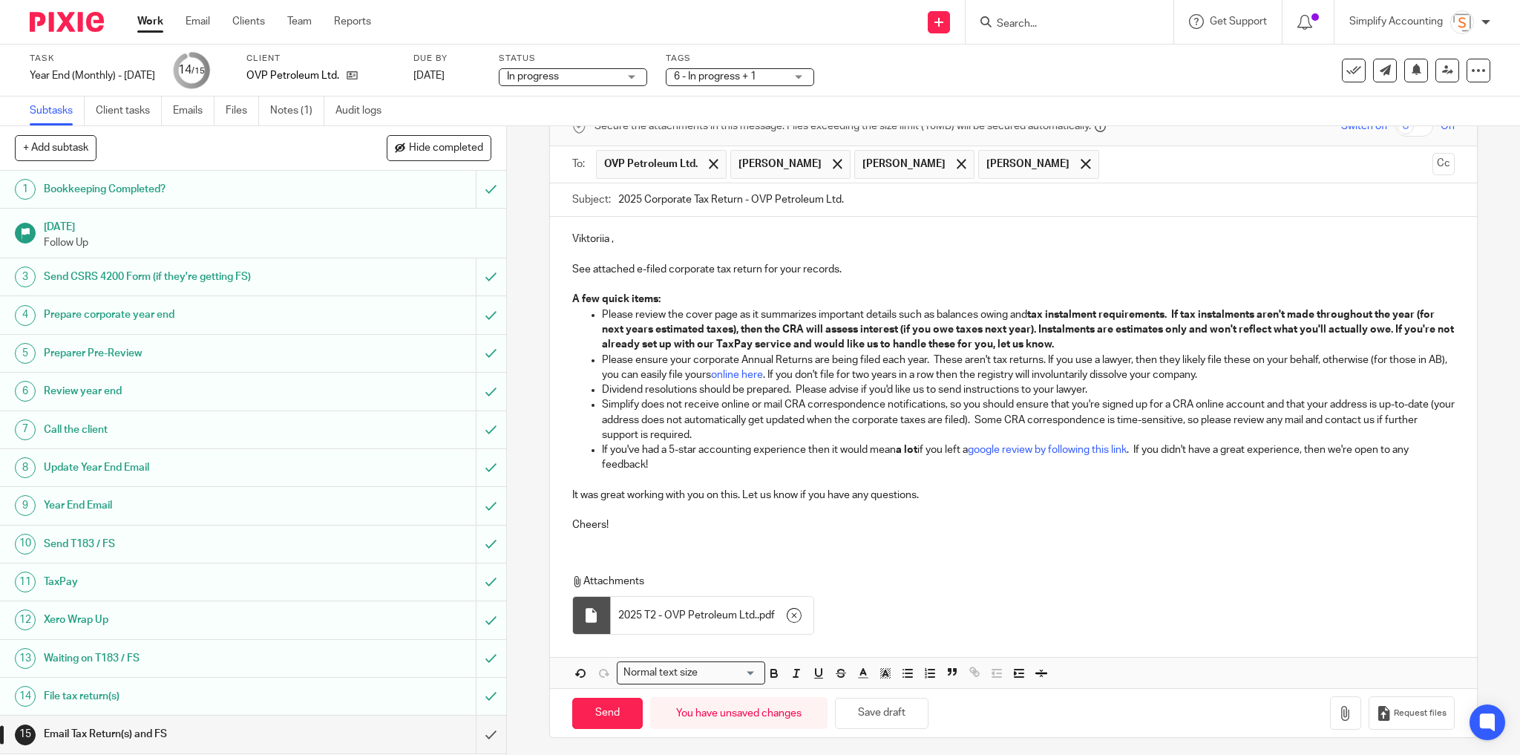
scroll to position [81, 0]
click at [904, 710] on button "Save draft" at bounding box center [882, 714] width 94 height 32
click at [613, 705] on input "Send" at bounding box center [607, 714] width 71 height 32
click at [1170, 567] on form "Secure the attachments in this message. Files exceeding the size limit (10MB) w…" at bounding box center [1014, 422] width 928 height 629
click at [1162, 548] on div "Viktoriia , See attached e-filed corporate tax return for your records. A few q…" at bounding box center [1014, 452] width 928 height 471
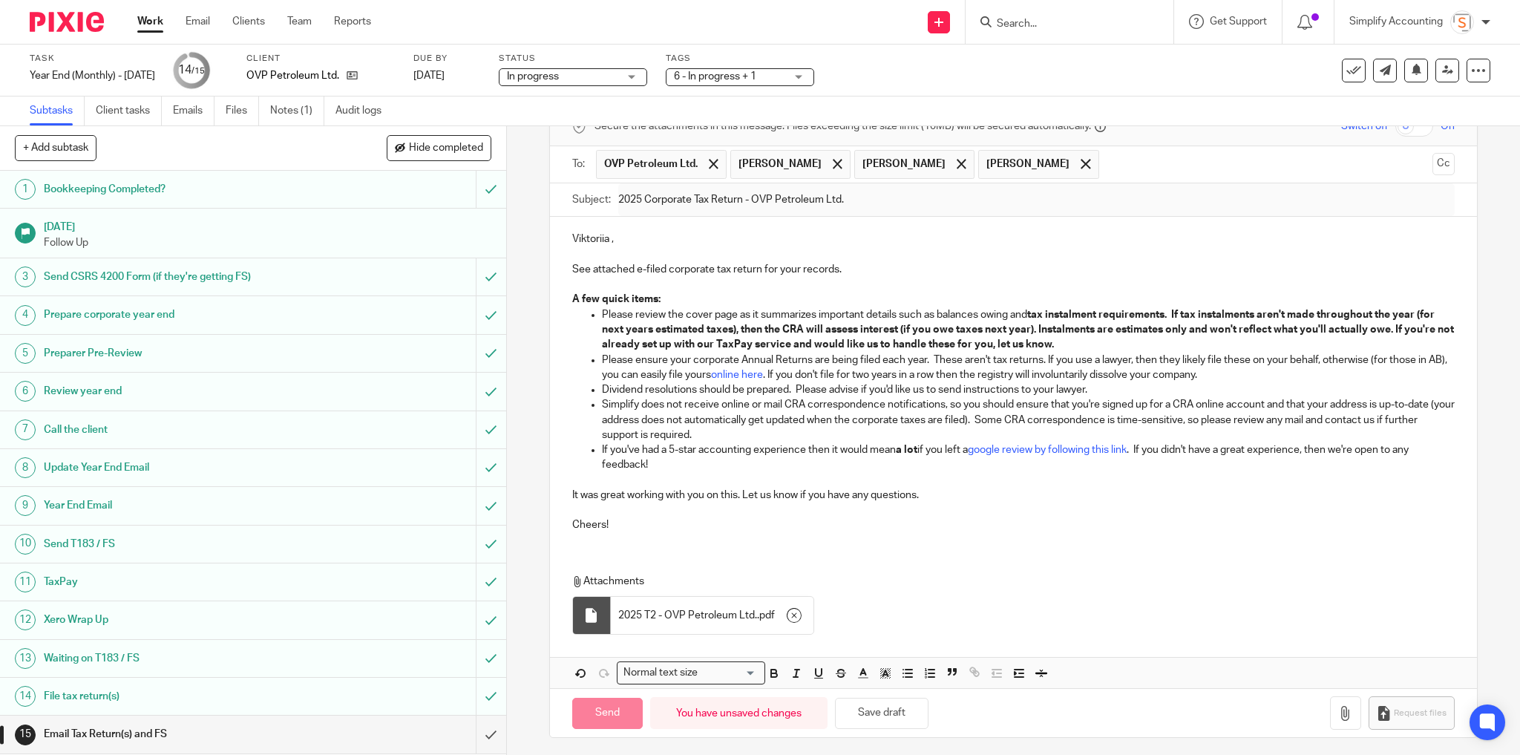
type input "Sent"
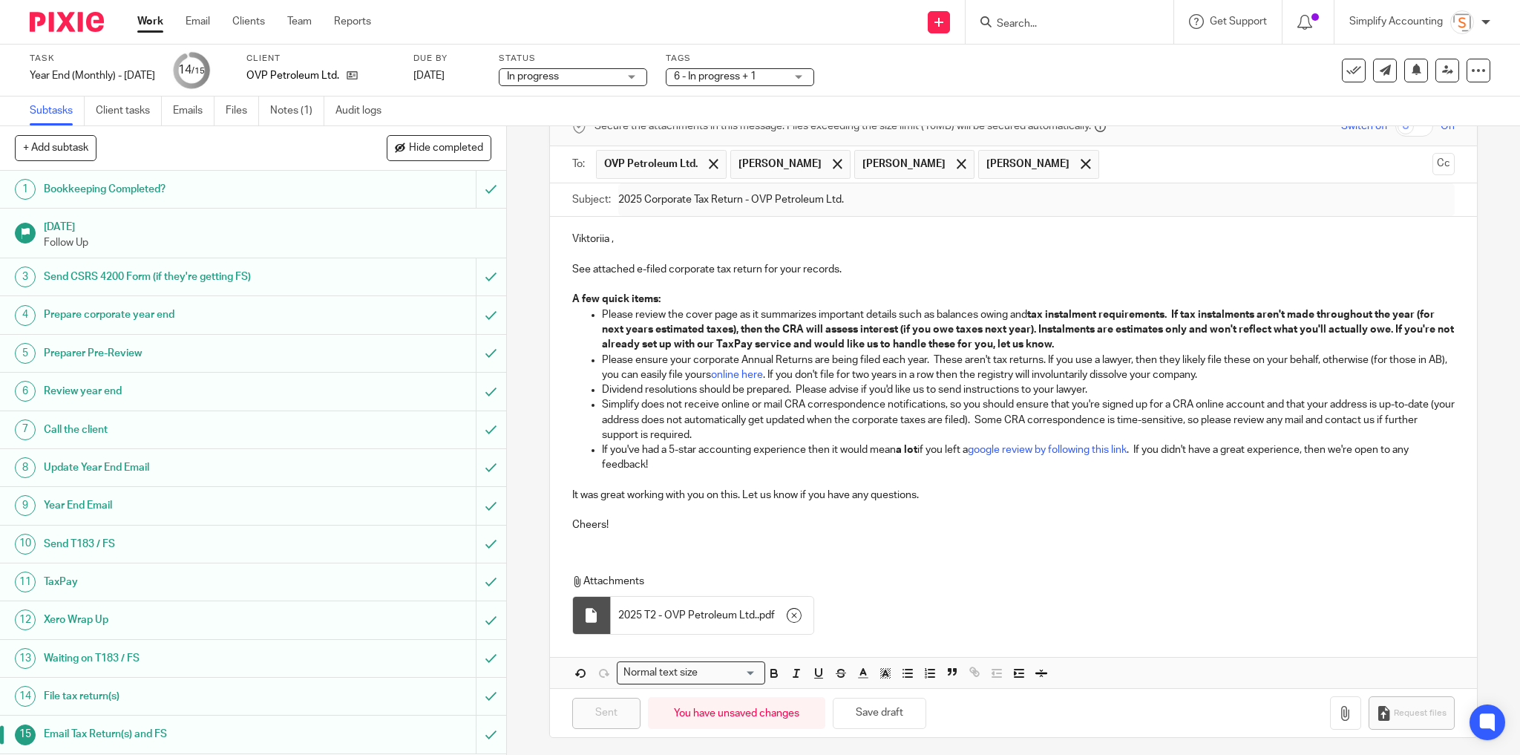
click at [805, 83] on div "6 - In progress + 1" at bounding box center [740, 77] width 148 height 18
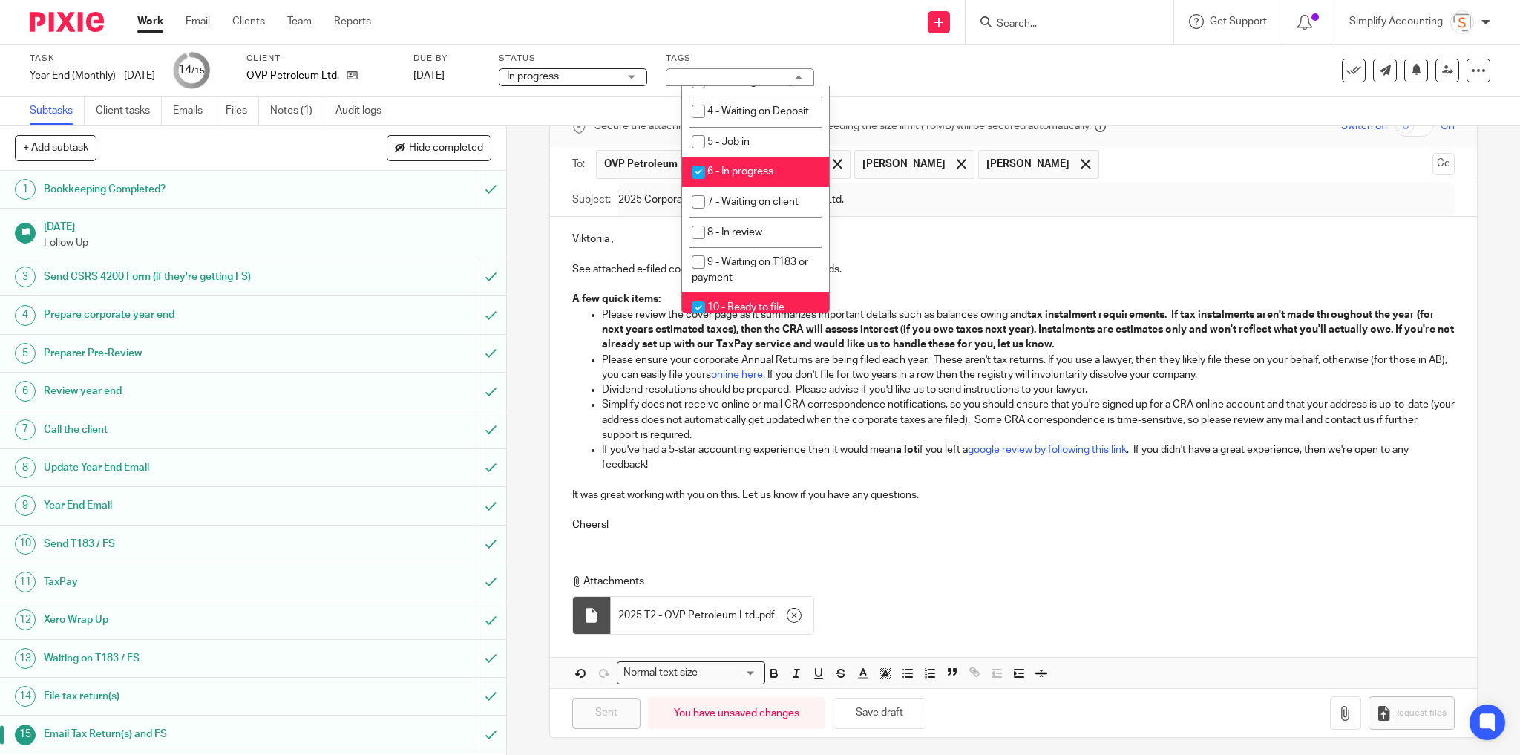
scroll to position [475, 0]
click at [940, 217] on div "Viktoriia , See attached e-filed corporate tax return for your records. A few q…" at bounding box center [1014, 380] width 928 height 327
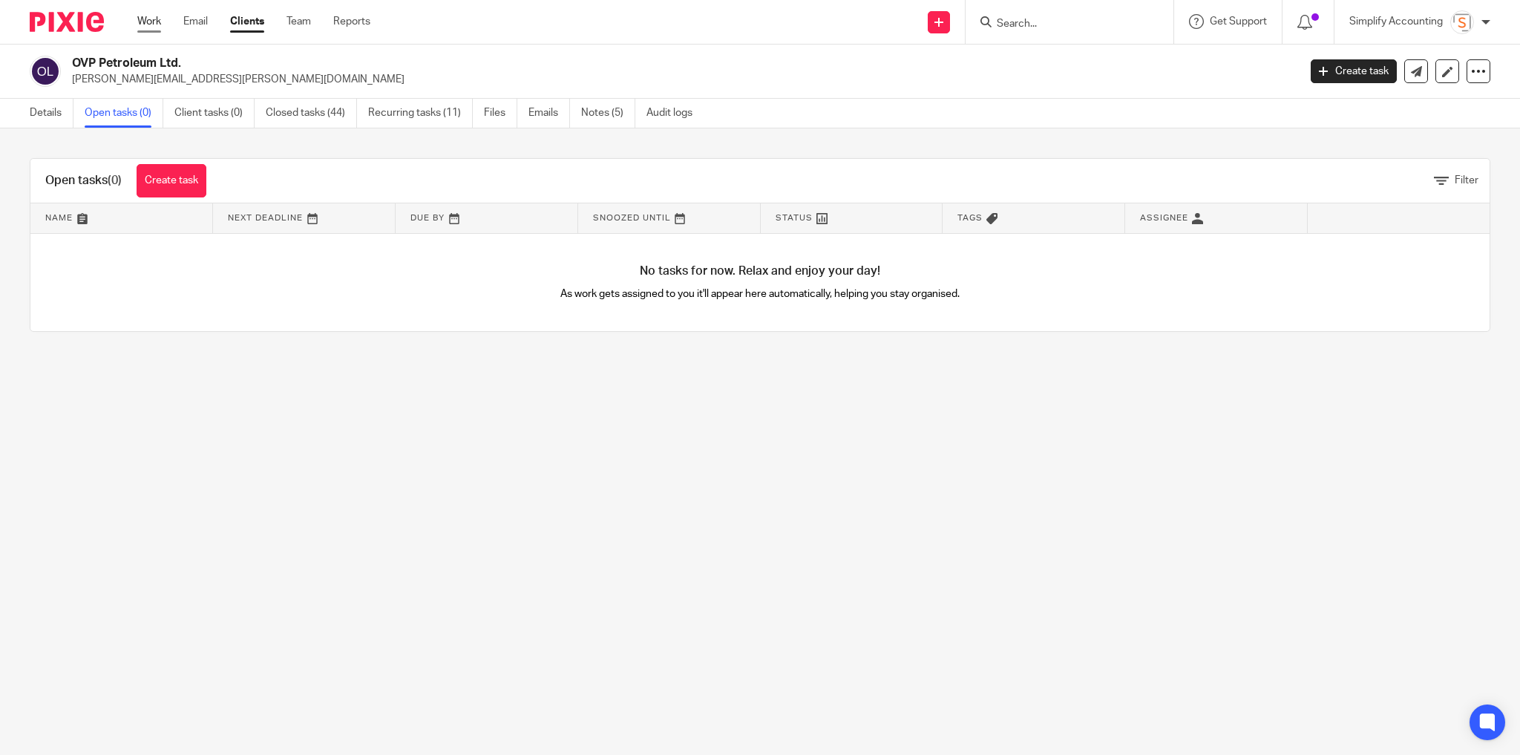
click at [147, 17] on link "Work" at bounding box center [149, 21] width 24 height 15
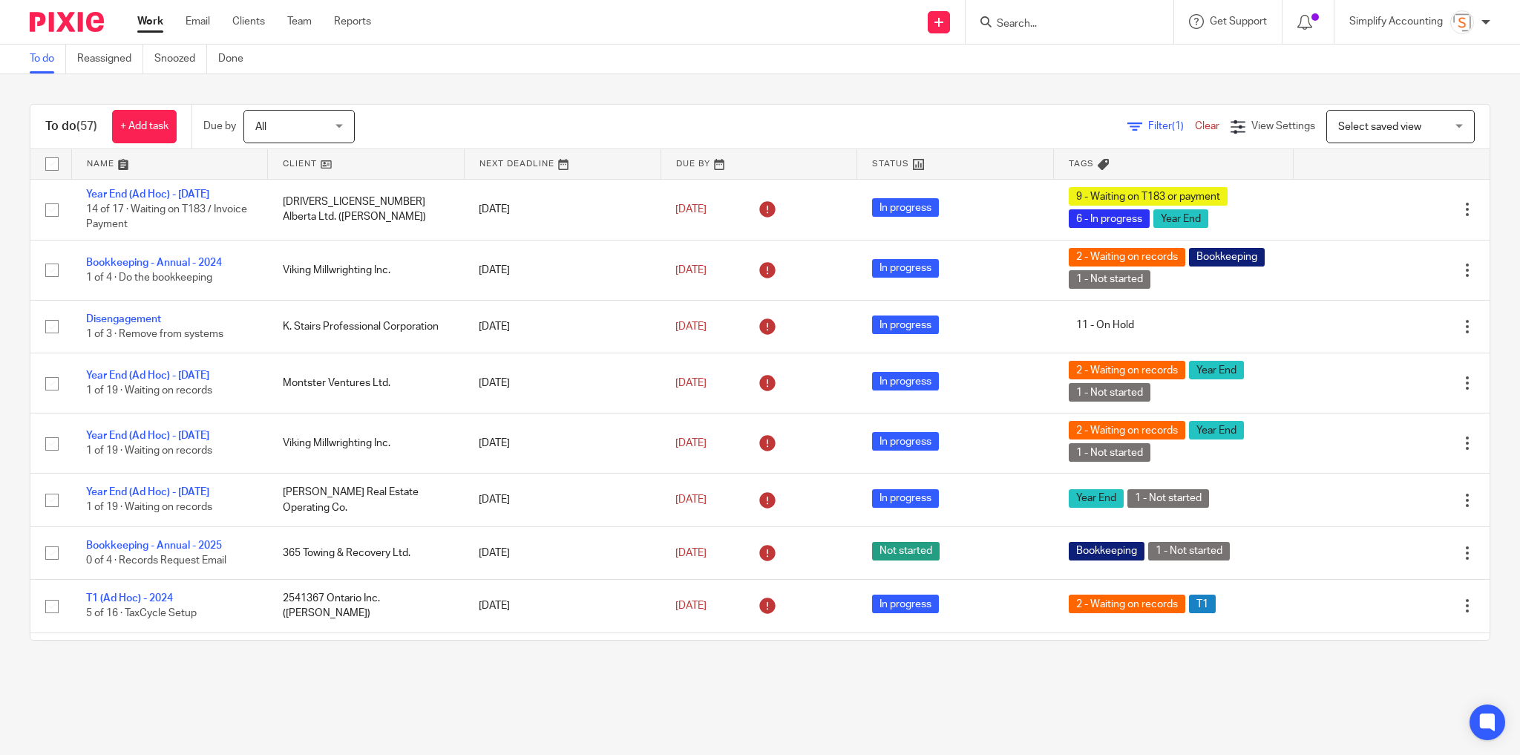
click at [0, 0] on html "Work Email Clients Team Reports Work Email Clients Team Reports Settings Send n…" at bounding box center [760, 377] width 1520 height 755
click at [1015, 24] on input "Search" at bounding box center [1062, 24] width 134 height 13
click at [1029, 30] on input "Search" at bounding box center [1062, 24] width 134 height 13
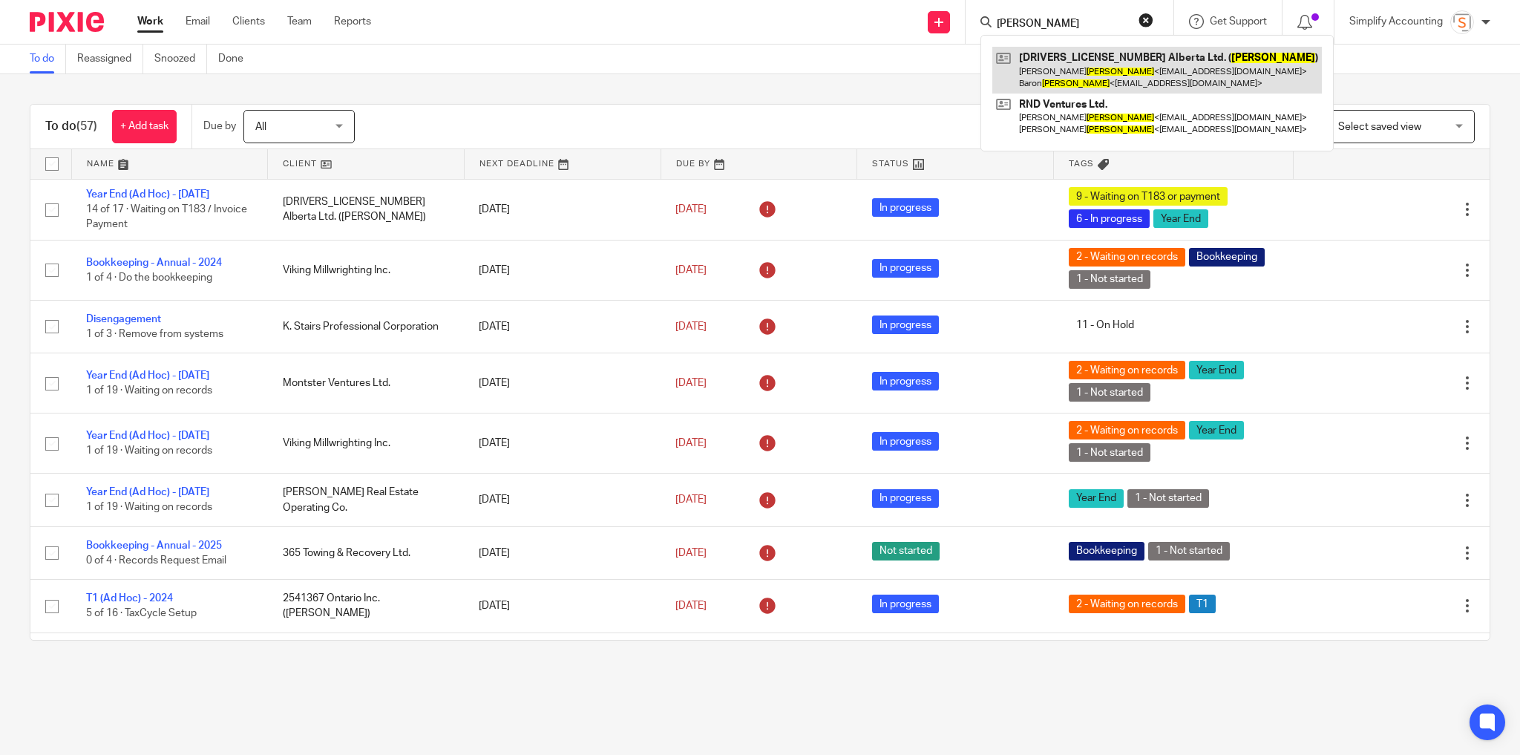
type input "[PERSON_NAME]"
drag, startPoint x: 1078, startPoint y: 65, endPoint x: 737, endPoint y: 143, distance: 349.5
click at [1078, 65] on link at bounding box center [1157, 70] width 330 height 46
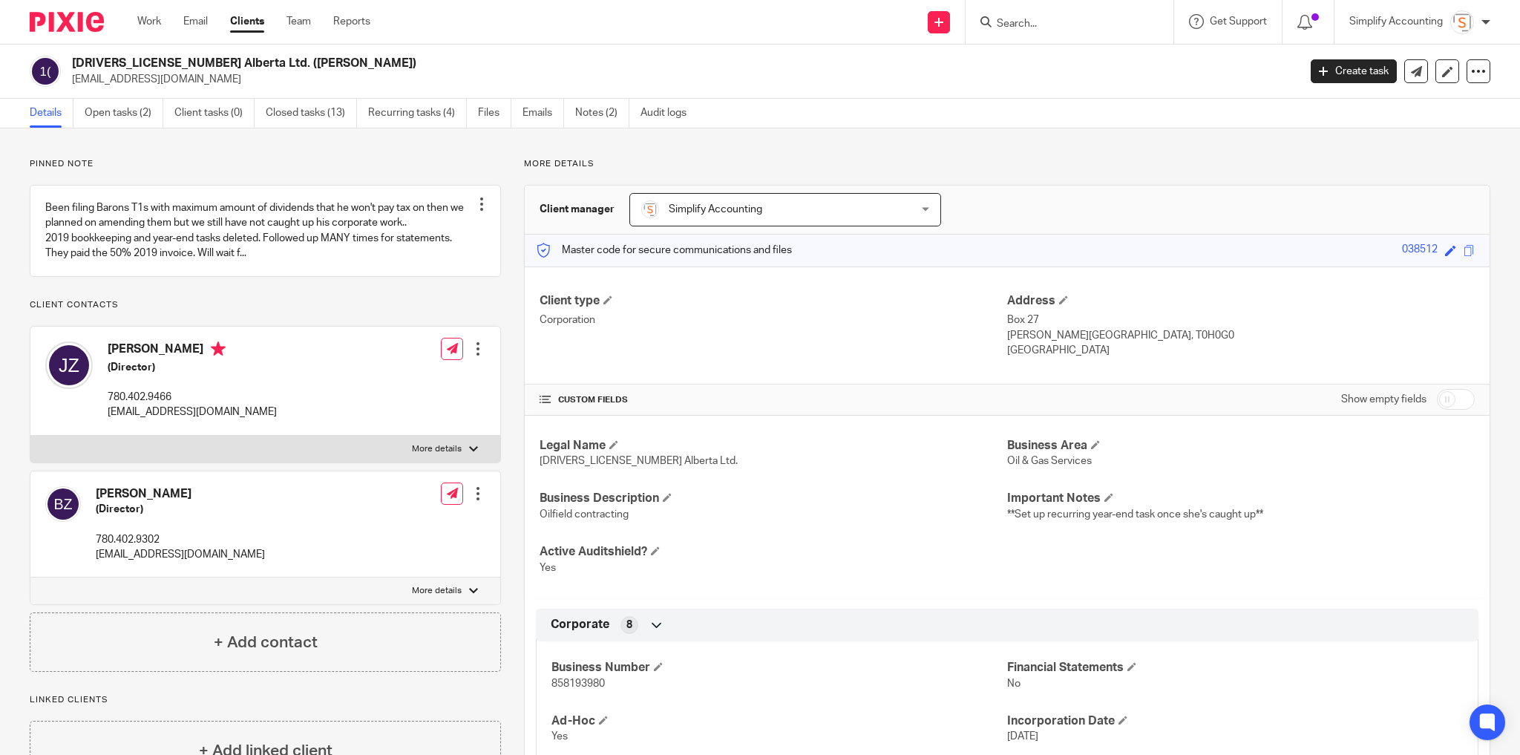
click at [1035, 21] on input "Search" at bounding box center [1062, 24] width 134 height 13
type input "techni"
click at [1049, 64] on link at bounding box center [1151, 64] width 318 height 34
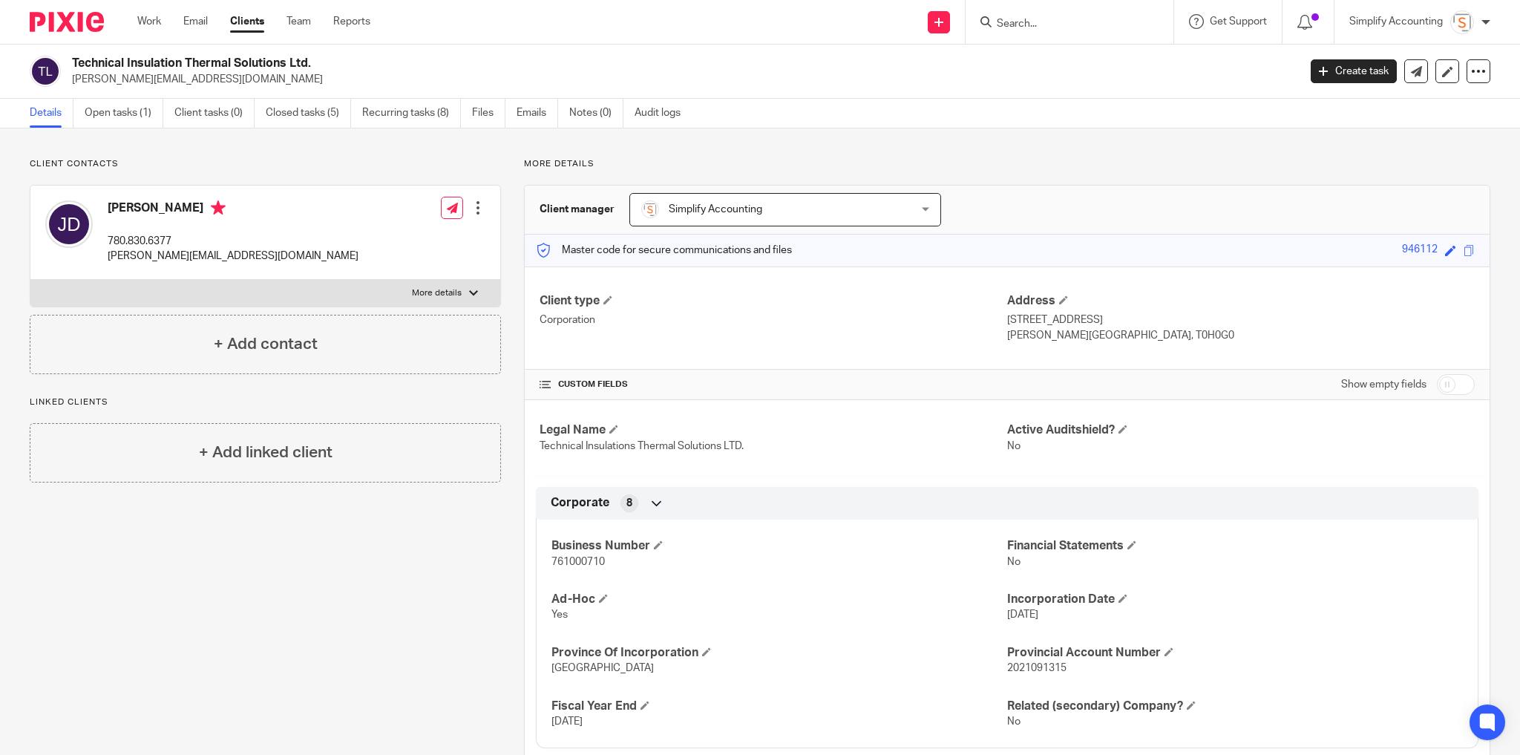
click at [1031, 663] on span "2021091315" at bounding box center [1036, 668] width 59 height 10
copy span "2021091315"
click at [116, 114] on link "Open tasks (1)" at bounding box center [124, 113] width 79 height 29
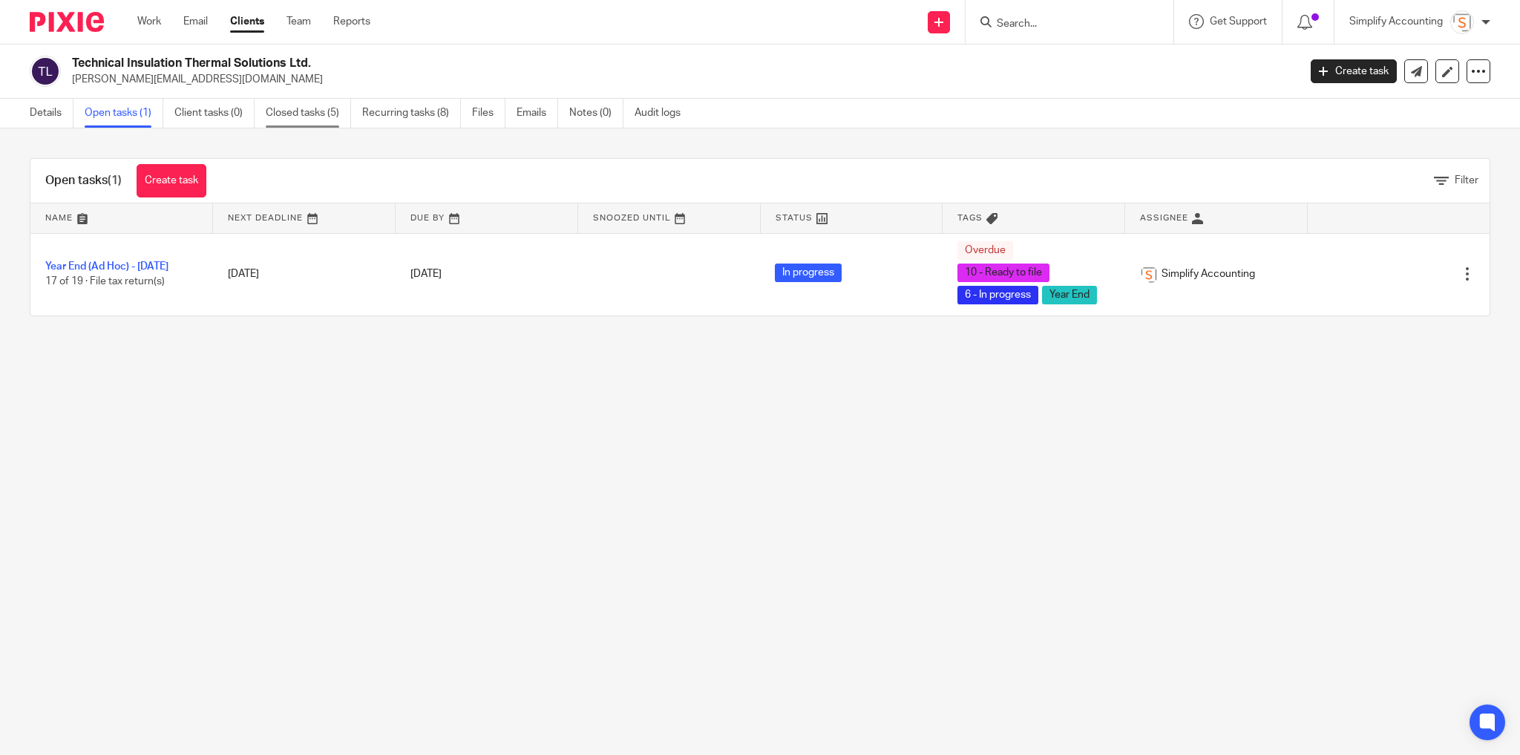
click at [306, 120] on link "Closed tasks (5)" at bounding box center [308, 113] width 85 height 29
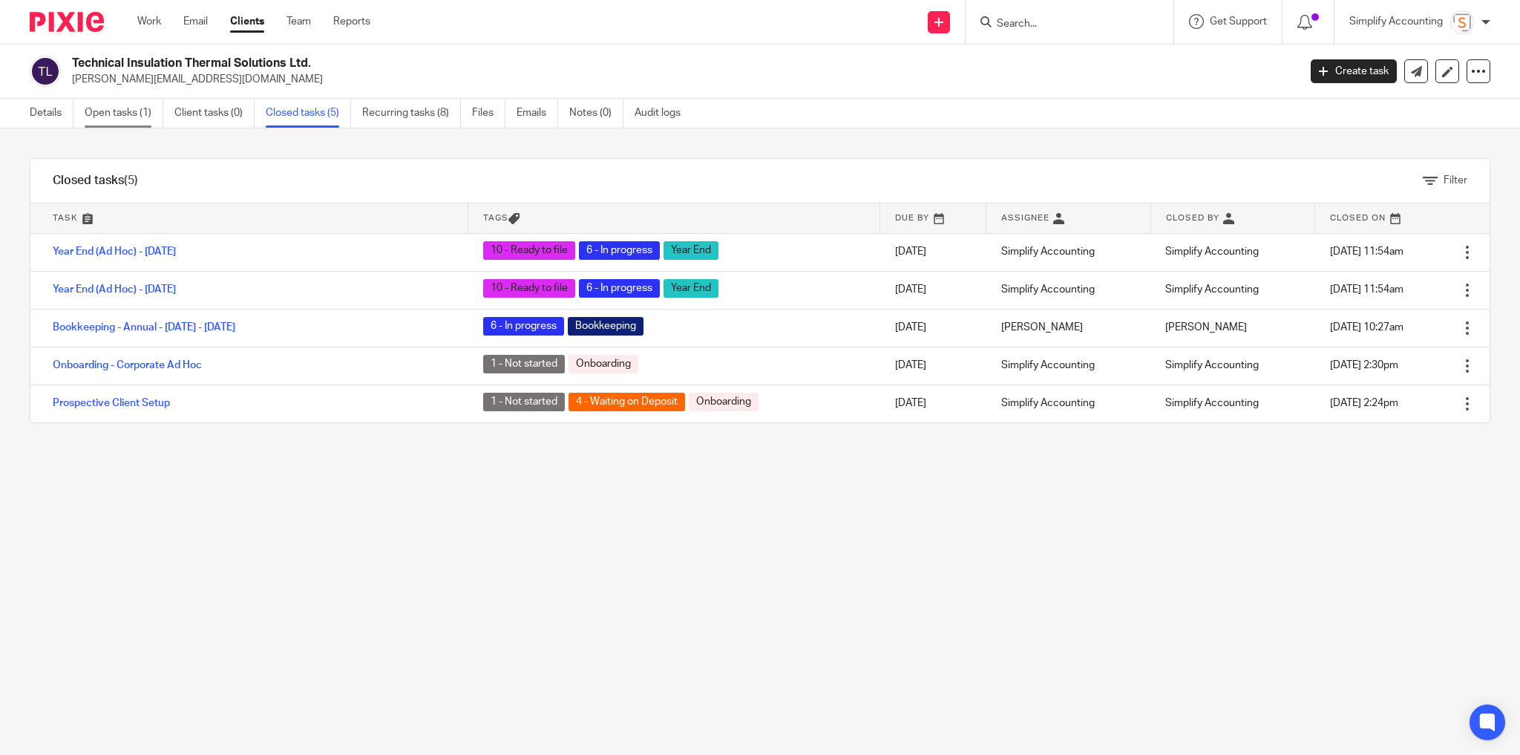
click at [108, 113] on link "Open tasks (1)" at bounding box center [124, 113] width 79 height 29
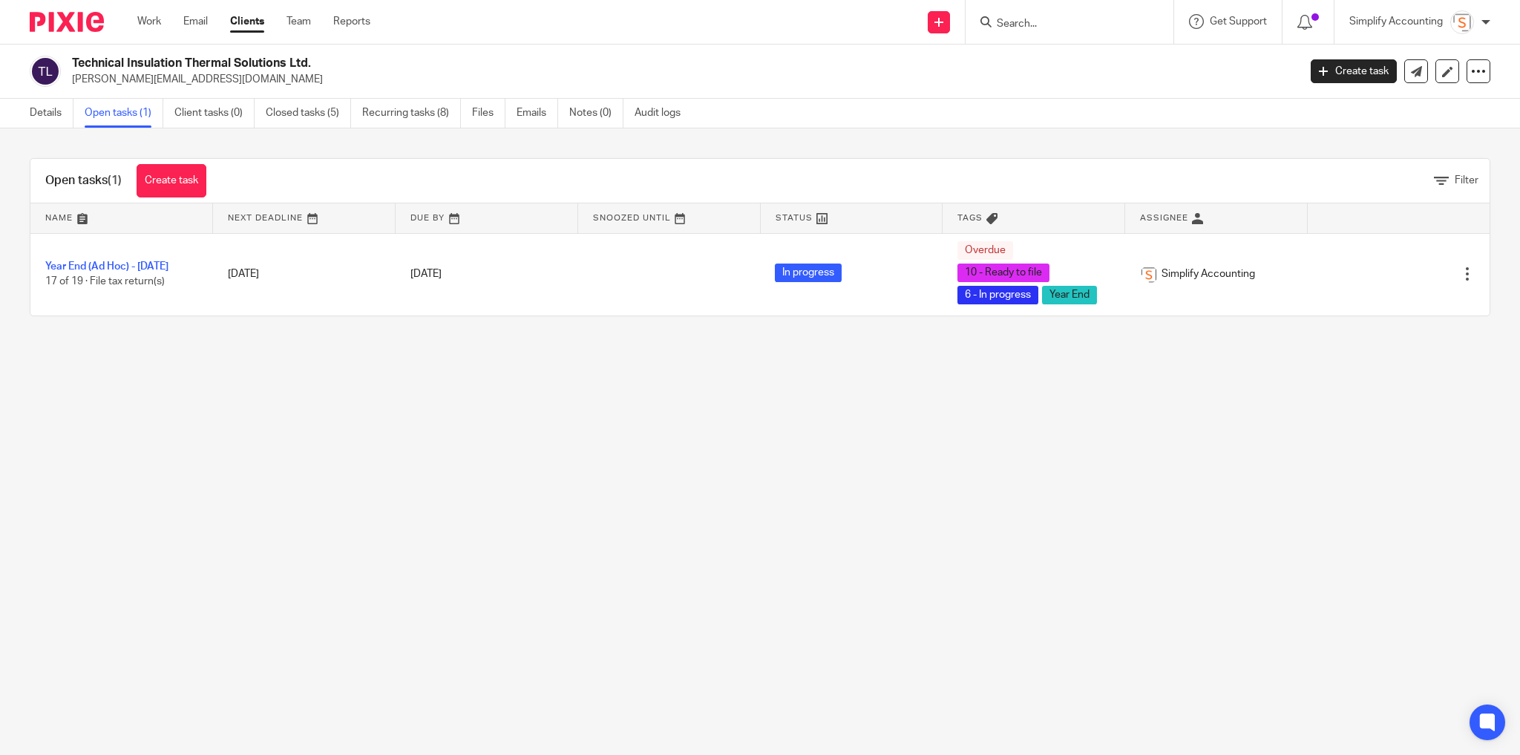
click at [1041, 20] on input "Search" at bounding box center [1062, 24] width 134 height 13
type input "ocd"
click at [1068, 59] on link at bounding box center [1148, 70] width 313 height 46
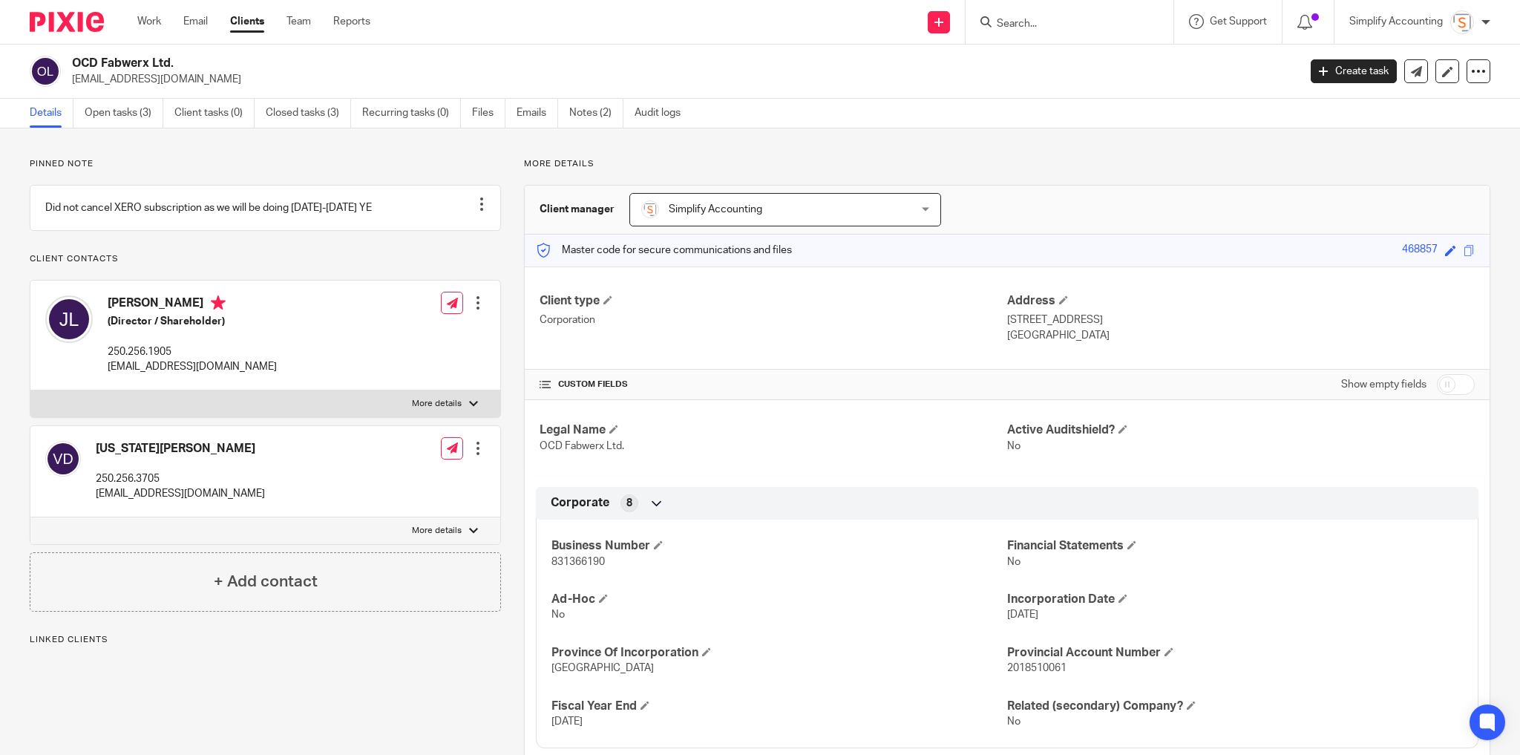
click at [565, 554] on p "831366190" at bounding box center [779, 561] width 456 height 15
copy span "831366190"
